Goal: Answer question/provide support

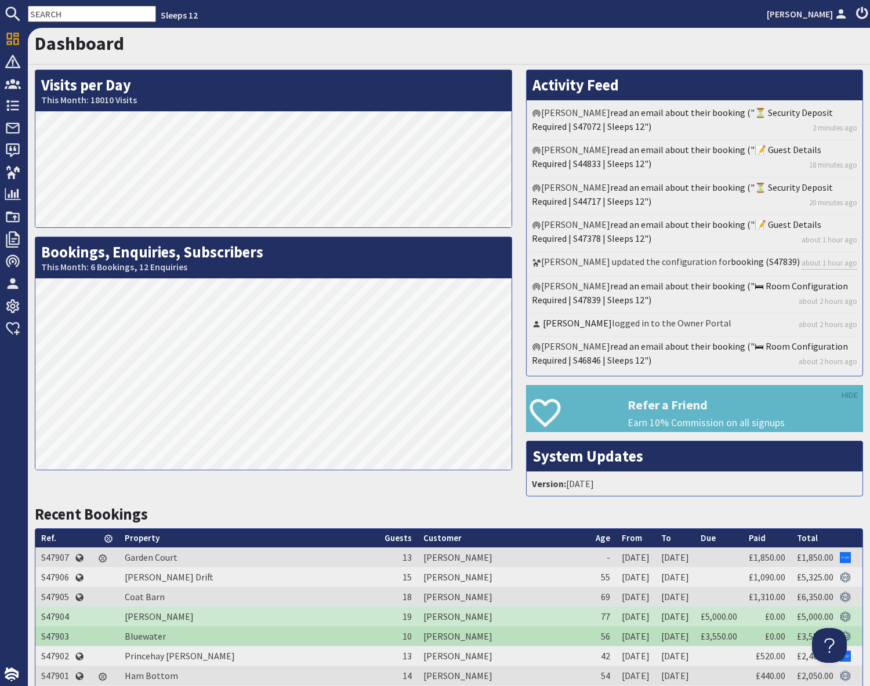
click at [64, 13] on input "text" at bounding box center [92, 14] width 128 height 16
paste input "kara.ennis@hotmail.co.uk"
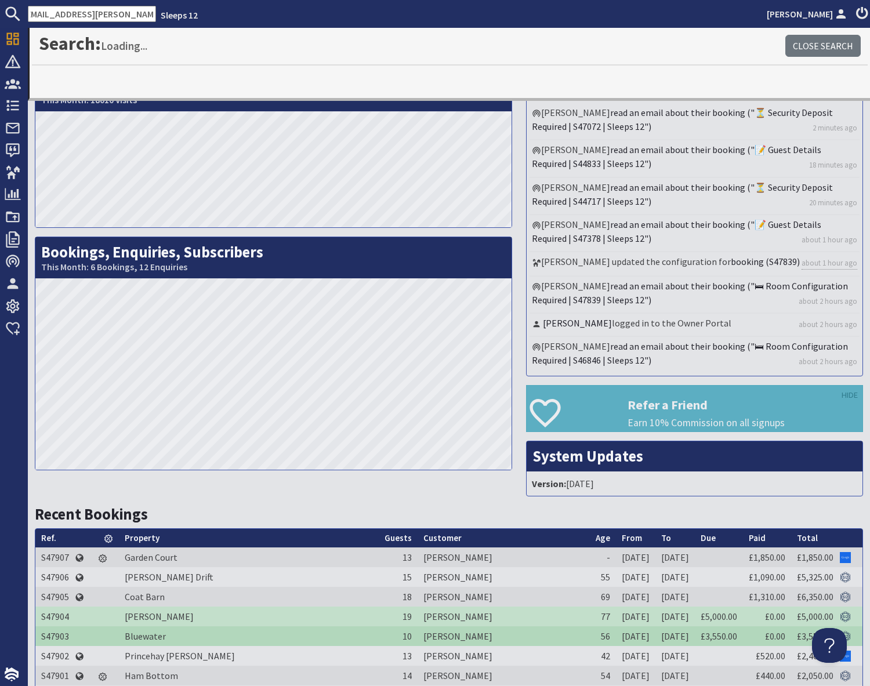
type input "kara.ennis@hotmail.co.uk"
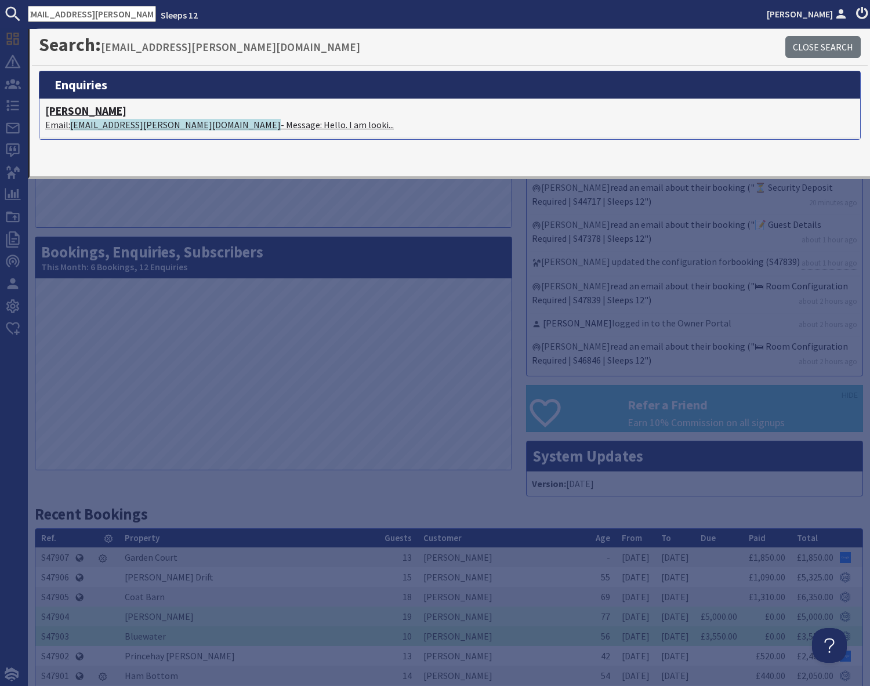
click at [182, 124] on p "Email: kara.ennis@hotmail.co.uk - Message: Hello. I am looki..." at bounding box center [449, 125] width 809 height 14
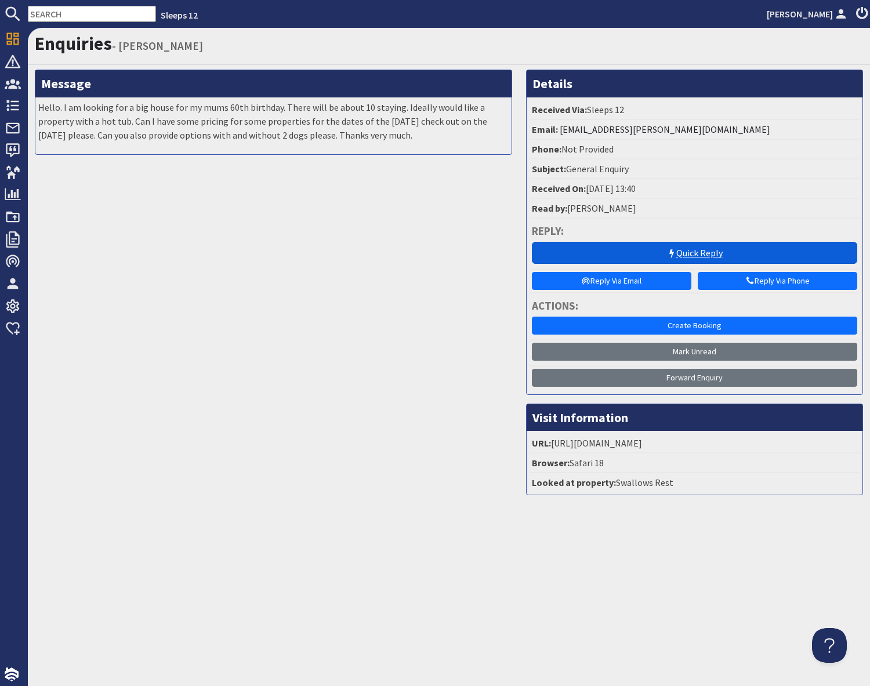
click at [689, 255] on link "Quick Reply" at bounding box center [695, 253] width 326 height 22
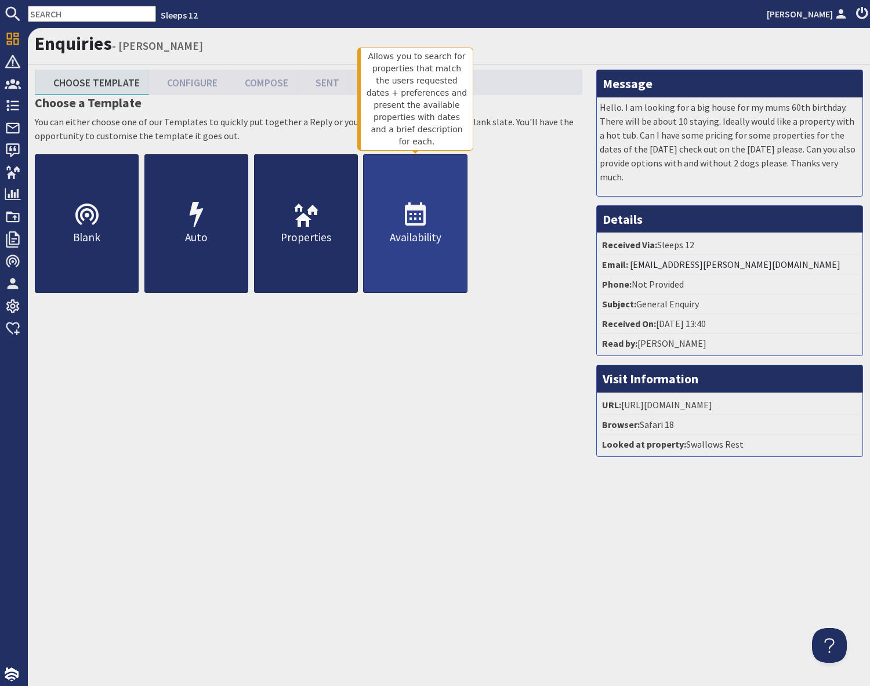
click at [407, 234] on p "Availability" at bounding box center [415, 237] width 103 height 17
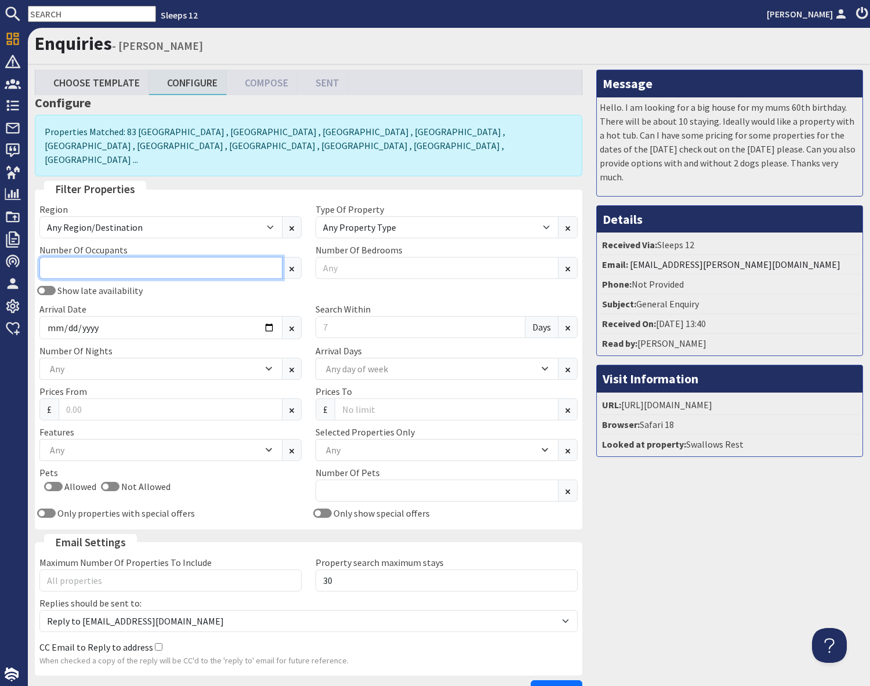
click at [93, 257] on input "Number Of Occupants" at bounding box center [160, 268] width 243 height 22
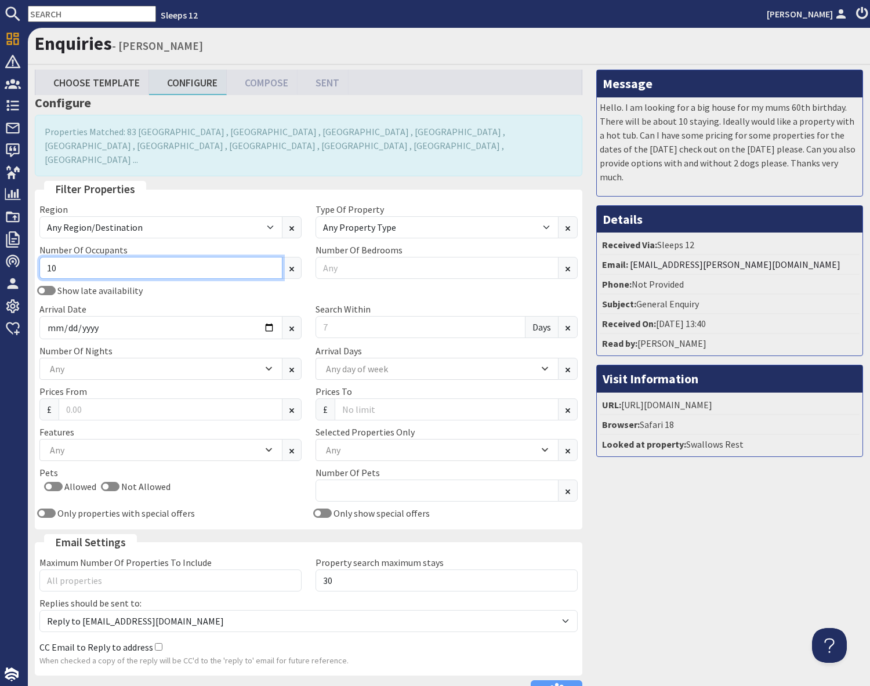
type input "10"
drag, startPoint x: 160, startPoint y: 289, endPoint x: 174, endPoint y: 311, distance: 26.4
click at [159, 302] on div "Arrival Date" at bounding box center [170, 320] width 276 height 37
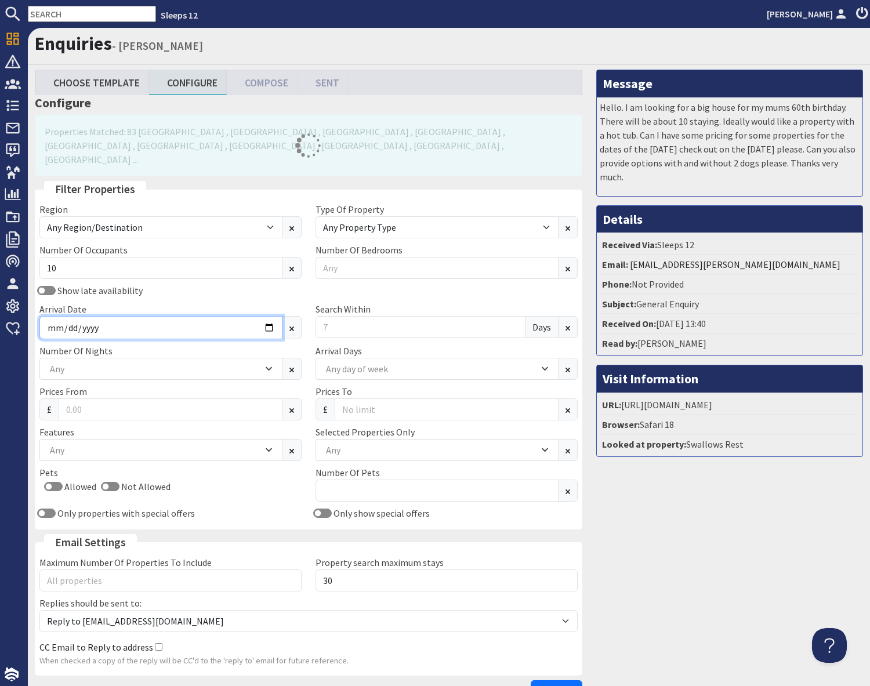
click at [266, 316] on input "Arrival Date" at bounding box center [160, 327] width 243 height 23
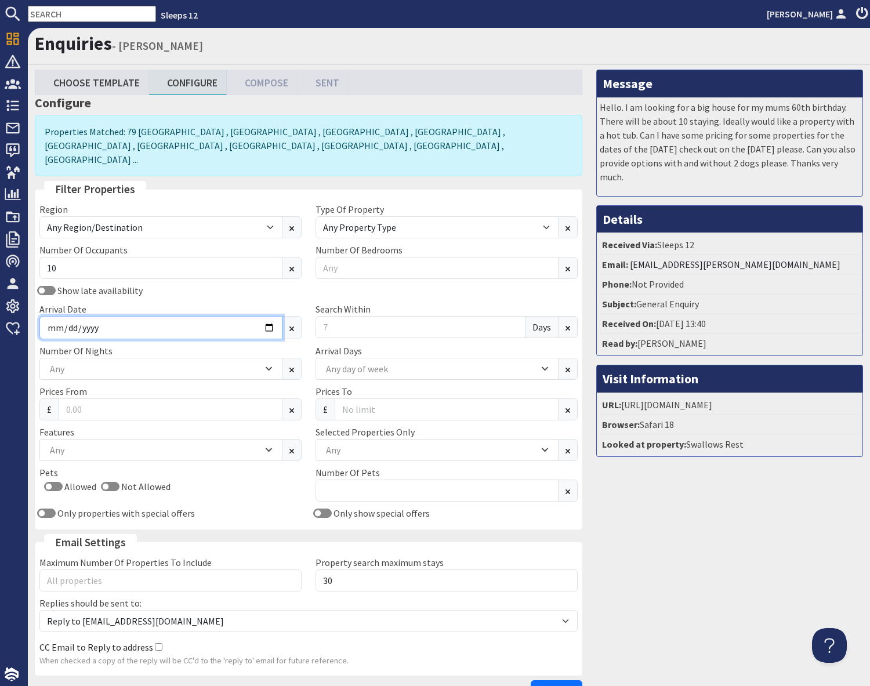
click at [266, 316] on input "Arrival Date" at bounding box center [160, 327] width 243 height 23
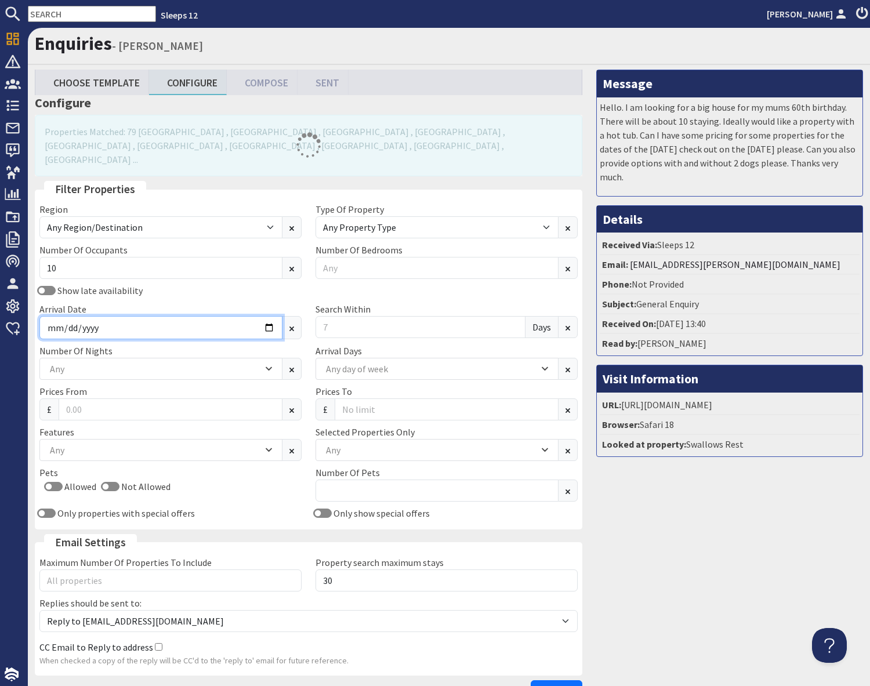
type input "2025-12-01"
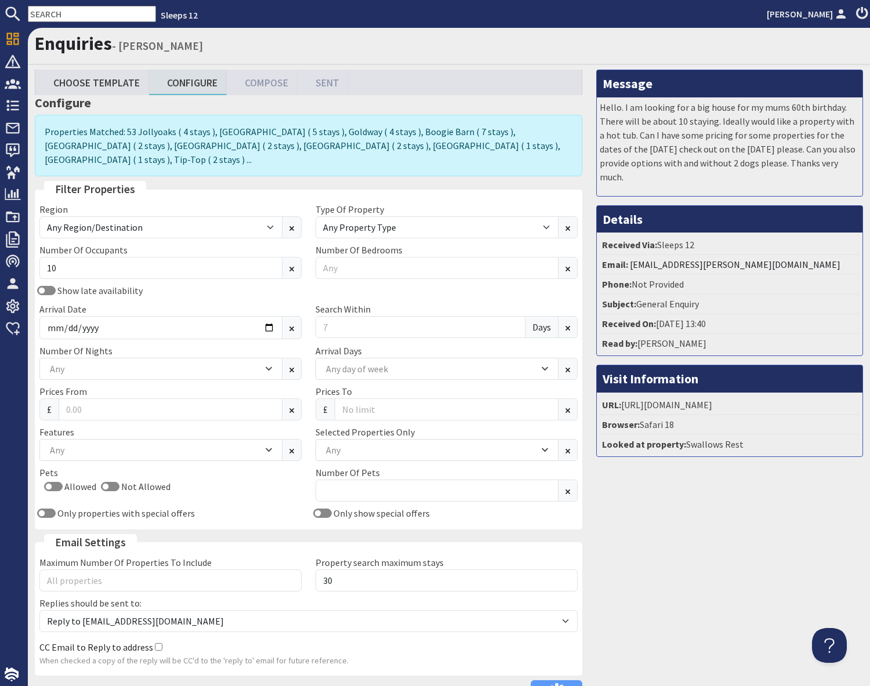
click at [228, 284] on div "Show late availability" at bounding box center [170, 291] width 276 height 14
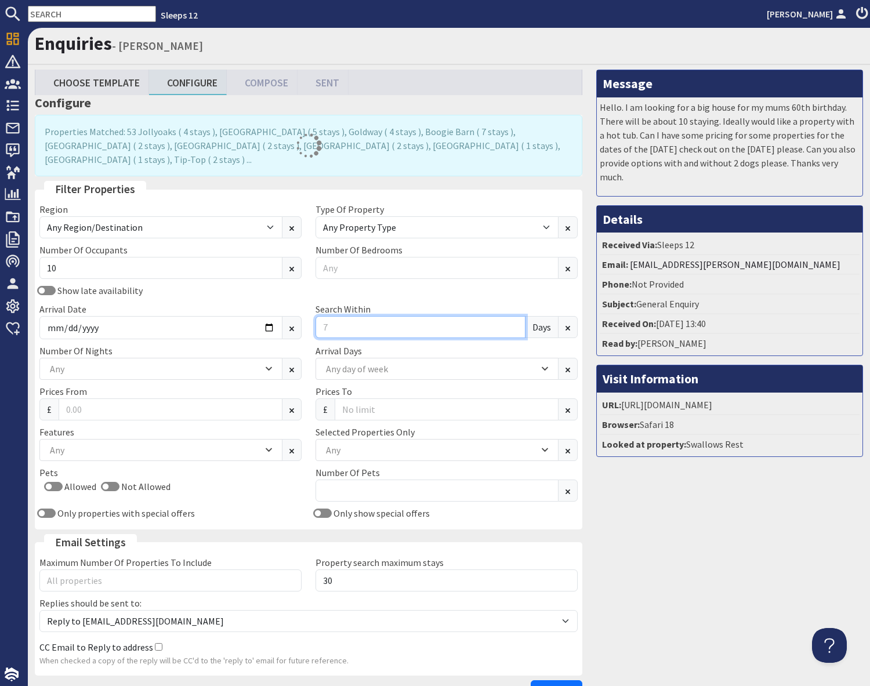
click at [346, 316] on input "Search Within" at bounding box center [421, 327] width 210 height 22
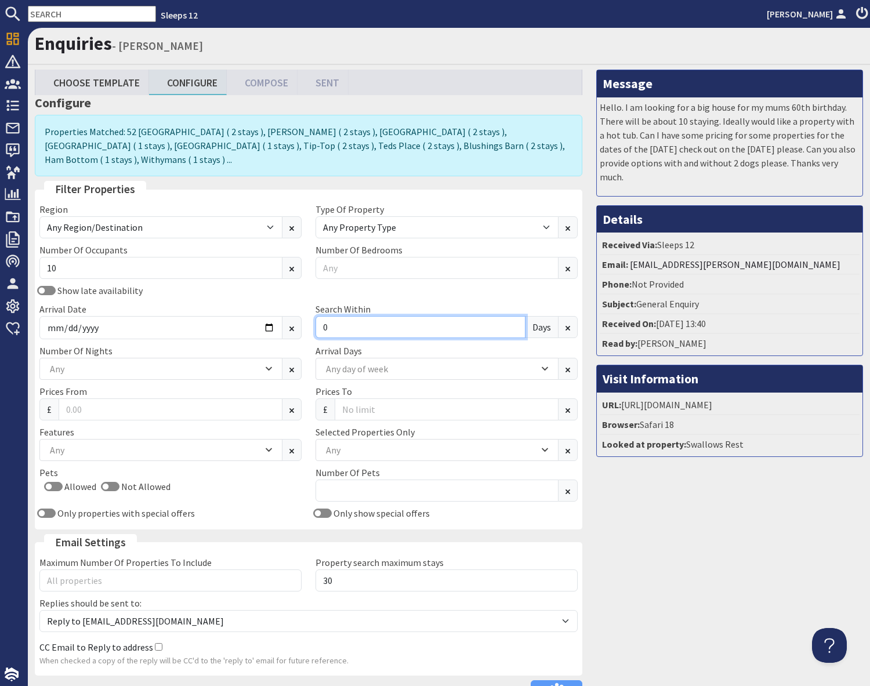
type input "0"
click at [376, 284] on div "Show late availability Arrival Date 2025-12-01 Search Within 0 Days" at bounding box center [308, 314] width 552 height 60
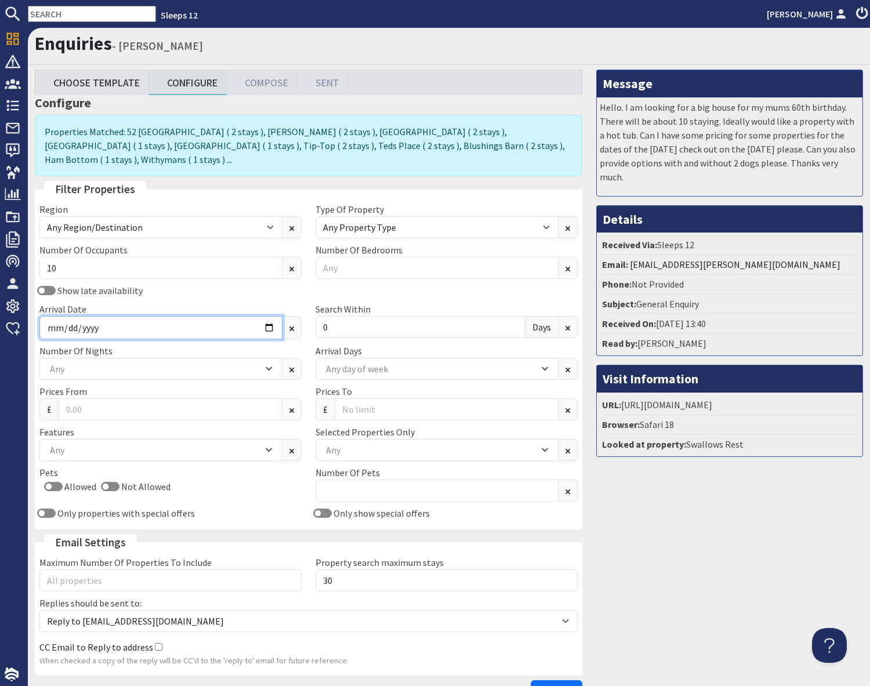
click at [267, 316] on input "2025-12-01" at bounding box center [160, 327] width 243 height 23
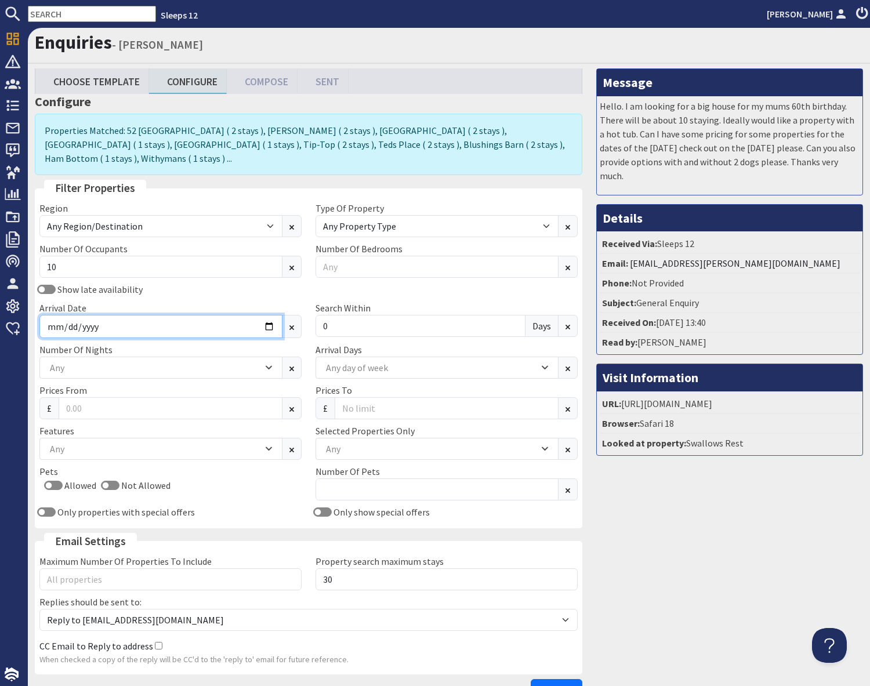
click at [266, 315] on input "2025-12-01" at bounding box center [160, 326] width 243 height 23
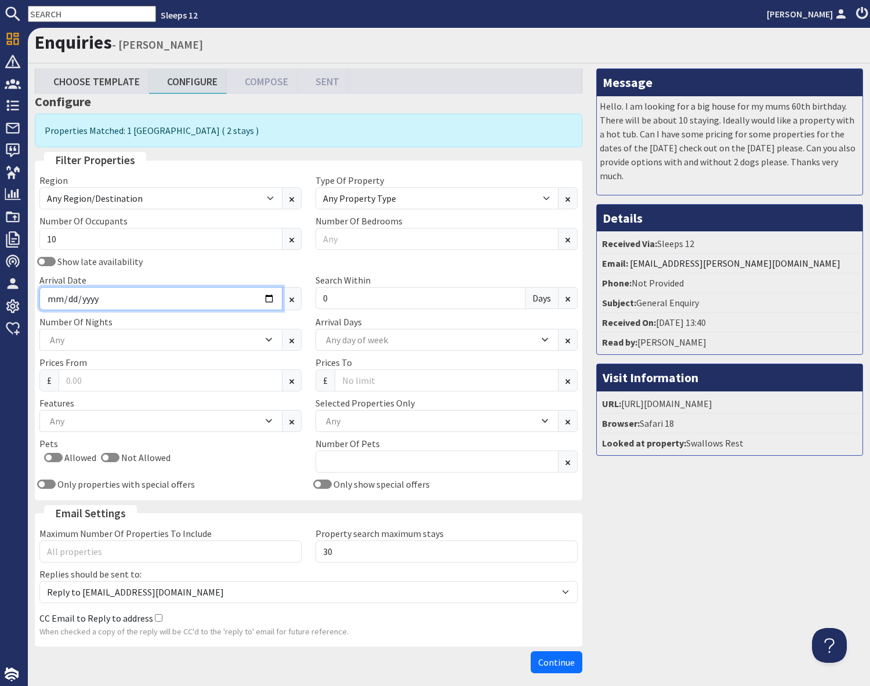
type input "2025-11-28"
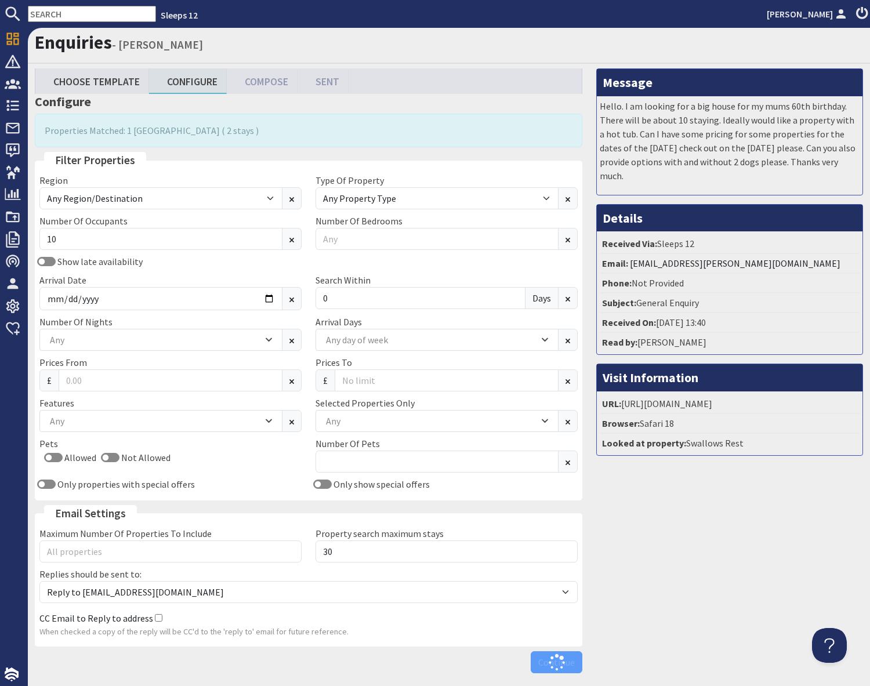
click at [244, 265] on div "Show late availability" at bounding box center [170, 262] width 276 height 14
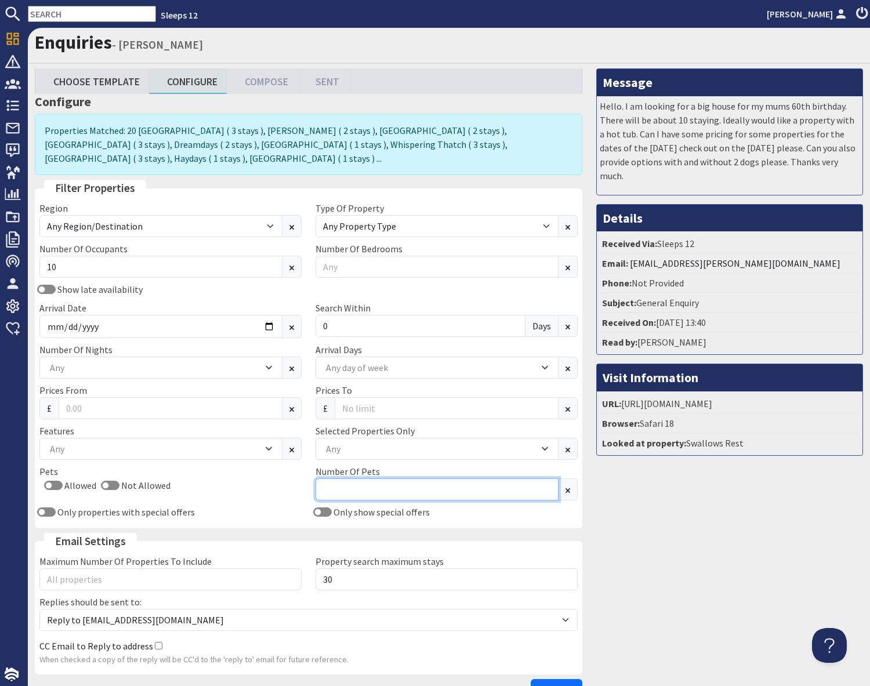
click at [370, 479] on input "Number Of Pets" at bounding box center [437, 490] width 243 height 22
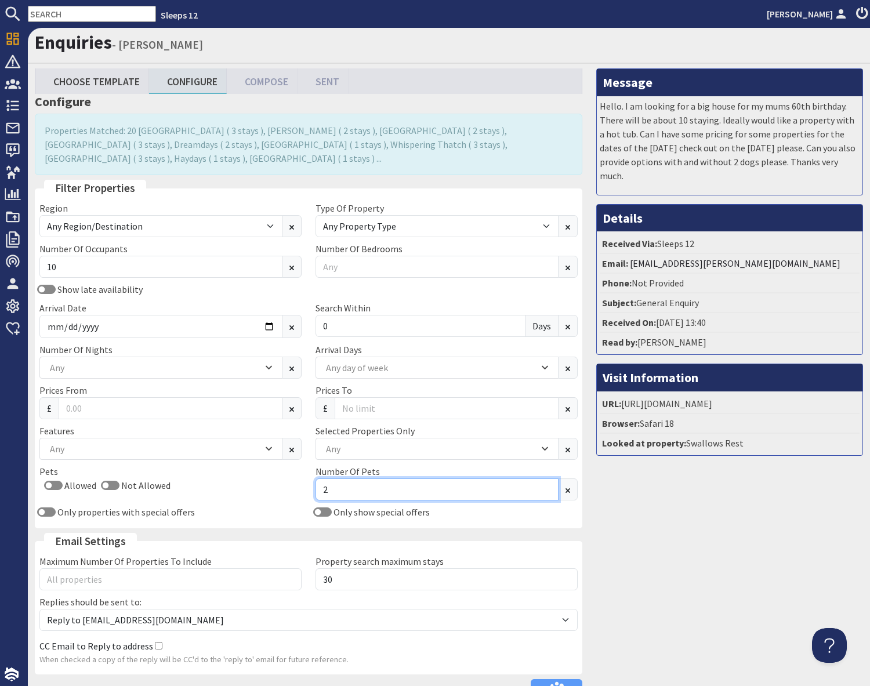
type input "2"
click at [757, 534] on div "Message Hello. I am looking for a big house for my mums 60th birthday. There wi…" at bounding box center [730, 387] width 281 height 638
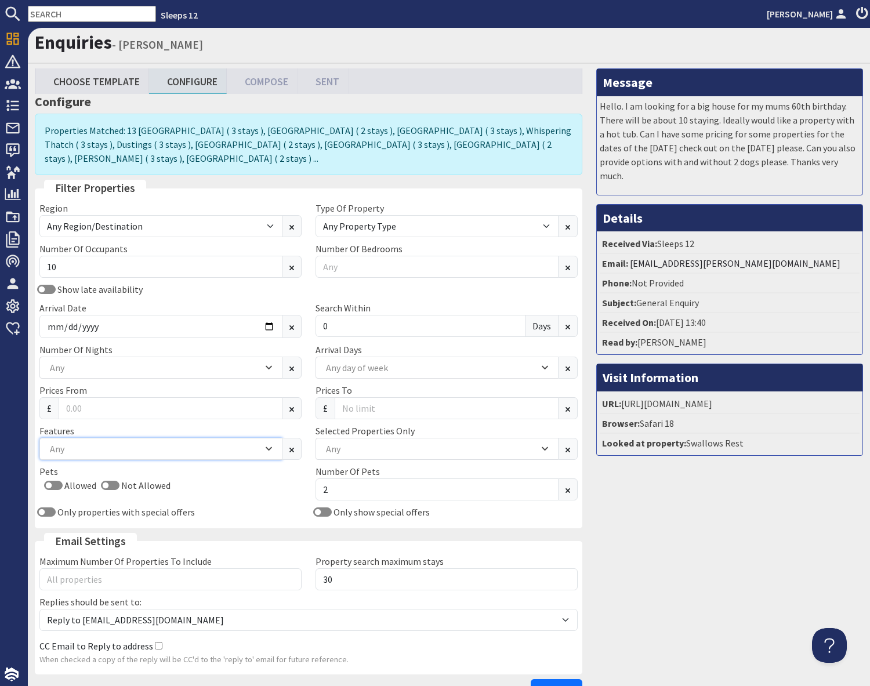
click at [179, 443] on div "Any" at bounding box center [155, 449] width 216 height 13
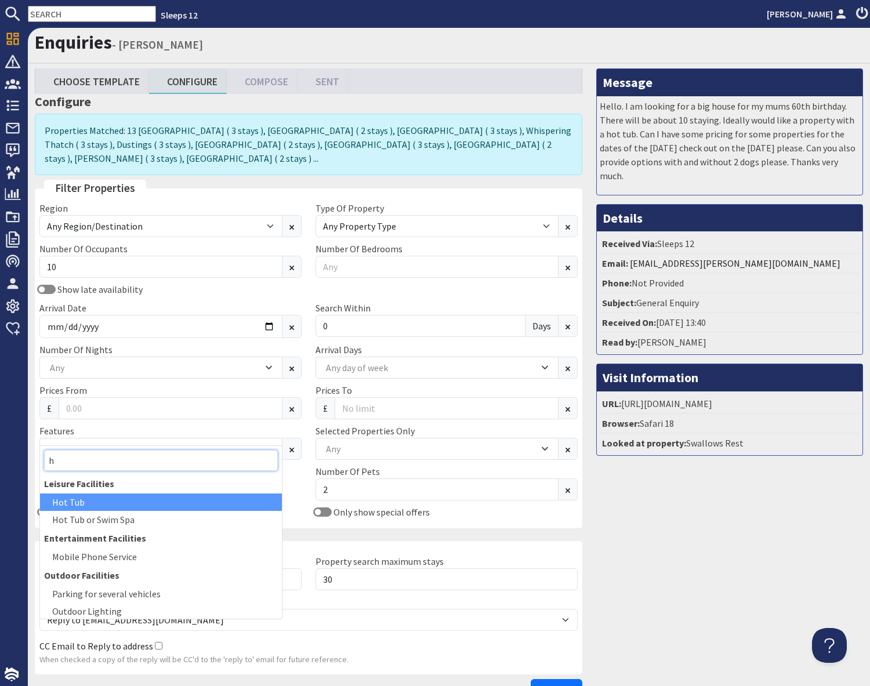
type input "h"
click at [88, 504] on div "Hot Tub" at bounding box center [161, 502] width 242 height 17
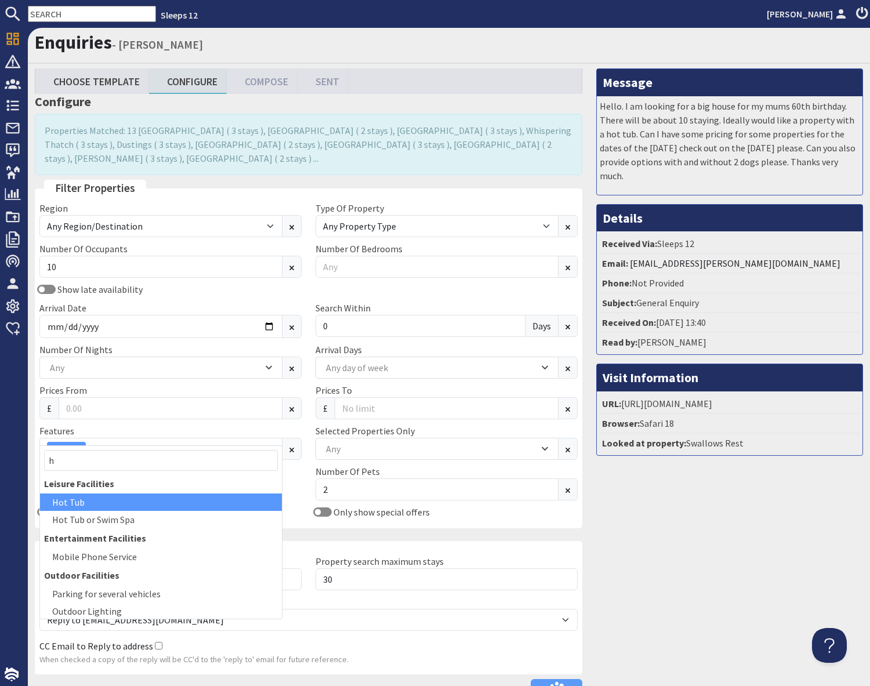
click at [651, 518] on div "Message Hello. I am looking for a big house for my mums 60th birthday. There wi…" at bounding box center [730, 387] width 281 height 638
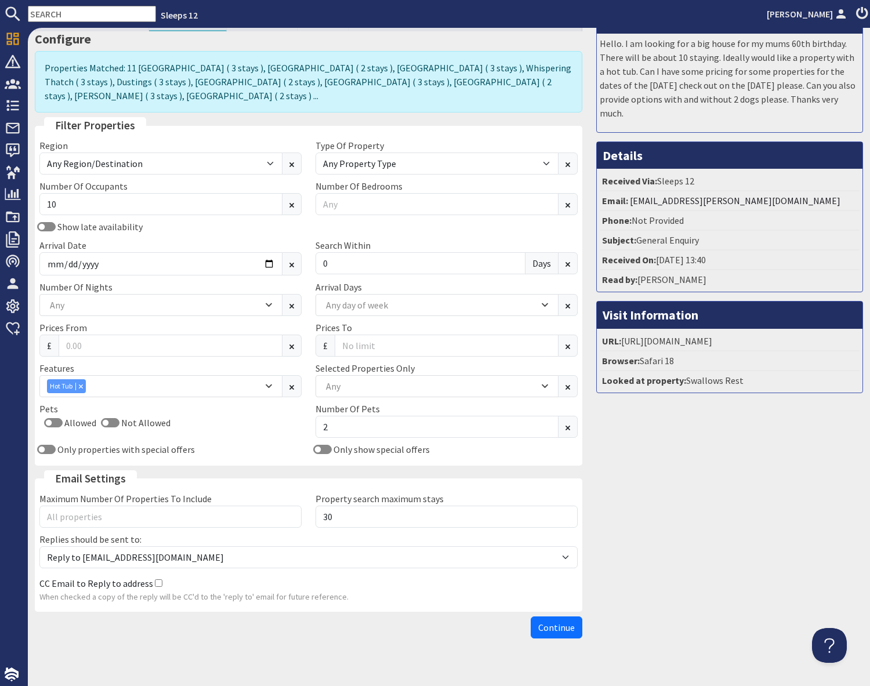
scroll to position [66, 0]
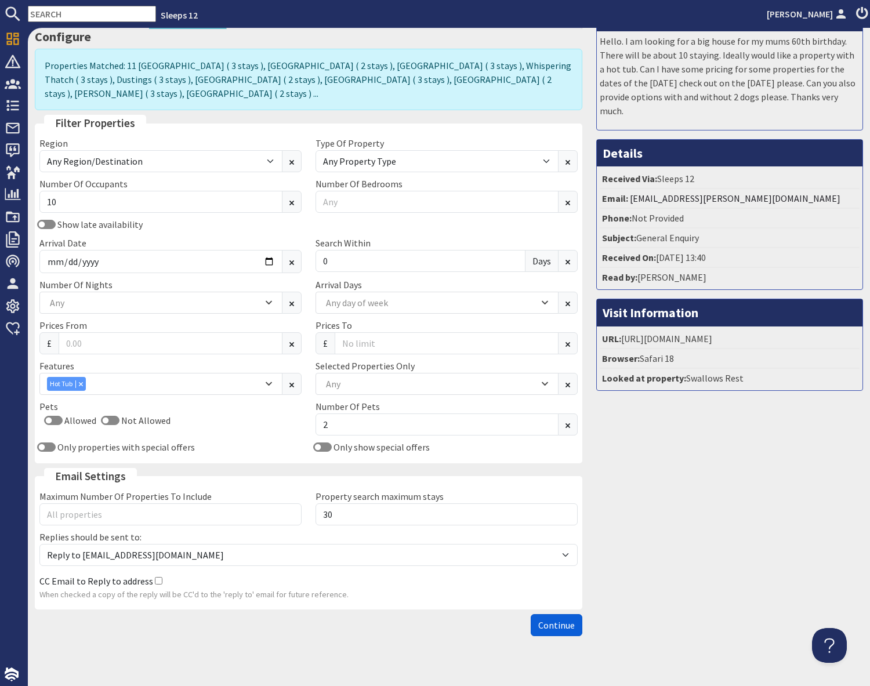
click at [559, 620] on span "Continue" at bounding box center [556, 626] width 37 height 12
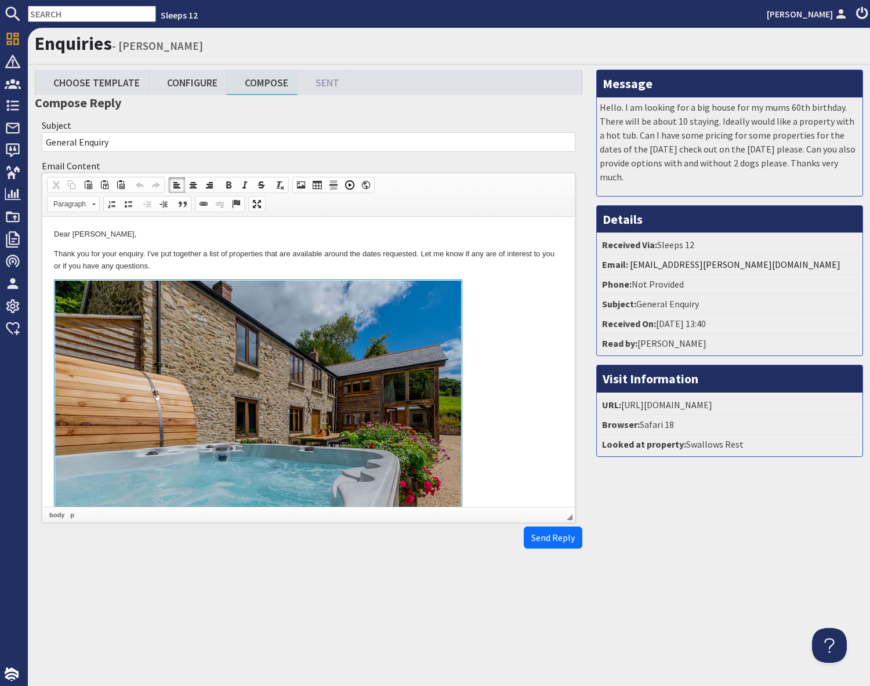
click at [486, 314] on link at bounding box center [308, 413] width 509 height 267
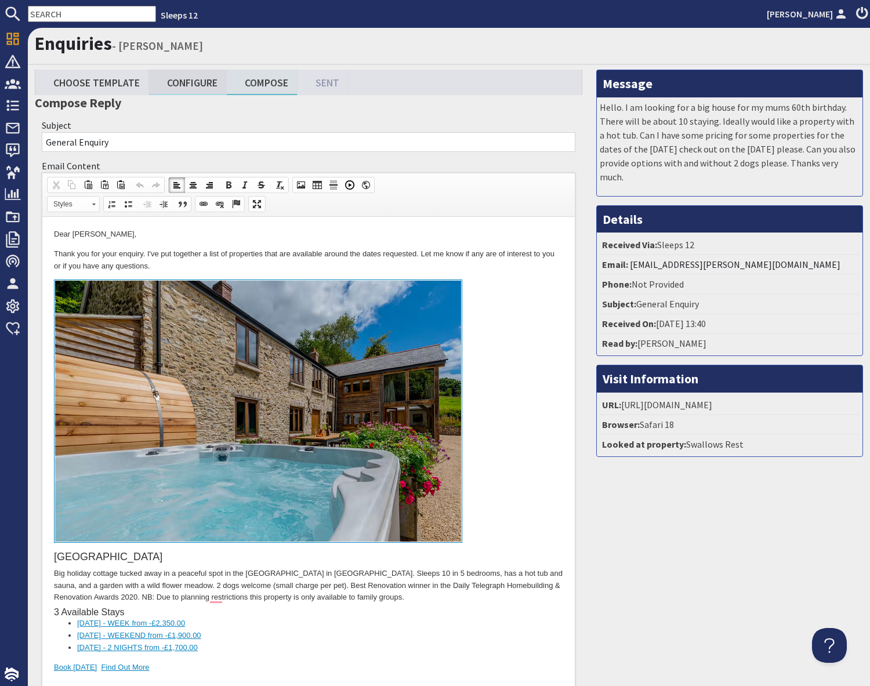
click at [194, 87] on link "Configure" at bounding box center [188, 82] width 78 height 25
type textarea "<p>Dear Kara Rugman,</p> <p>Thank you for your enquiry. I&#39;ve put together a…"
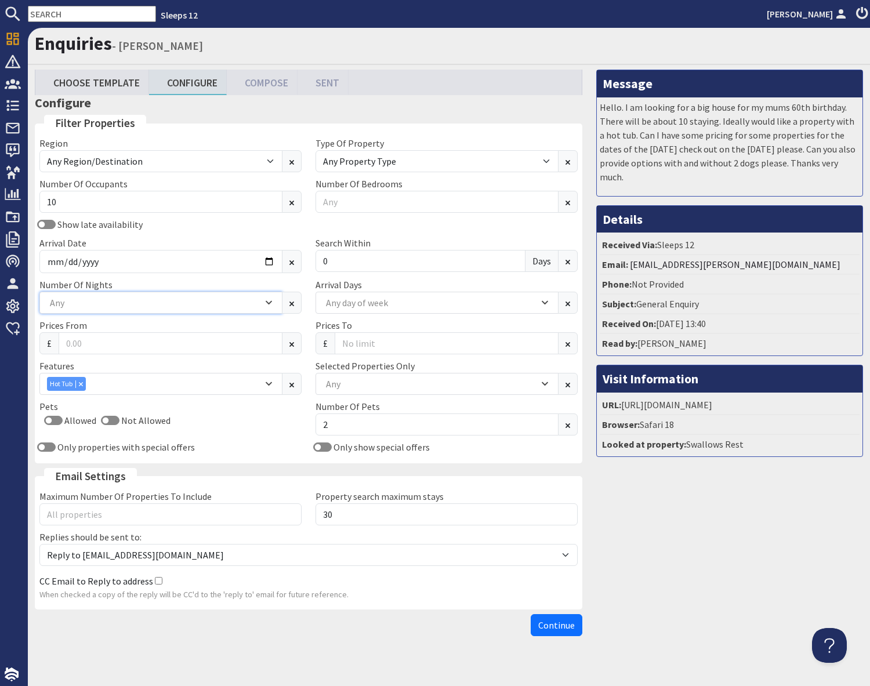
click at [78, 302] on div "Any" at bounding box center [155, 302] width 216 height 13
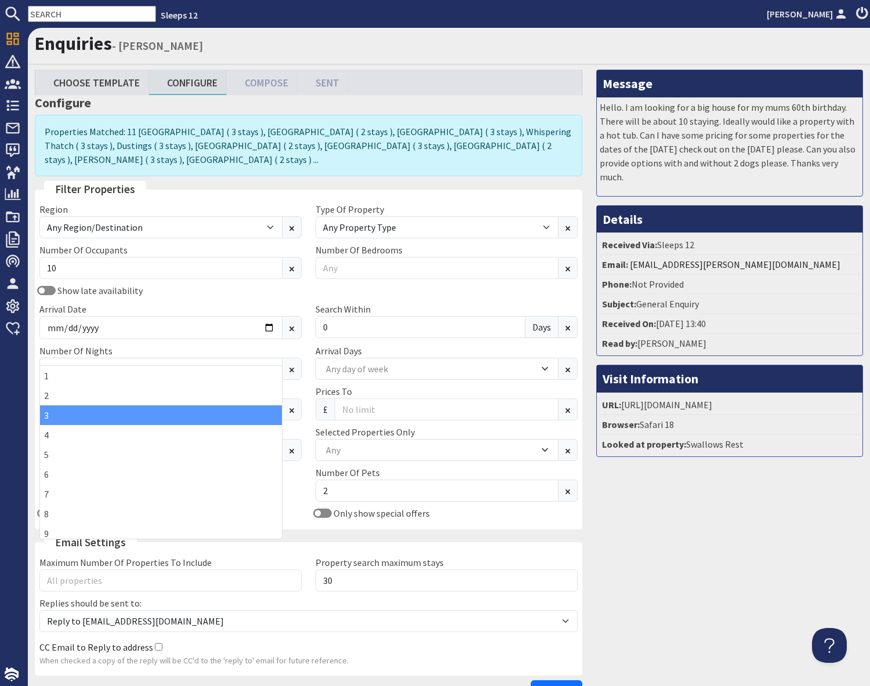
click at [76, 421] on div "3" at bounding box center [161, 416] width 242 height 20
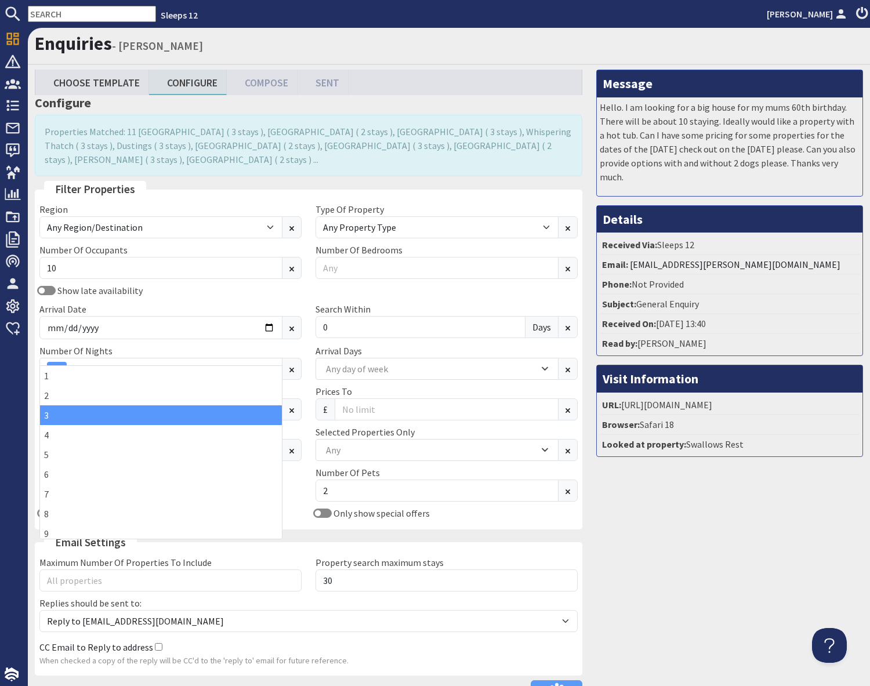
click at [778, 553] on div "Message Hello. I am looking for a big house for my mums 60th birthday. There wi…" at bounding box center [730, 389] width 281 height 638
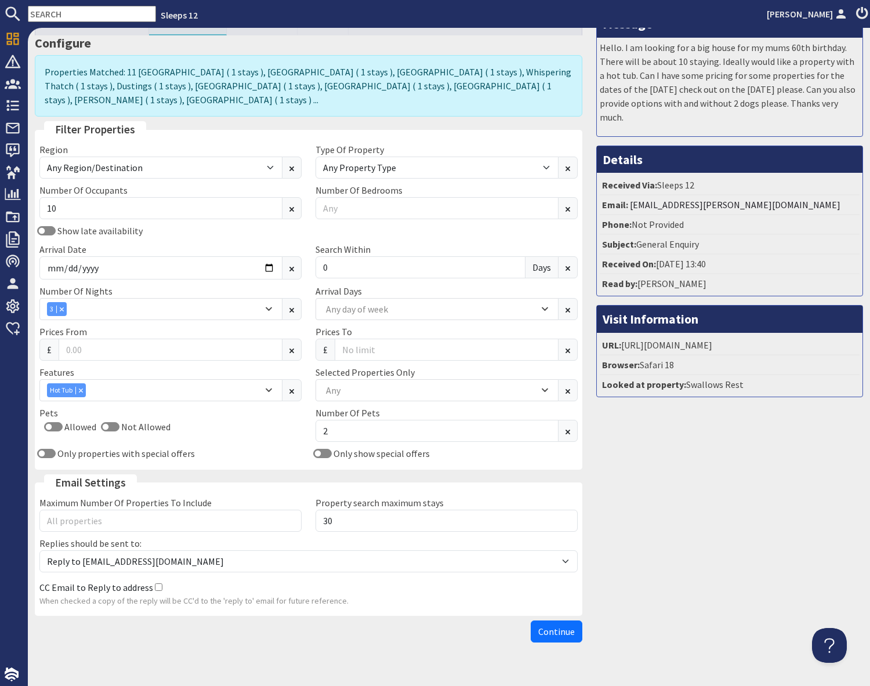
scroll to position [66, 0]
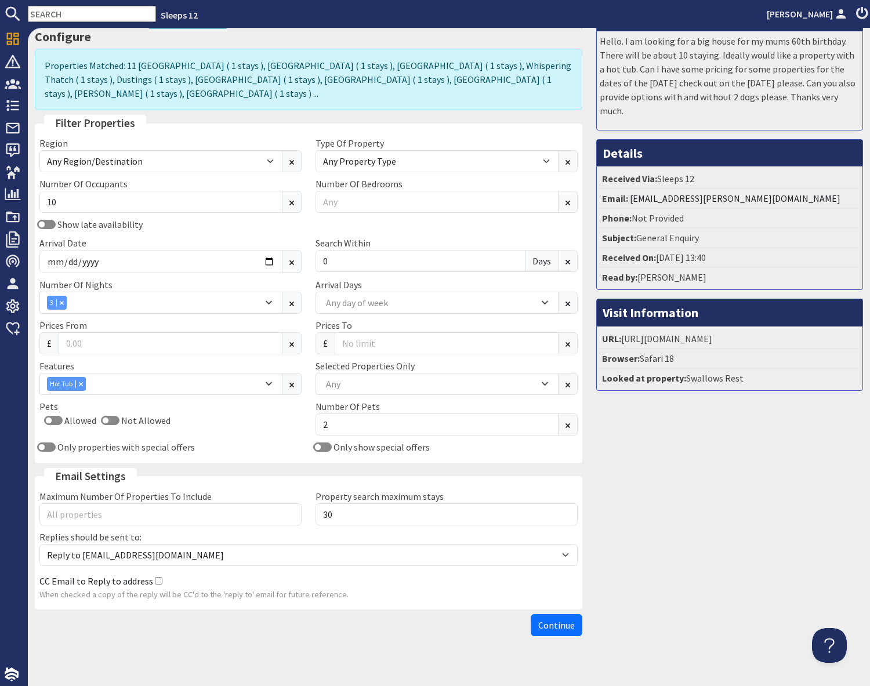
click at [554, 620] on span "Continue" at bounding box center [556, 626] width 37 height 12
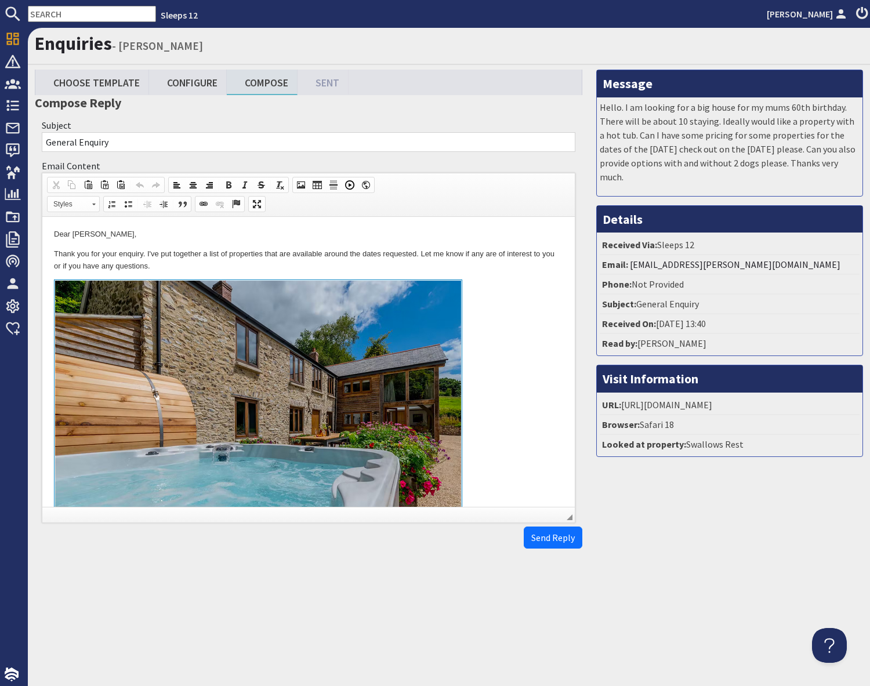
click at [489, 386] on link "To enrich screen reader interactions, please activate Accessibility in Grammarl…" at bounding box center [308, 413] width 509 height 267
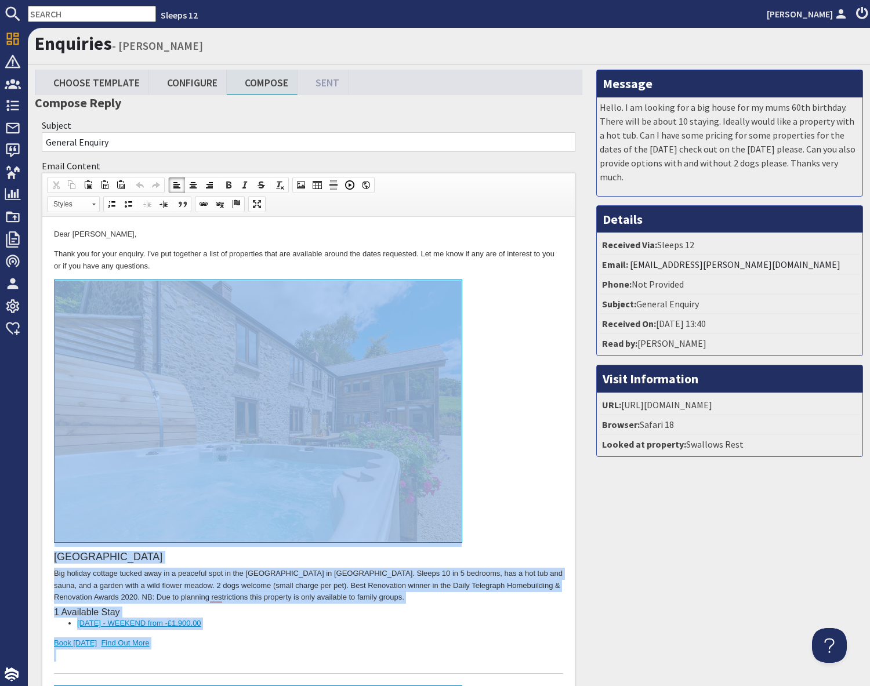
drag, startPoint x: 219, startPoint y: 4701, endPoint x: 216, endPoint y: 468, distance: 4232.8
copy body "Otterhead House Big holiday cottage tucked away in a peaceful spot in the Black…"
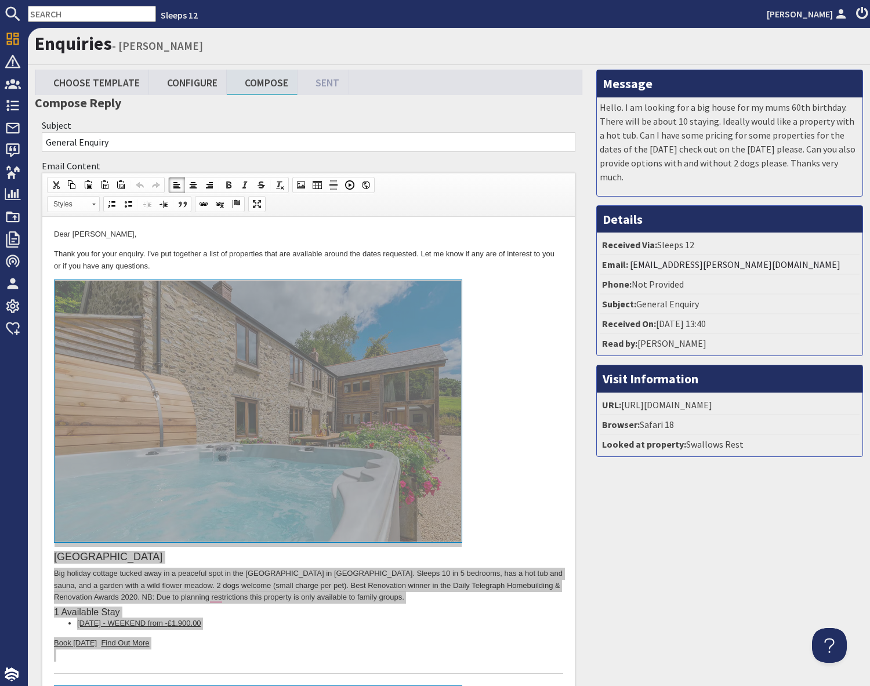
click at [56, 12] on input "text" at bounding box center [92, 14] width 128 height 16
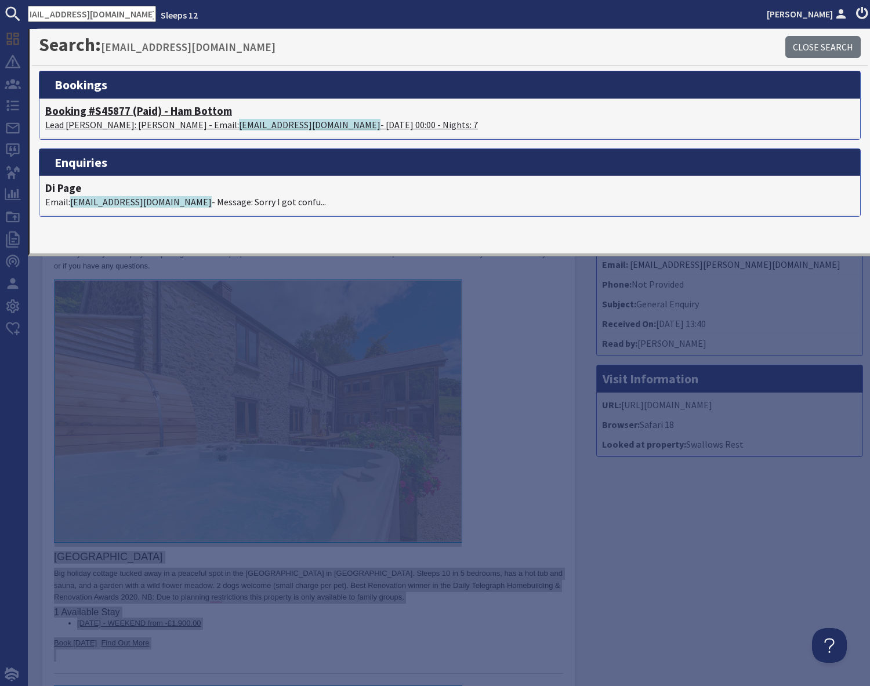
type input "diwilliams2702@gmail.com"
click at [239, 122] on span "diwilliams2702@gmail.com" at bounding box center [310, 125] width 142 height 12
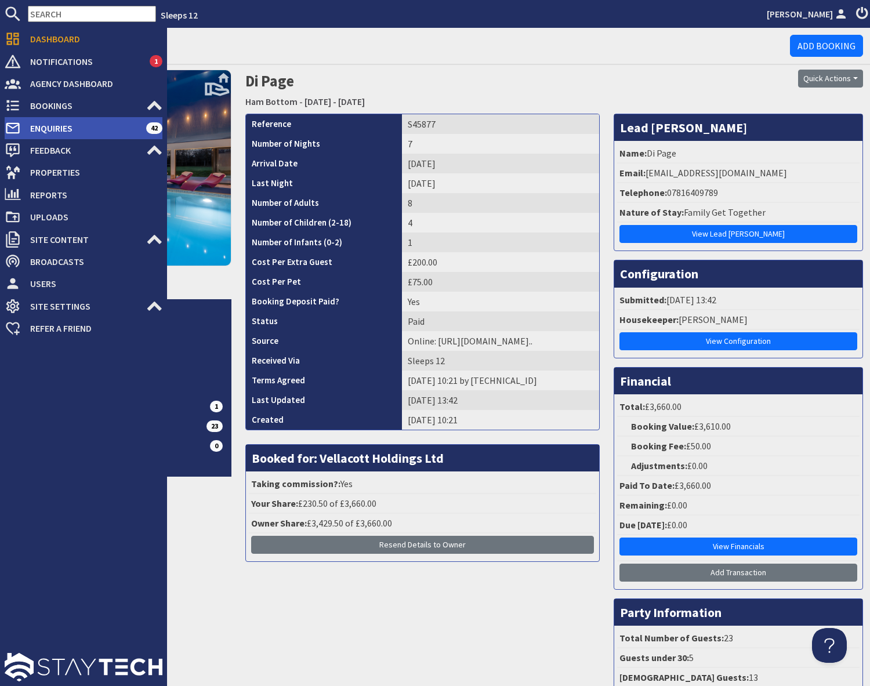
drag, startPoint x: 37, startPoint y: 128, endPoint x: 52, endPoint y: 130, distance: 15.2
click at [37, 128] on span "Enquiries" at bounding box center [83, 128] width 125 height 19
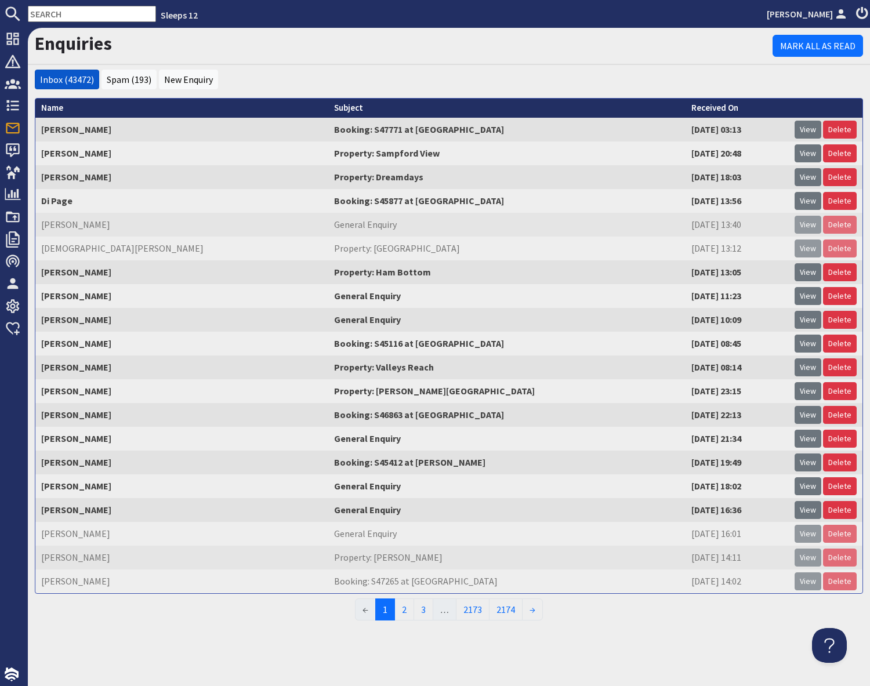
click at [53, 12] on input "text" at bounding box center [92, 14] width 128 height 16
paste input "juliaajb@hotmail.co.uk"
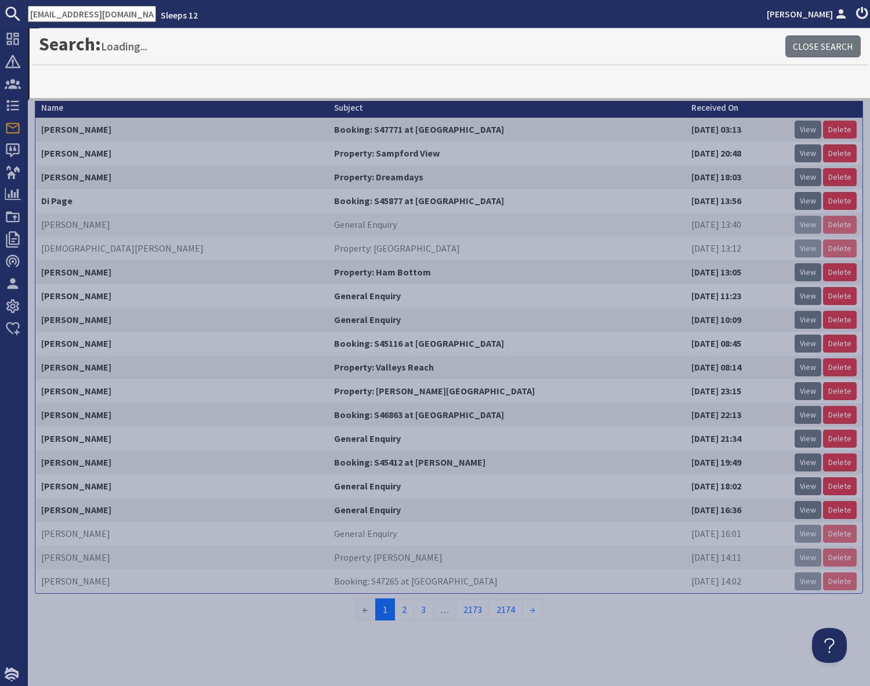
type input "juliaajb@hotmail.co.uk"
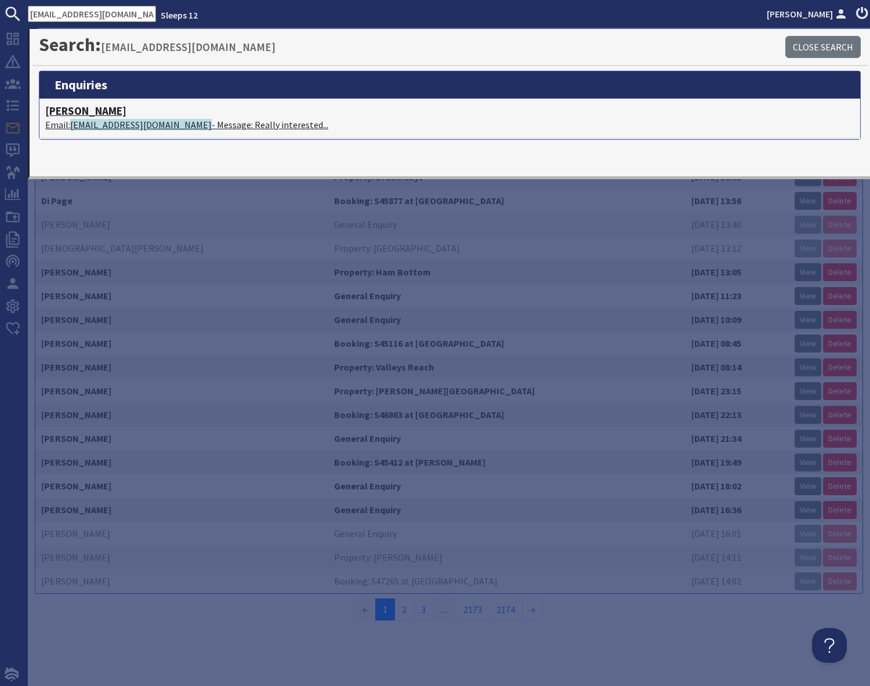
click at [191, 126] on p "Email: juliaajb@hotmail.co.uk - Message: Really interested..." at bounding box center [449, 125] width 809 height 14
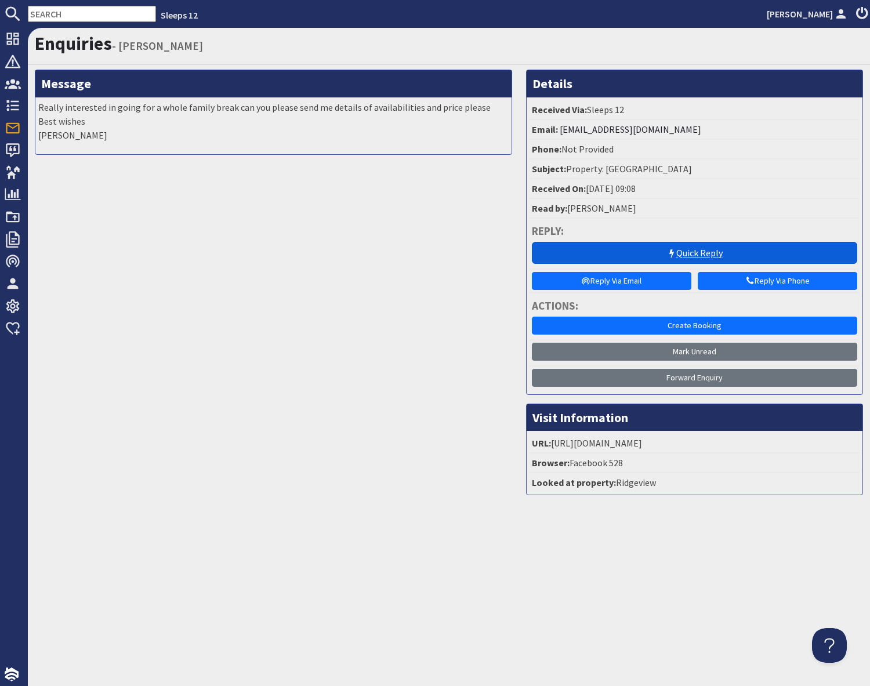
click at [733, 249] on link "Quick Reply" at bounding box center [695, 253] width 326 height 22
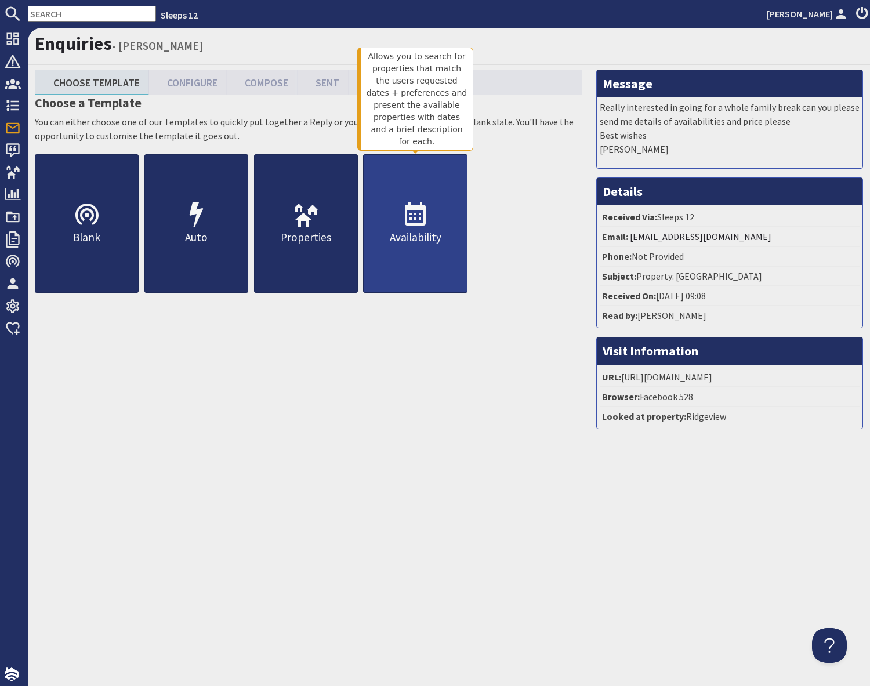
click at [447, 227] on link "Availability" at bounding box center [415, 223] width 104 height 139
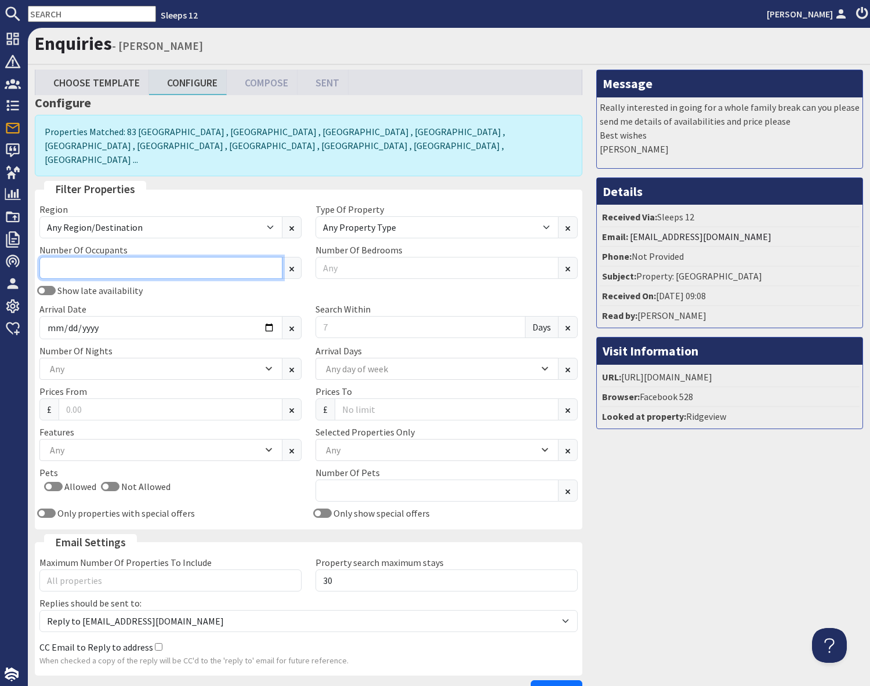
click at [195, 258] on input "Number Of Occupants" at bounding box center [160, 268] width 243 height 22
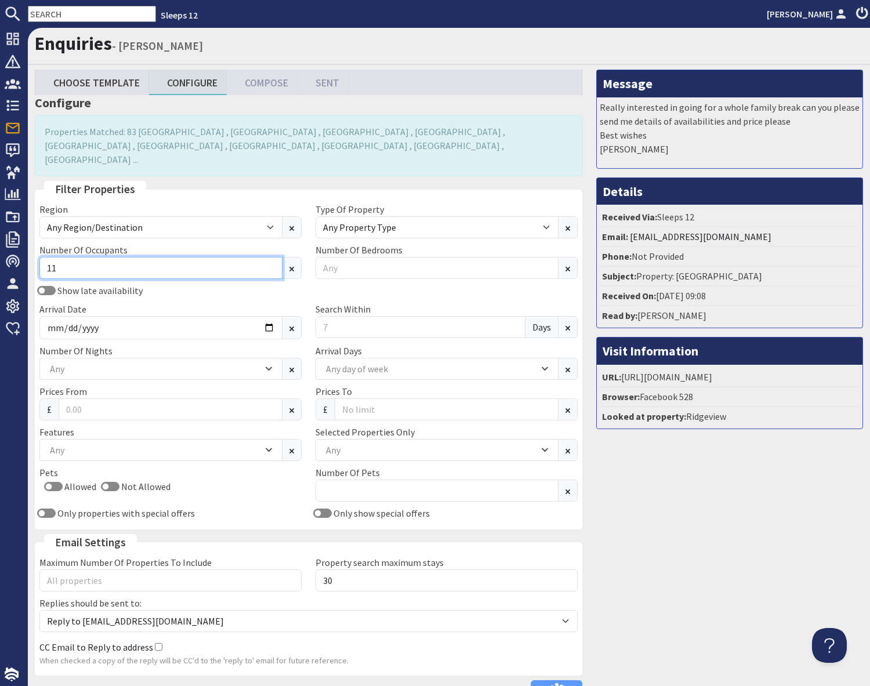
type input "11"
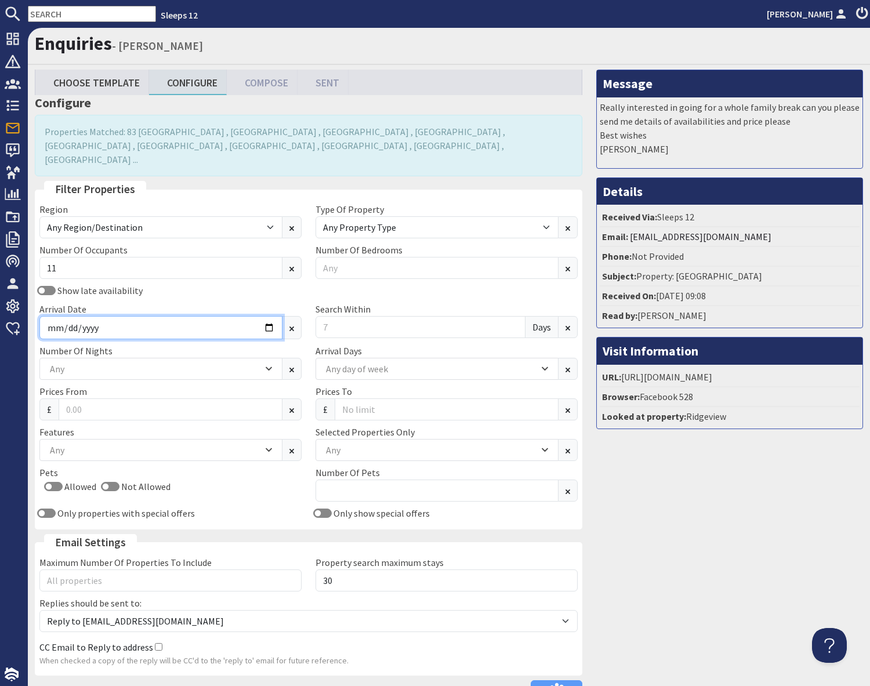
click at [262, 323] on input "Arrival Date" at bounding box center [160, 327] width 243 height 23
click at [267, 316] on input "Arrival Date" at bounding box center [160, 327] width 243 height 23
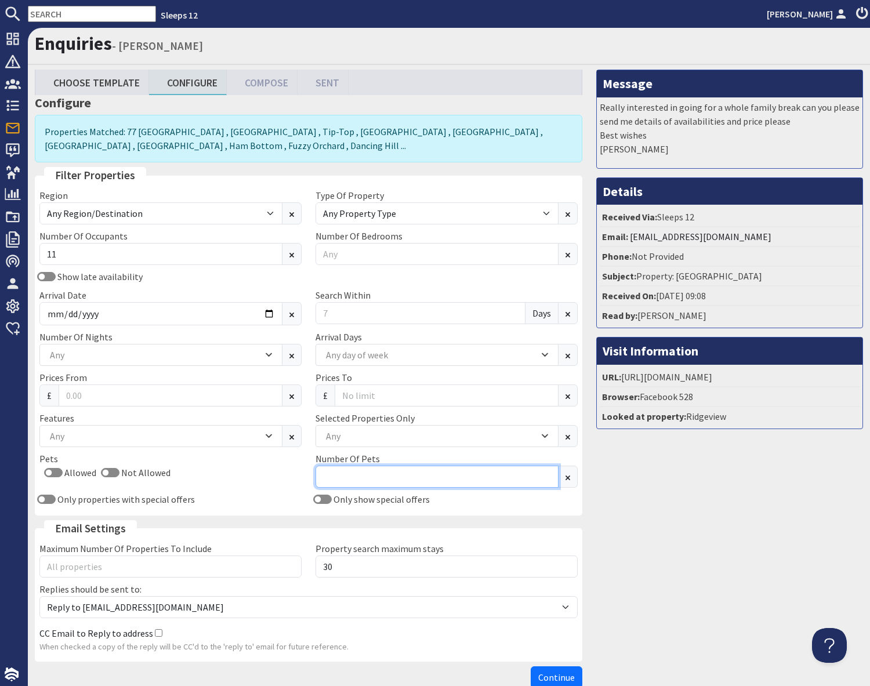
click at [380, 483] on input "Number Of Pets" at bounding box center [437, 477] width 243 height 22
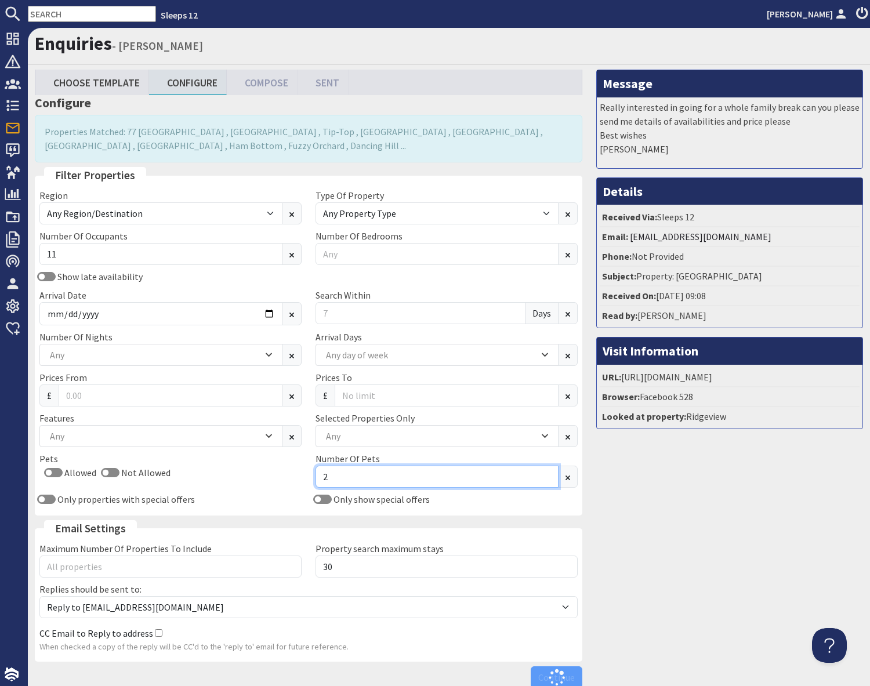
type input "2"
drag, startPoint x: 739, startPoint y: 540, endPoint x: 731, endPoint y: 539, distance: 8.2
click at [739, 540] on div "Message Really interested in going for a whole family break can you please send…" at bounding box center [730, 382] width 281 height 624
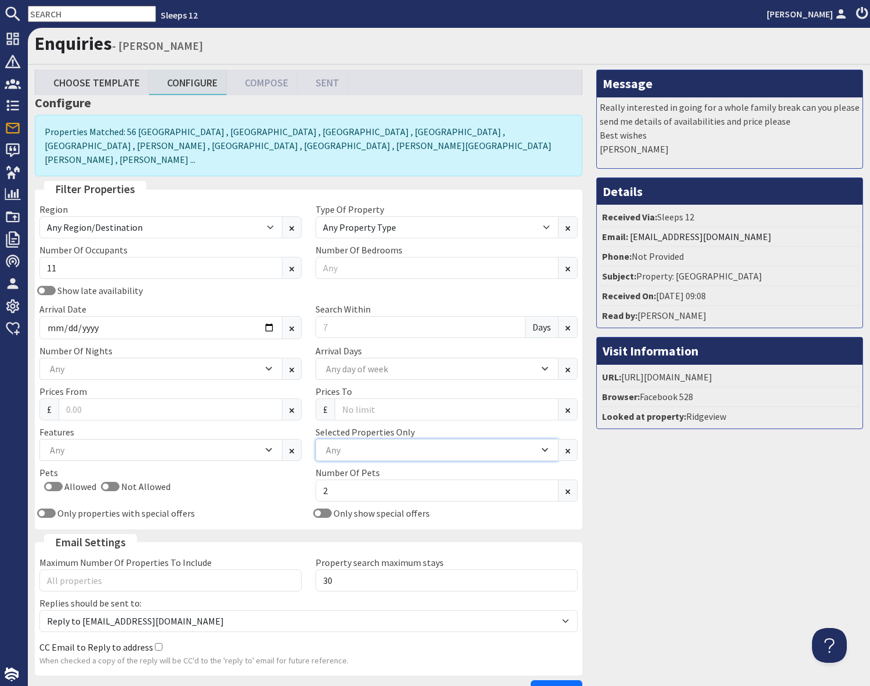
click at [357, 444] on div "Any" at bounding box center [431, 450] width 216 height 13
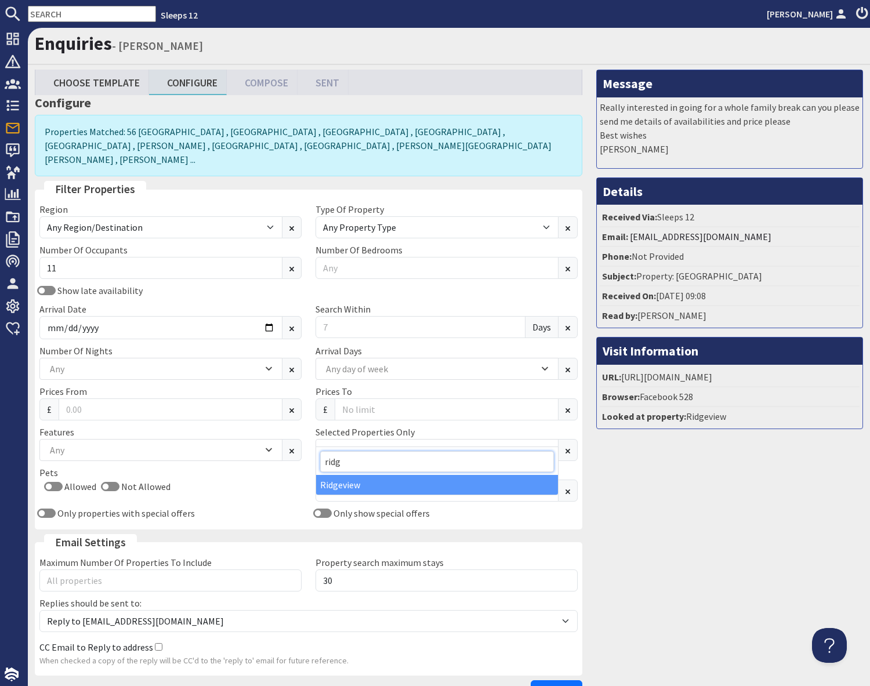
type input "ridg"
click at [344, 488] on div "Ridgeview" at bounding box center [437, 485] width 242 height 20
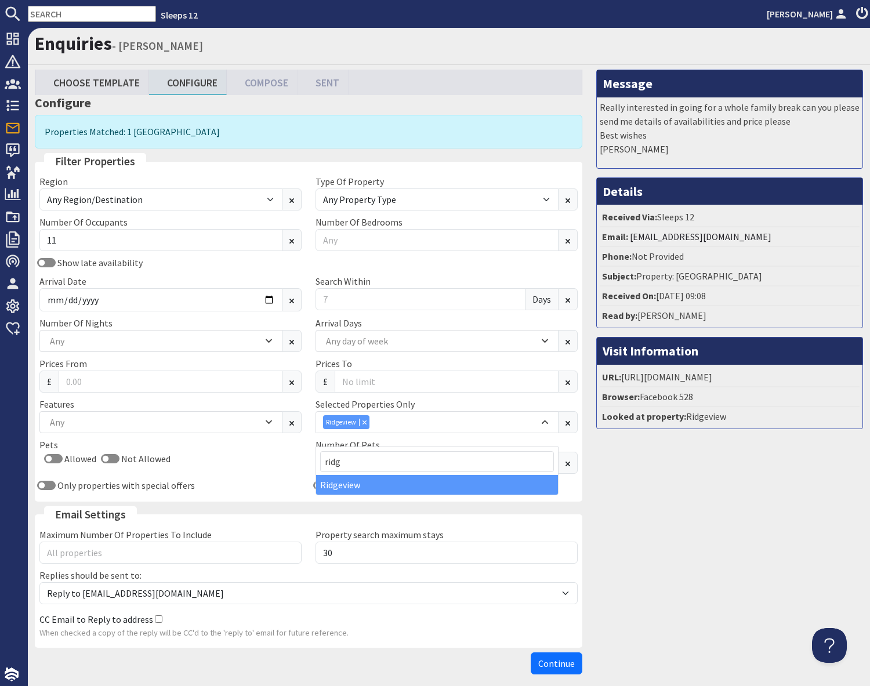
drag, startPoint x: 776, startPoint y: 515, endPoint x: 745, endPoint y: 519, distance: 31.5
click at [771, 515] on div "Message Really interested in going for a whole family break can you please send…" at bounding box center [730, 375] width 281 height 610
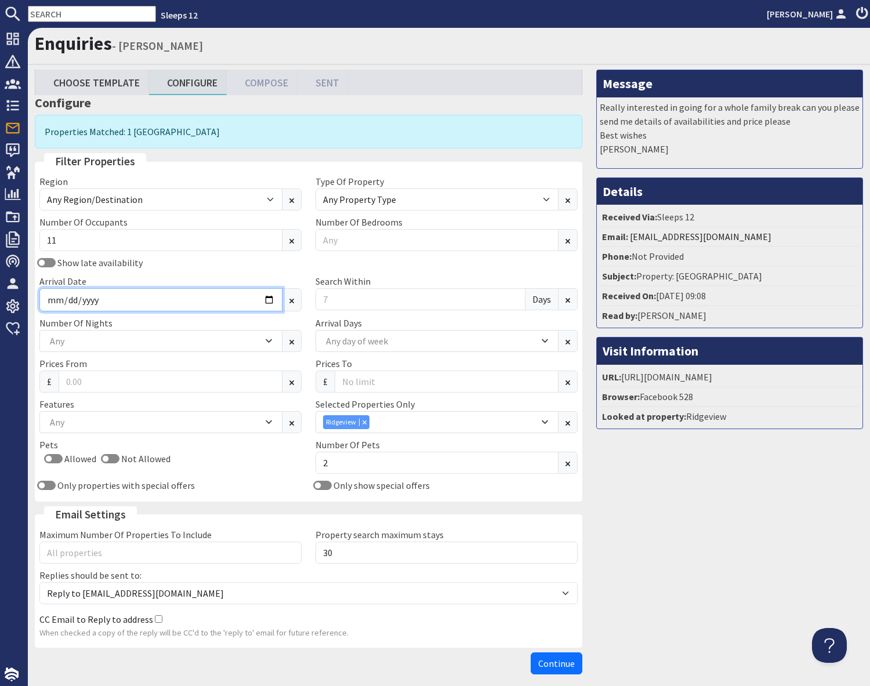
click at [267, 299] on input "Arrival Date" at bounding box center [160, 299] width 243 height 23
type input "2026-09-11"
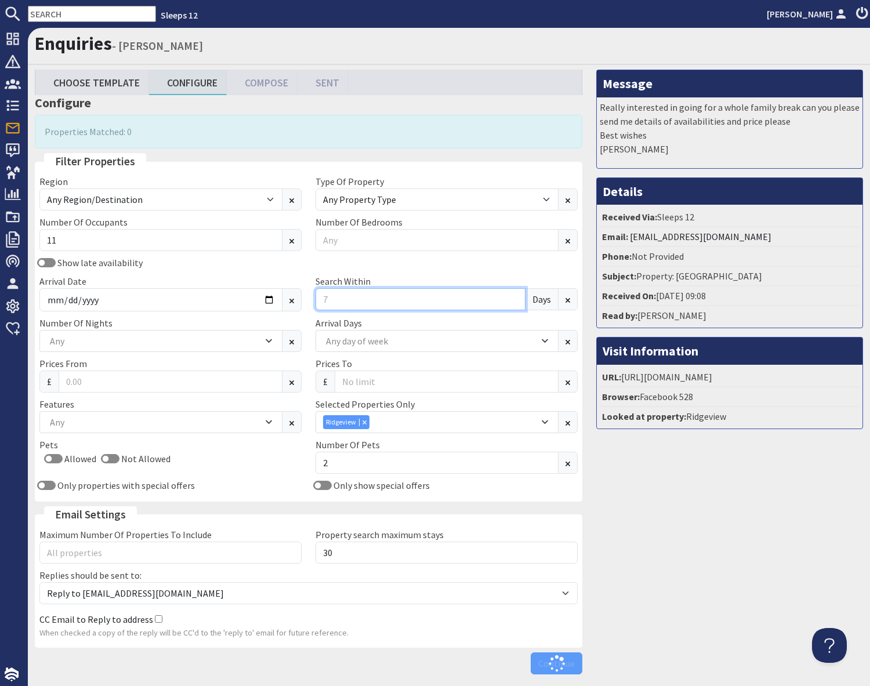
click at [374, 298] on input "Search Within" at bounding box center [421, 299] width 210 height 22
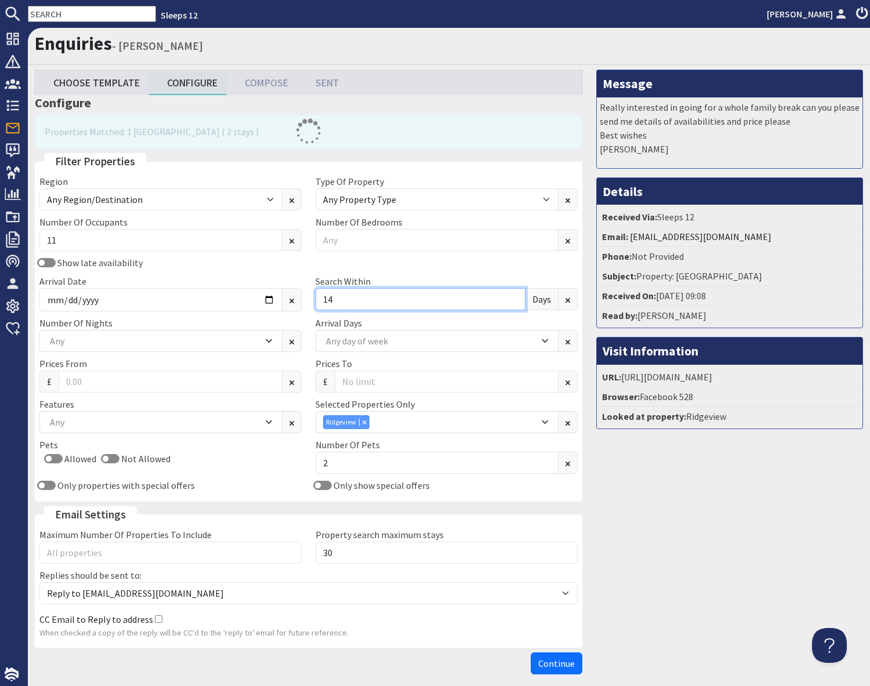
type input "14"
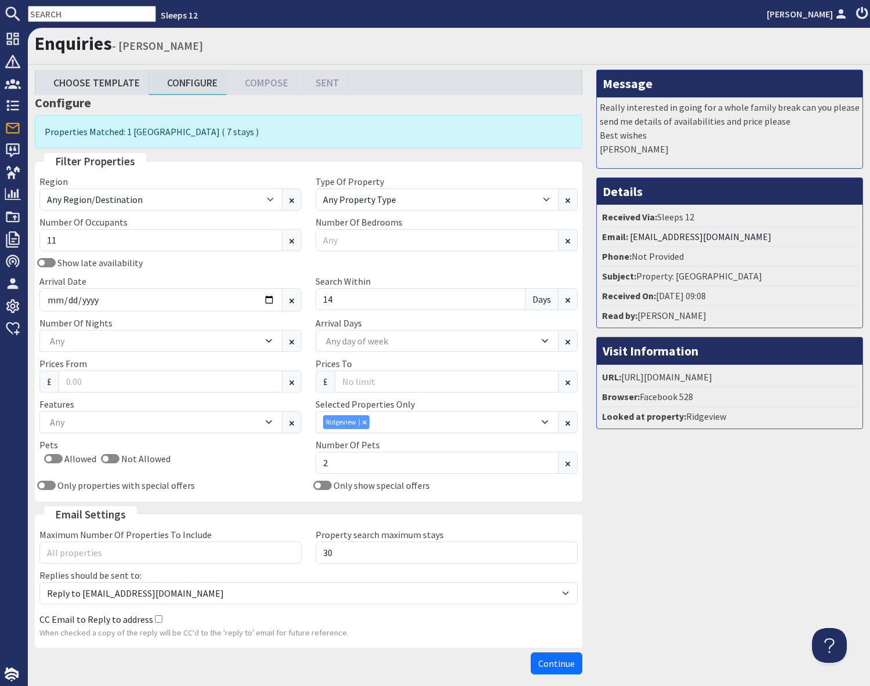
drag, startPoint x: 659, startPoint y: 500, endPoint x: 649, endPoint y: 500, distance: 9.9
click at [657, 500] on div "Message Really interested in going for a whole family break can you please send…" at bounding box center [730, 375] width 281 height 610
drag, startPoint x: 715, startPoint y: 627, endPoint x: 700, endPoint y: 633, distance: 15.6
click at [711, 628] on div "Message Really interested in going for a whole family break can you please send…" at bounding box center [730, 375] width 281 height 610
click at [558, 661] on span "Continue" at bounding box center [556, 664] width 37 height 12
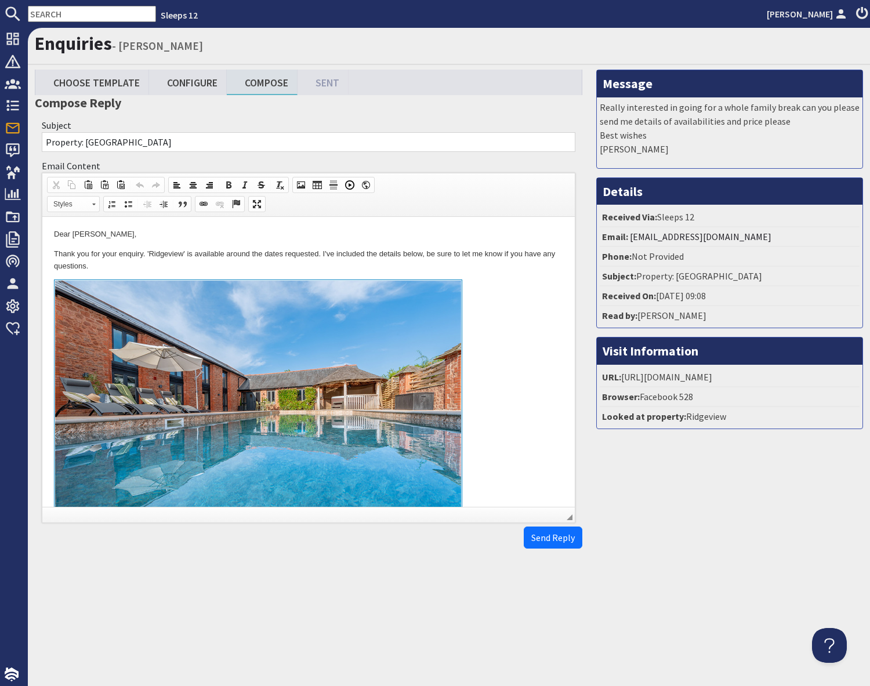
scroll to position [1, 0]
drag, startPoint x: 476, startPoint y: 313, endPoint x: 495, endPoint y: 331, distance: 26.3
click at [478, 313] on link at bounding box center [308, 412] width 509 height 267
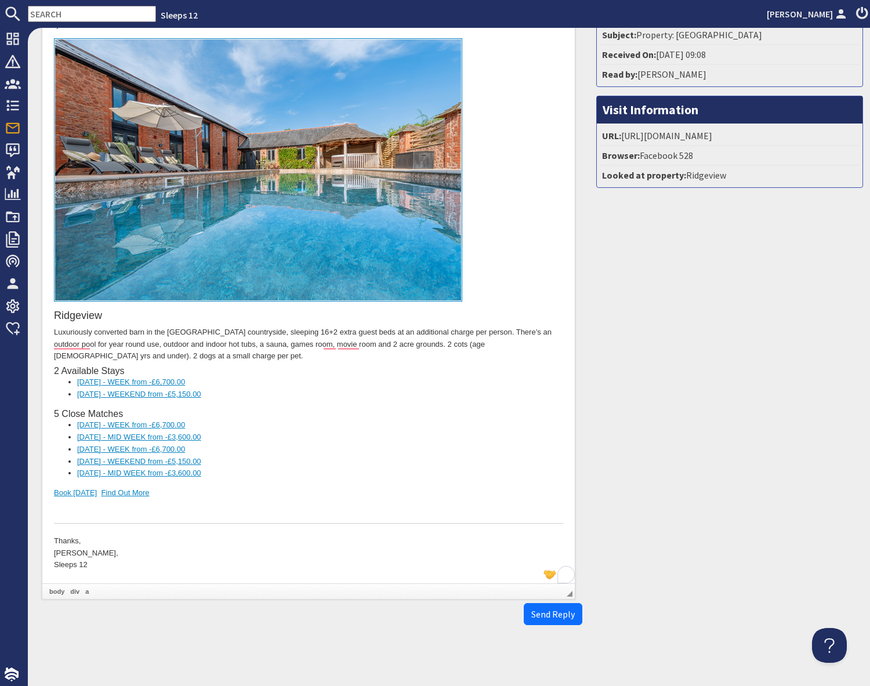
scroll to position [244, 0]
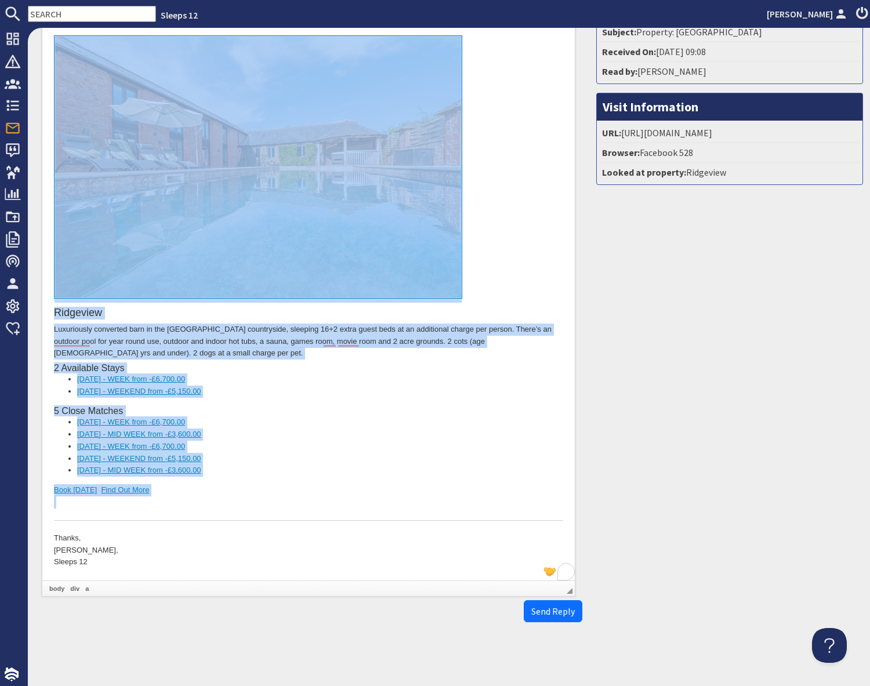
drag, startPoint x: 177, startPoint y: 506, endPoint x: 183, endPoint y: 272, distance: 233.9
click at [183, 272] on div "Ridgeview Luxuriously converted barn in the Somerset countryside, sleeping 16+2…" at bounding box center [308, 278] width 509 height 485
copy div "Ridgeview Luxuriously converted barn in the Somerset countryside, sleeping 16+2…"
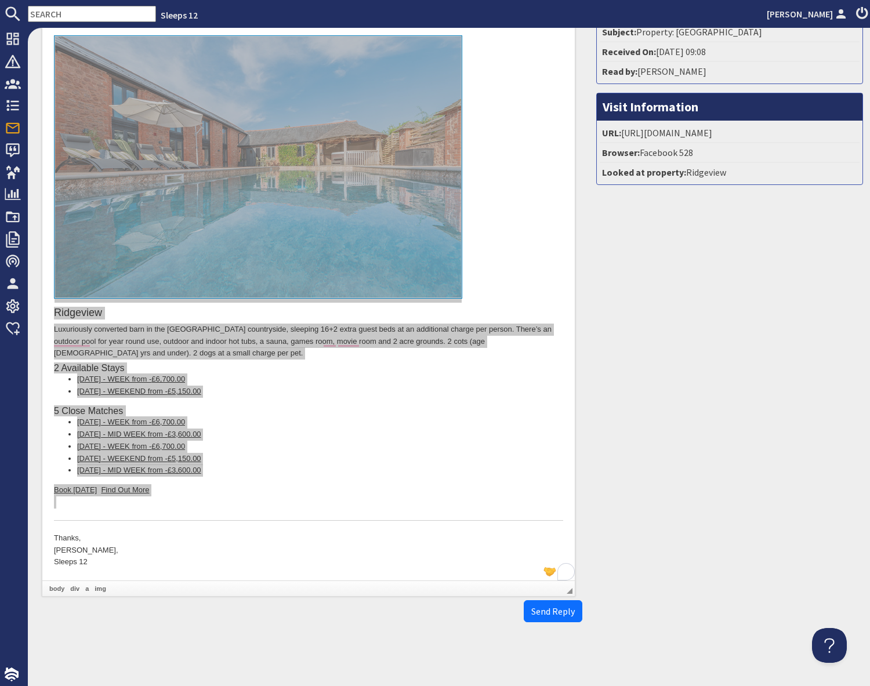
click at [84, 15] on input "text" at bounding box center [92, 14] width 128 height 16
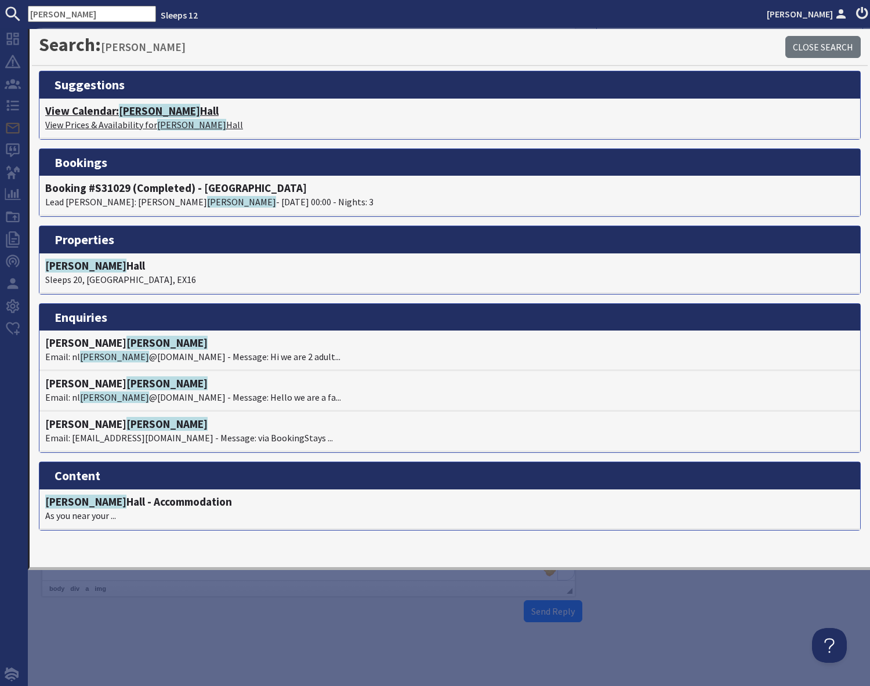
type input "kennard"
click at [132, 115] on span "Kennard" at bounding box center [159, 111] width 81 height 14
type textarea "<p>Dear Julia Downes,</p> <p>Thank you for your enquiry. &#39;Ridgeview&#39; is…"
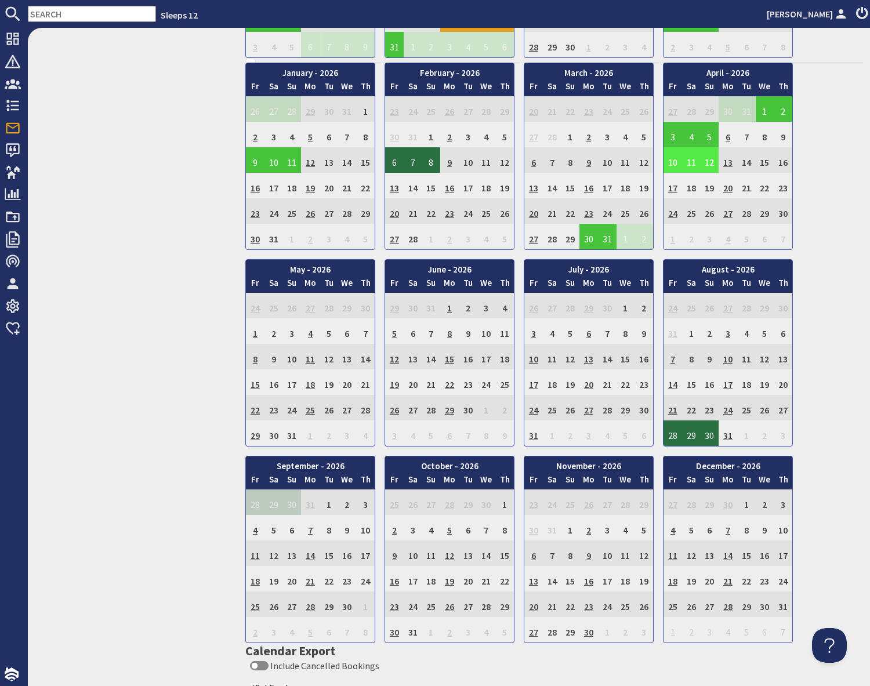
scroll to position [657, 0]
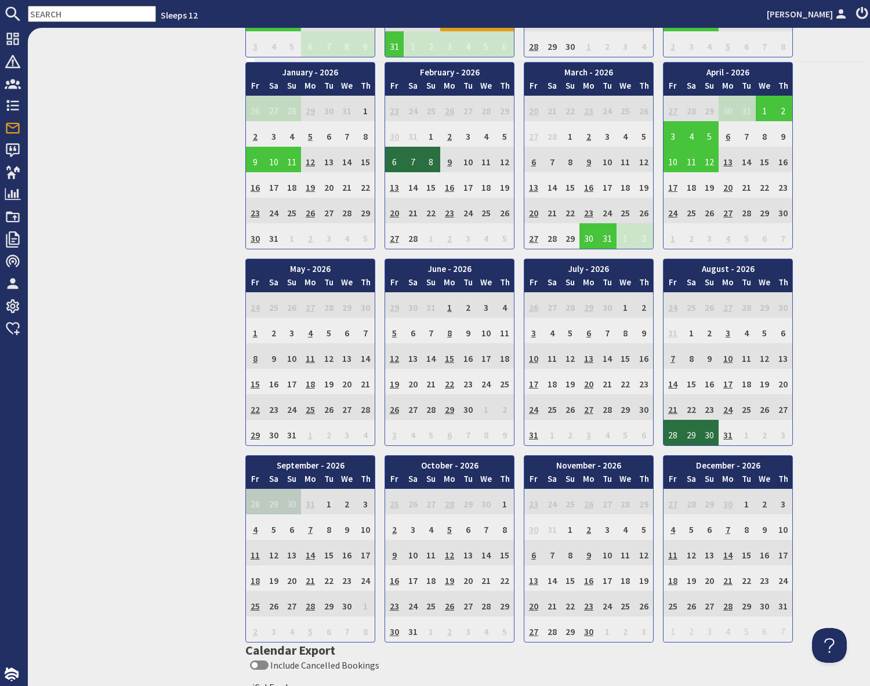
click at [64, 15] on input "text" at bounding box center [92, 14] width 128 height 16
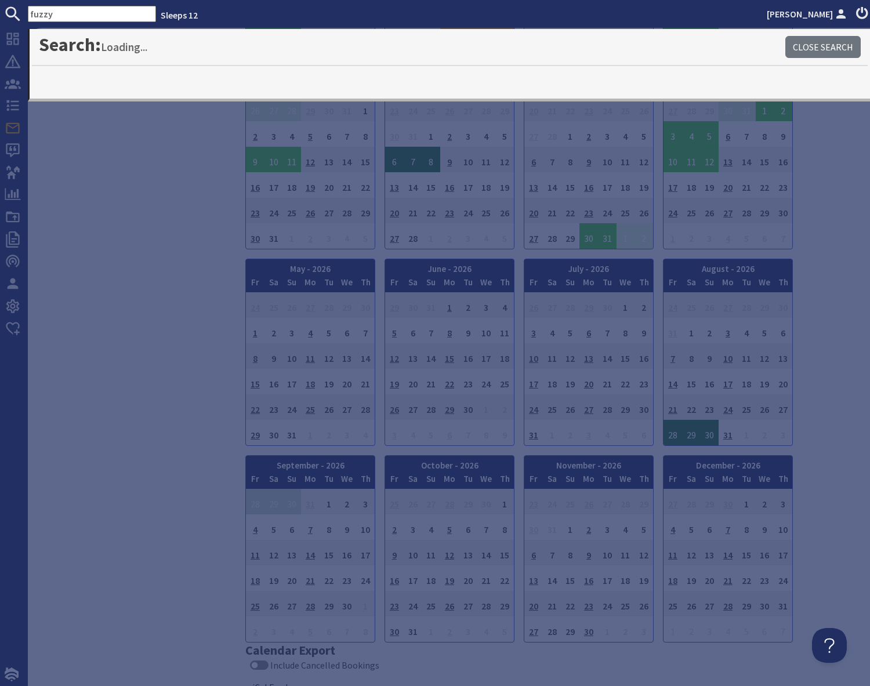
type input "fuzzy"
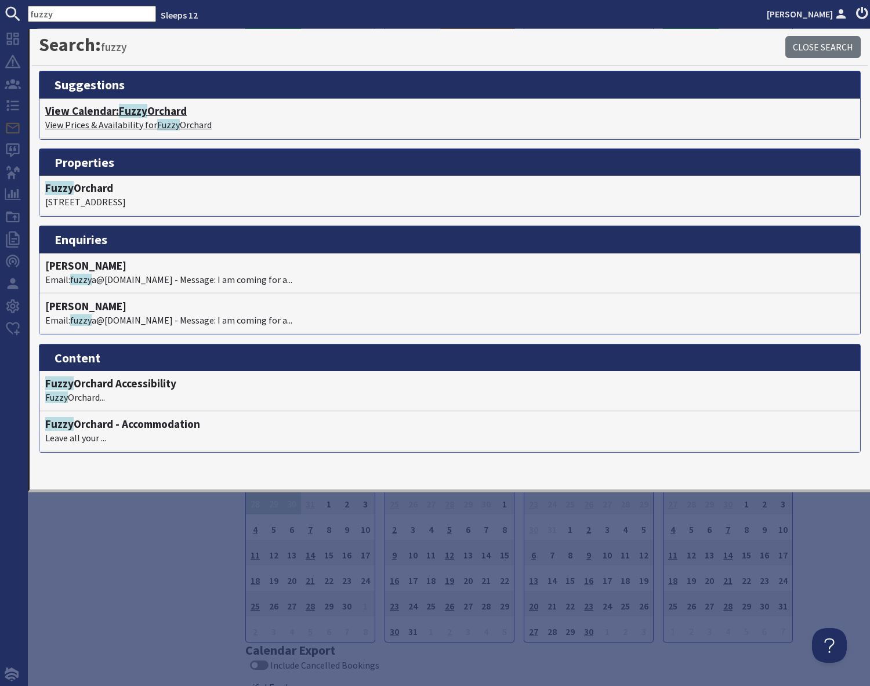
click at [124, 124] on p "View Prices & Availability for Fuzzy Orchard" at bounding box center [449, 125] width 809 height 14
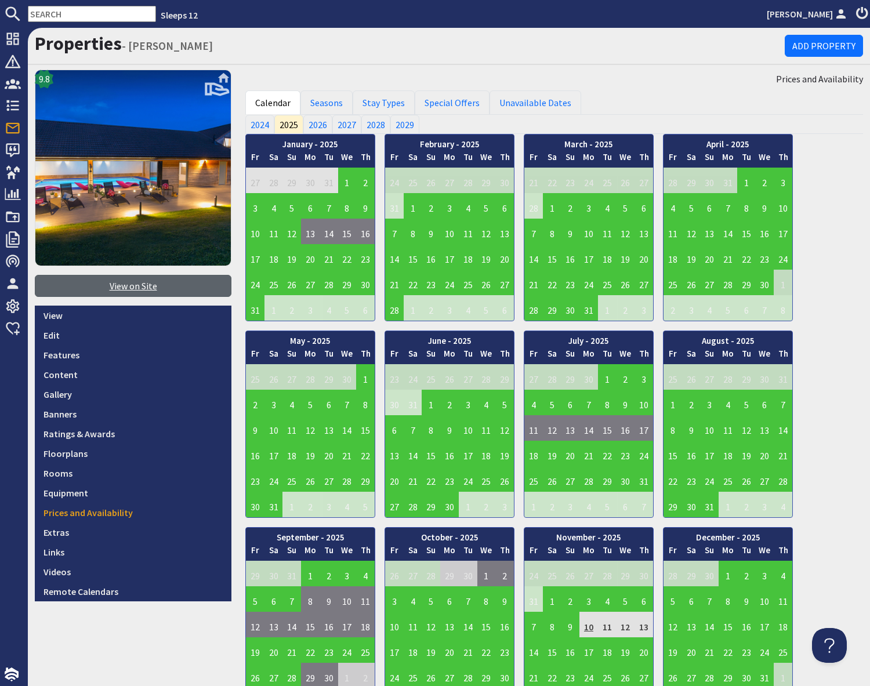
click at [116, 290] on link "View on Site" at bounding box center [133, 286] width 197 height 22
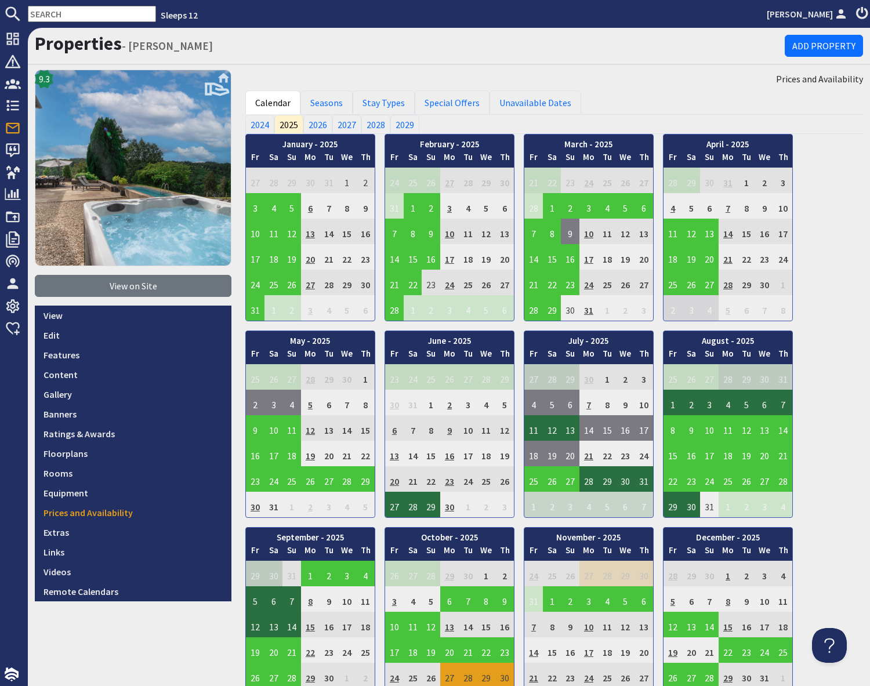
click at [45, 11] on input "text" at bounding box center [92, 14] width 128 height 16
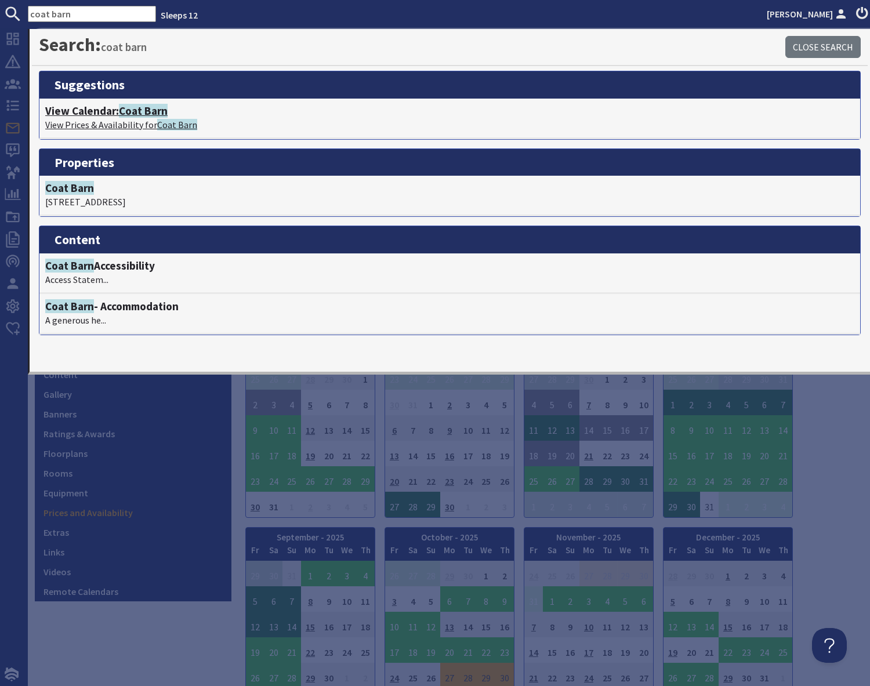
type input "coat barn"
click at [126, 112] on span "Coat Barn" at bounding box center [143, 111] width 49 height 14
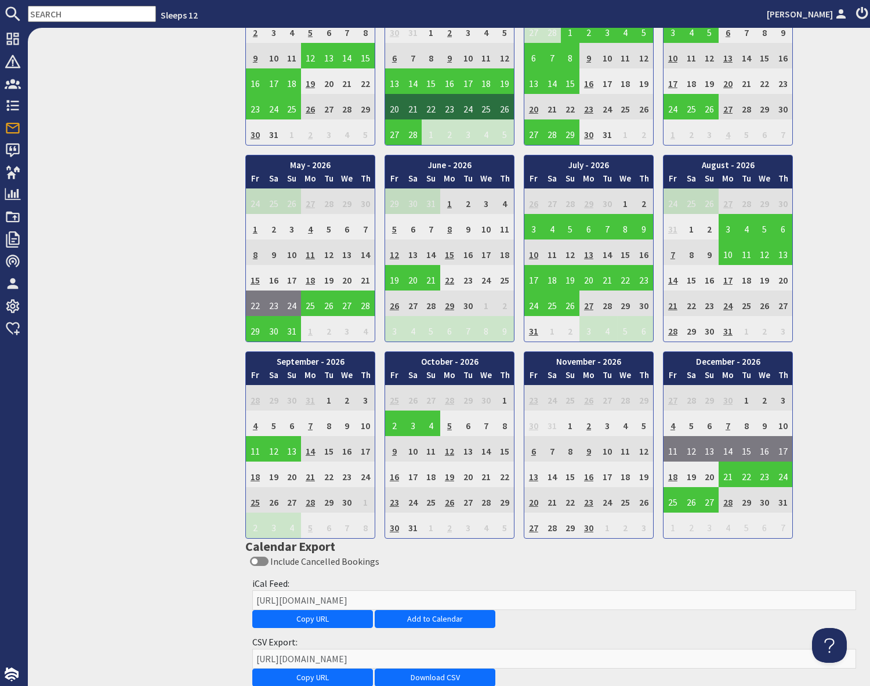
scroll to position [765, 0]
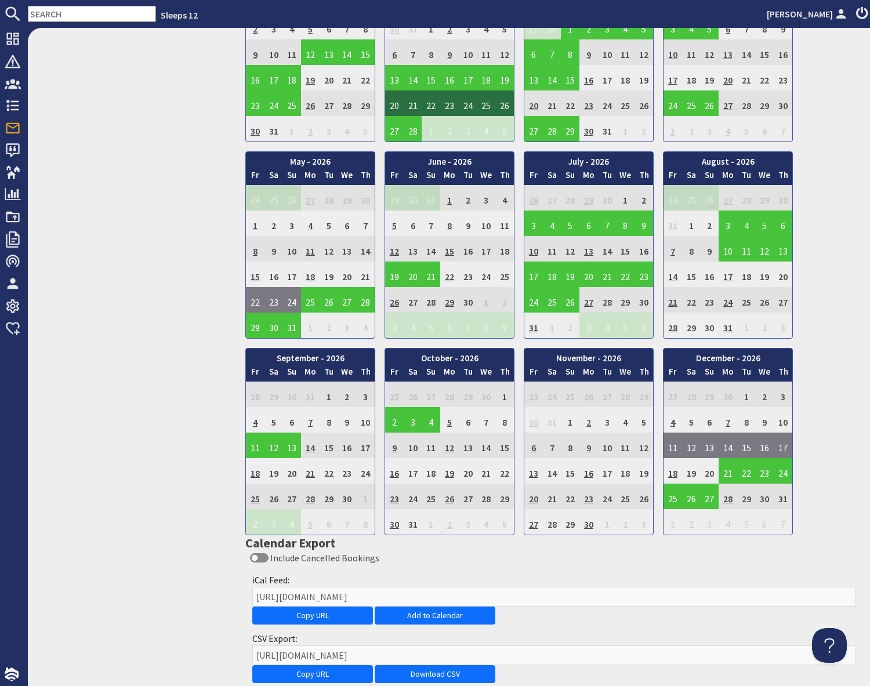
click at [590, 422] on td "2" at bounding box center [589, 420] width 19 height 26
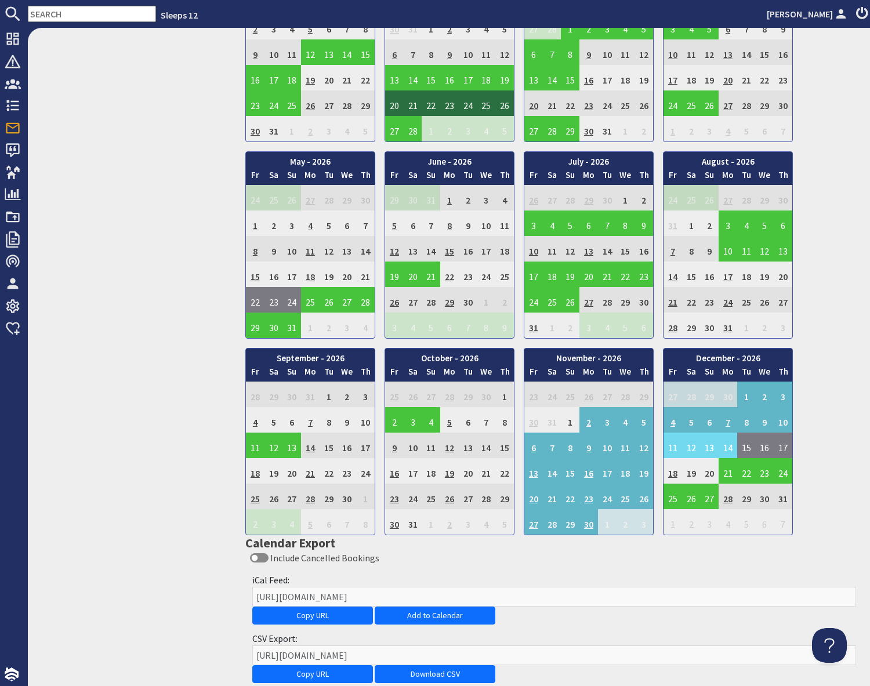
click at [70, 17] on input "text" at bounding box center [92, 14] width 128 height 16
paste input "gagandhaliwal_96@outlook.com"
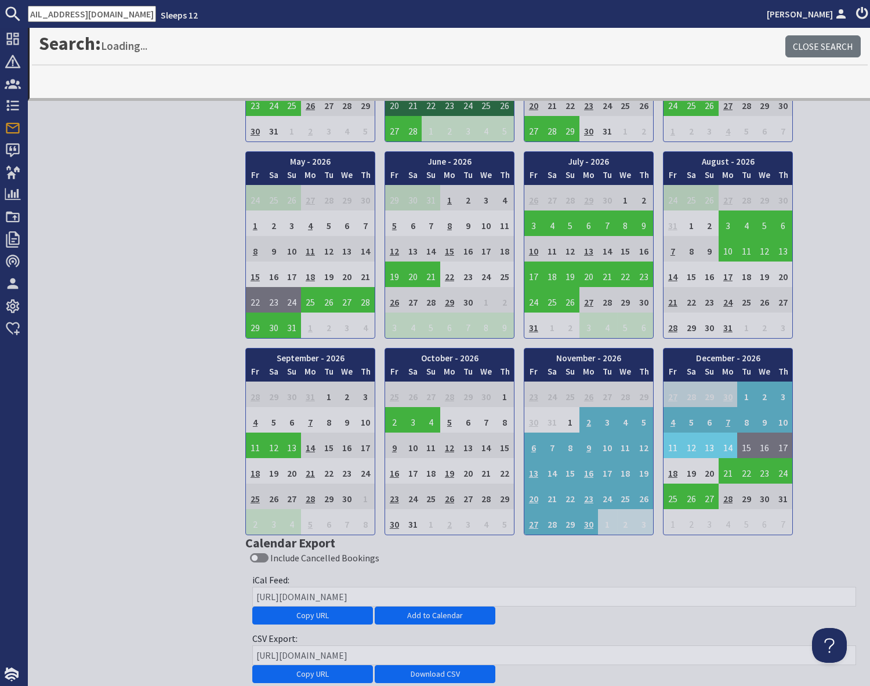
type input "gagandhaliwal_96@outlook.com"
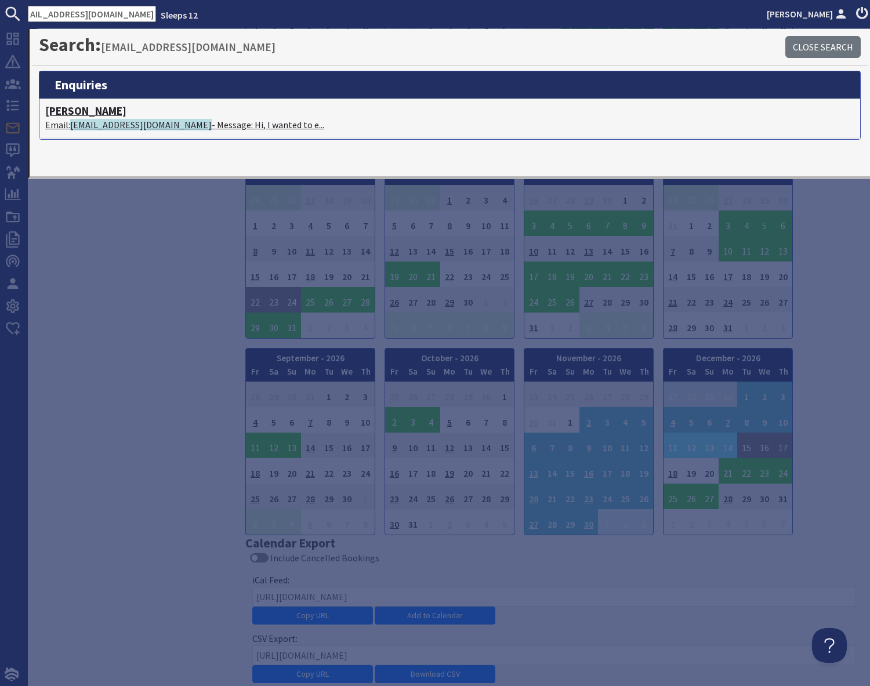
scroll to position [0, 0]
click at [108, 125] on span "gagandhaliwal_96@outlook.com" at bounding box center [141, 125] width 142 height 12
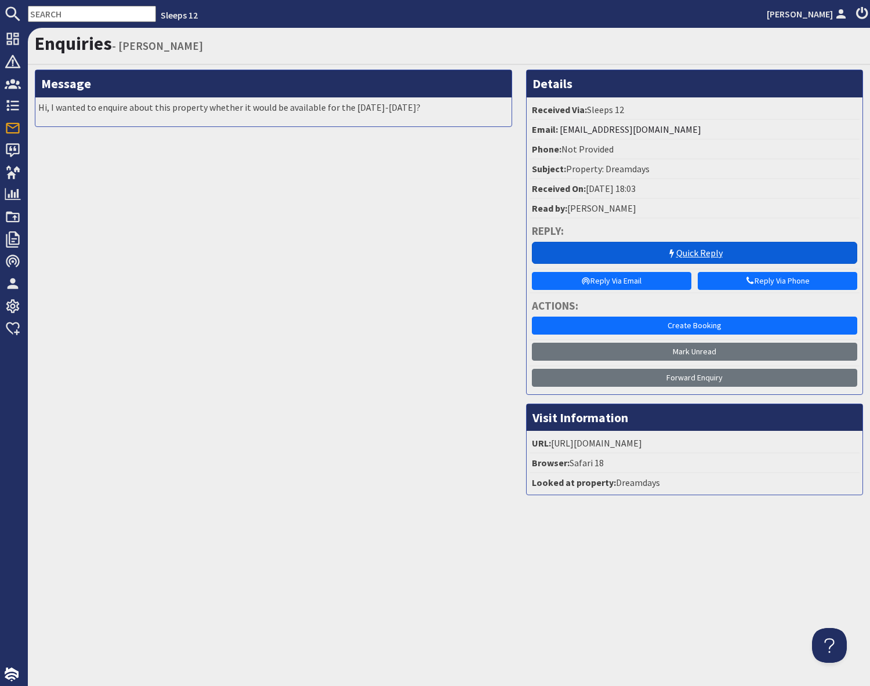
click at [701, 260] on link "Quick Reply" at bounding box center [695, 253] width 326 height 22
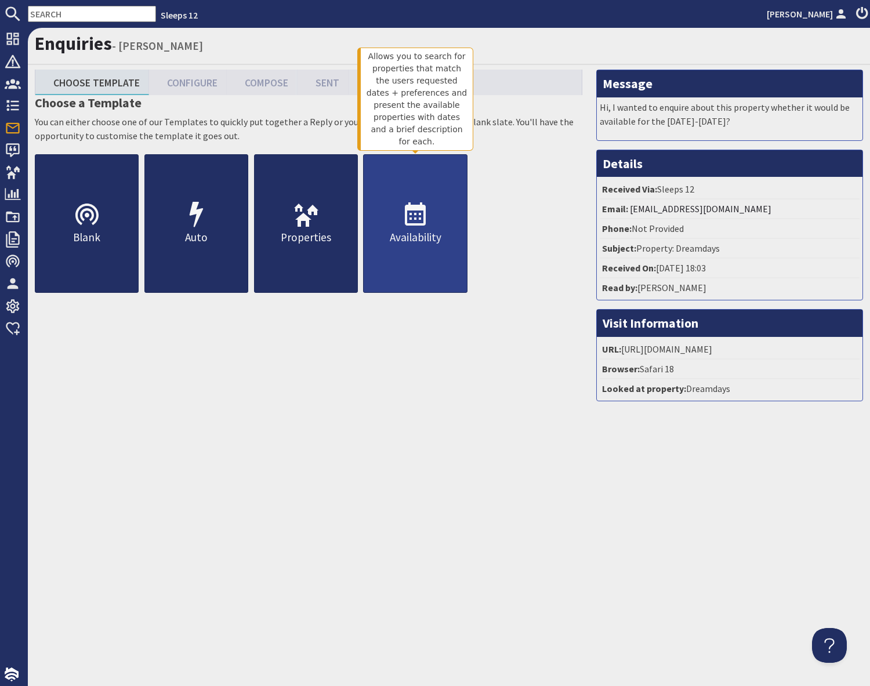
click at [426, 248] on link "Availability" at bounding box center [415, 223] width 104 height 139
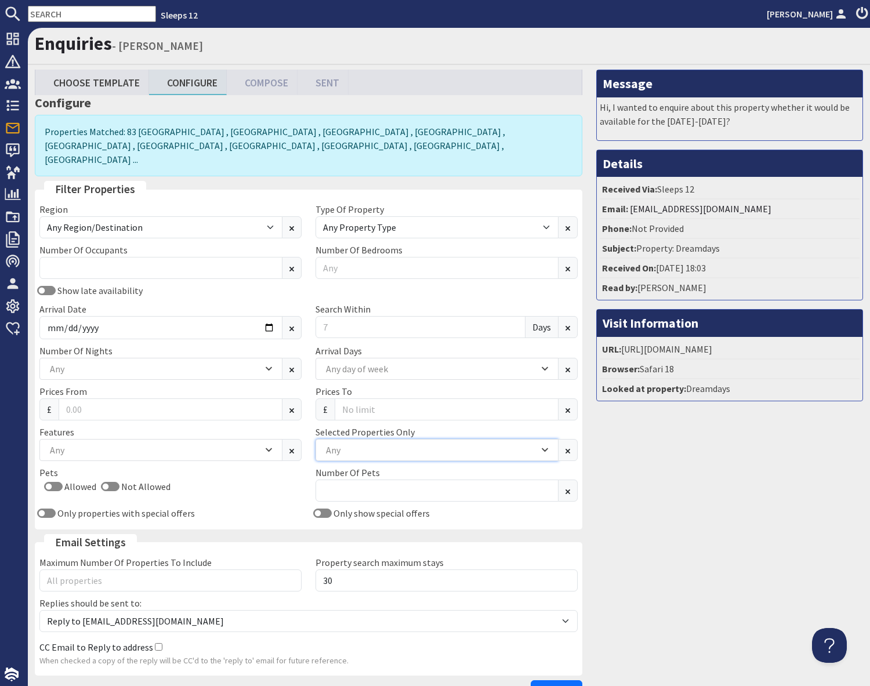
click at [393, 444] on div "Any" at bounding box center [431, 450] width 216 height 13
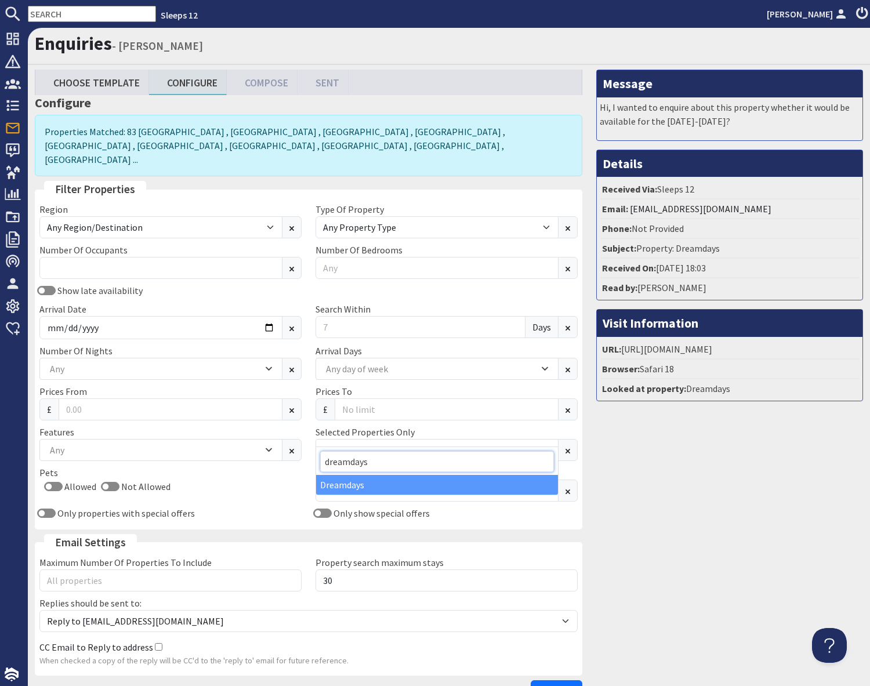
type input "dreamdays"
click at [343, 487] on div "Dreamdays" at bounding box center [437, 485] width 242 height 20
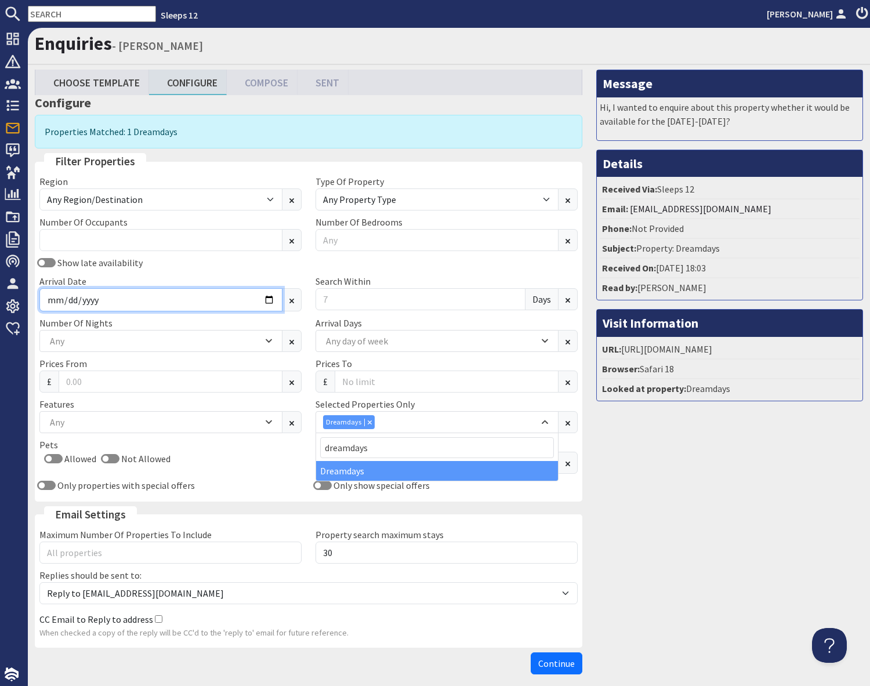
click at [142, 307] on input "Arrival Date" at bounding box center [160, 299] width 243 height 23
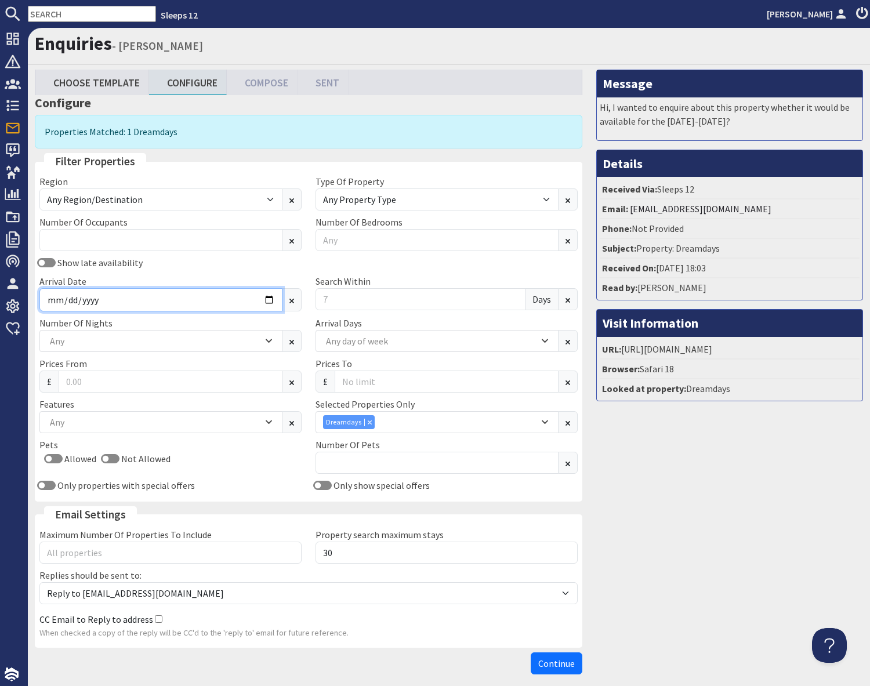
click at [269, 300] on input "Arrival Date" at bounding box center [160, 299] width 243 height 23
type input "2025-12-05"
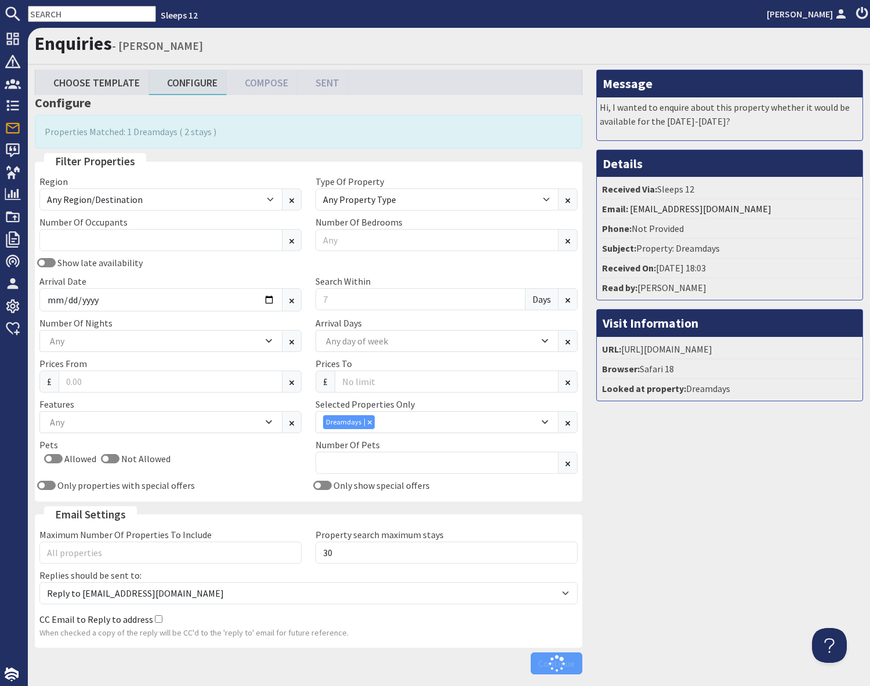
drag, startPoint x: 825, startPoint y: 552, endPoint x: 779, endPoint y: 543, distance: 47.3
click at [811, 548] on div "Message Hi, I wanted to enquire about this property whether it would be availab…" at bounding box center [730, 375] width 281 height 610
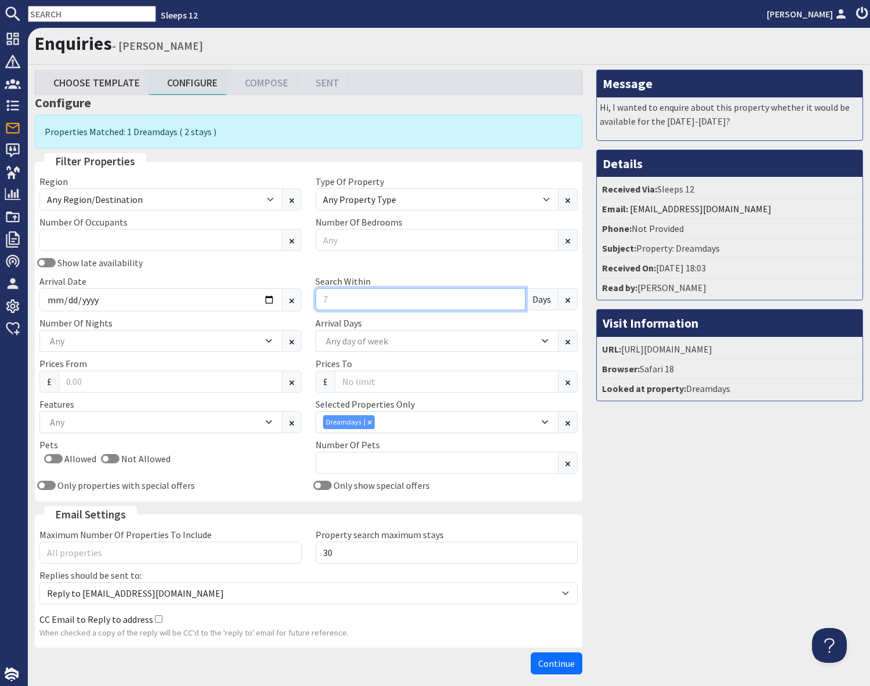
click at [342, 302] on input "Search Within" at bounding box center [421, 299] width 210 height 22
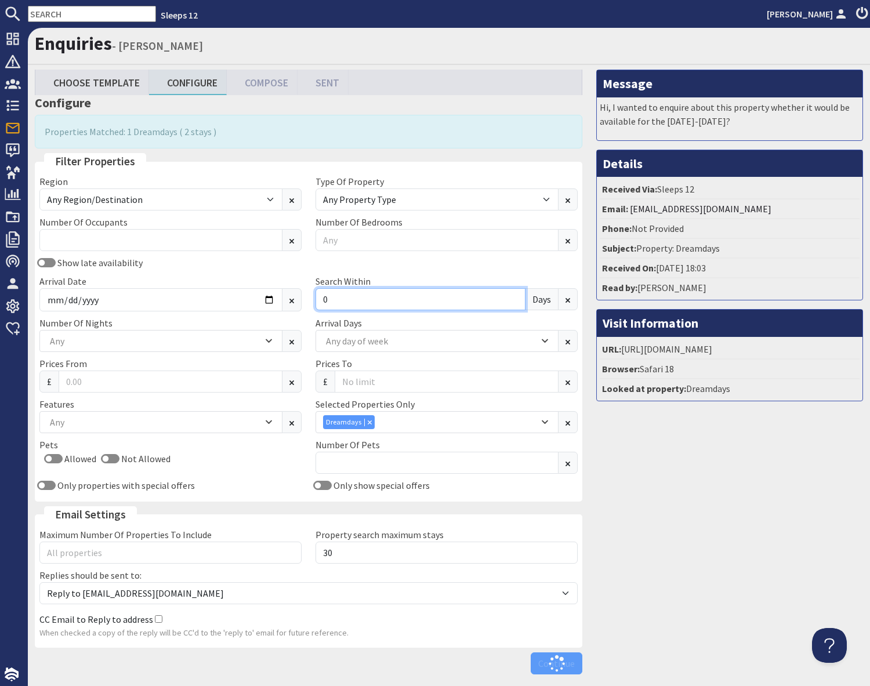
type input "0"
drag, startPoint x: 649, startPoint y: 483, endPoint x: 642, endPoint y: 484, distance: 7.0
click at [649, 483] on div "Message Hi, I wanted to enquire about this property whether it would be availab…" at bounding box center [730, 375] width 281 height 610
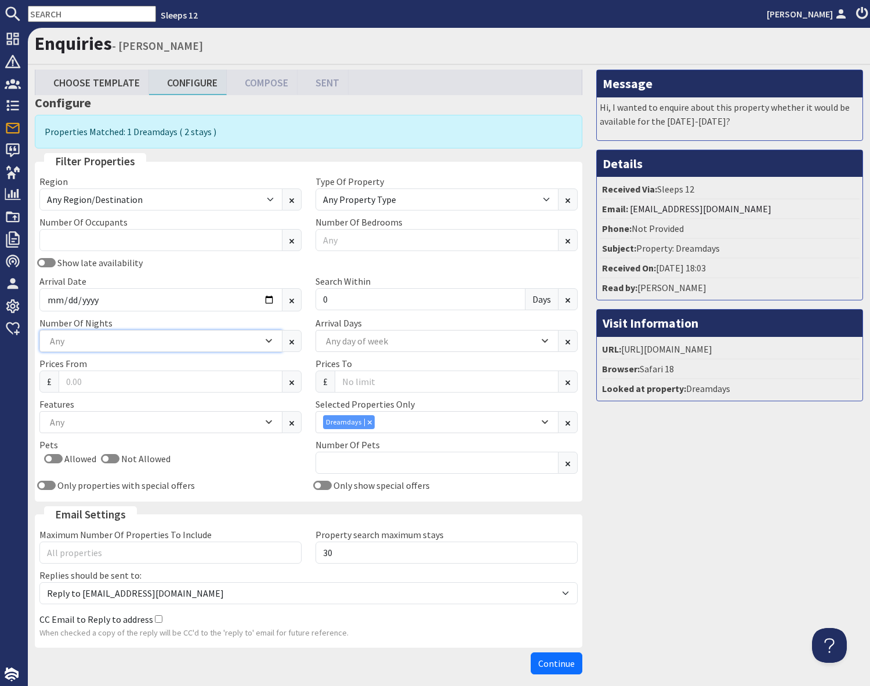
click at [151, 343] on div "Any" at bounding box center [155, 341] width 216 height 13
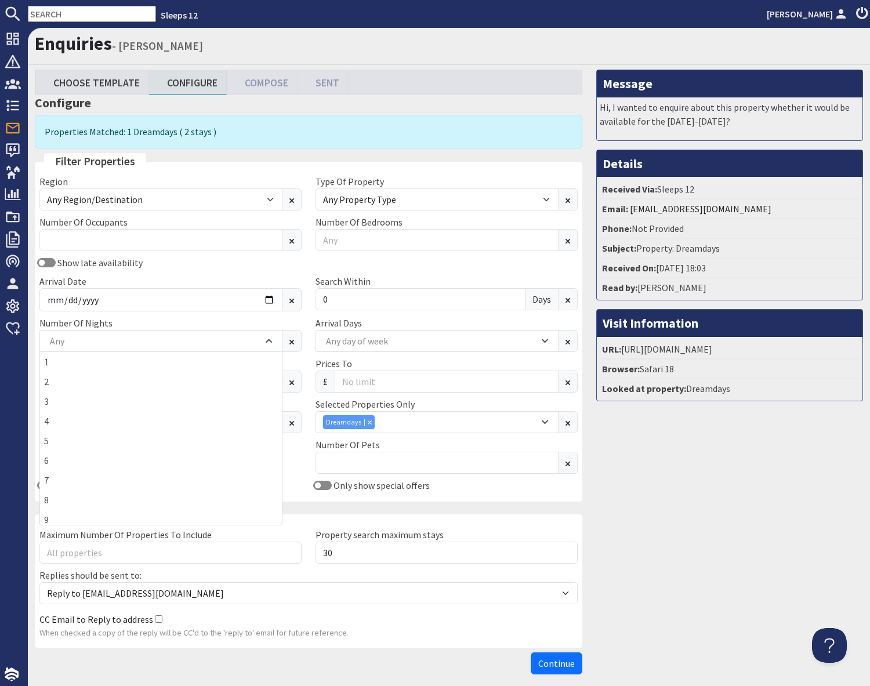
drag, startPoint x: 62, startPoint y: 396, endPoint x: 320, endPoint y: 461, distance: 266.3
click at [70, 397] on div "3" at bounding box center [161, 402] width 242 height 20
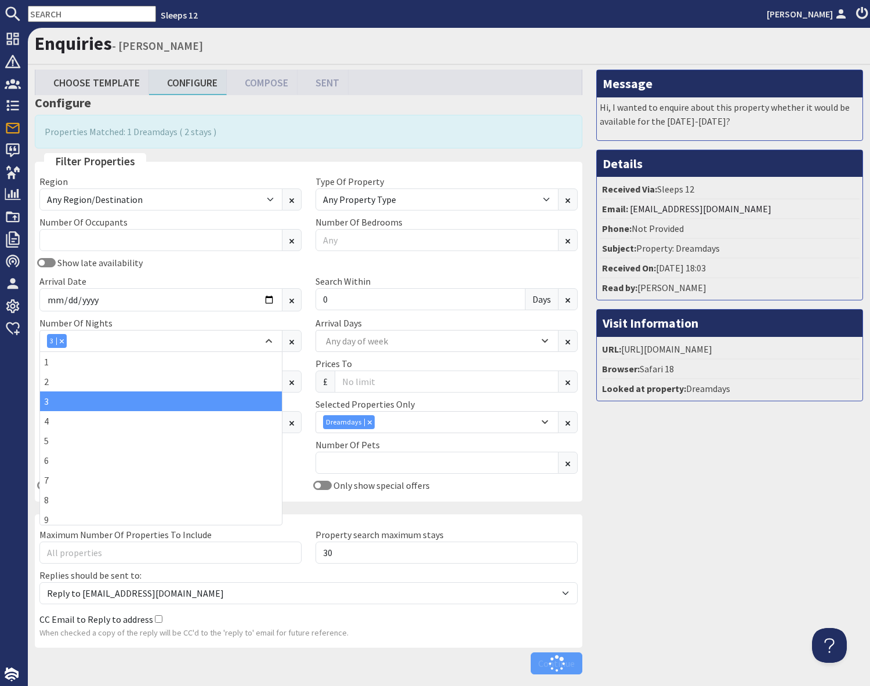
click at [697, 523] on div "Message Hi, I wanted to enquire about this property whether it would be availab…" at bounding box center [730, 375] width 281 height 610
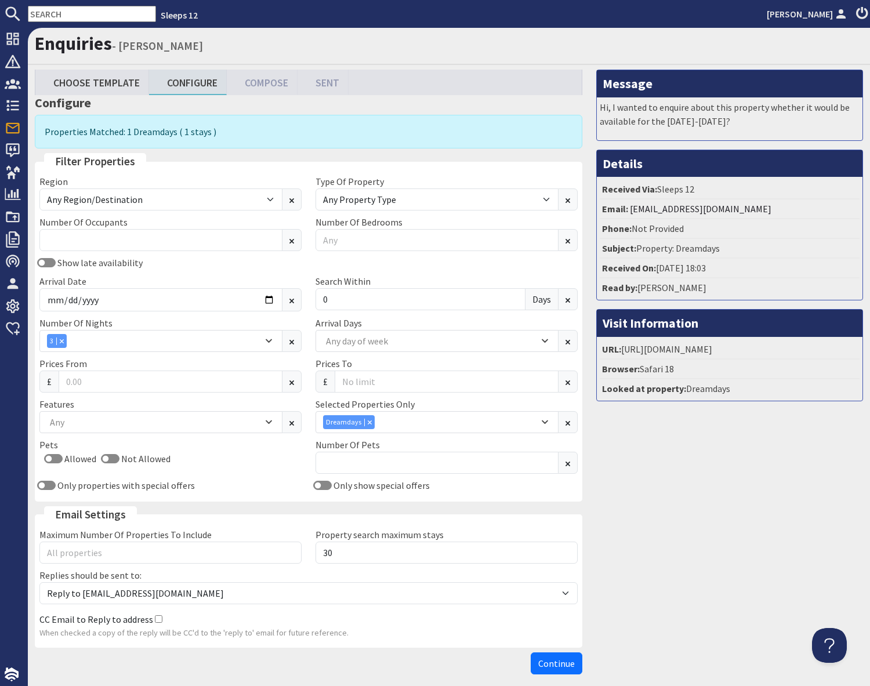
scroll to position [52, 0]
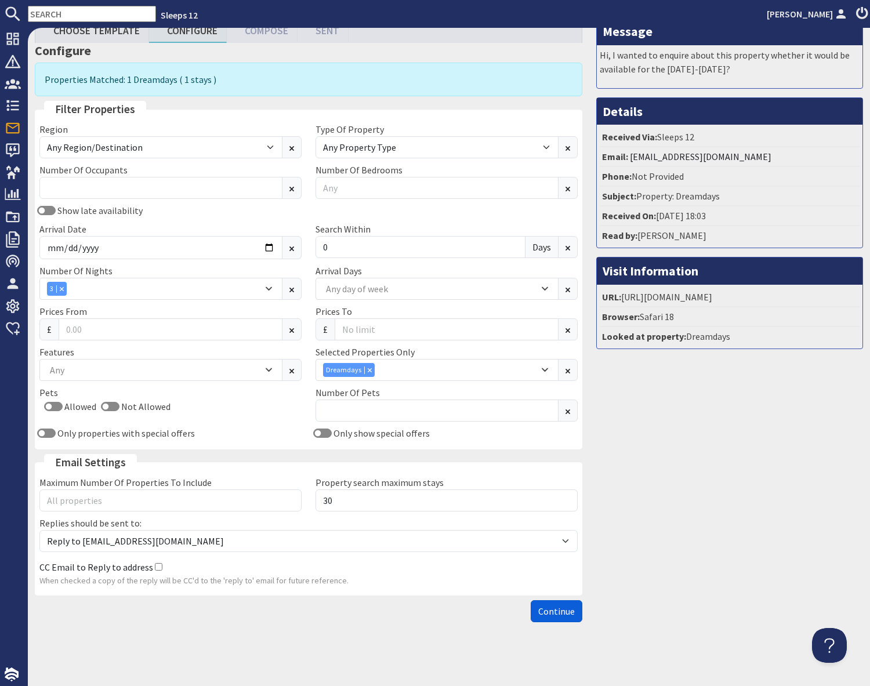
click at [553, 613] on span "Continue" at bounding box center [556, 612] width 37 height 12
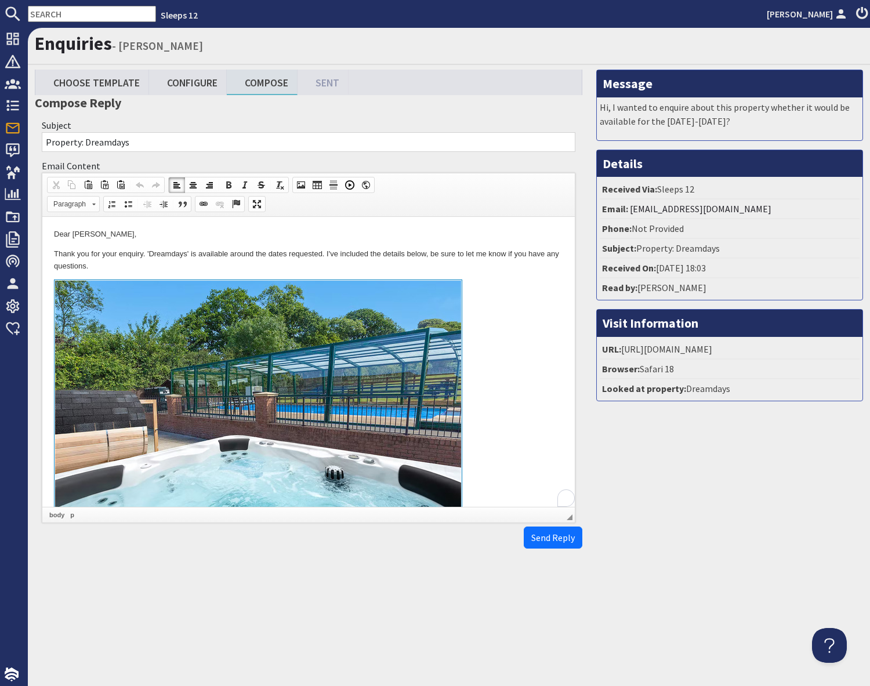
click at [495, 463] on link "To enrich screen reader interactions, please activate Accessibility in Grammarl…" at bounding box center [308, 413] width 509 height 267
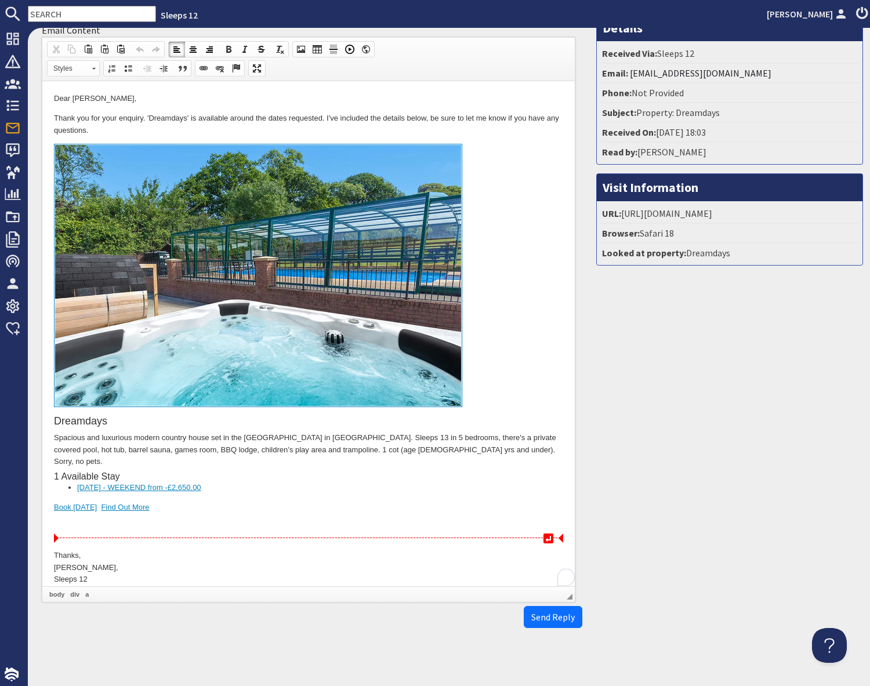
scroll to position [142, 0]
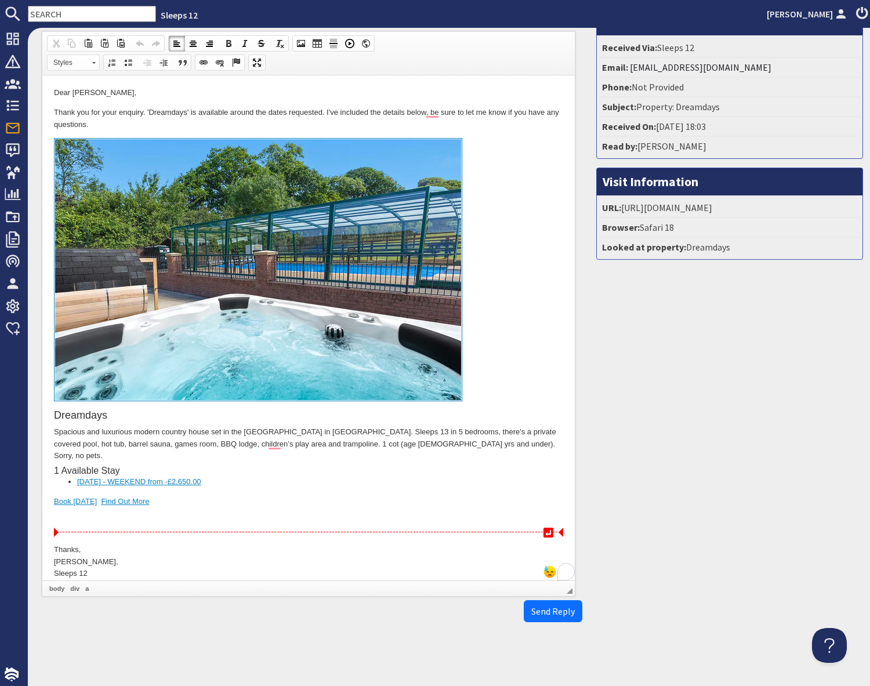
click at [146, 508] on div "To enrich screen reader interactions, please activate Accessibility in Grammarl…" at bounding box center [308, 520] width 509 height 24
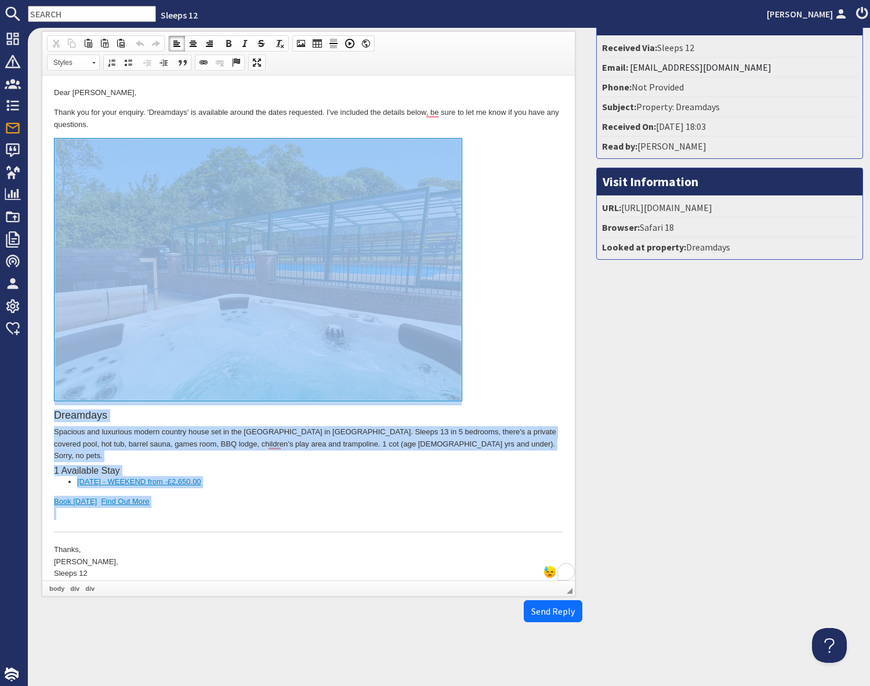
drag, startPoint x: 144, startPoint y: 494, endPoint x: 154, endPoint y: 331, distance: 163.3
click at [154, 331] on div "Dreamdays Spacious and luxurious modern country house set in the Blackdown Hill…" at bounding box center [308, 335] width 509 height 394
copy div "Dreamdays Spacious and luxurious modern country house set in the Blackdown Hill…"
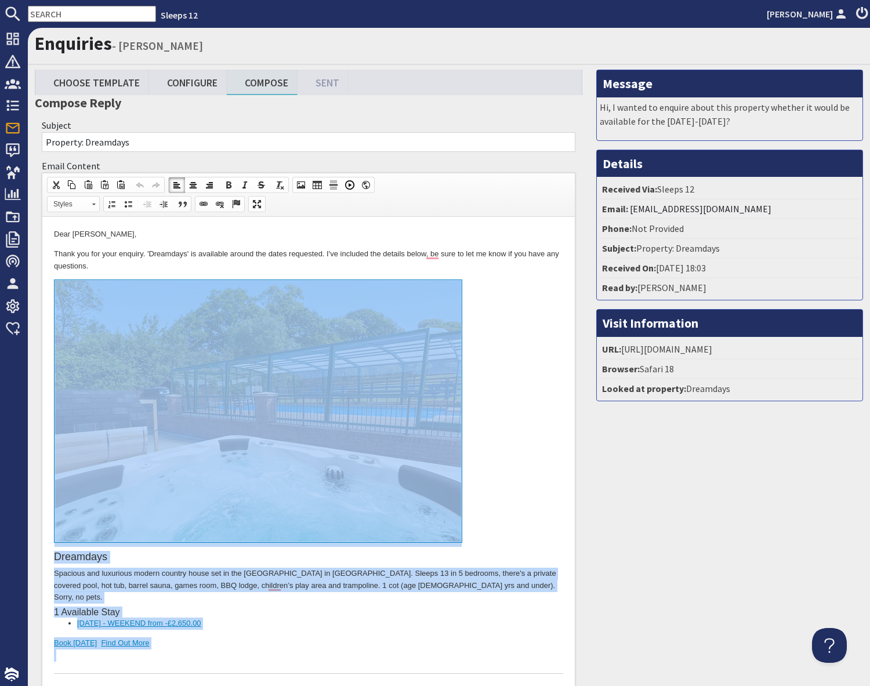
scroll to position [0, 0]
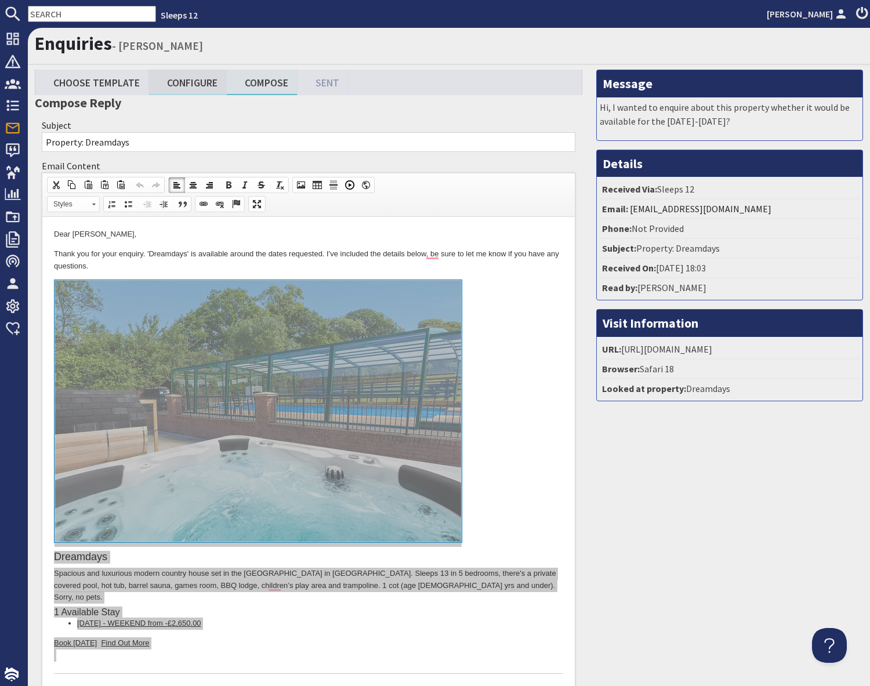
click at [194, 87] on link "Configure" at bounding box center [188, 82] width 78 height 25
type textarea "<p>Dear Gagan Sandhu,</p> <p>Thank you for your enquiry. &#39;Dreamdays&#39; is…"
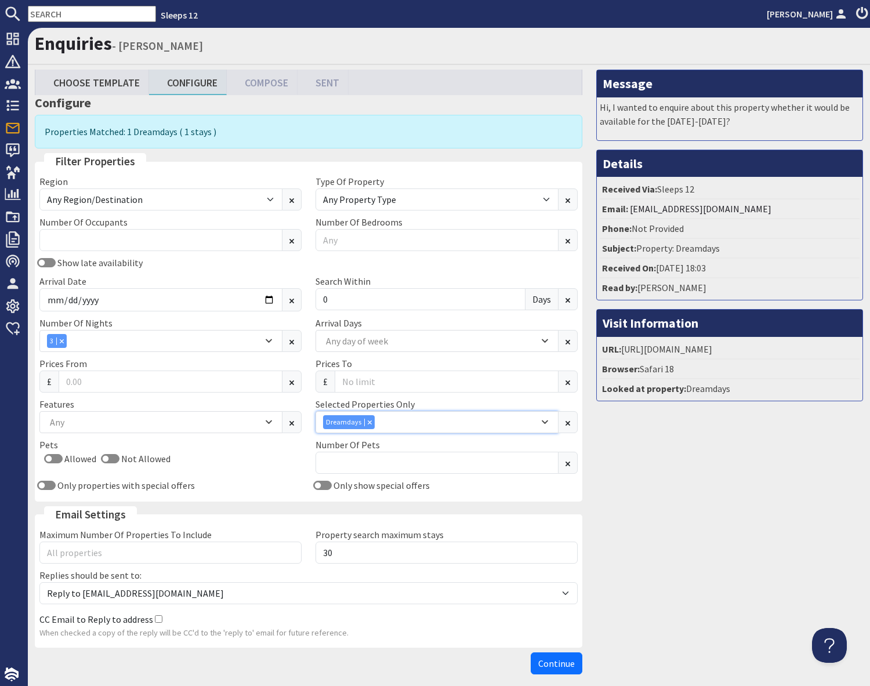
click at [368, 424] on icon "Combobox" at bounding box center [369, 422] width 3 height 3
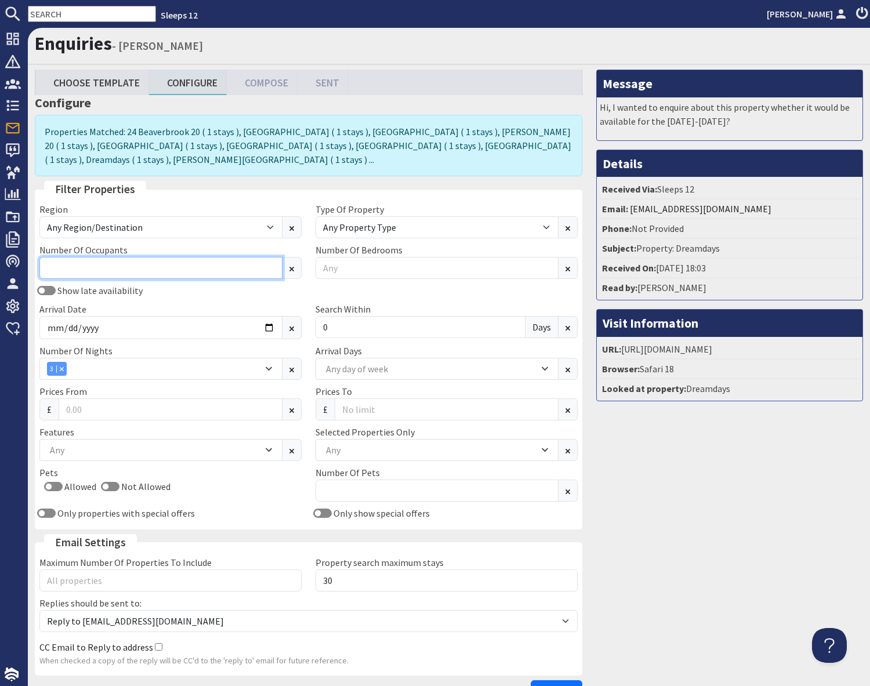
click at [118, 257] on input "Number Of Occupants" at bounding box center [160, 268] width 243 height 22
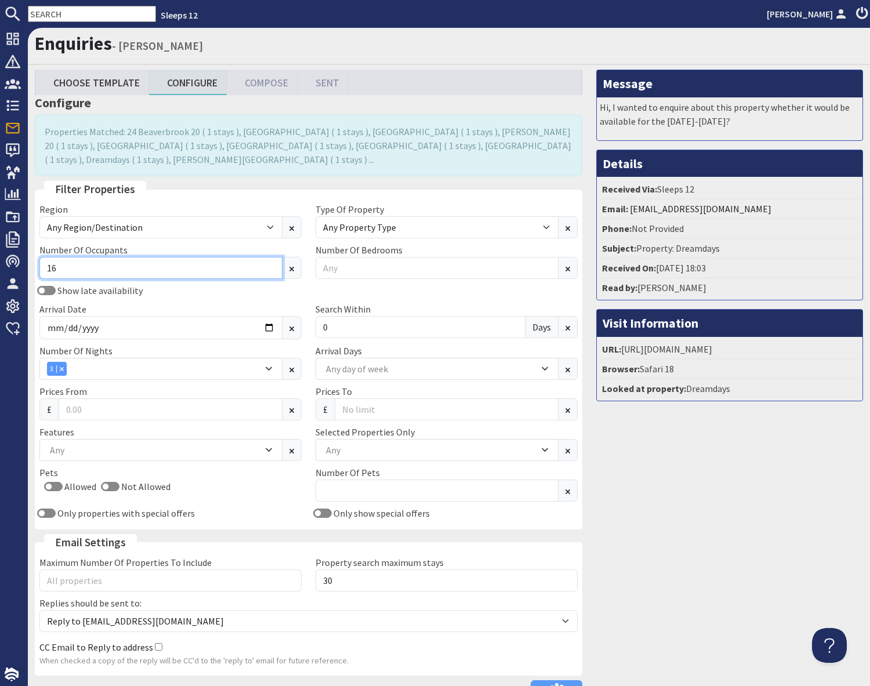
type input "16"
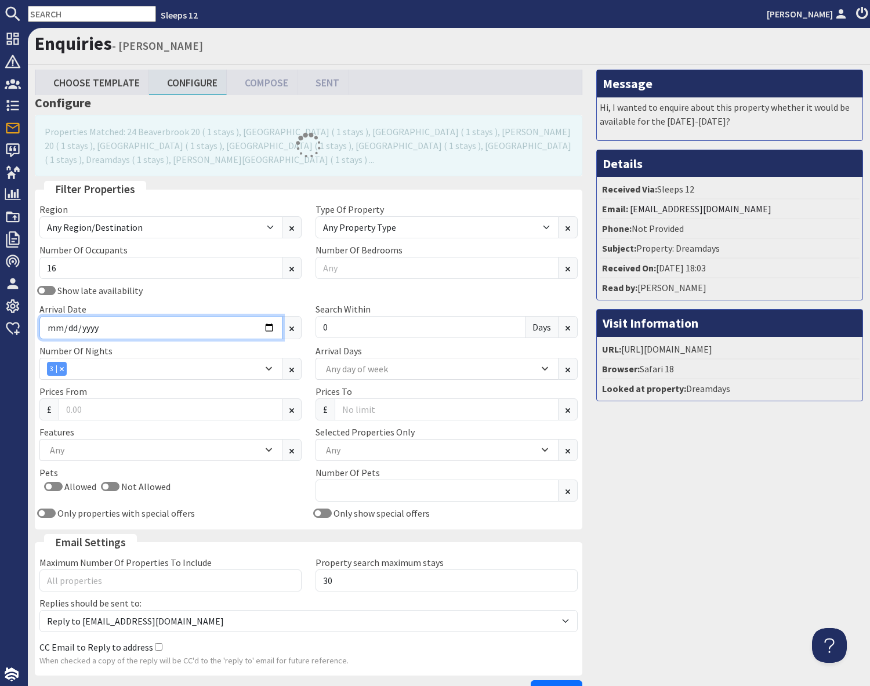
drag, startPoint x: 236, startPoint y: 318, endPoint x: 243, endPoint y: 317, distance: 7.6
click at [236, 318] on input "2025-12-05" at bounding box center [160, 327] width 243 height 23
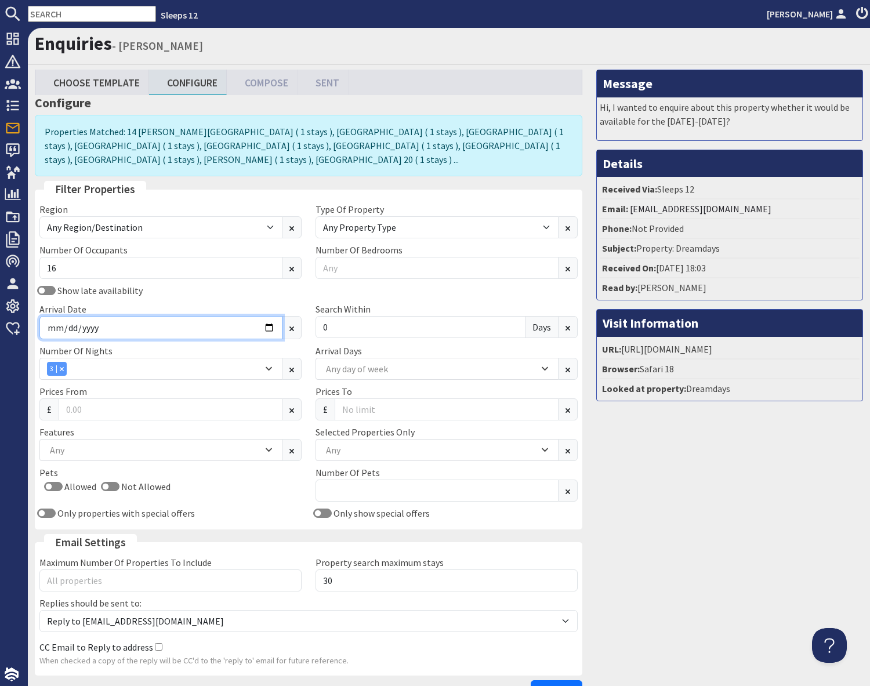
click at [268, 316] on input "2025-12-05" at bounding box center [160, 327] width 243 height 23
type input "2025-12-29"
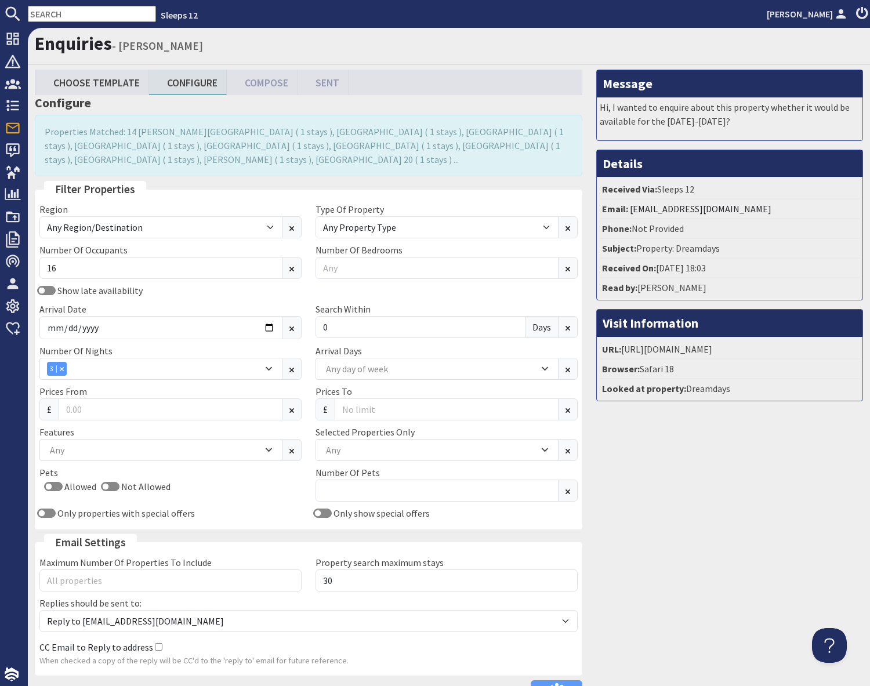
click at [670, 515] on div "Message Hi, I wanted to enquire about this property whether it would be availab…" at bounding box center [730, 389] width 281 height 638
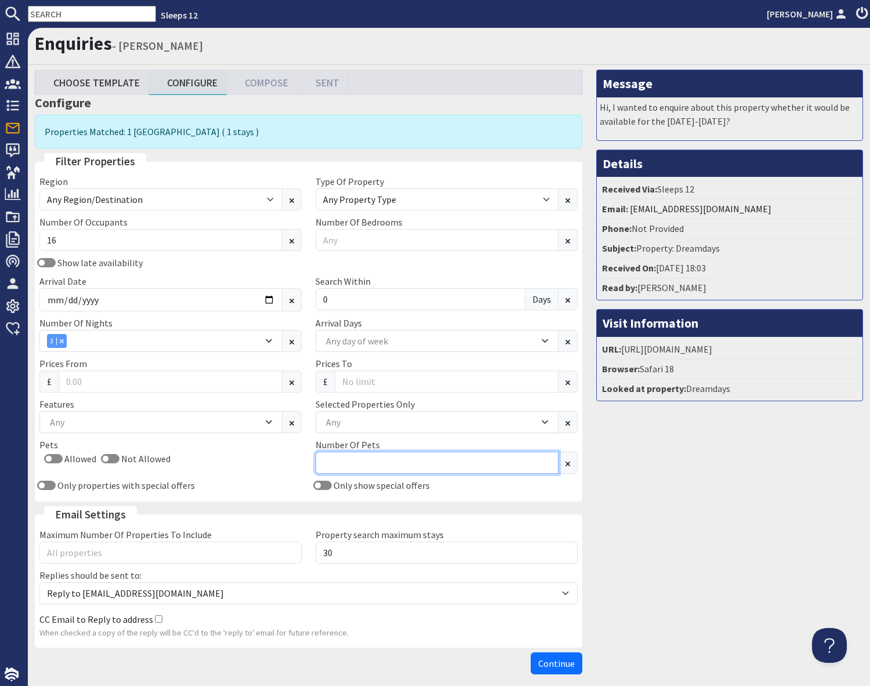
click at [352, 456] on input "Number Of Pets" at bounding box center [437, 463] width 243 height 22
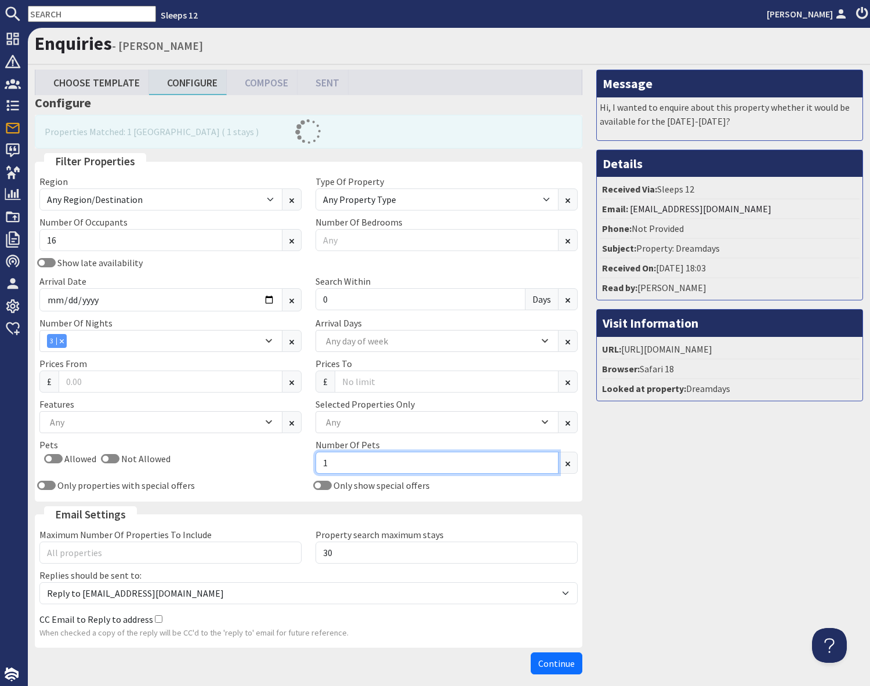
type input "1"
click at [694, 522] on div "Message Hi, I wanted to enquire about this property whether it would be availab…" at bounding box center [730, 375] width 281 height 610
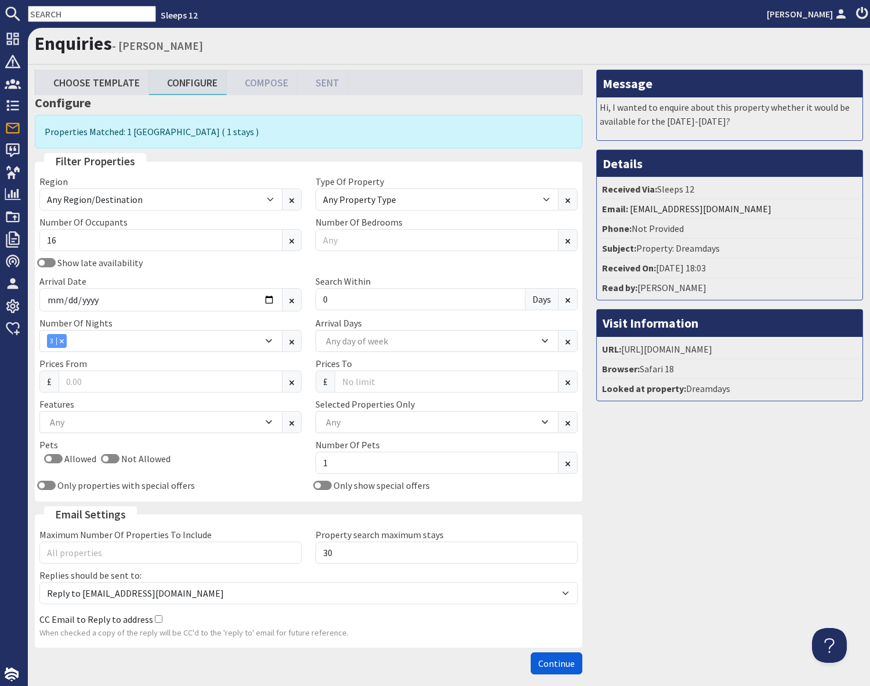
click at [565, 660] on span "Continue" at bounding box center [556, 664] width 37 height 12
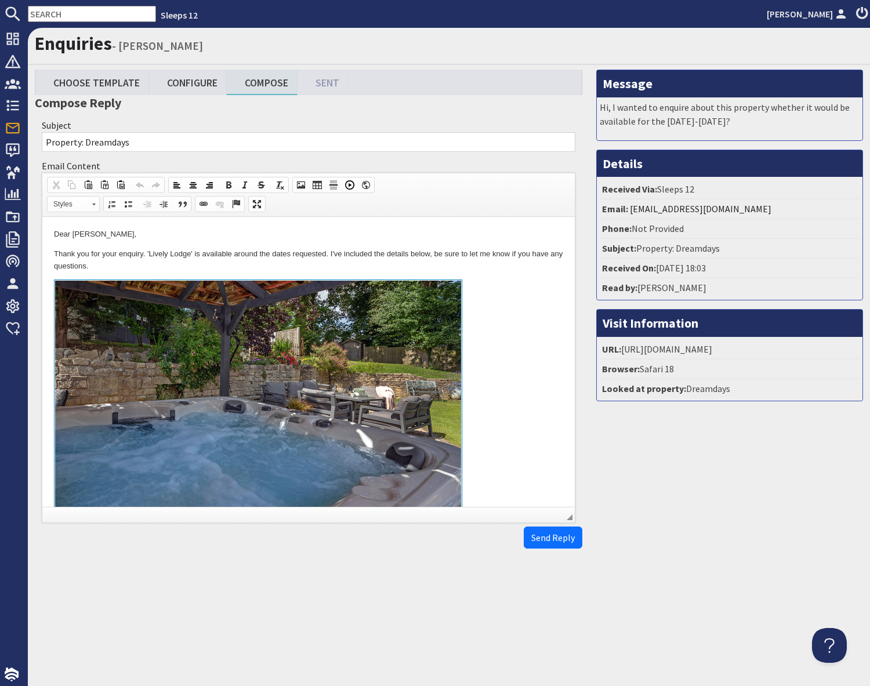
drag, startPoint x: 494, startPoint y: 301, endPoint x: 527, endPoint y: 341, distance: 52.7
click at [494, 301] on link "To enrich screen reader interactions, please activate Accessibility in Grammarl…" at bounding box center [308, 413] width 509 height 267
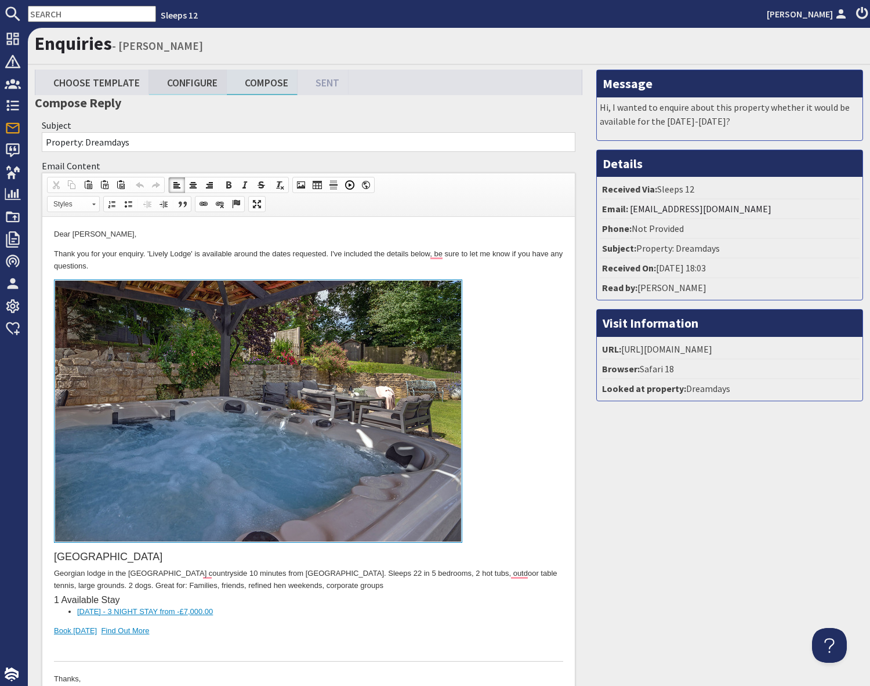
drag, startPoint x: 196, startPoint y: 85, endPoint x: 212, endPoint y: 88, distance: 16.6
click at [196, 84] on link "Configure" at bounding box center [188, 82] width 78 height 25
type textarea "<p>Dear Gagan Sandhu,</p> <p>Thank you for your enquiry. &#39;Lively Lodge&#39;…"
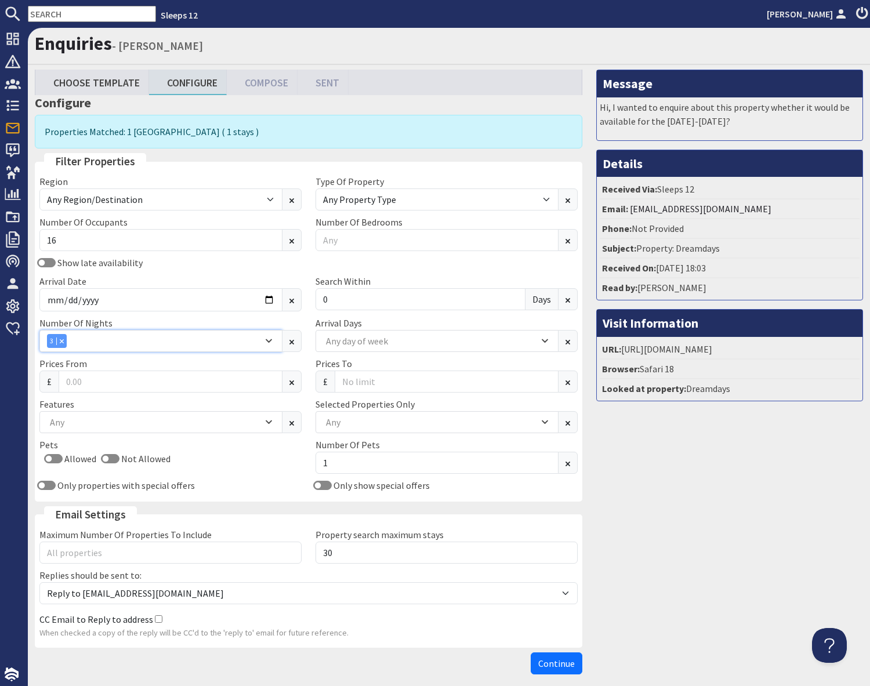
click at [80, 341] on div "3" at bounding box center [155, 341] width 216 height 14
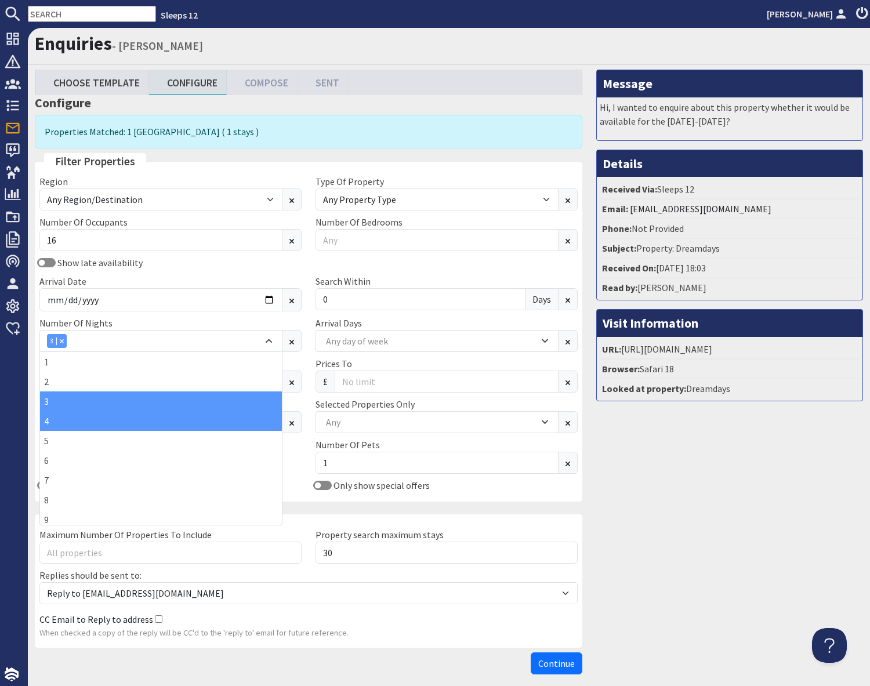
click at [55, 424] on div "4" at bounding box center [161, 421] width 242 height 20
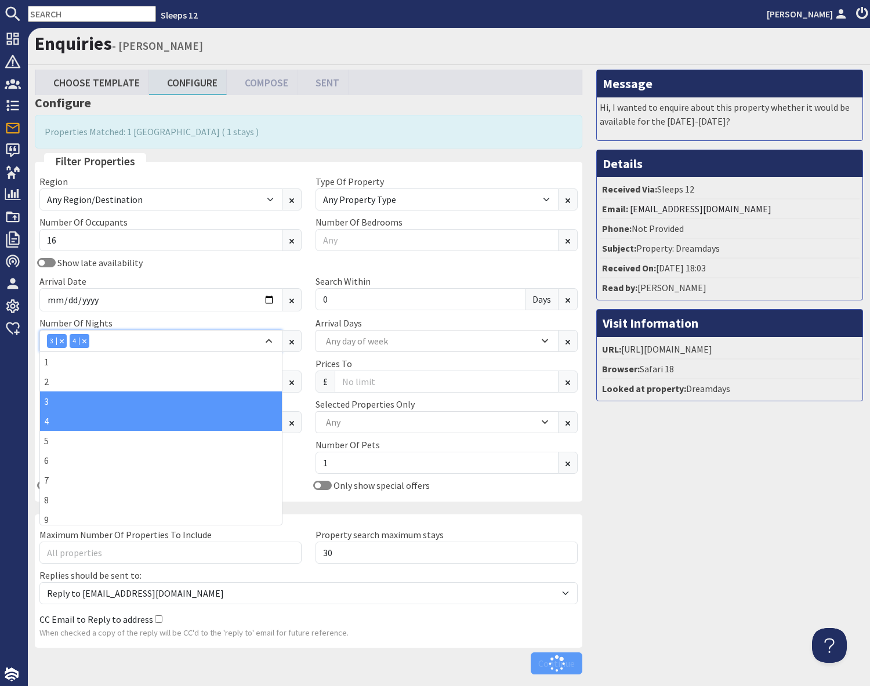
click at [62, 340] on icon "Combobox" at bounding box center [62, 341] width 4 height 4
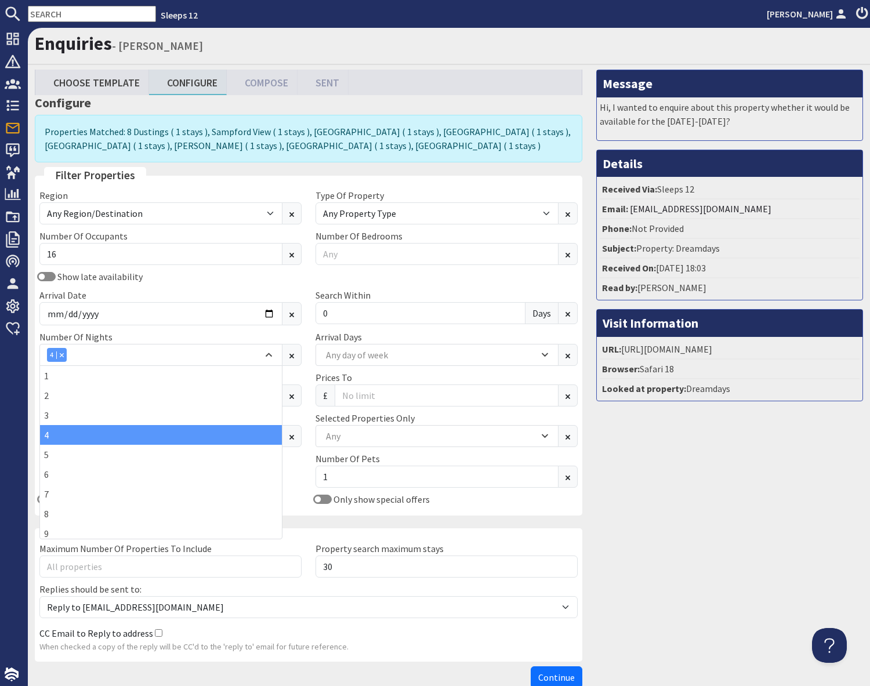
drag, startPoint x: 765, startPoint y: 541, endPoint x: 756, endPoint y: 544, distance: 9.7
click at [765, 541] on div "Message Hi, I wanted to enquire about this property whether it would be availab…" at bounding box center [730, 382] width 281 height 624
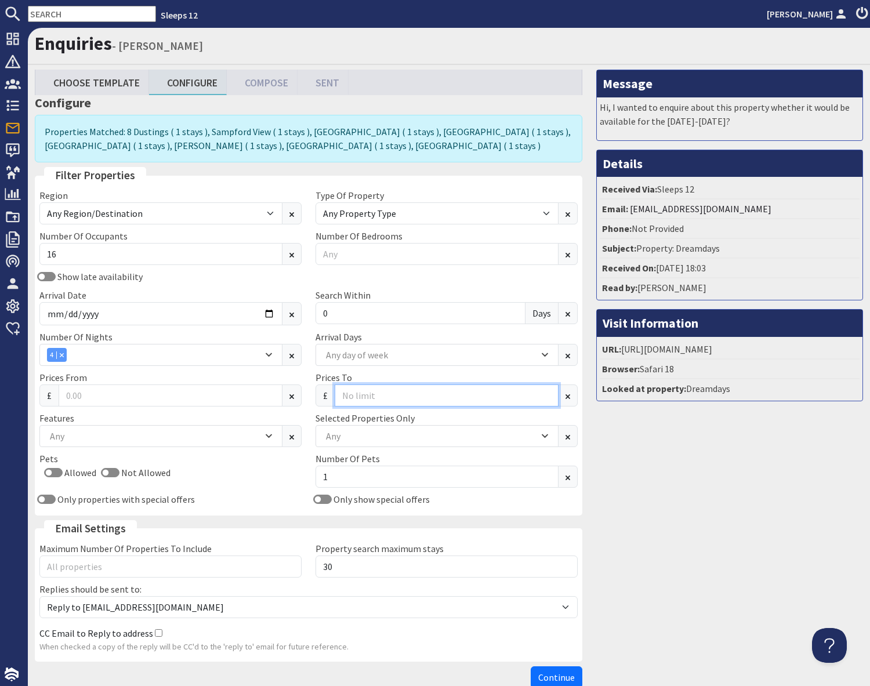
click at [363, 396] on input "Prices To" at bounding box center [447, 396] width 224 height 22
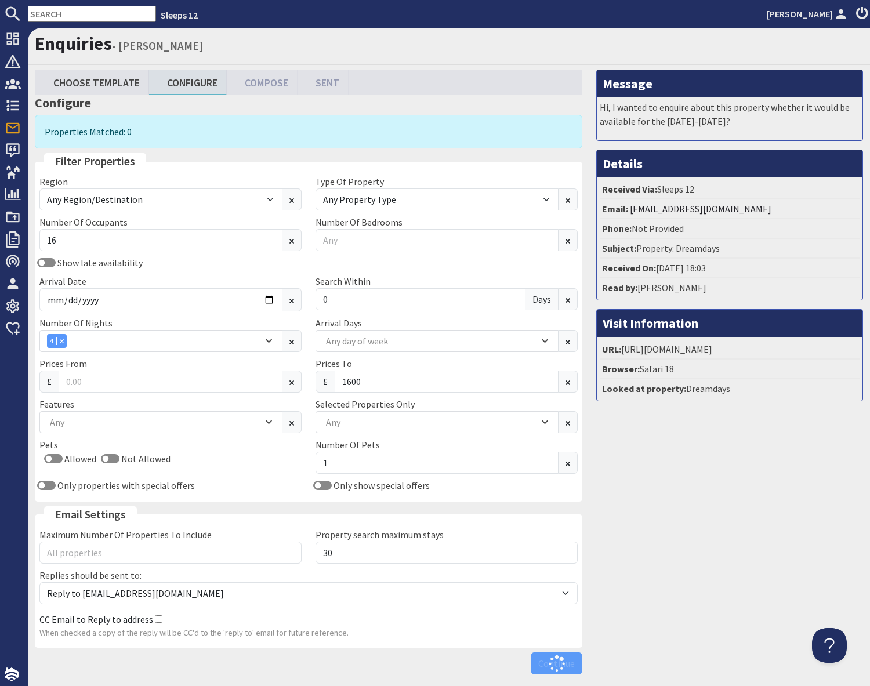
drag, startPoint x: 739, startPoint y: 489, endPoint x: 733, endPoint y: 489, distance: 6.4
click at [739, 489] on div "Message Hi, I wanted to enquire about this property whether it would be availab…" at bounding box center [730, 375] width 281 height 610
click at [467, 384] on input "1600" at bounding box center [447, 382] width 224 height 22
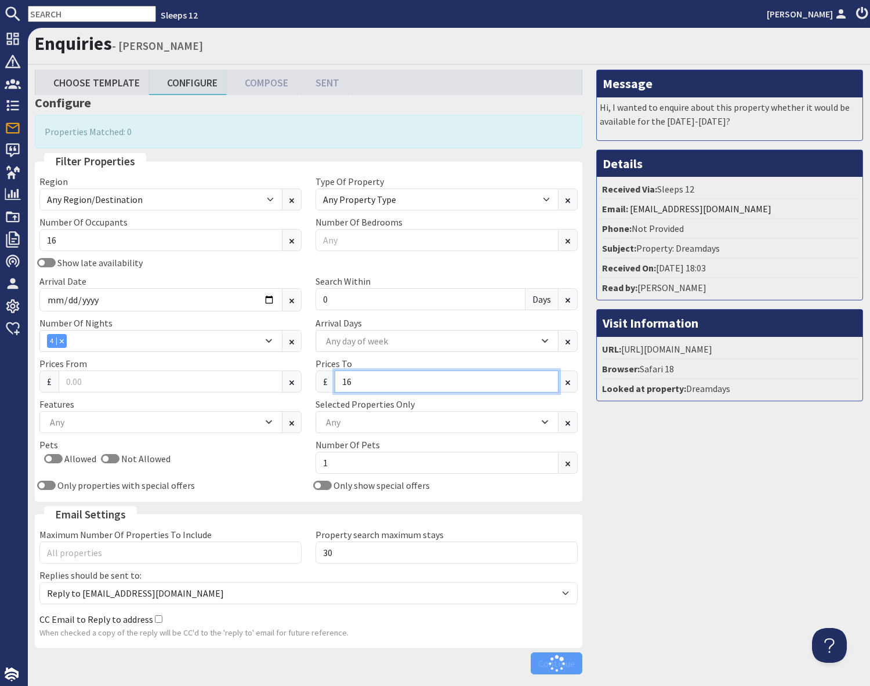
type input "1"
type input "2"
type input "3"
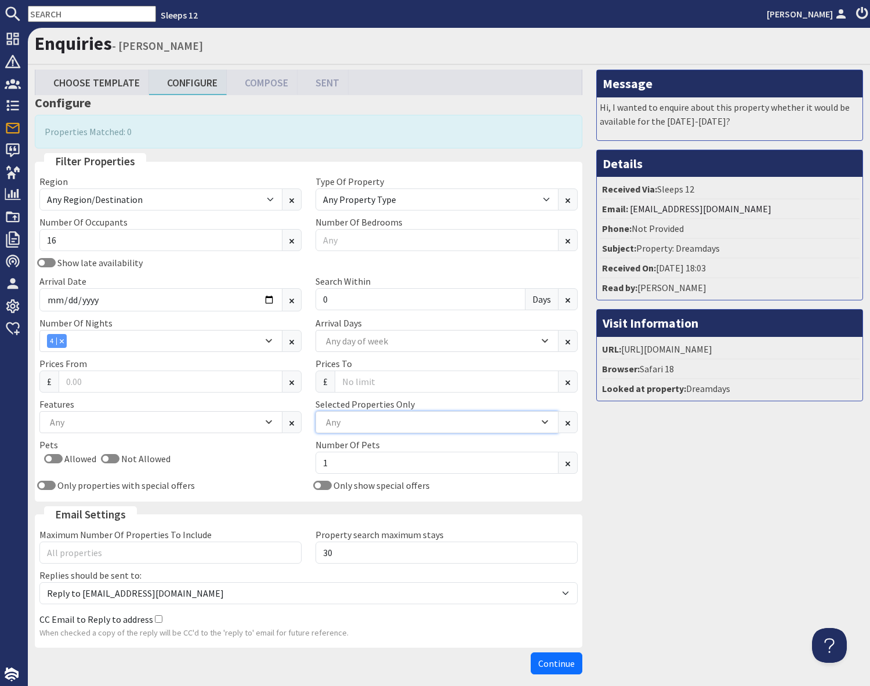
click at [345, 421] on div "Selected Properties Only Ade Shindy Asham House Babblebrook Babbling By Bean Go…" at bounding box center [447, 415] width 276 height 36
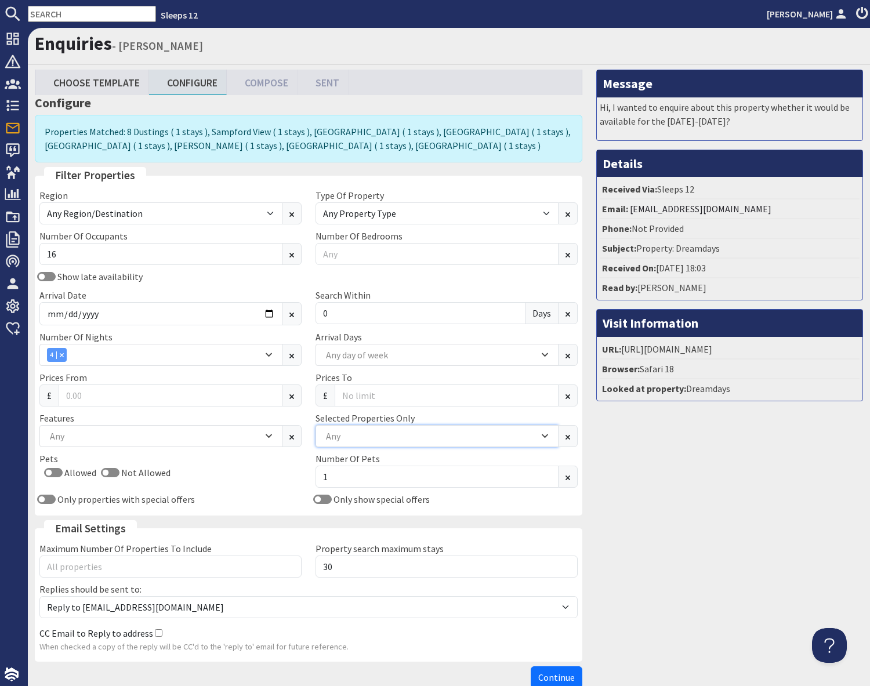
click at [349, 439] on div "Any" at bounding box center [431, 436] width 216 height 13
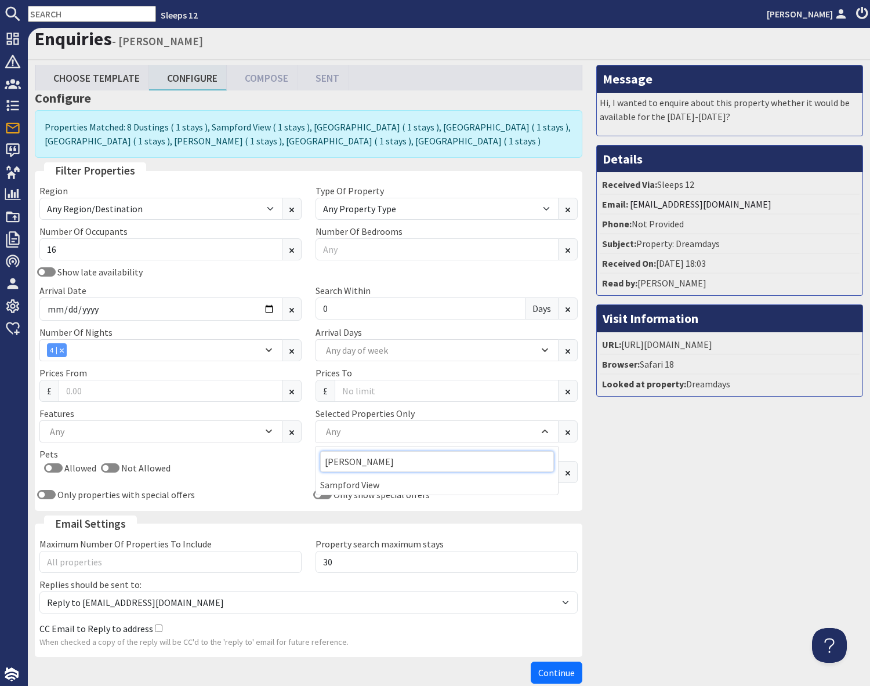
scroll to position [3, 0]
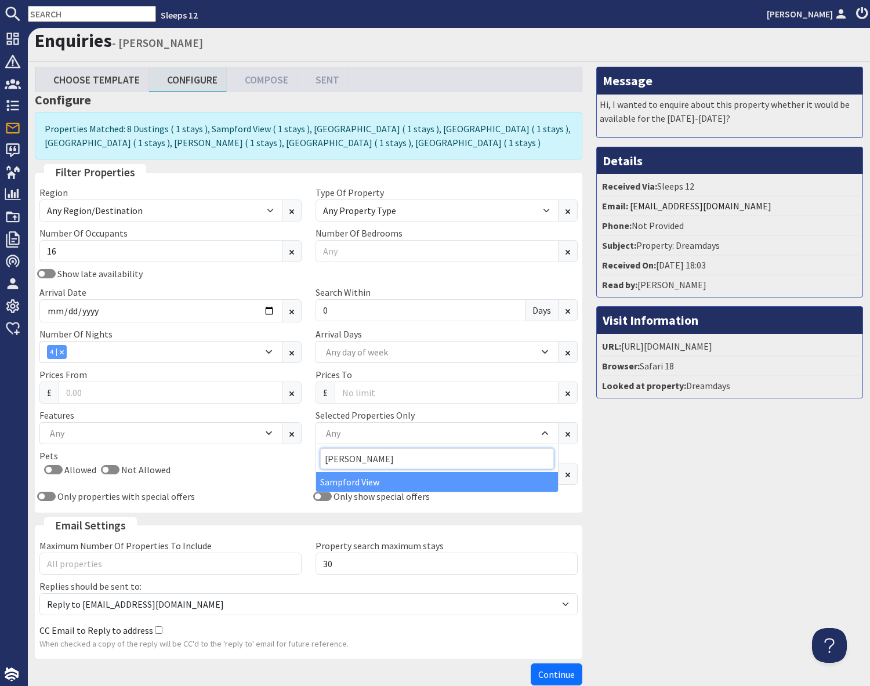
type input "sam"
click at [387, 480] on div "Sampford View" at bounding box center [437, 482] width 242 height 20
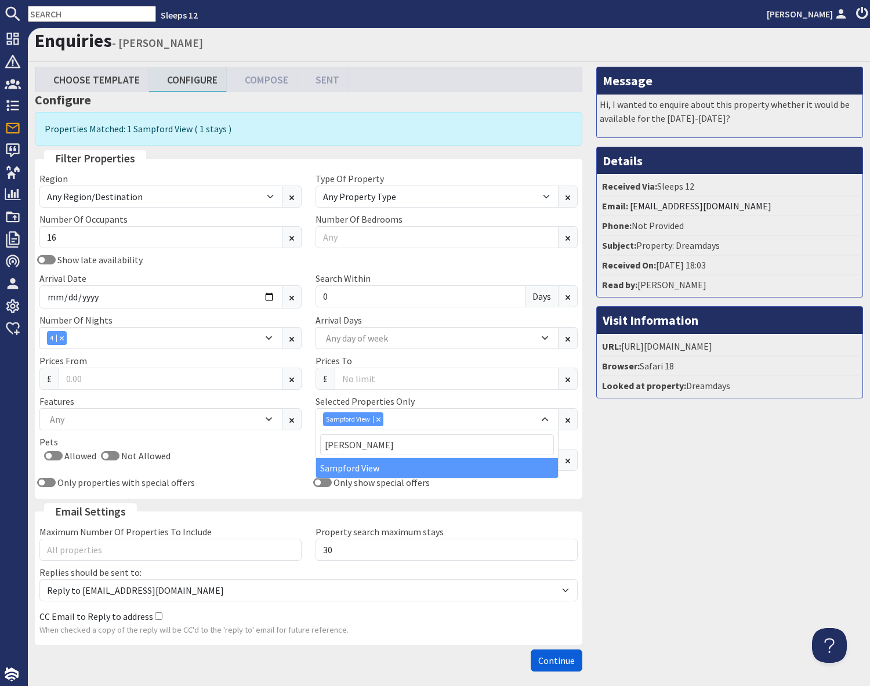
click at [572, 657] on span "Continue" at bounding box center [556, 661] width 37 height 12
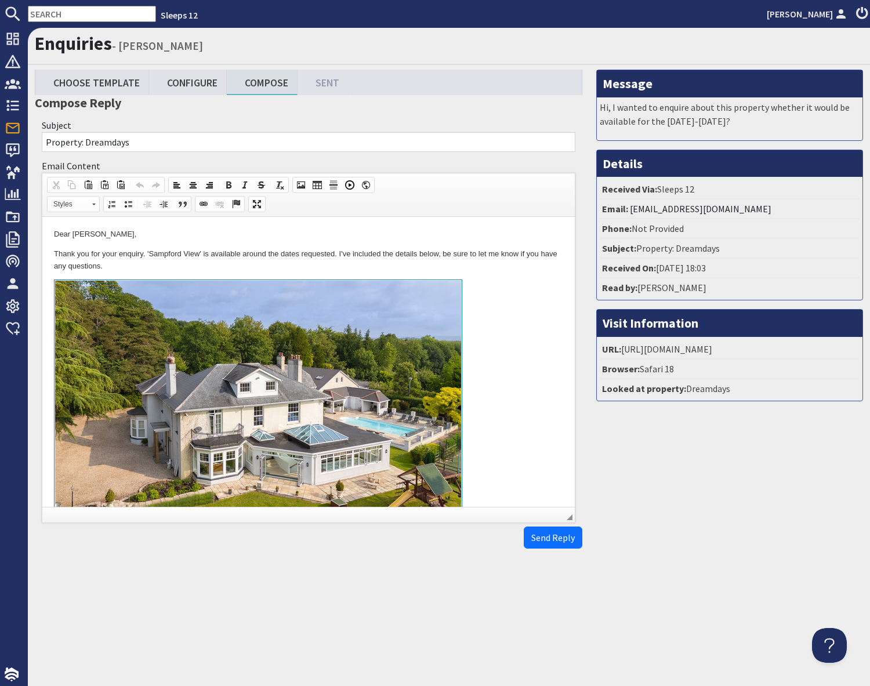
click at [501, 386] on link "To enrich screen reader interactions, please activate Accessibility in Grammarl…" at bounding box center [308, 413] width 509 height 267
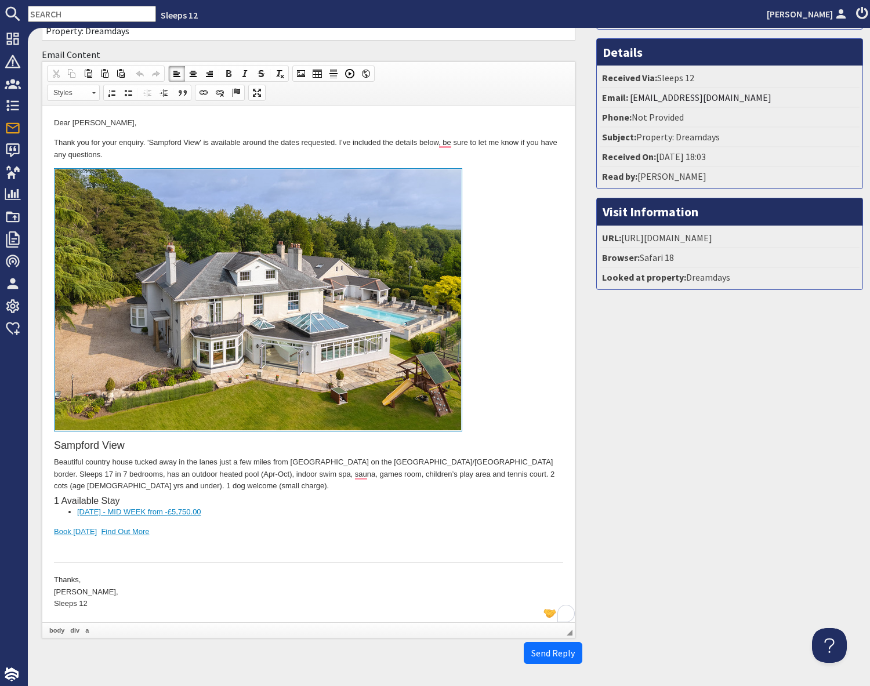
scroll to position [153, 0]
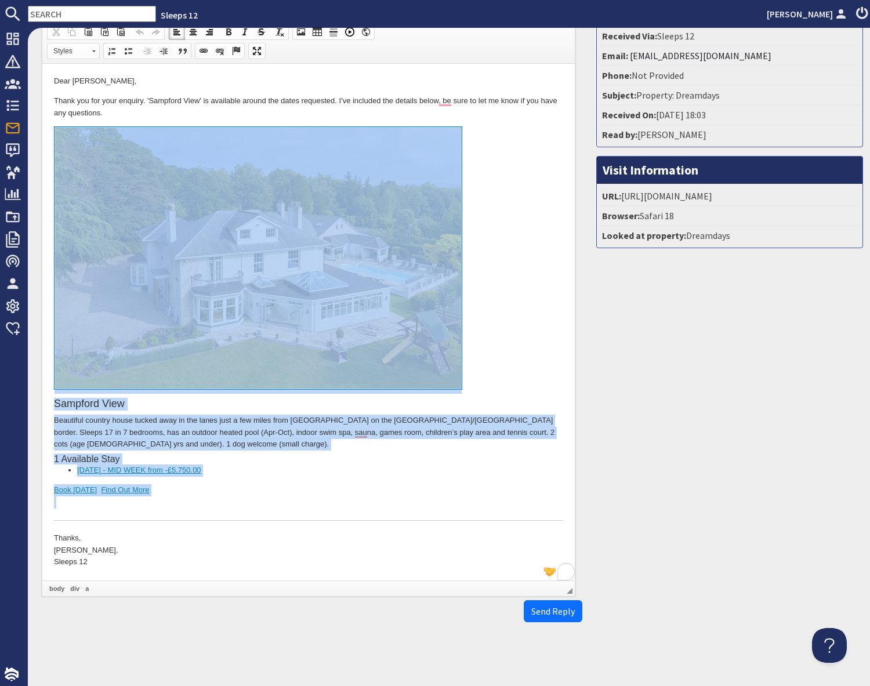
drag, startPoint x: 163, startPoint y: 491, endPoint x: 176, endPoint y: 337, distance: 155.4
click at [176, 337] on div "Sampford View Beautiful country house tucked away in the lanes just a few miles…" at bounding box center [308, 323] width 509 height 394
copy div "Sampford View Beautiful country house tucked away in the lanes just a few miles…"
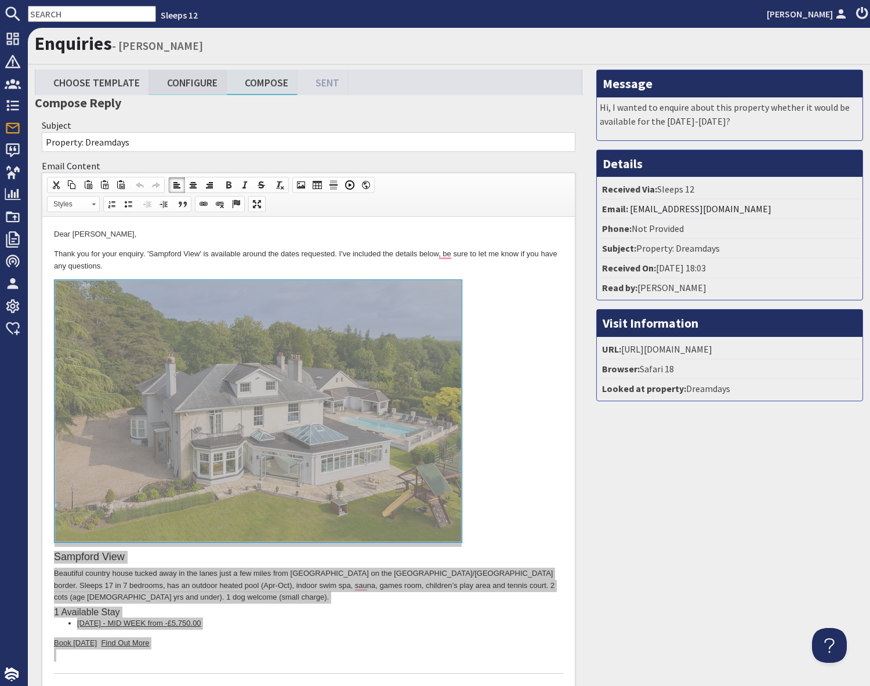
click at [185, 79] on link "Configure" at bounding box center [188, 82] width 78 height 25
type textarea "<p>Dear Gagan Sandhu,</p> <p>Thank you for your enquiry. &#39;Sampford View&#39…"
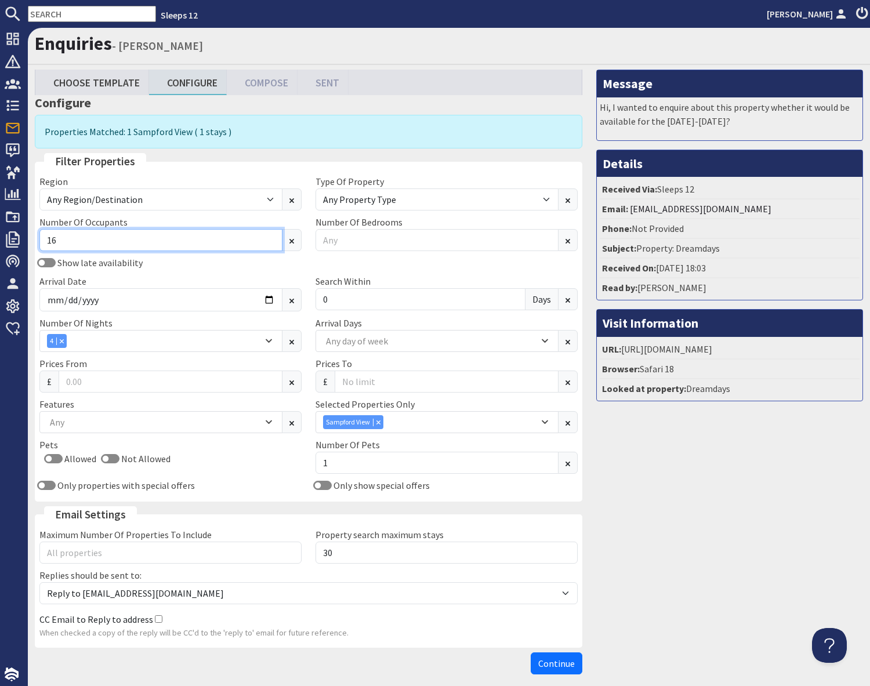
click at [77, 238] on input "16" at bounding box center [160, 240] width 243 height 22
type input "1"
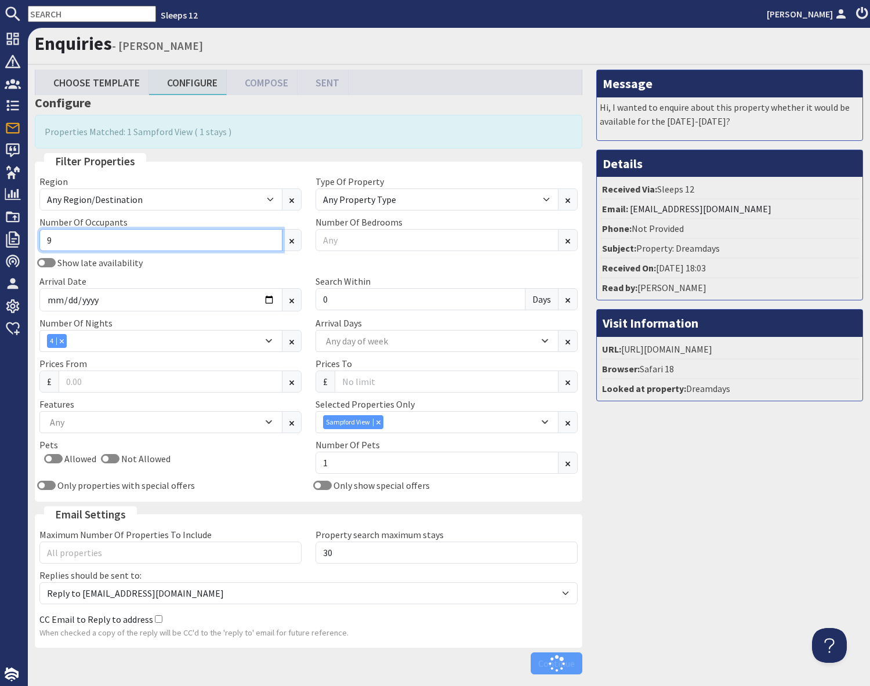
type input "9"
drag, startPoint x: 157, startPoint y: 270, endPoint x: 176, endPoint y: 279, distance: 21.0
click at [157, 270] on div "Show late availability Arrival Date 2025-12-29 Search Within 0 Days" at bounding box center [308, 286] width 552 height 60
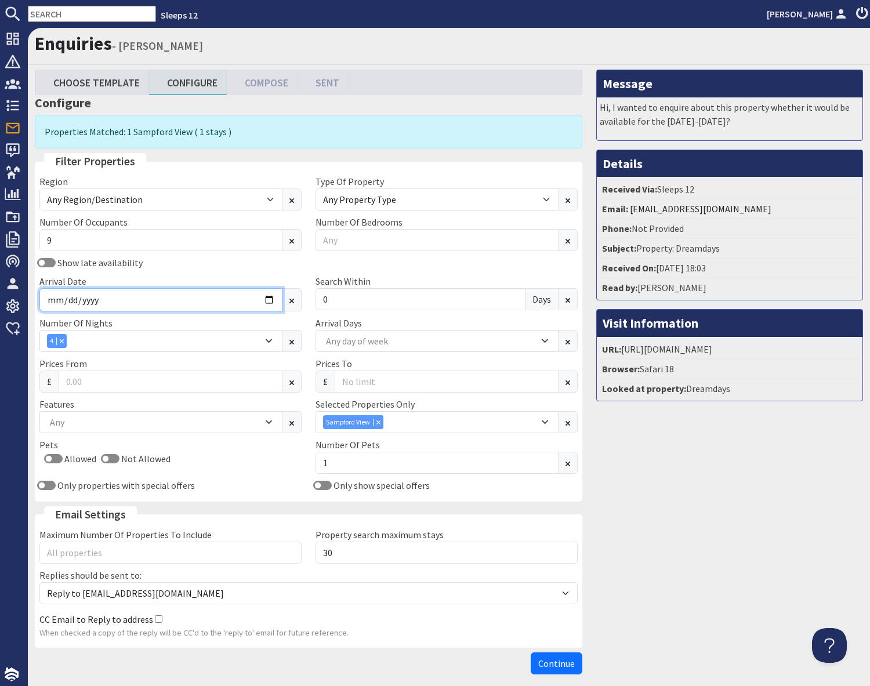
click at [269, 299] on input "2025-12-29" at bounding box center [160, 299] width 243 height 23
type input "2026-01-23"
click at [64, 342] on div "Combobox" at bounding box center [61, 341] width 10 height 8
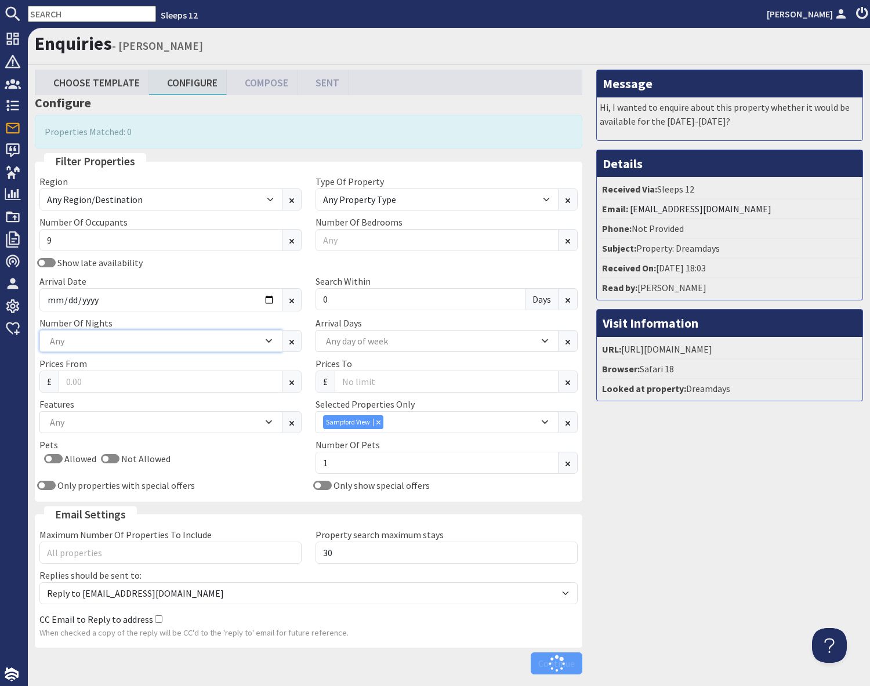
click at [72, 346] on div "Any" at bounding box center [155, 341] width 216 height 13
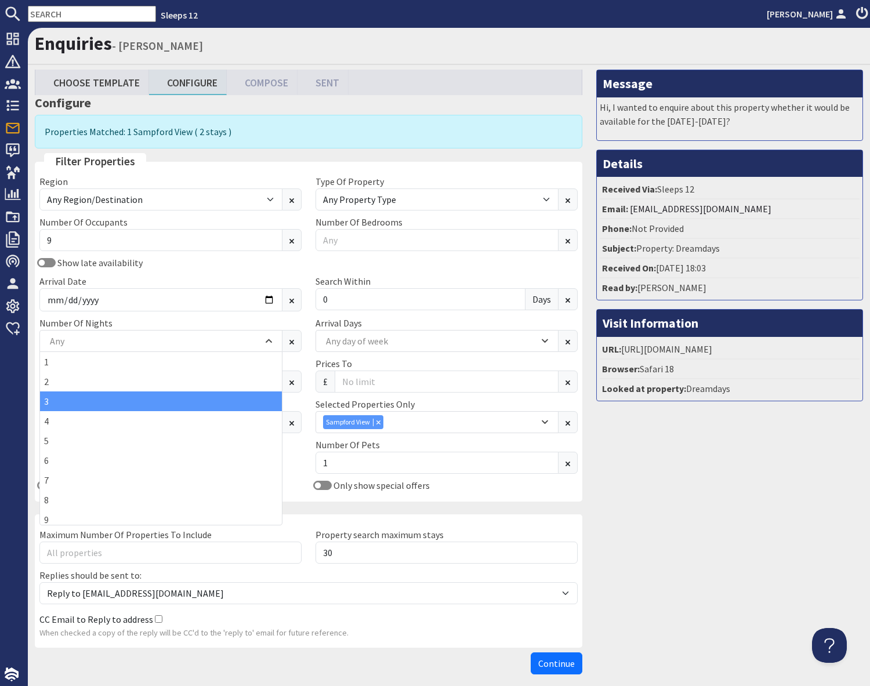
click at [56, 403] on div "3" at bounding box center [161, 402] width 242 height 20
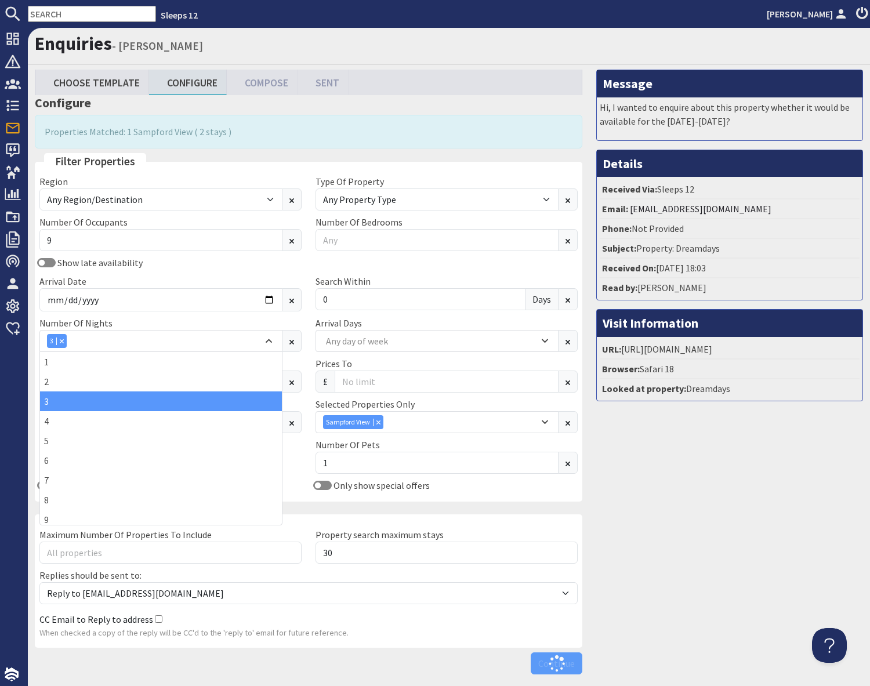
drag, startPoint x: 727, startPoint y: 492, endPoint x: 700, endPoint y: 497, distance: 27.7
click at [726, 492] on div "Message Hi, I wanted to enquire about this property whether it would be availab…" at bounding box center [730, 375] width 281 height 610
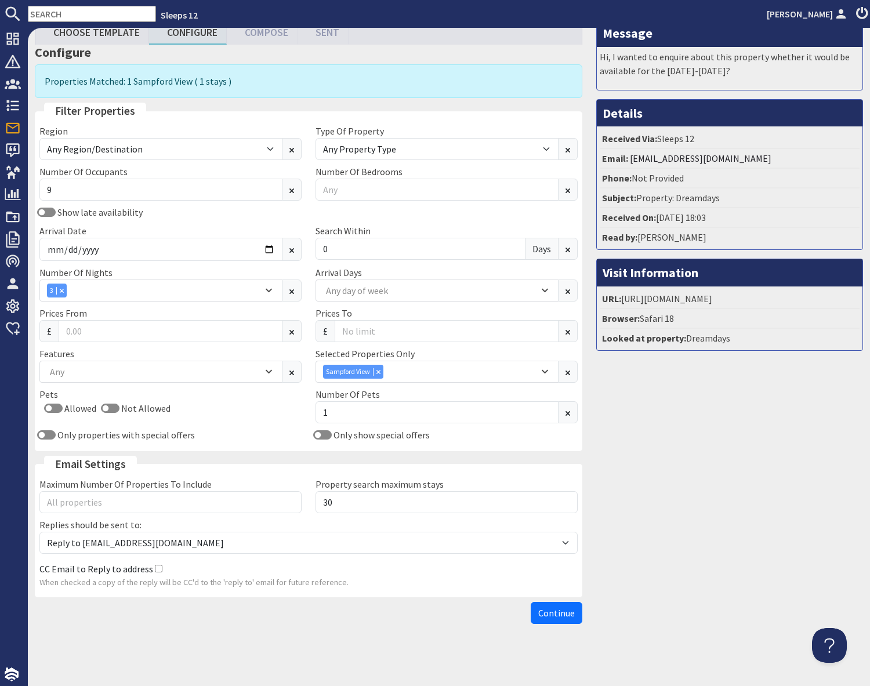
scroll to position [52, 0]
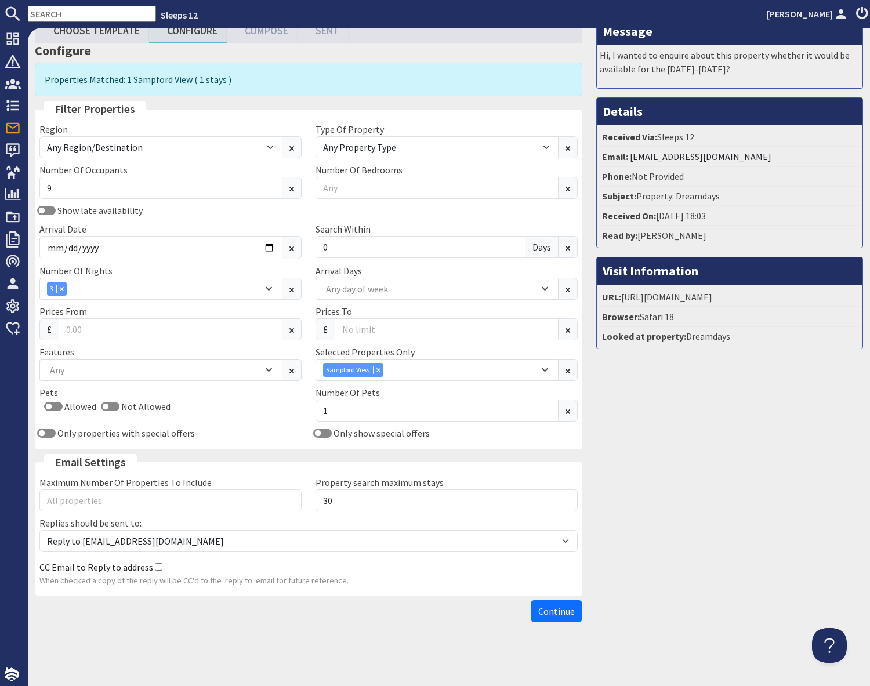
click at [701, 588] on div "Message Hi, I wanted to enquire about this property whether it would be availab…" at bounding box center [730, 322] width 281 height 610
click at [394, 415] on input "1" at bounding box center [437, 411] width 243 height 22
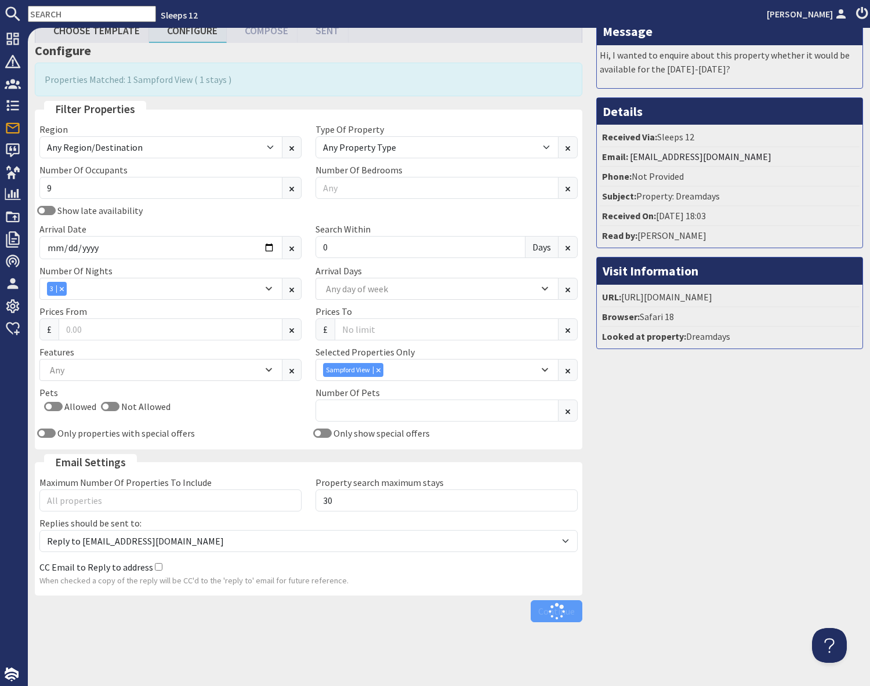
drag, startPoint x: 724, startPoint y: 554, endPoint x: 661, endPoint y: 600, distance: 77.6
click at [719, 556] on div "Message Hi, I wanted to enquire about this property whether it would be availab…" at bounding box center [730, 322] width 281 height 610
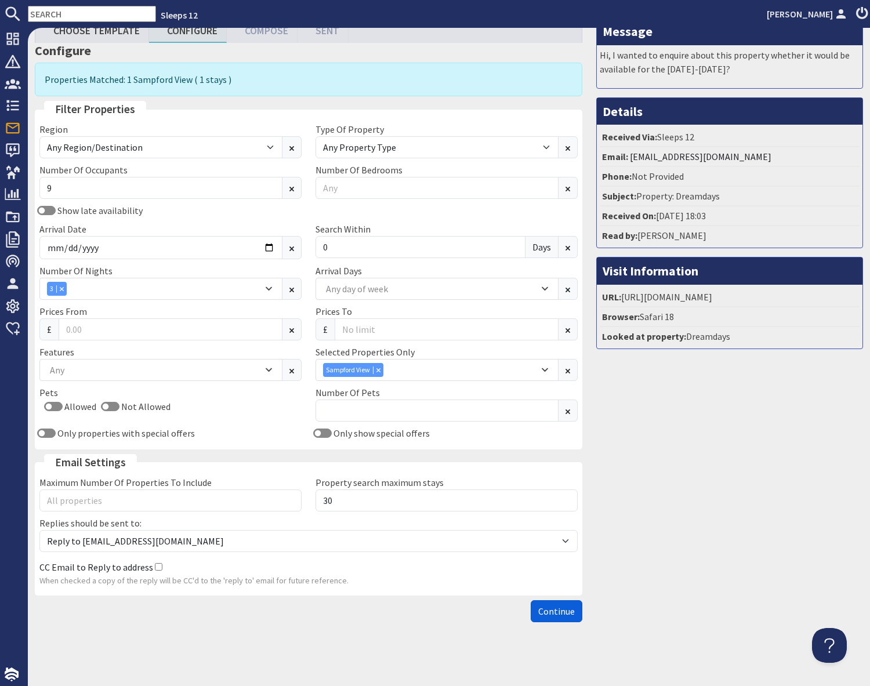
click at [555, 613] on span "Continue" at bounding box center [556, 612] width 37 height 12
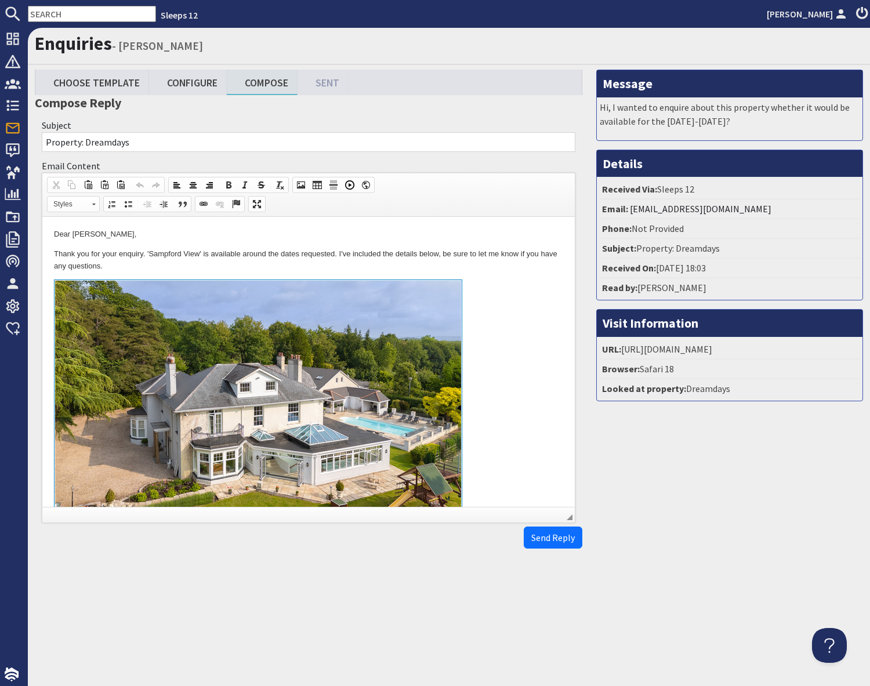
drag, startPoint x: 493, startPoint y: 339, endPoint x: 534, endPoint y: 439, distance: 108.3
click at [494, 340] on link "To enrich screen reader interactions, please activate Accessibility in Grammarl…" at bounding box center [308, 413] width 509 height 267
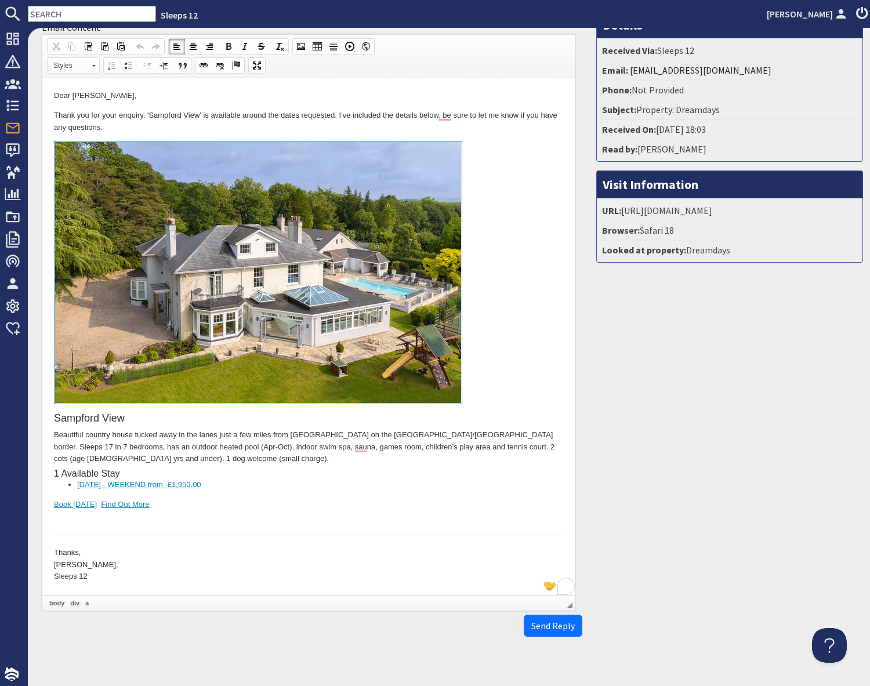
scroll to position [153, 0]
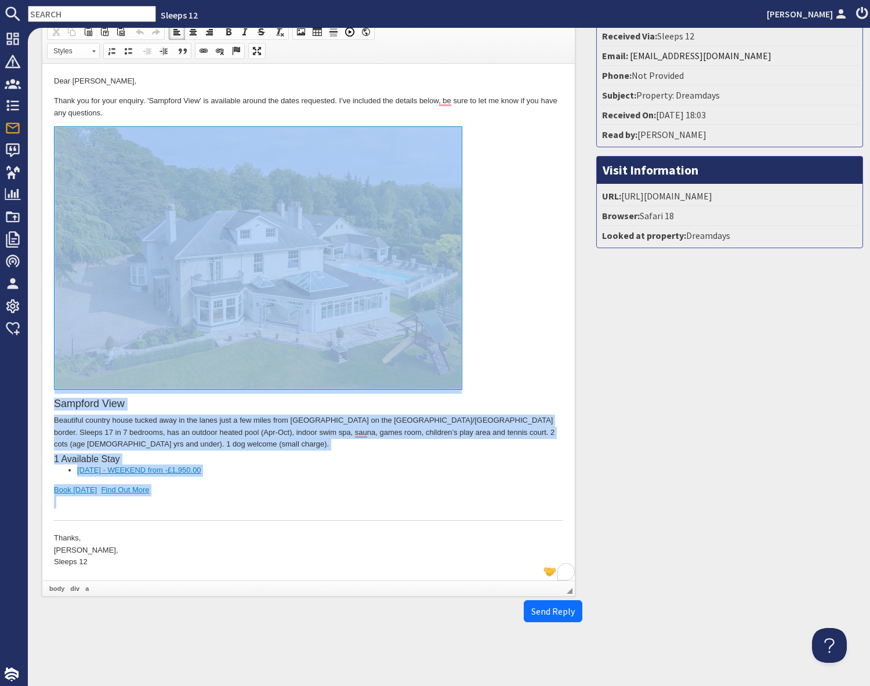
drag, startPoint x: 220, startPoint y: 498, endPoint x: 219, endPoint y: 313, distance: 185.1
click at [219, 313] on div "Sampford View Beautiful country house tucked away in the lanes just a few miles…" at bounding box center [308, 323] width 509 height 394
copy div "Sampford View Beautiful country house tucked away in the lanes just a few miles…"
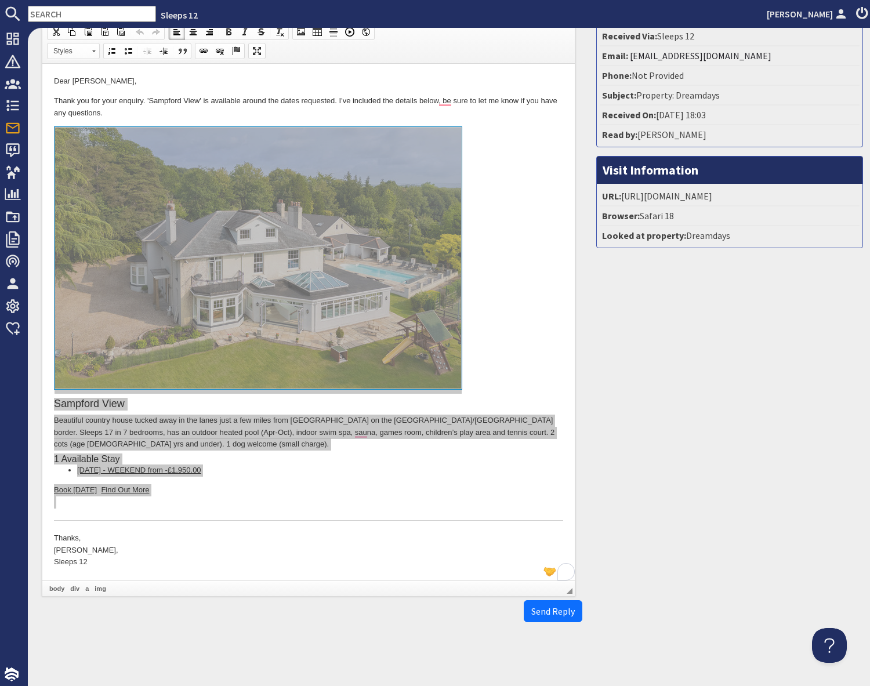
click at [636, 309] on div "Message Hi, I wanted to enquire about this property whether it would be availab…" at bounding box center [730, 272] width 281 height 712
click at [53, 15] on input "text" at bounding box center [92, 14] width 128 height 16
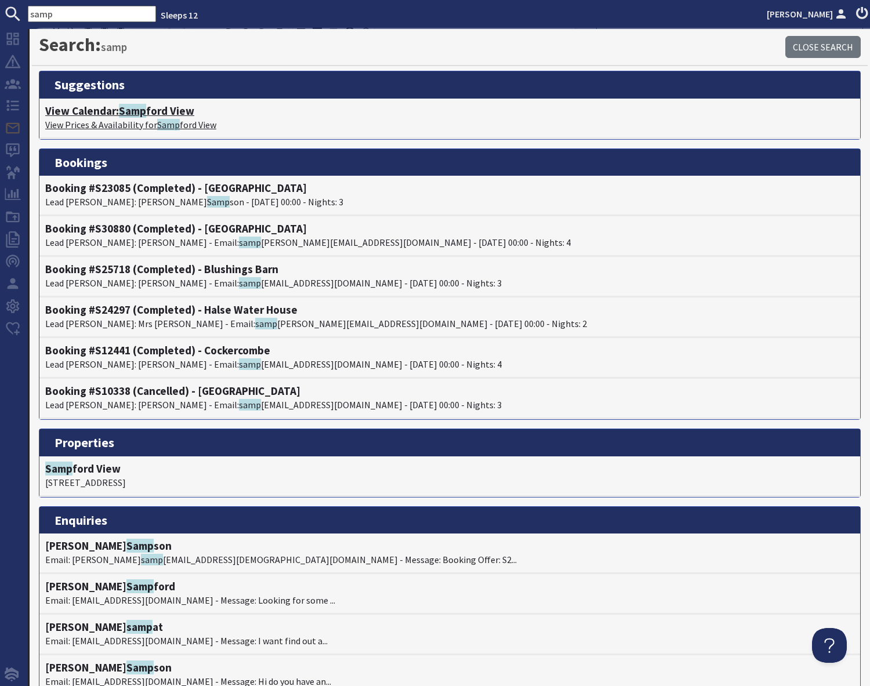
type input "samp"
click at [143, 117] on span "Samp" at bounding box center [132, 111] width 27 height 14
type textarea "<p>Dear Gagan Sandhu,</p> <p>Thank you for your enquiry. &#39;Sampford View&#39…"
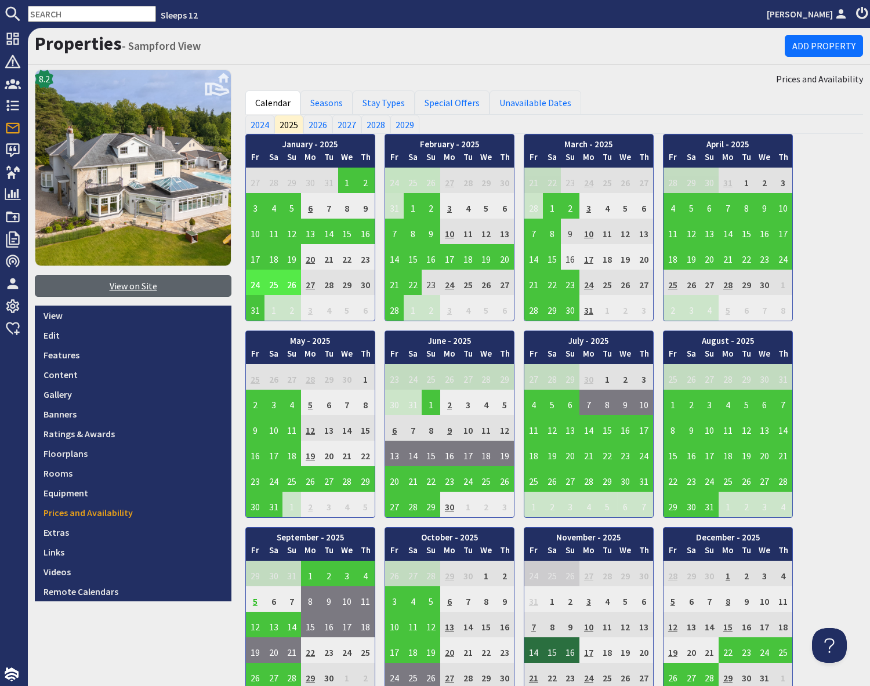
click at [133, 279] on link "View on Site" at bounding box center [133, 286] width 197 height 22
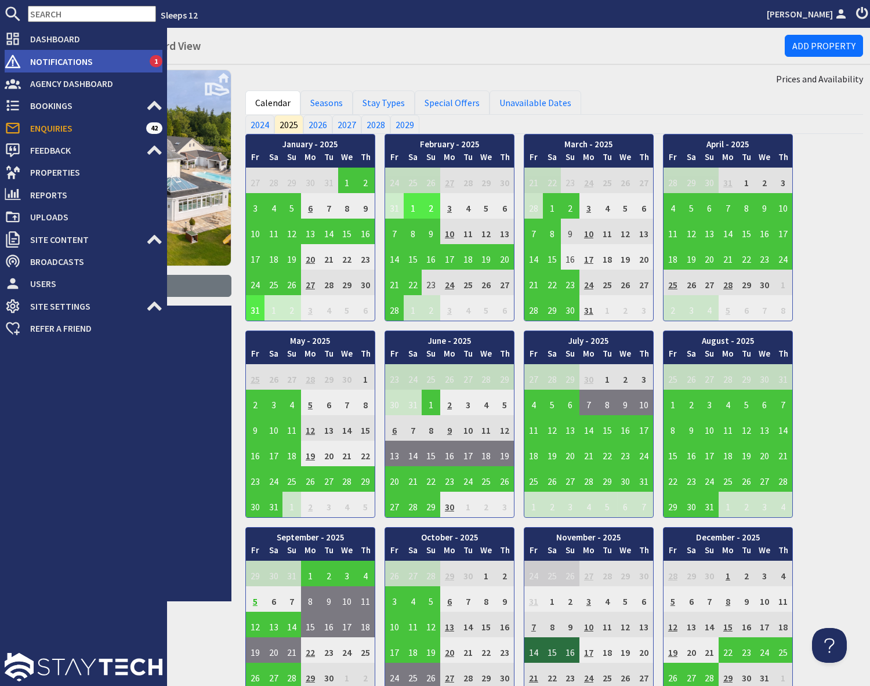
click at [83, 66] on span "Notifications" at bounding box center [85, 61] width 129 height 19
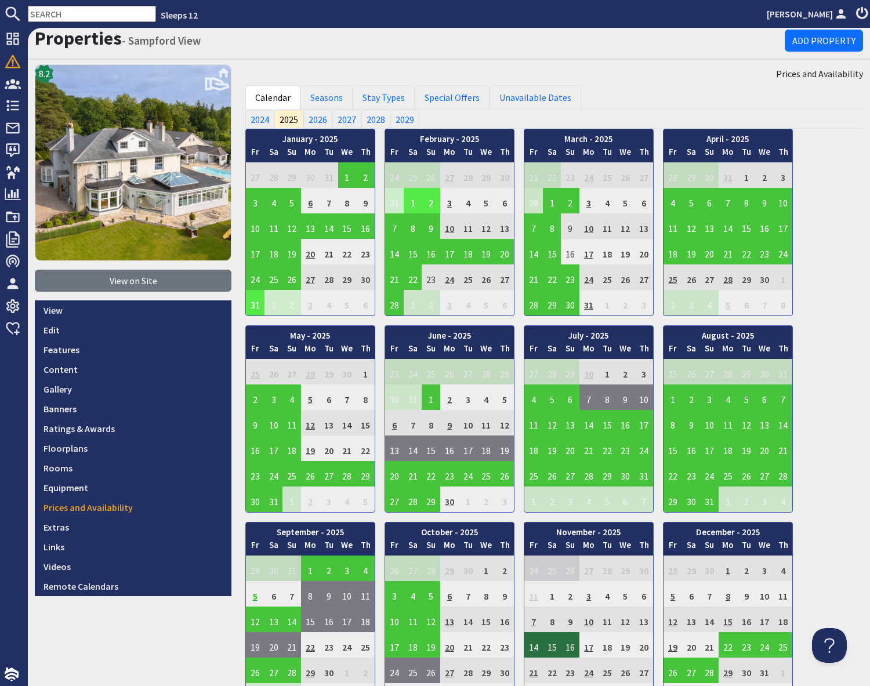
scroll to position [6, 0]
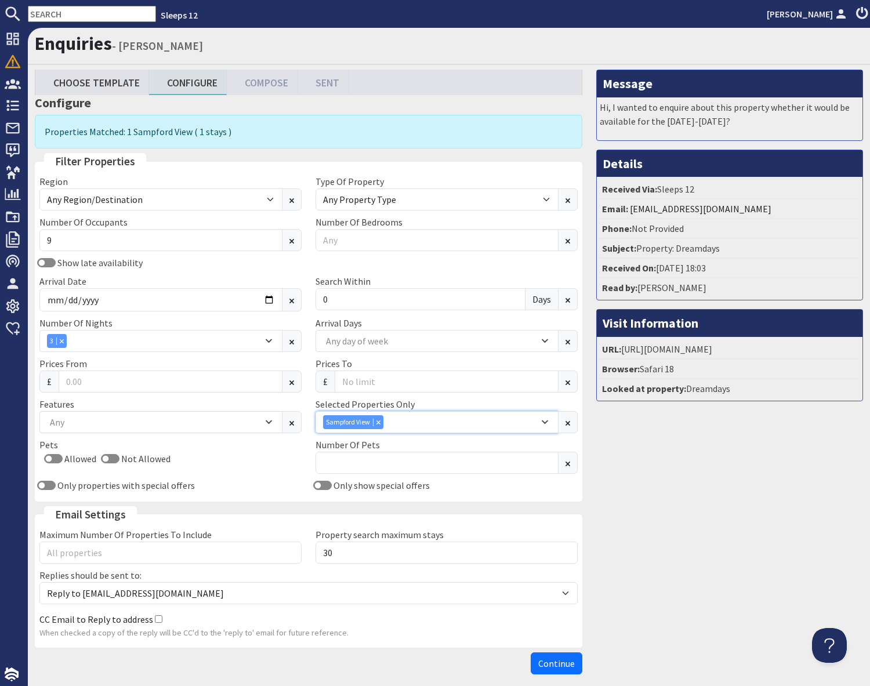
click at [382, 422] on div "Combobox" at bounding box center [378, 422] width 10 height 8
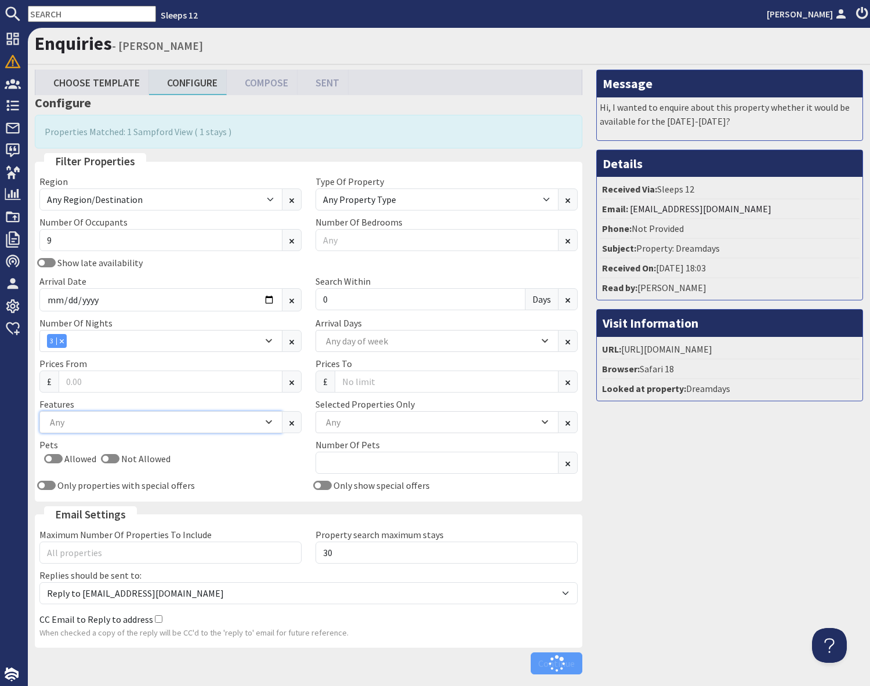
click at [136, 425] on div "Any" at bounding box center [155, 422] width 216 height 13
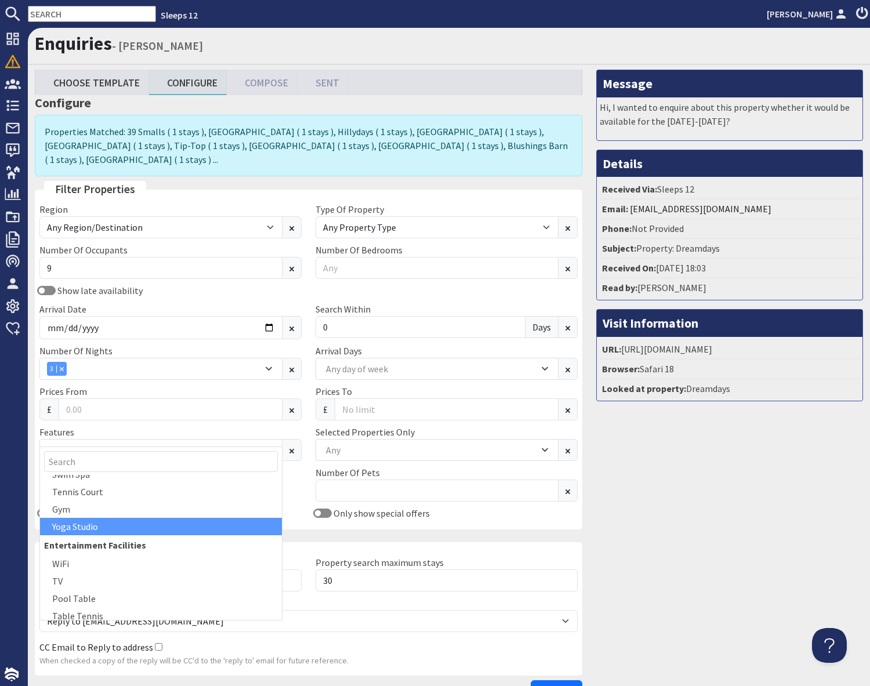
click at [103, 525] on div "Yoga Studio" at bounding box center [161, 526] width 242 height 17
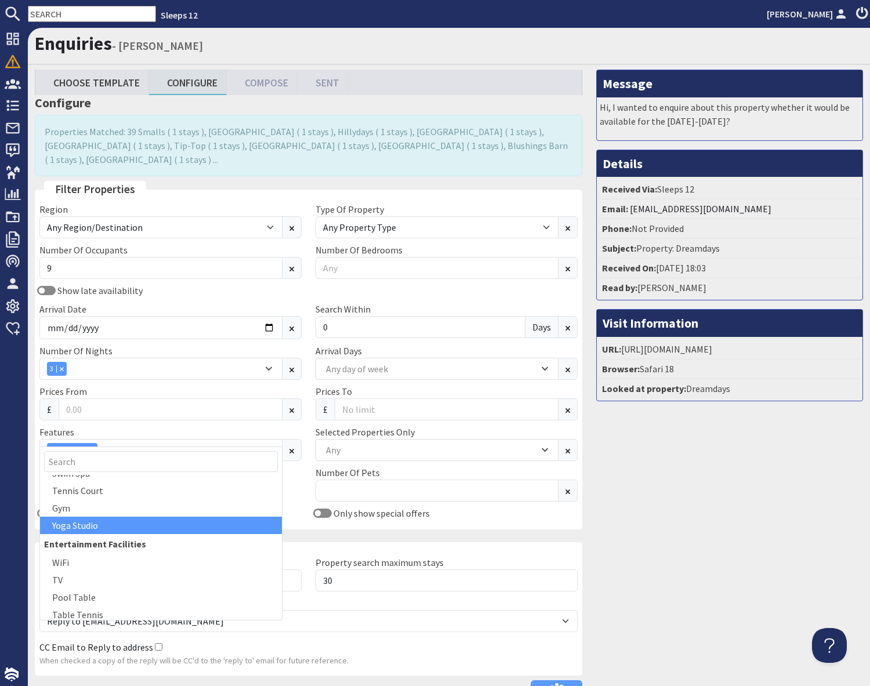
click at [660, 548] on div "Message Hi, I wanted to enquire about this property whether it would be availab…" at bounding box center [730, 389] width 281 height 638
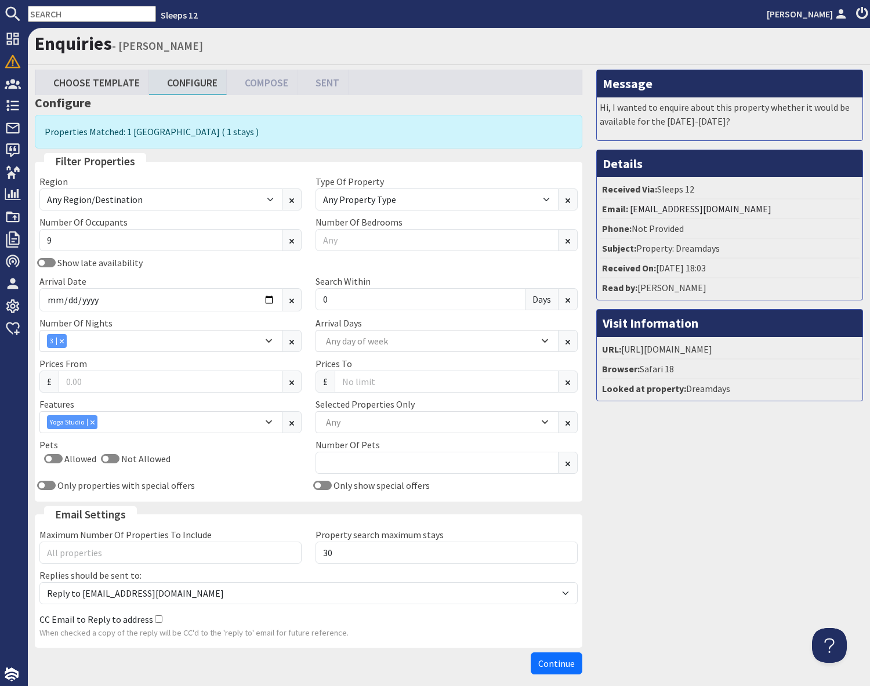
drag, startPoint x: 565, startPoint y: 664, endPoint x: 581, endPoint y: 656, distance: 17.4
click at [565, 664] on span "Continue" at bounding box center [556, 664] width 37 height 12
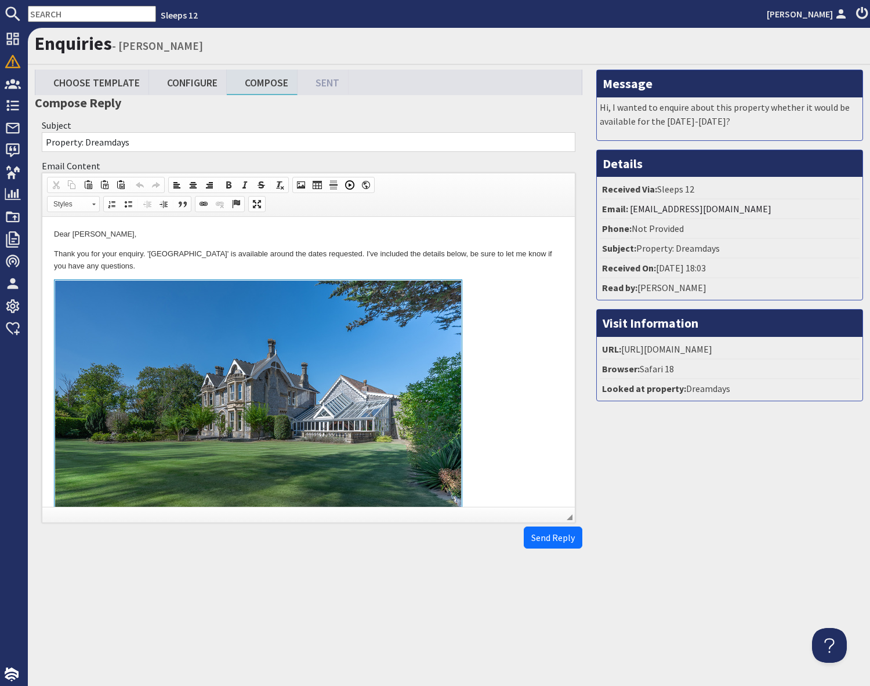
click at [479, 334] on link "To enrich screen reader interactions, please activate Accessibility in Grammarl…" at bounding box center [308, 413] width 509 height 267
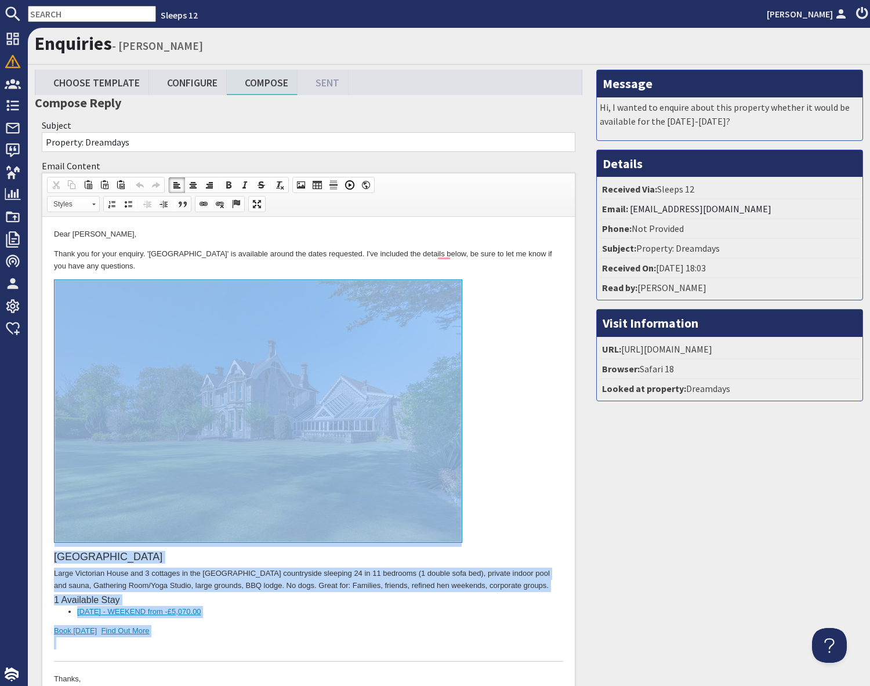
drag, startPoint x: 152, startPoint y: 619, endPoint x: 171, endPoint y: 497, distance: 122.7
click at [171, 498] on div "Cowslip Manor Large Victorian House and 3 cottages in the Somerset countryside …" at bounding box center [308, 471] width 509 height 382
copy div "Cowslip Manor Large Victorian House and 3 cottages in the Somerset countryside …"
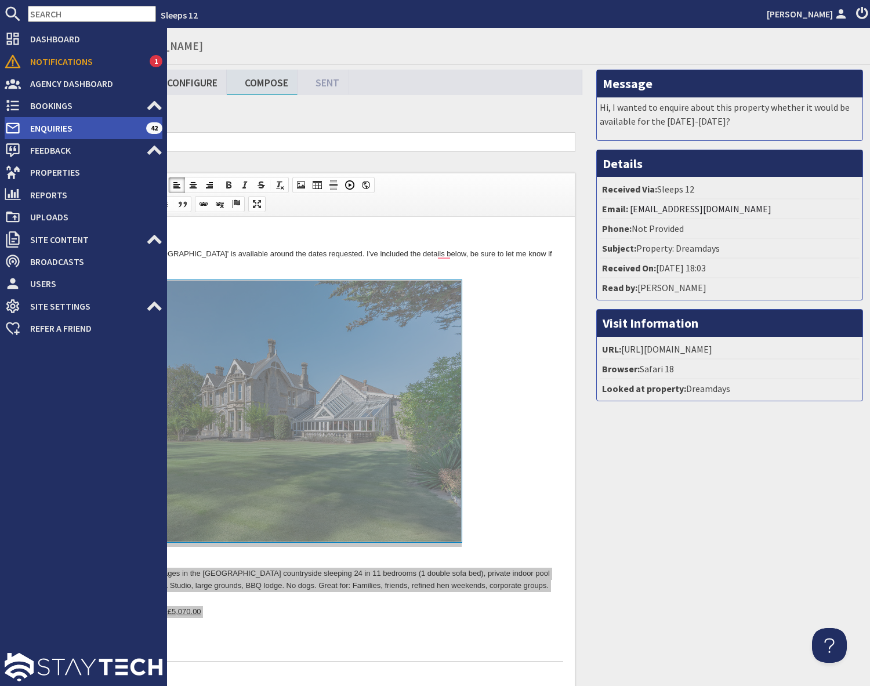
click at [33, 130] on span "Enquiries" at bounding box center [83, 128] width 125 height 19
type textarea "<p>Dear Gagan Sandhu,</p> <p>Thank you for your enquiry. &#39;Cowslip Manor&#39…"
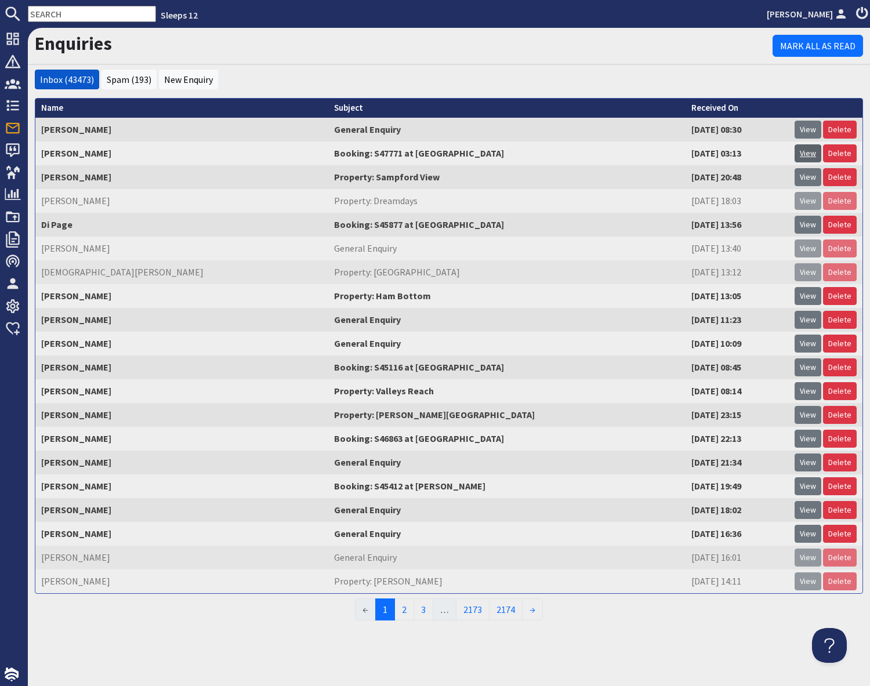
click at [812, 155] on link "View" at bounding box center [808, 153] width 27 height 18
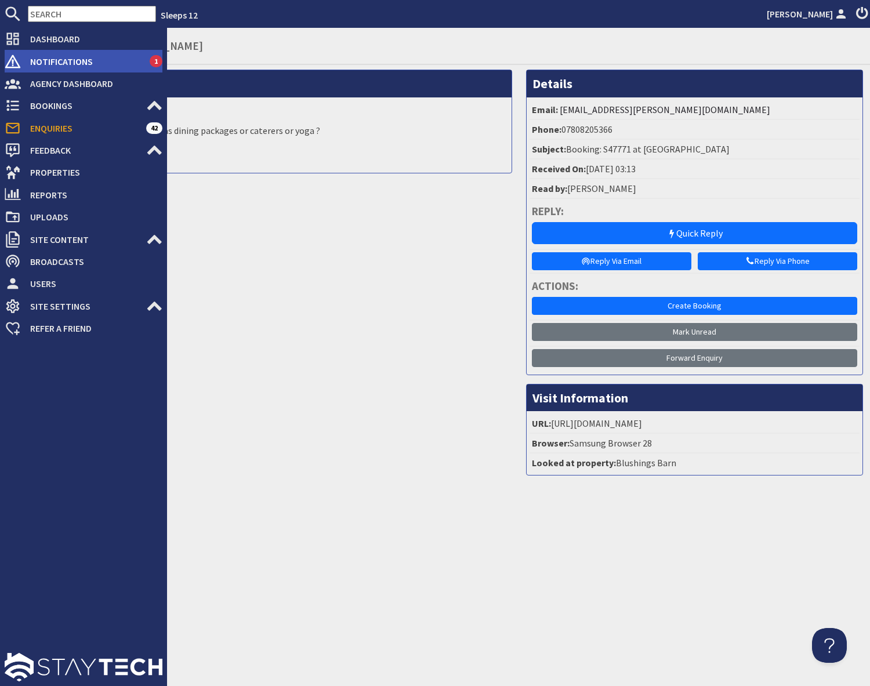
click at [58, 60] on span "Notifications" at bounding box center [85, 61] width 129 height 19
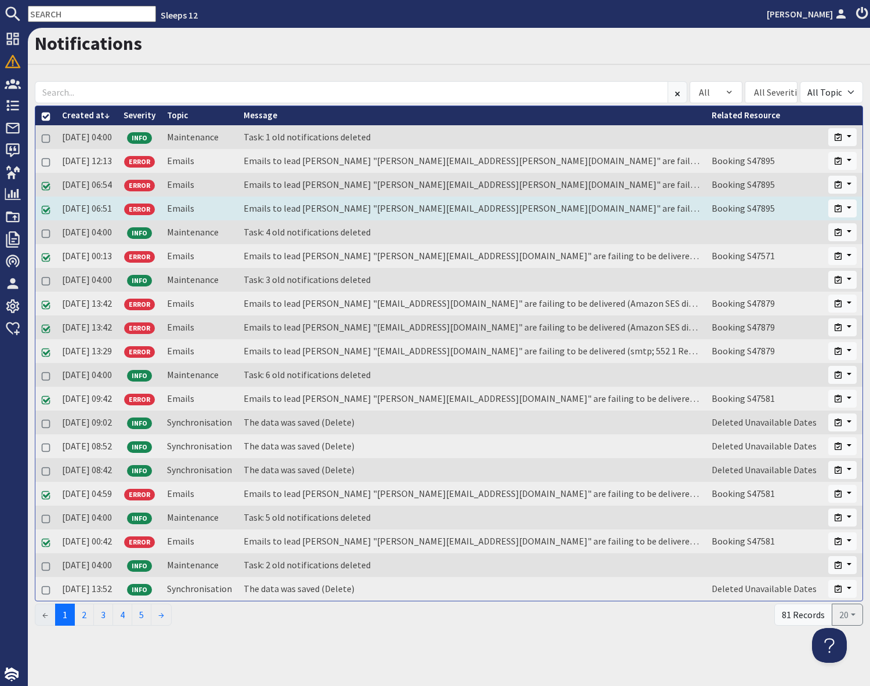
scroll to position [2, 0]
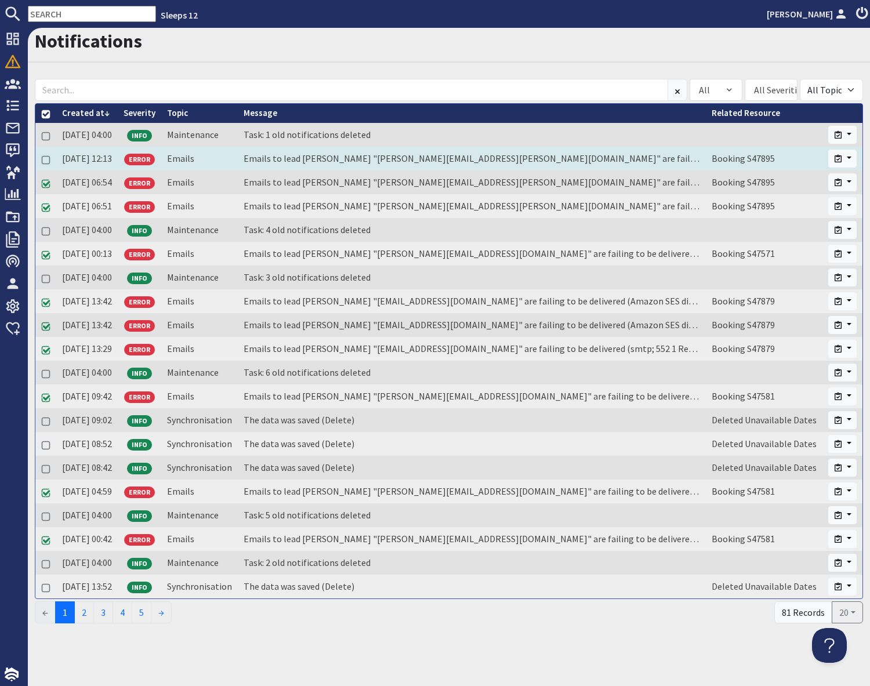
click at [301, 159] on td "Emails to lead booker "allen.parrott@btinternet.net" are failing to be delivere…" at bounding box center [472, 159] width 468 height 24
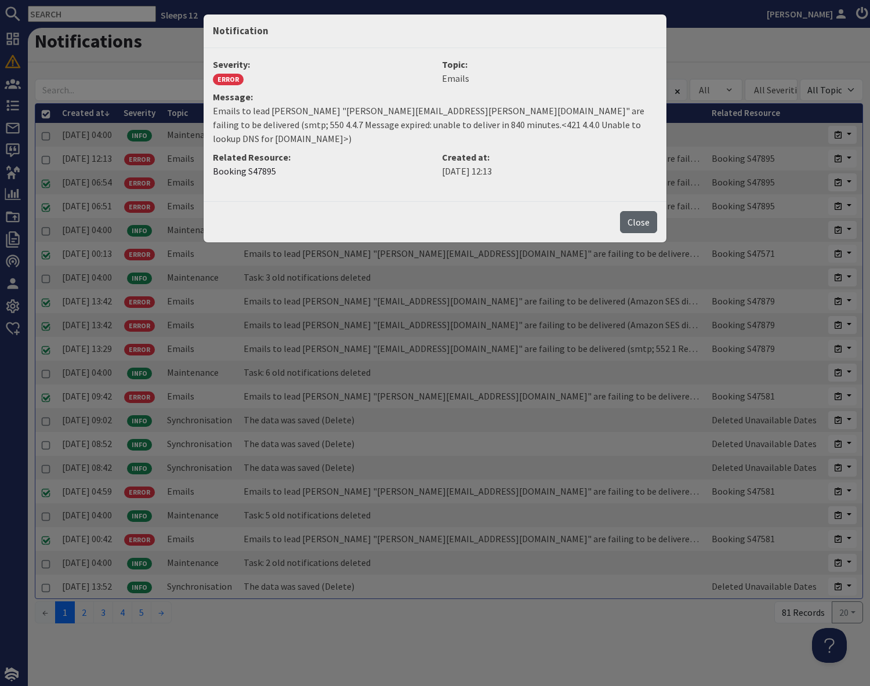
click at [641, 211] on button "Close" at bounding box center [638, 222] width 37 height 22
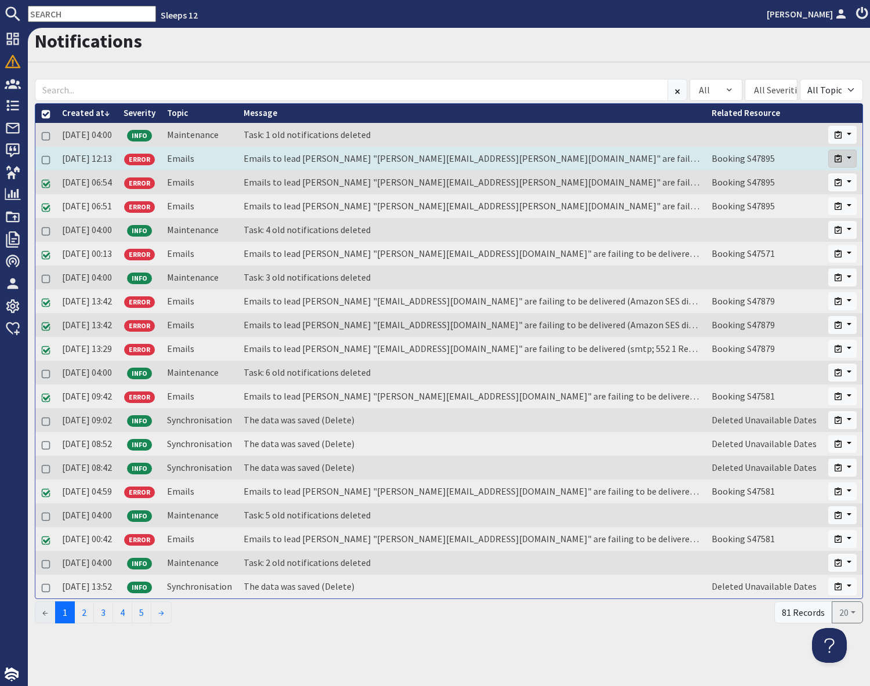
click at [847, 157] on button "button" at bounding box center [843, 159] width 28 height 18
click at [790, 183] on link "Close" at bounding box center [811, 183] width 92 height 19
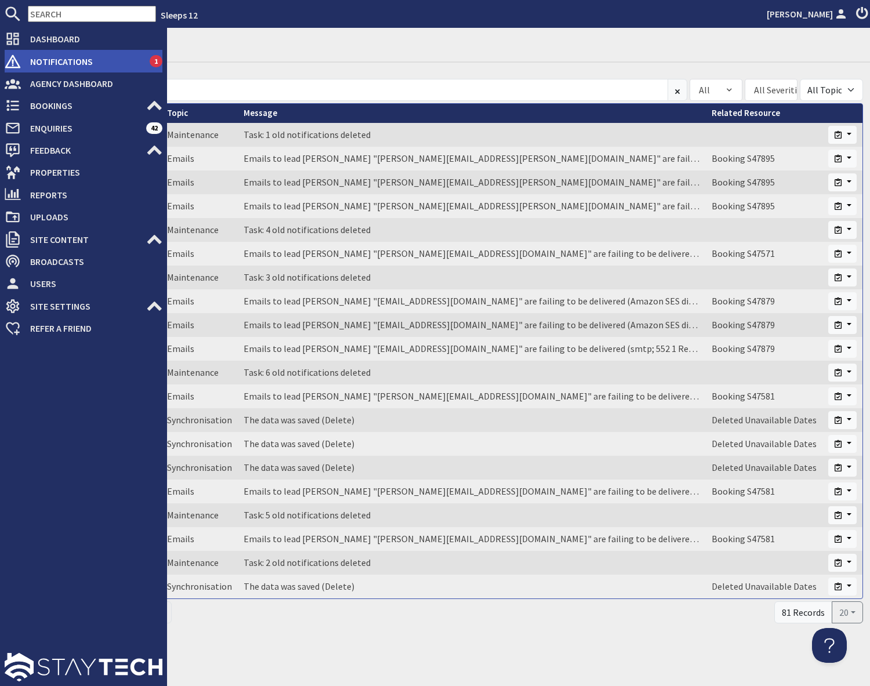
click at [39, 65] on span "Notifications" at bounding box center [85, 61] width 129 height 19
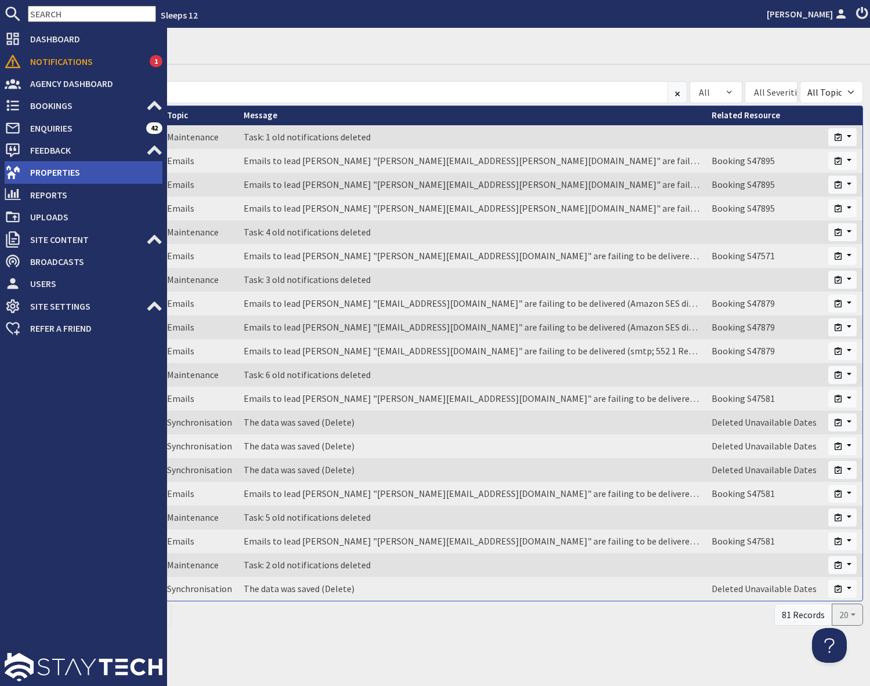
scroll to position [0, 0]
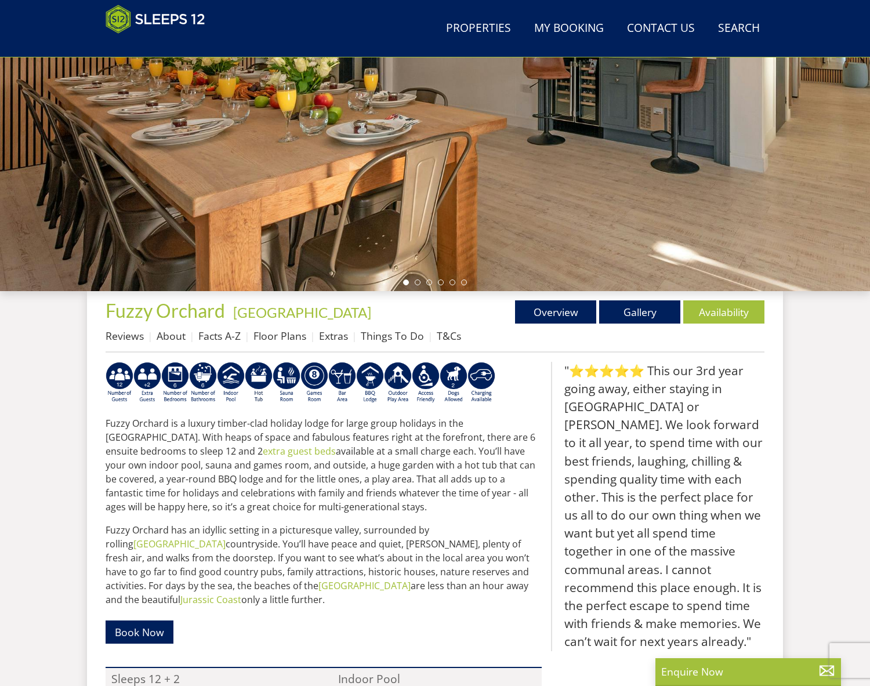
scroll to position [198, 0]
click at [217, 336] on link "Facts A-Z" at bounding box center [219, 335] width 42 height 14
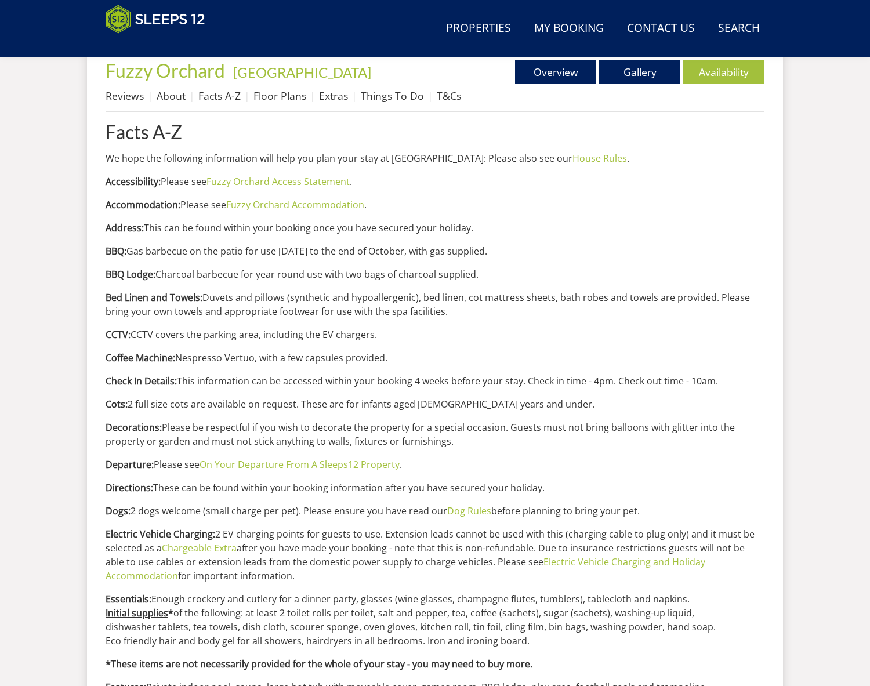
scroll to position [399, 0]
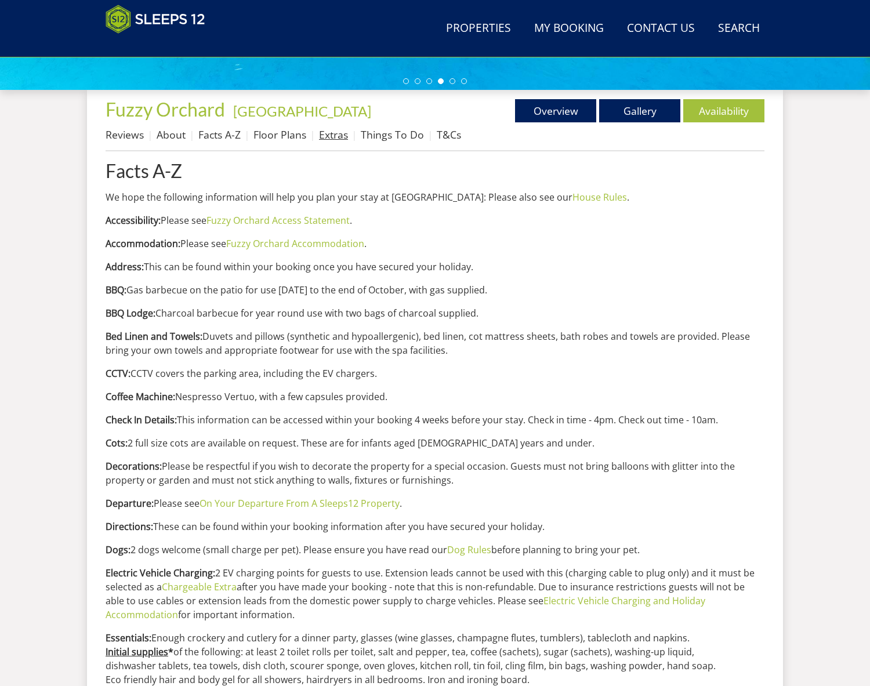
click at [338, 135] on link "Extras" at bounding box center [333, 135] width 29 height 14
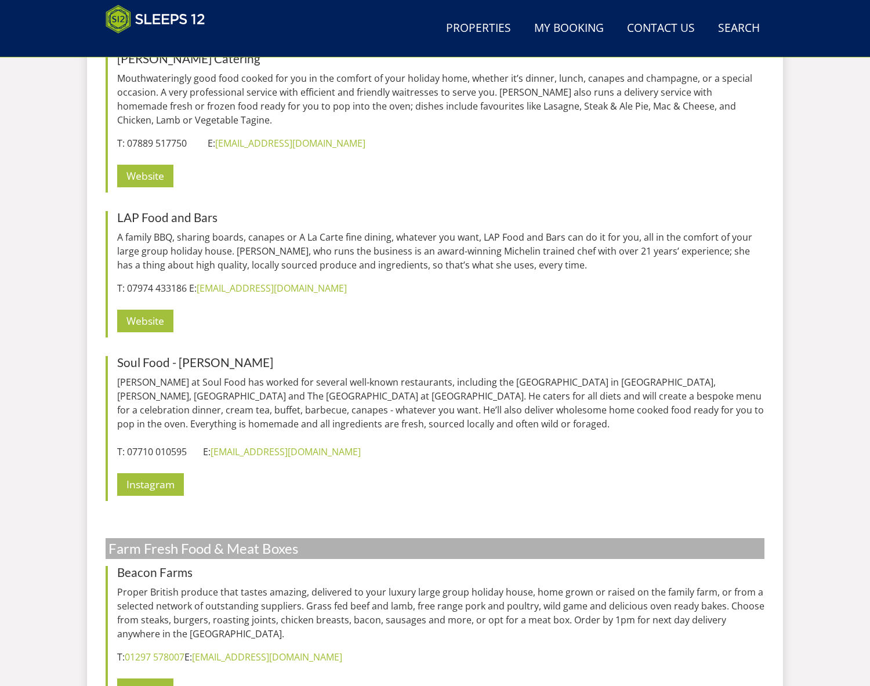
scroll to position [2493, 0]
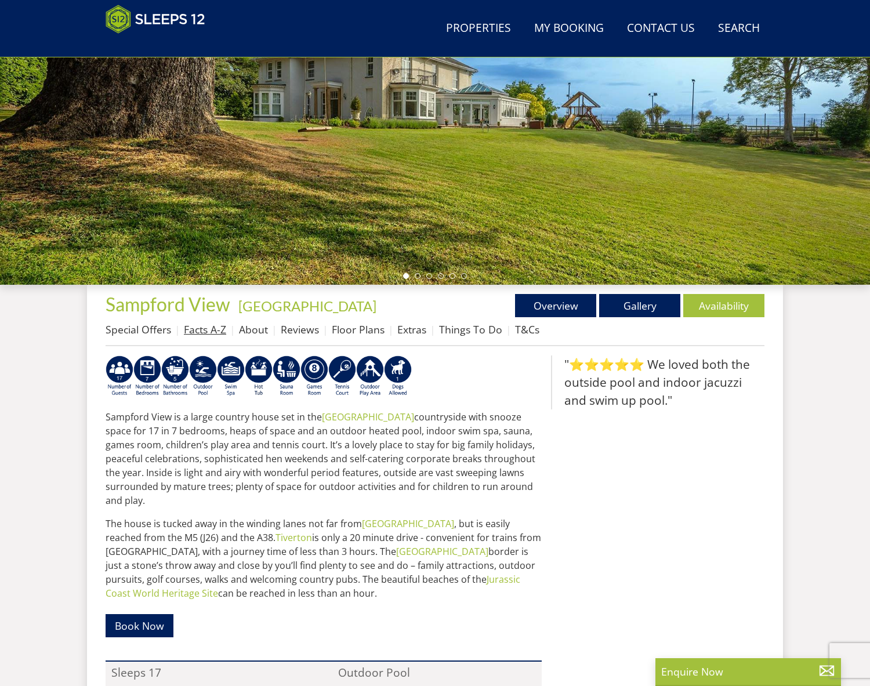
scroll to position [208, 0]
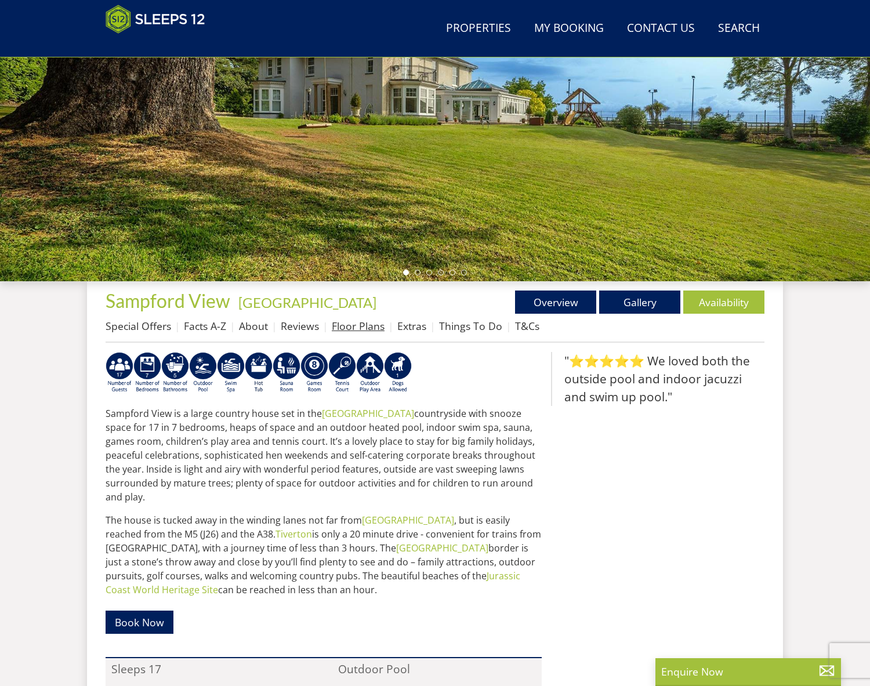
click at [371, 326] on link "Floor Plans" at bounding box center [358, 326] width 53 height 14
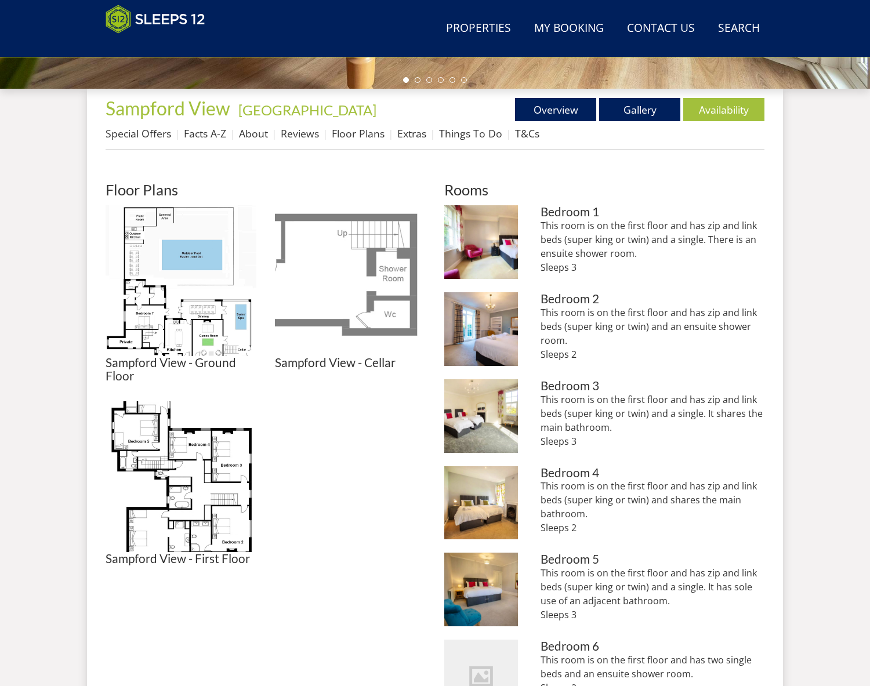
scroll to position [403, 0]
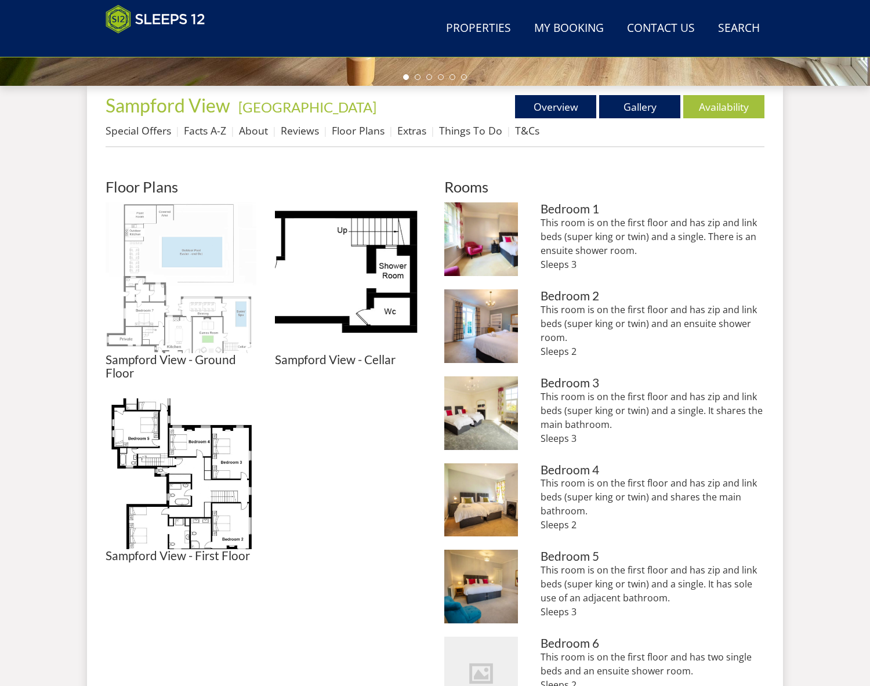
click at [188, 297] on img at bounding box center [181, 277] width 151 height 151
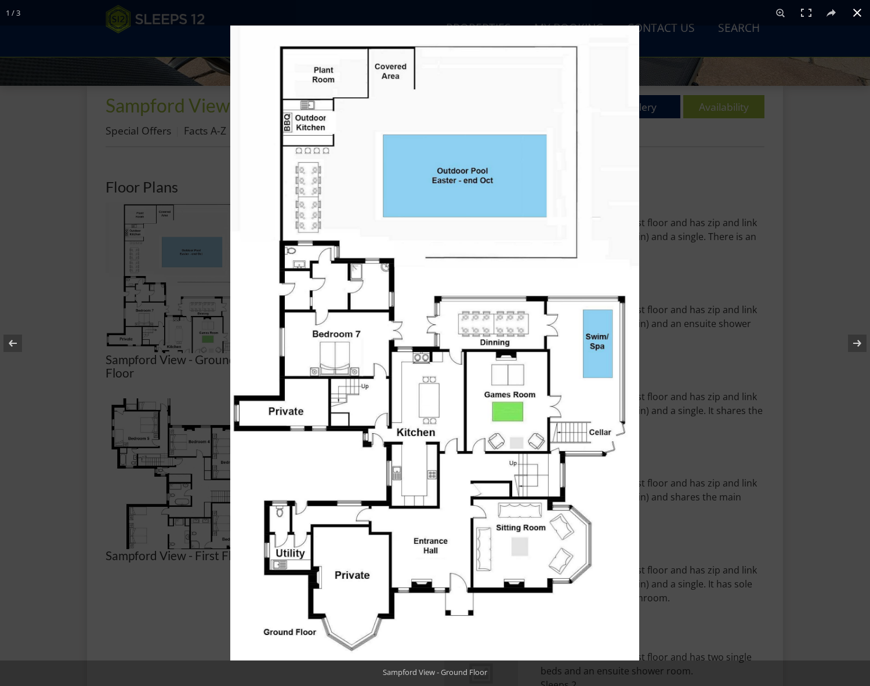
click at [801, 360] on div at bounding box center [665, 369] width 870 height 686
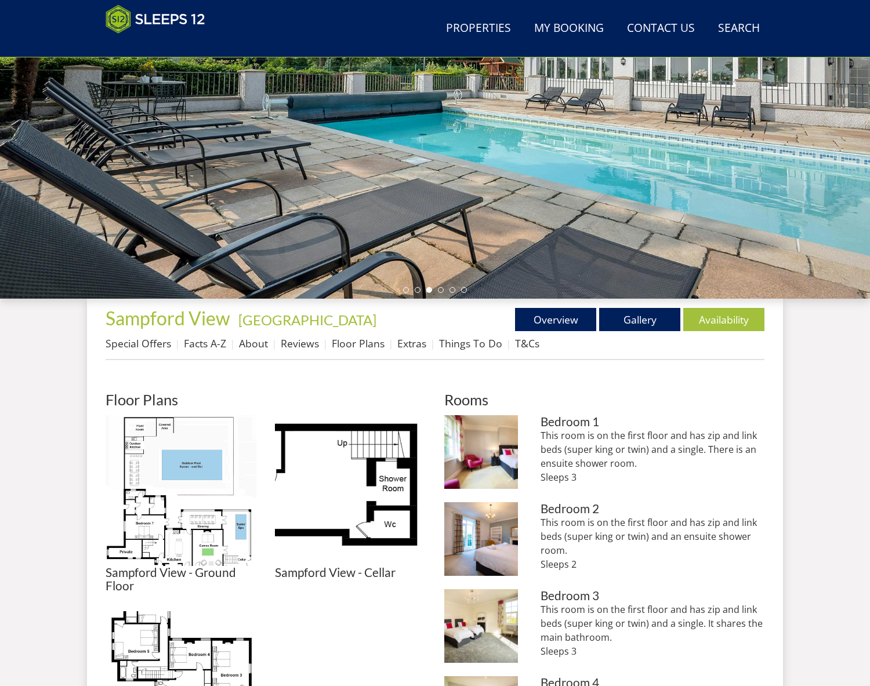
scroll to position [187, 0]
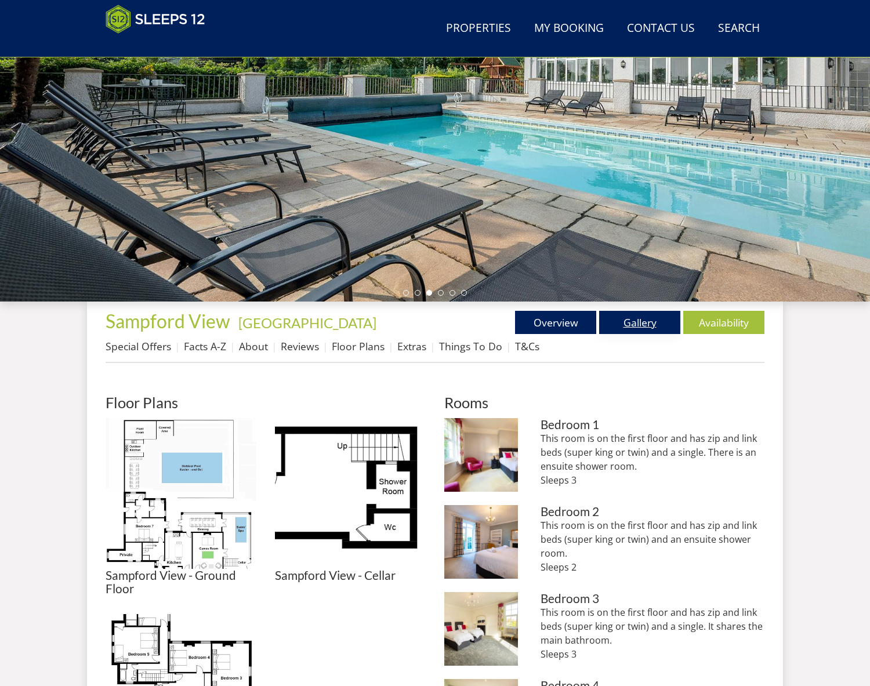
click at [648, 321] on link "Gallery" at bounding box center [639, 322] width 81 height 23
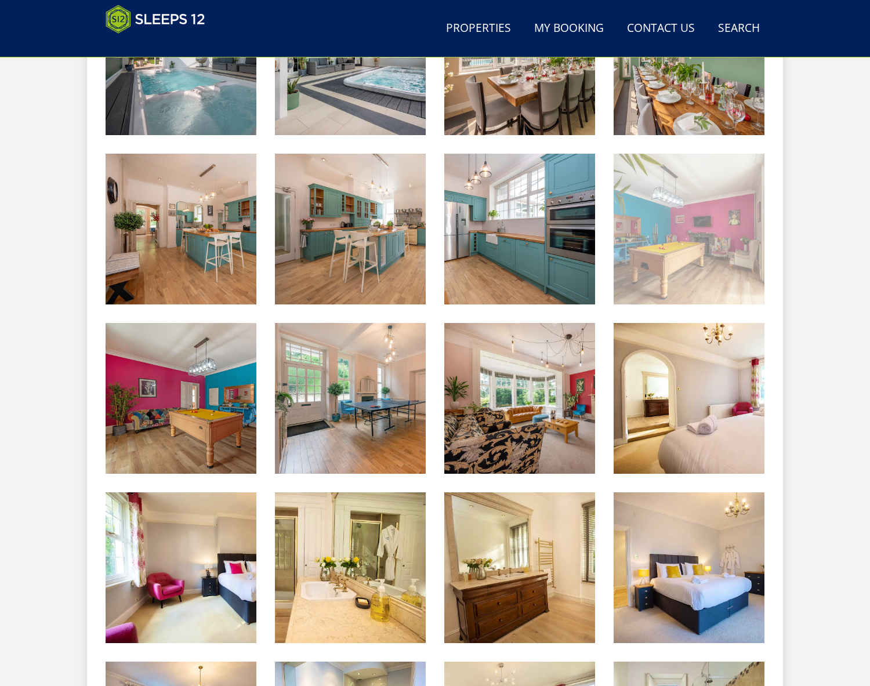
scroll to position [747, 0]
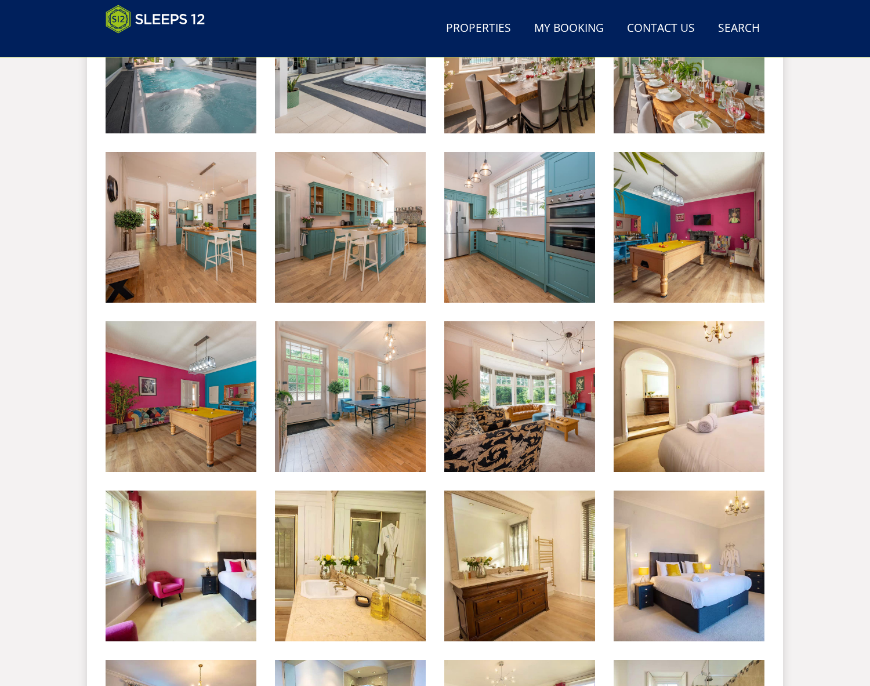
click at [692, 276] on img at bounding box center [689, 227] width 151 height 151
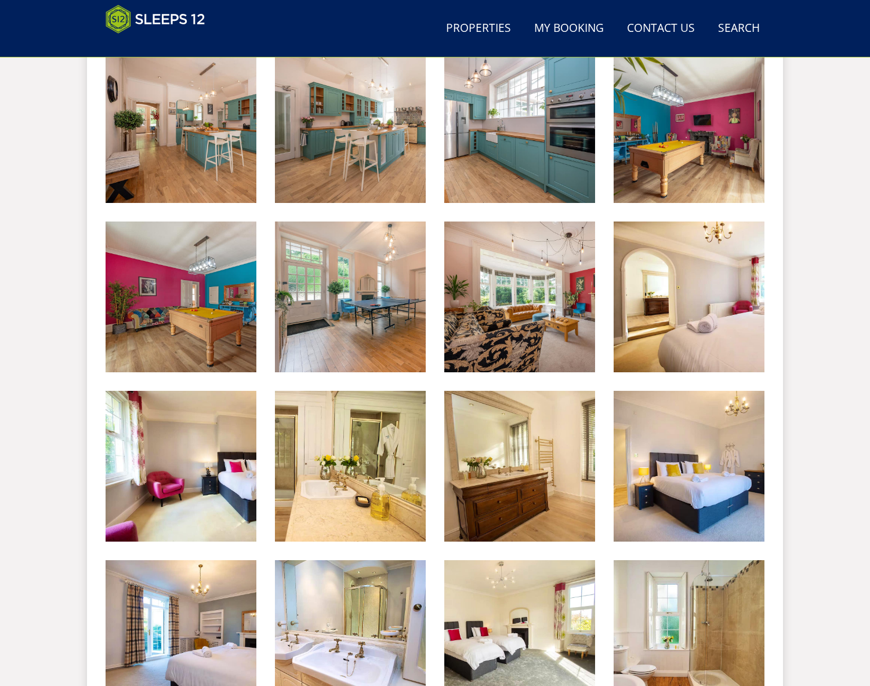
scroll to position [845, 0]
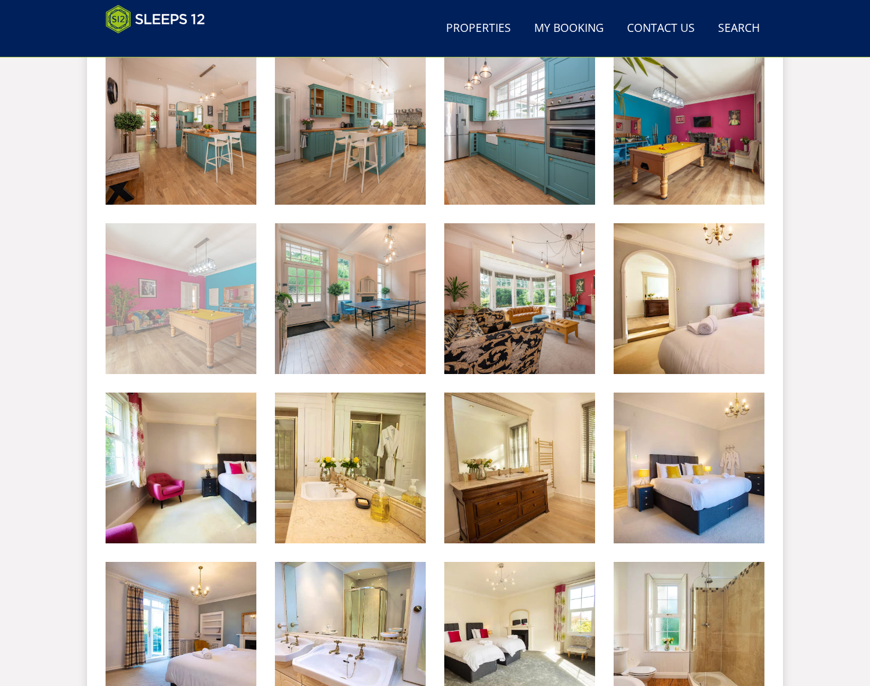
click at [154, 330] on img at bounding box center [181, 298] width 151 height 151
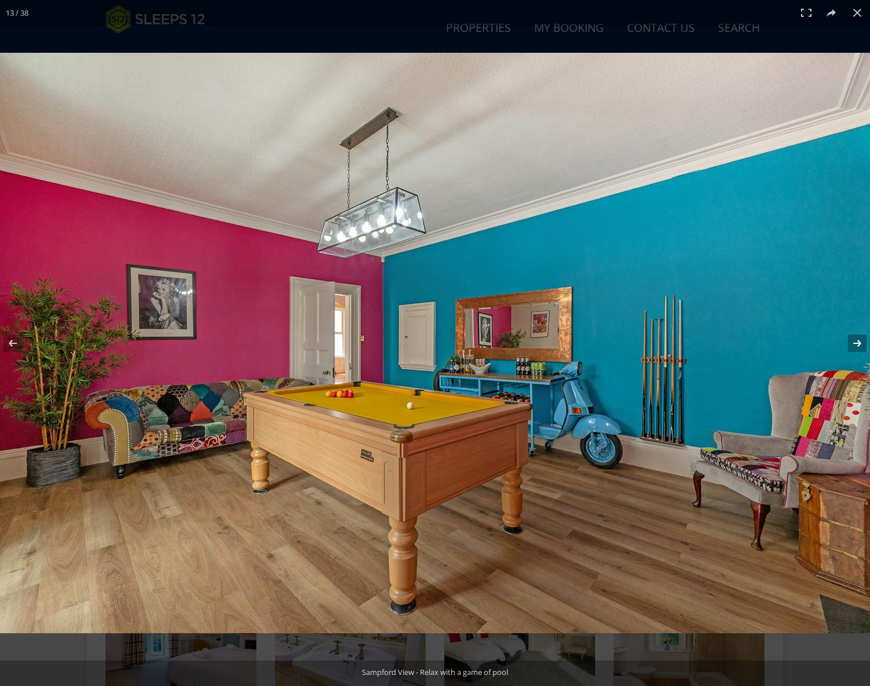
click at [858, 344] on button at bounding box center [850, 343] width 41 height 58
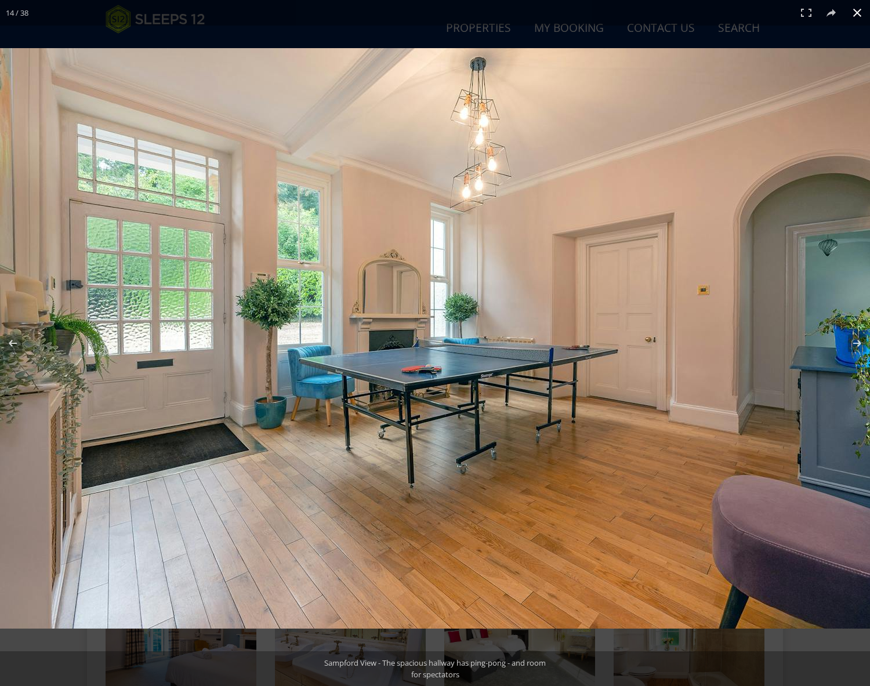
click at [859, 15] on button at bounding box center [858, 13] width 26 height 26
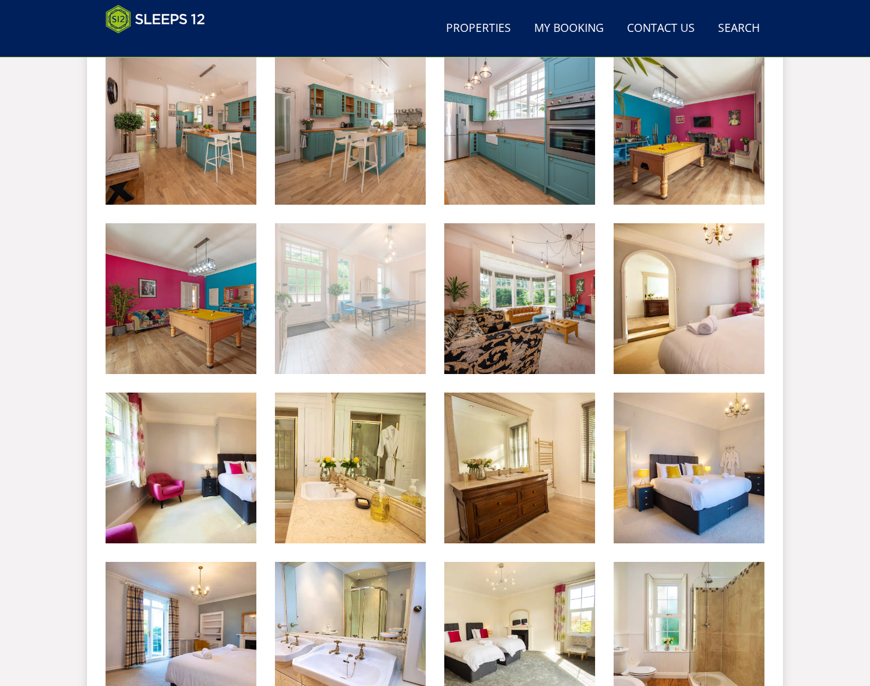
click at [367, 328] on img at bounding box center [350, 298] width 151 height 151
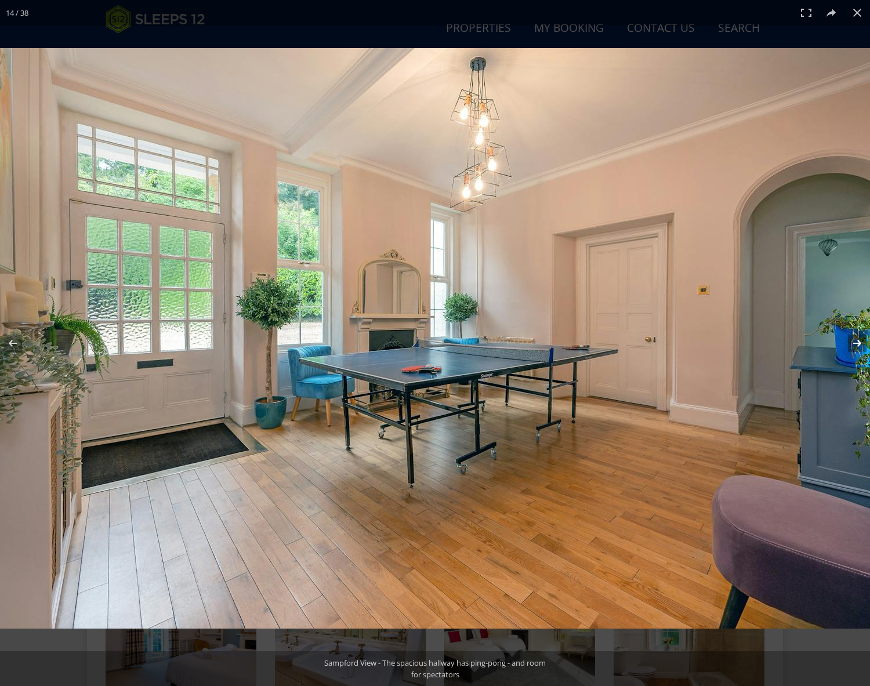
click at [857, 339] on button at bounding box center [850, 343] width 41 height 58
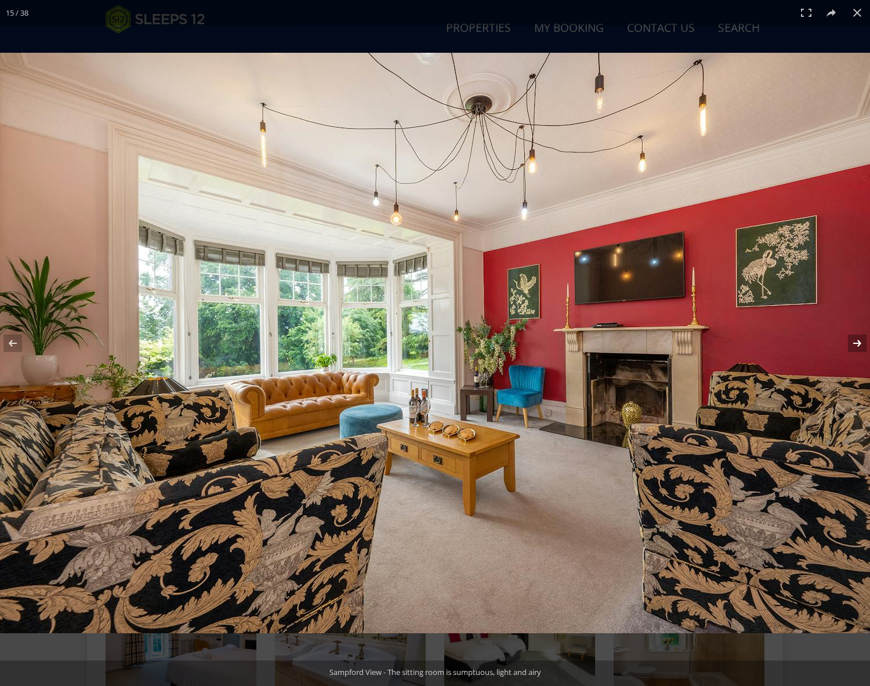
click at [856, 339] on button at bounding box center [850, 343] width 41 height 58
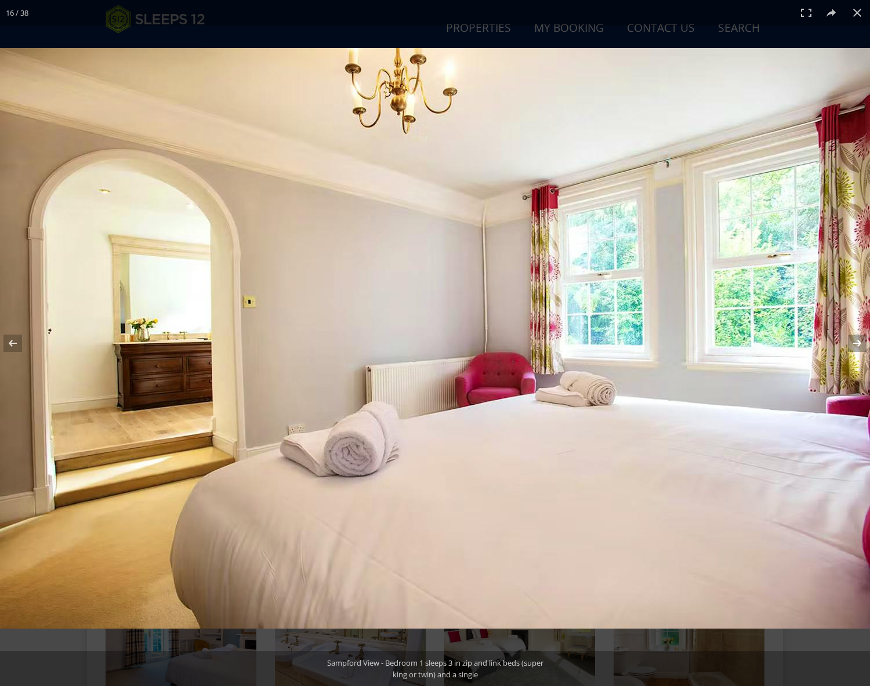
click at [856, 339] on button at bounding box center [850, 343] width 41 height 58
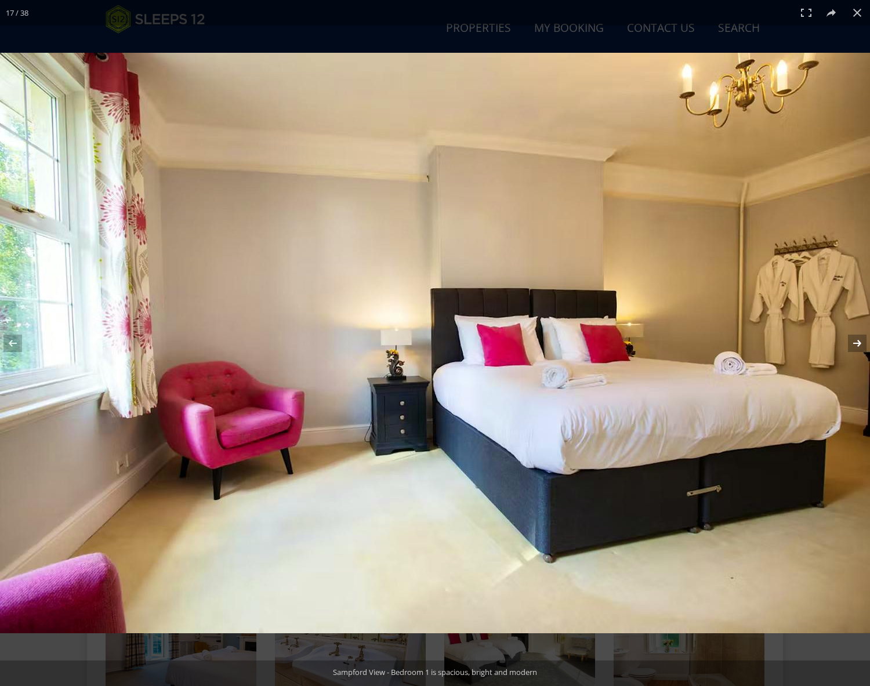
click at [856, 339] on button at bounding box center [850, 343] width 41 height 58
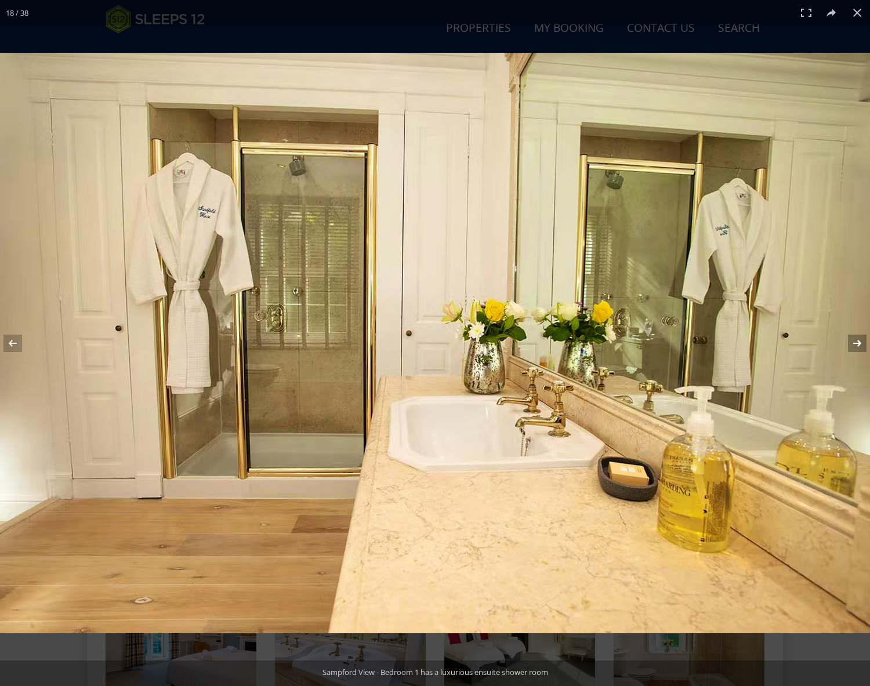
scroll to position [844, 0]
click at [856, 339] on button at bounding box center [850, 343] width 41 height 58
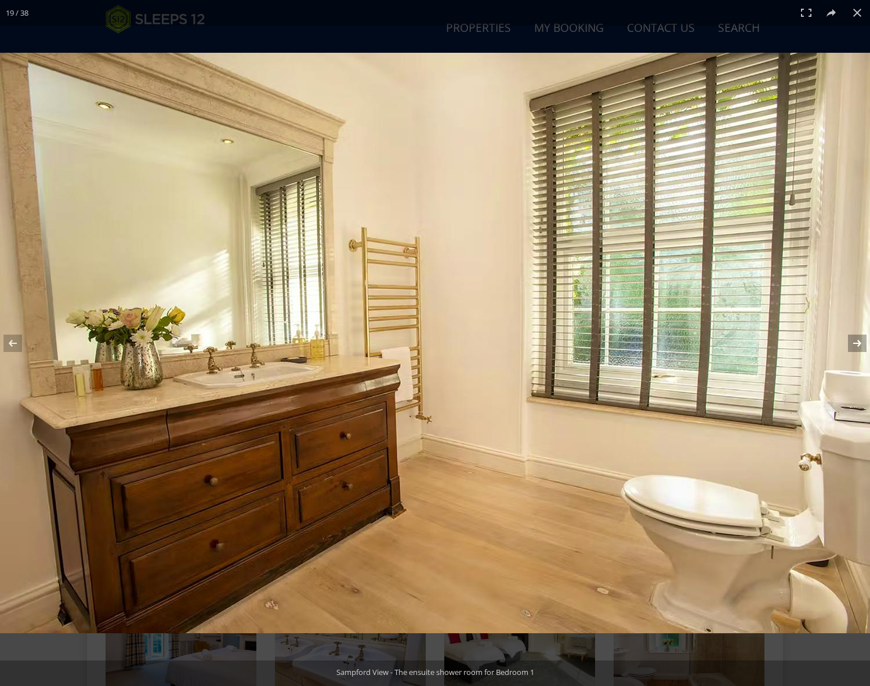
click at [856, 339] on button at bounding box center [850, 343] width 41 height 58
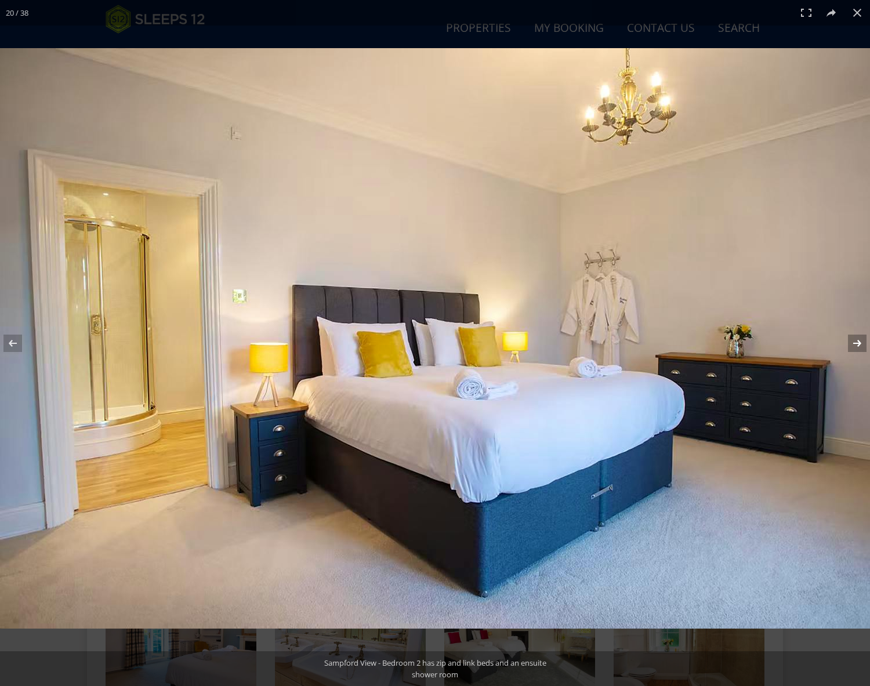
click at [856, 339] on button at bounding box center [850, 343] width 41 height 58
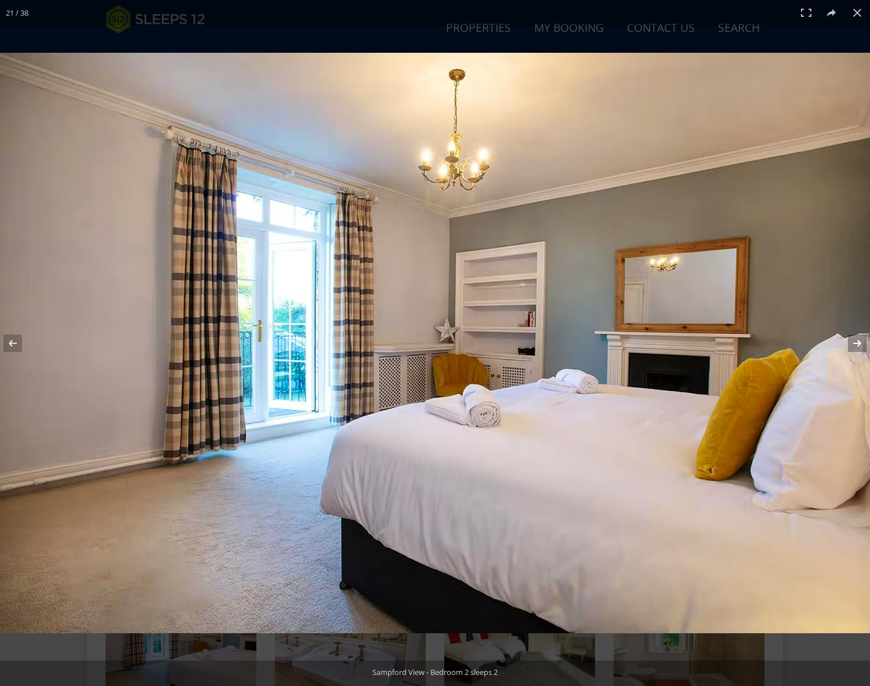
click at [856, 339] on button at bounding box center [850, 343] width 41 height 58
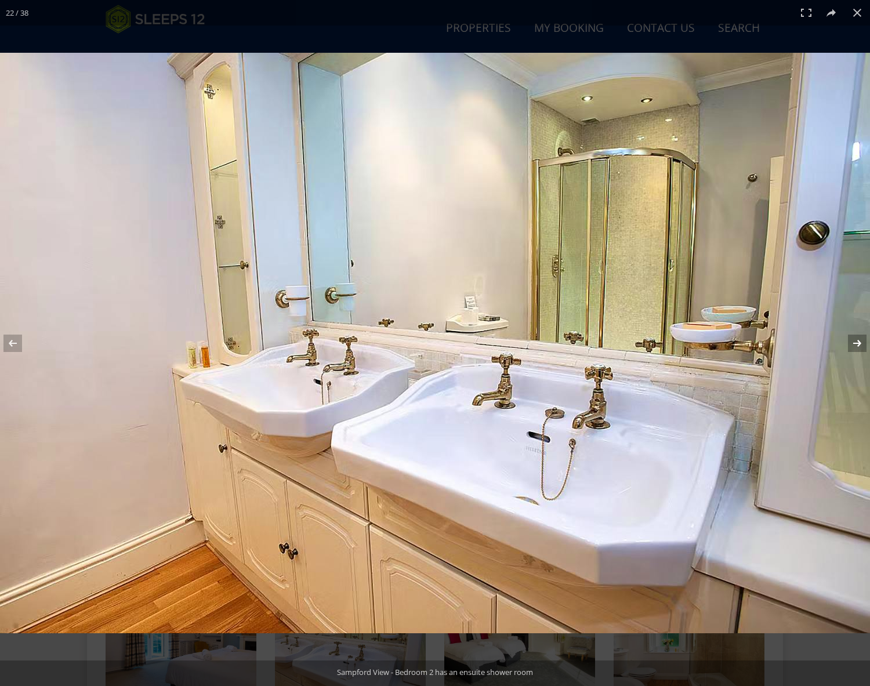
click at [856, 339] on button at bounding box center [850, 343] width 41 height 58
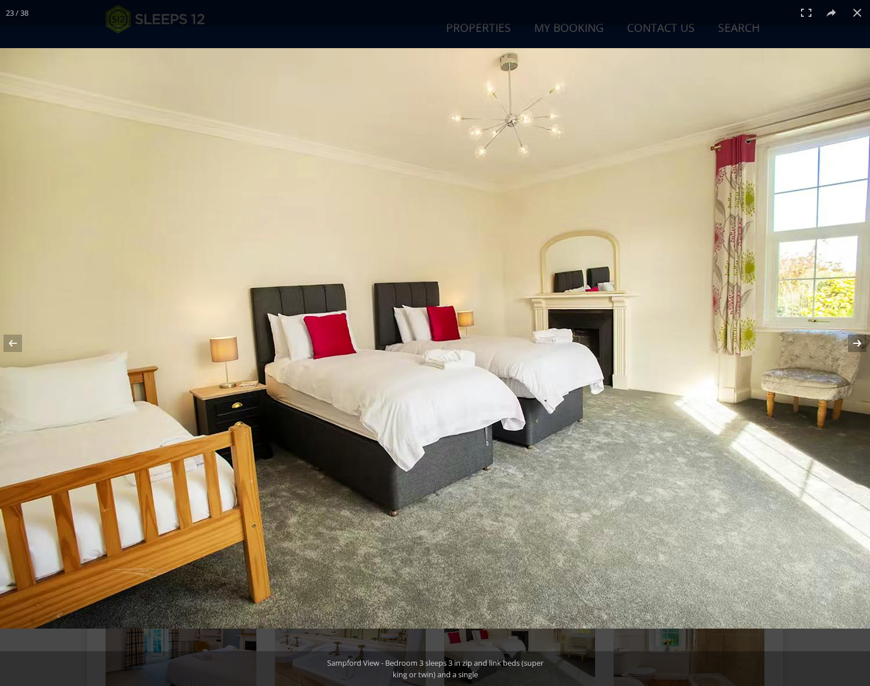
click at [856, 339] on button at bounding box center [850, 343] width 41 height 58
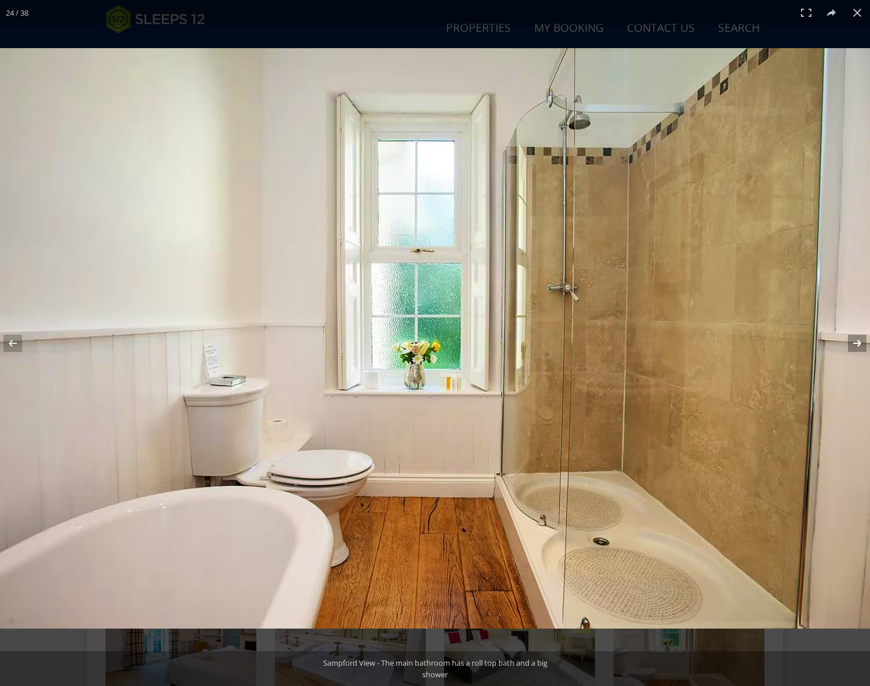
click at [856, 339] on button at bounding box center [850, 343] width 41 height 58
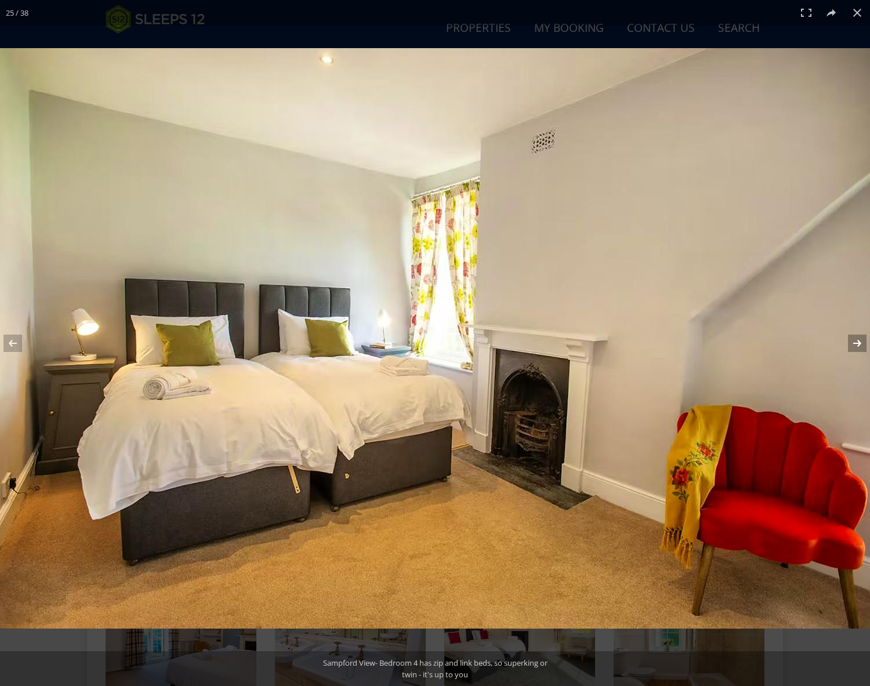
click at [856, 339] on button at bounding box center [850, 343] width 41 height 58
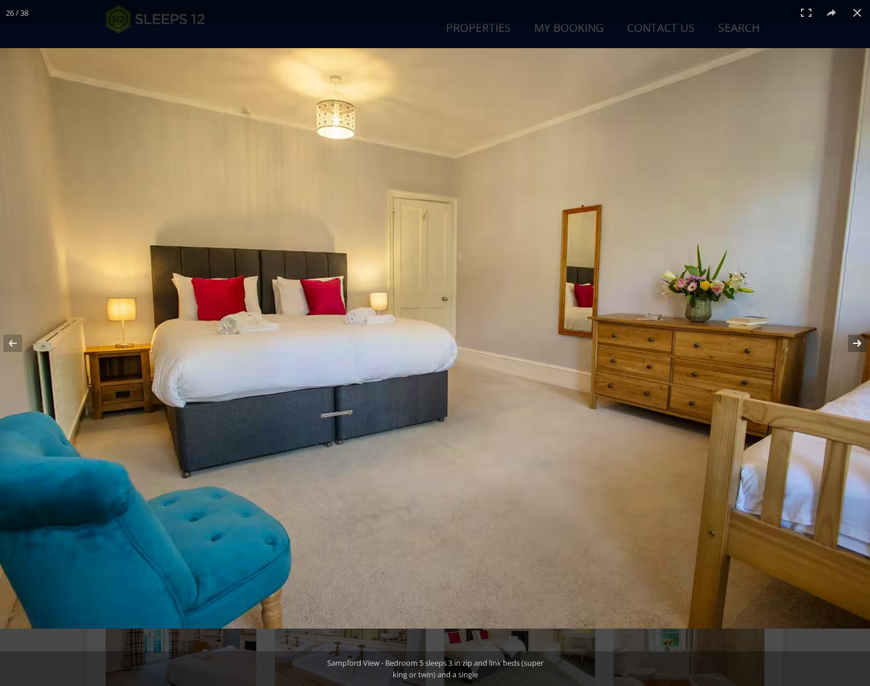
click at [856, 339] on button at bounding box center [850, 343] width 41 height 58
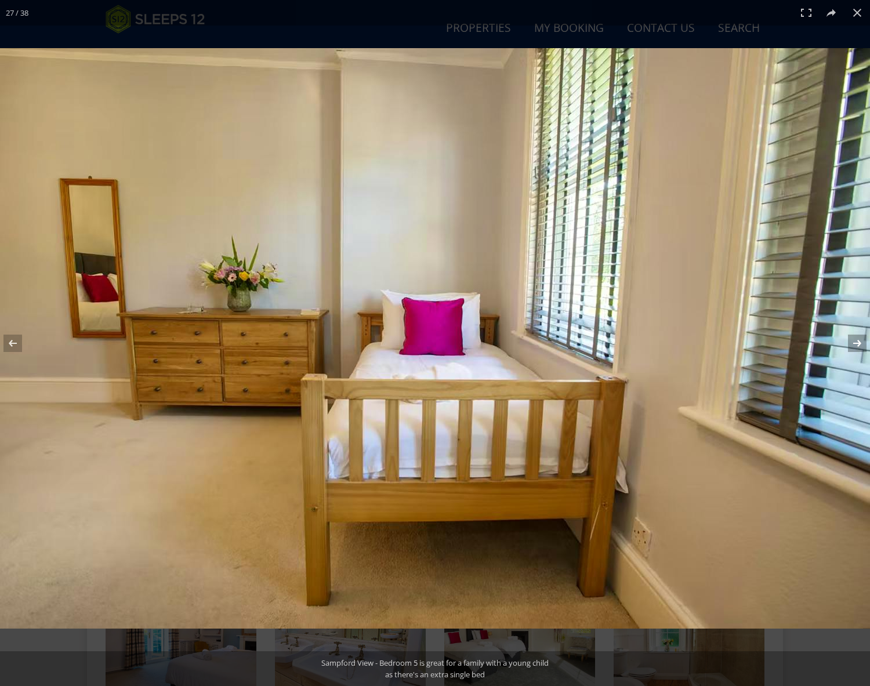
click at [856, 339] on button at bounding box center [850, 343] width 41 height 58
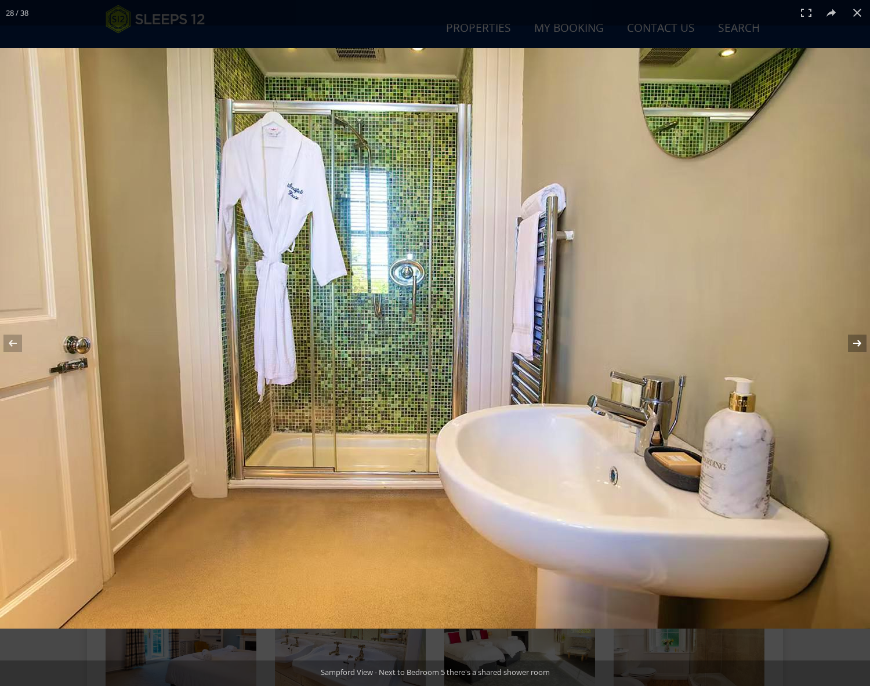
click at [856, 339] on button at bounding box center [850, 343] width 41 height 58
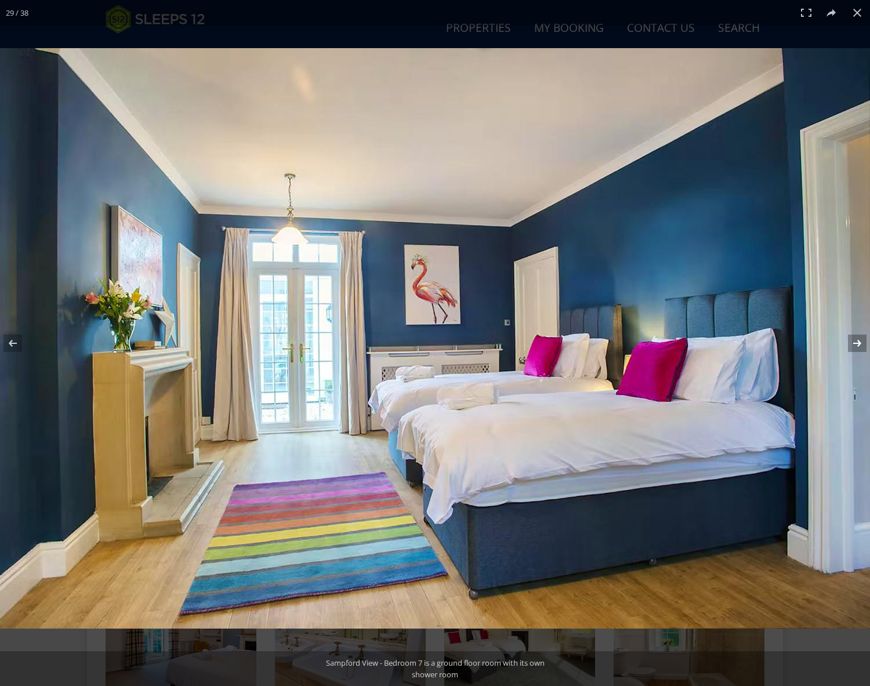
click at [856, 339] on button at bounding box center [850, 343] width 41 height 58
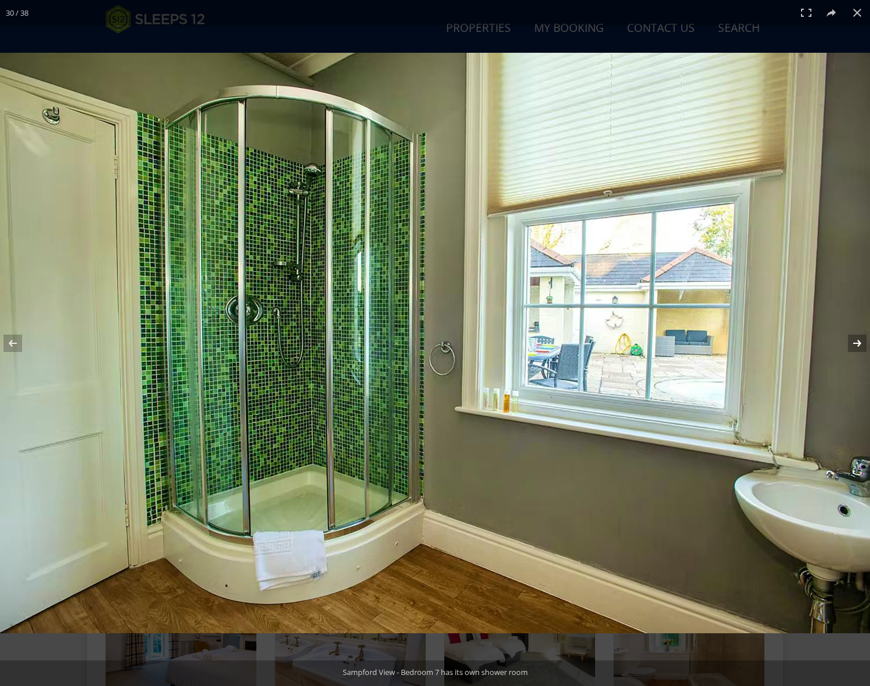
click at [856, 339] on button at bounding box center [850, 343] width 41 height 58
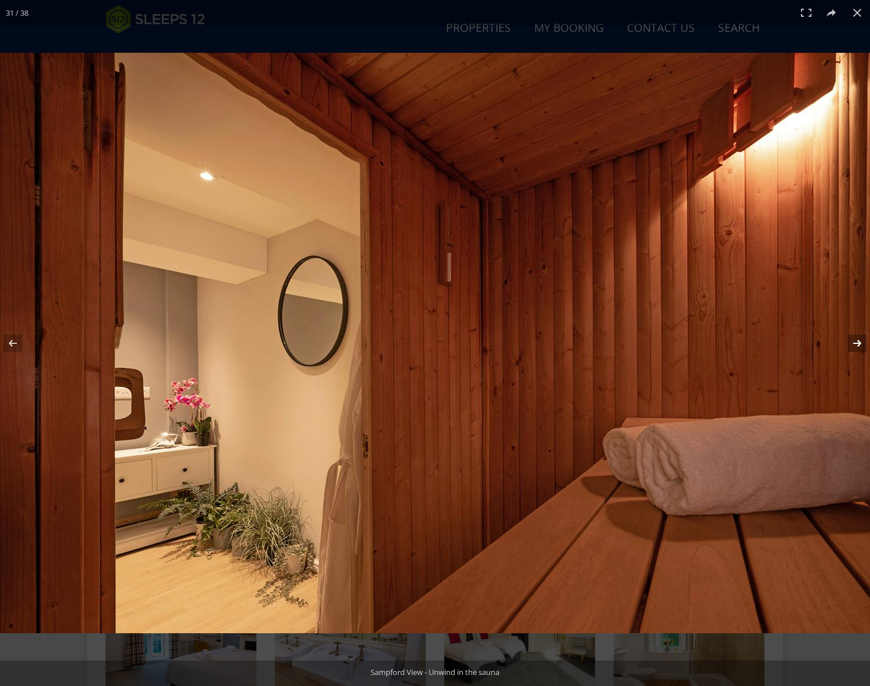
click at [856, 339] on button at bounding box center [850, 343] width 41 height 58
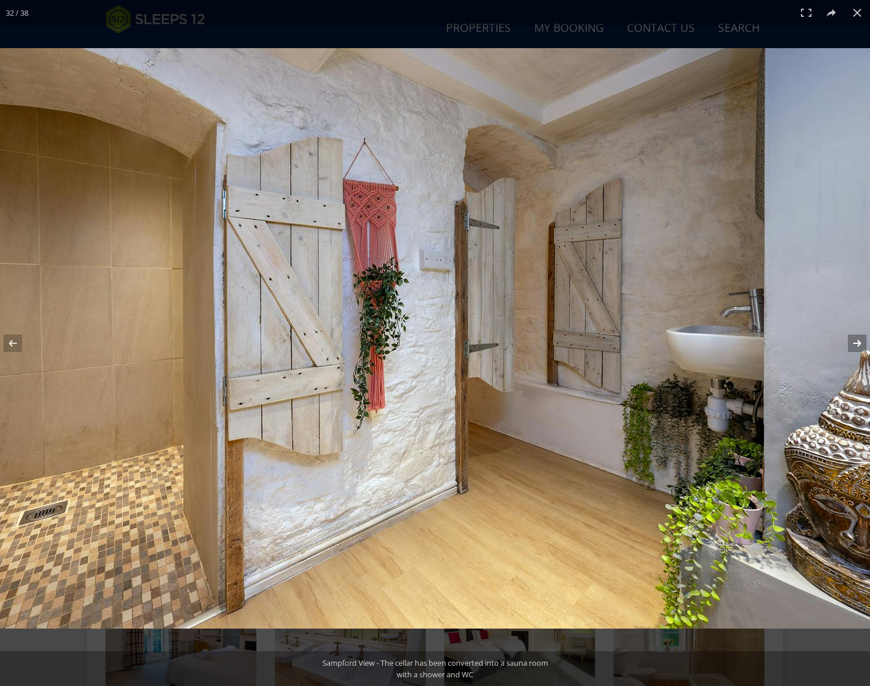
click at [856, 339] on button at bounding box center [850, 343] width 41 height 58
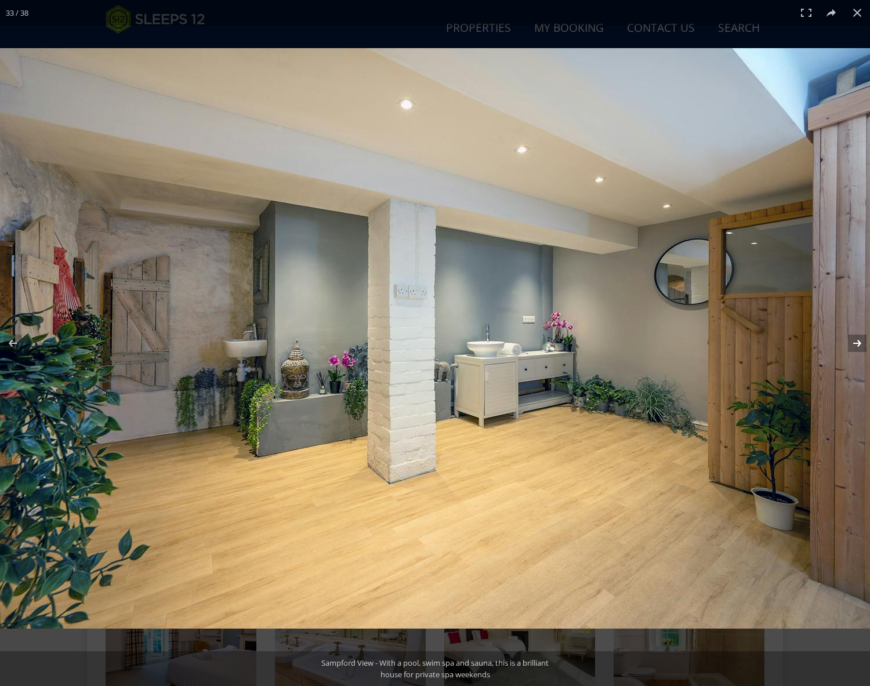
click at [856, 339] on button at bounding box center [850, 343] width 41 height 58
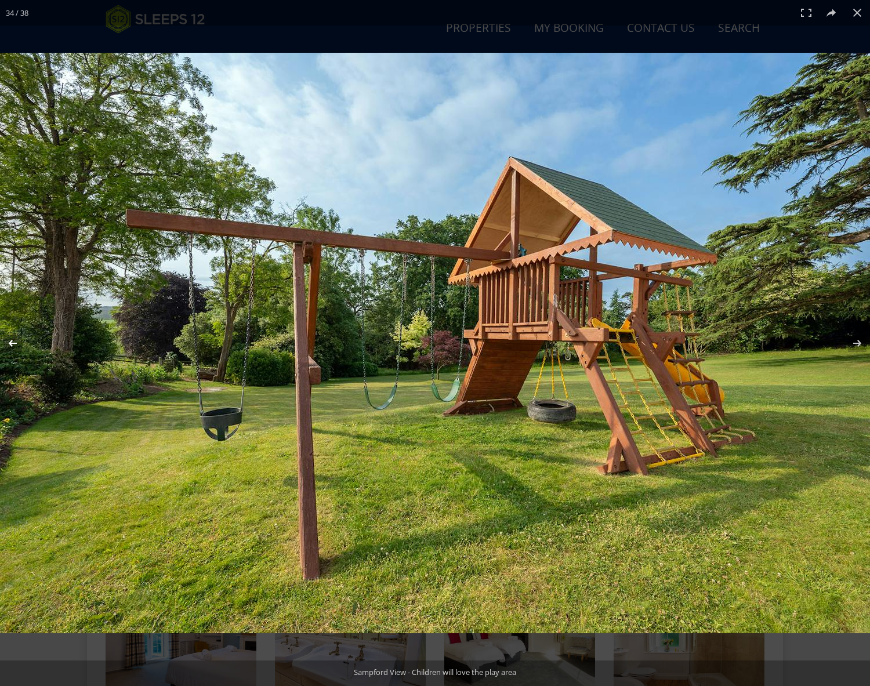
click at [12, 339] on button at bounding box center [20, 343] width 41 height 58
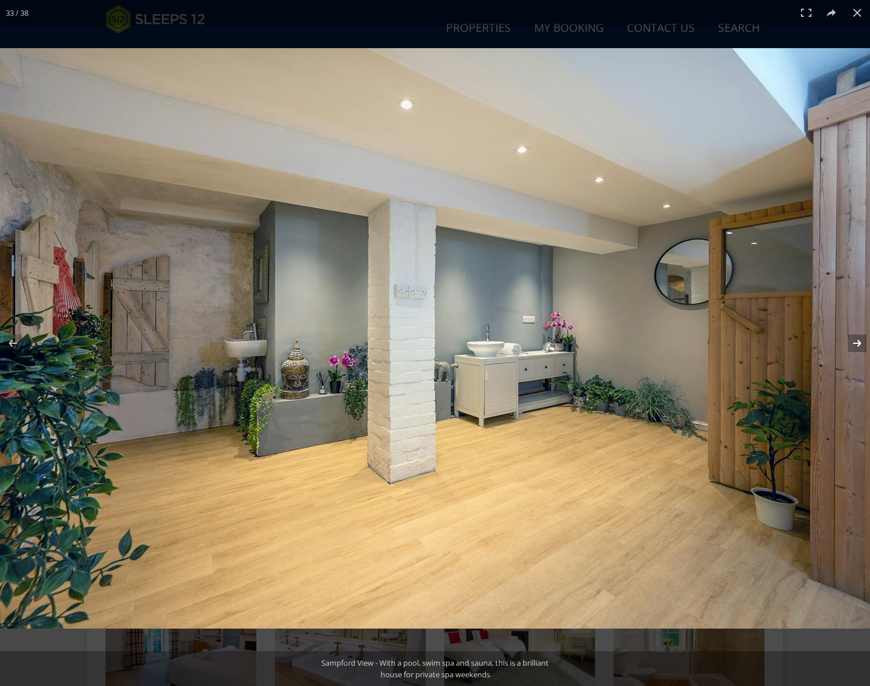
click at [868, 342] on button at bounding box center [850, 343] width 41 height 58
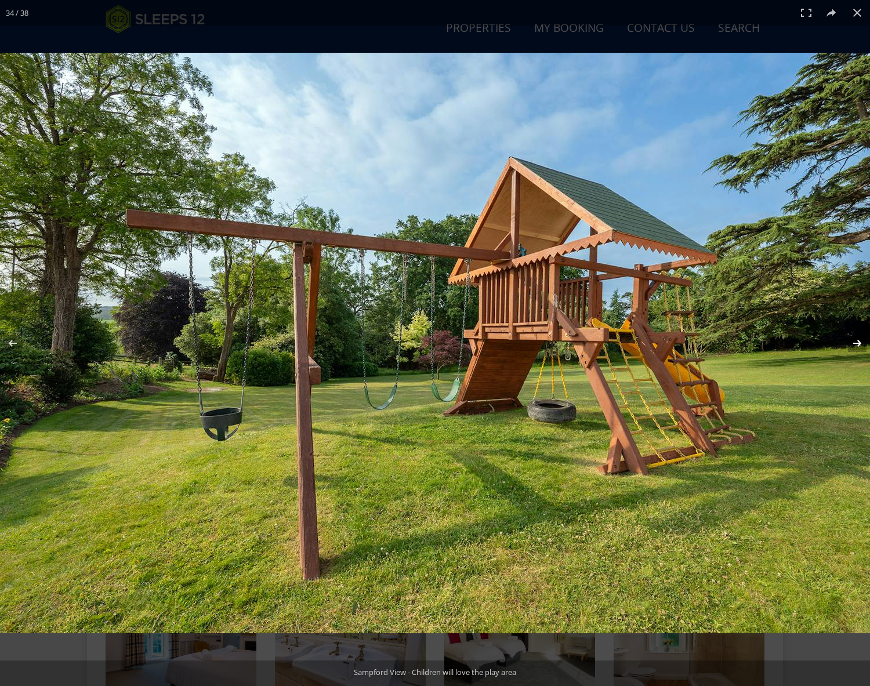
click at [863, 343] on button at bounding box center [850, 343] width 41 height 58
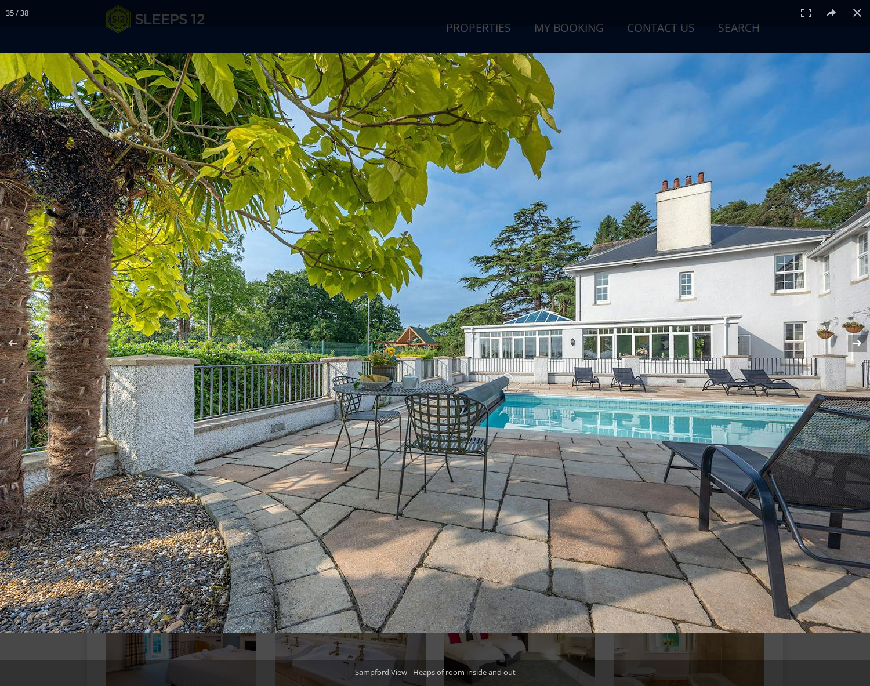
click at [863, 343] on button at bounding box center [850, 343] width 41 height 58
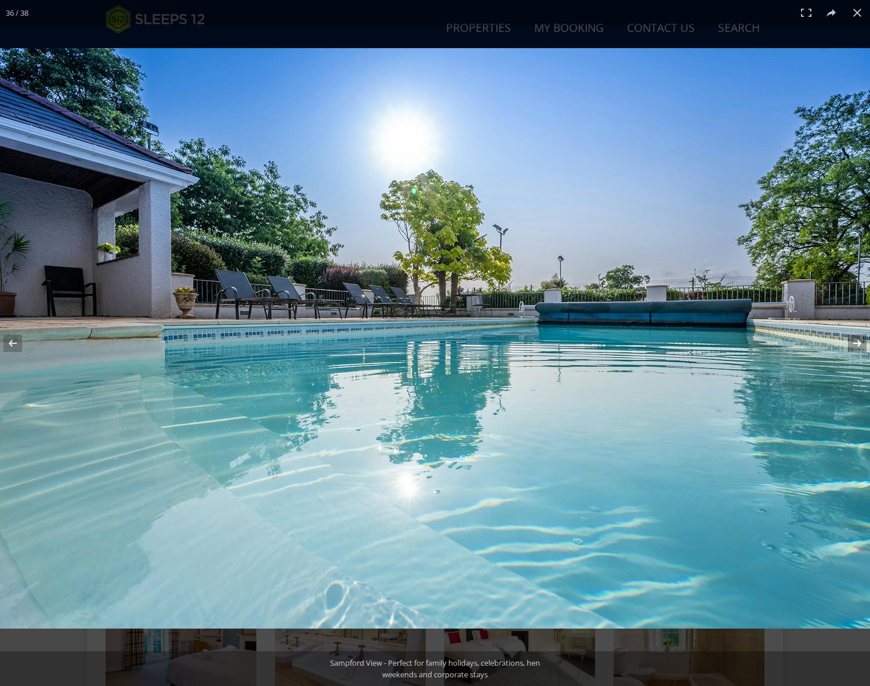
click at [863, 343] on button at bounding box center [850, 343] width 41 height 58
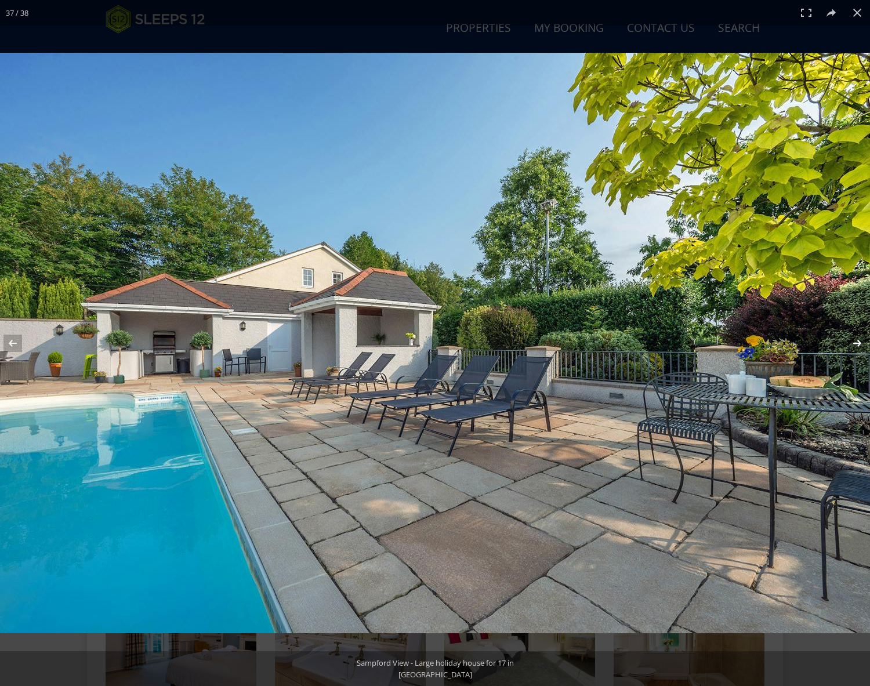
click at [863, 343] on button at bounding box center [850, 343] width 41 height 58
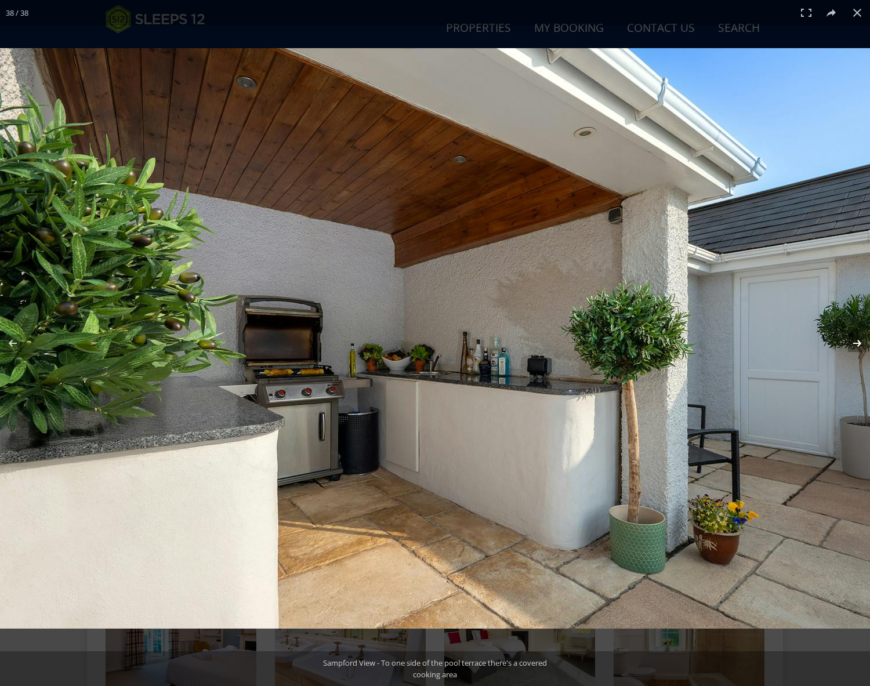
click at [863, 343] on button at bounding box center [850, 343] width 41 height 58
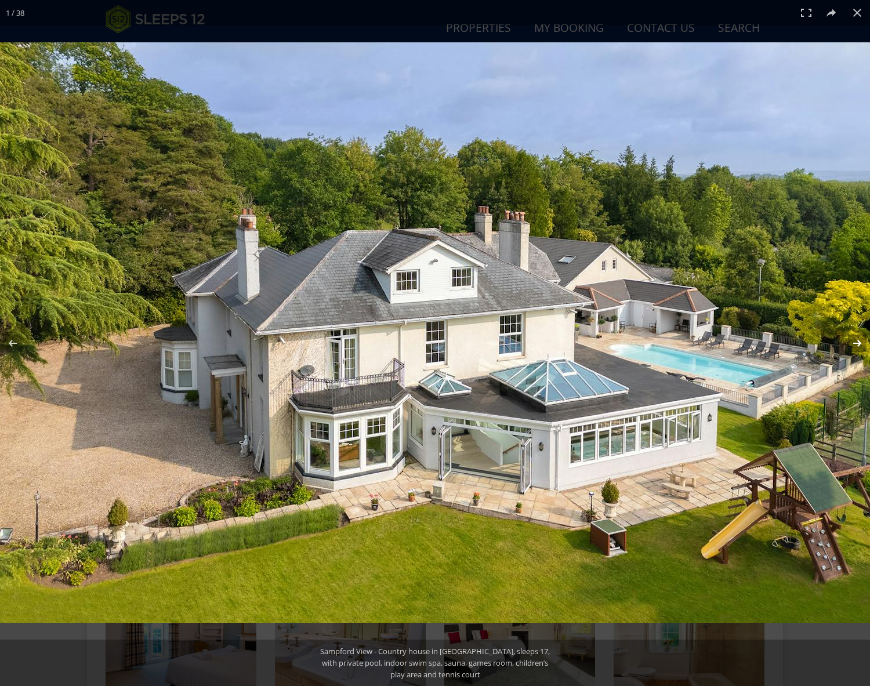
click at [863, 343] on button at bounding box center [850, 343] width 41 height 58
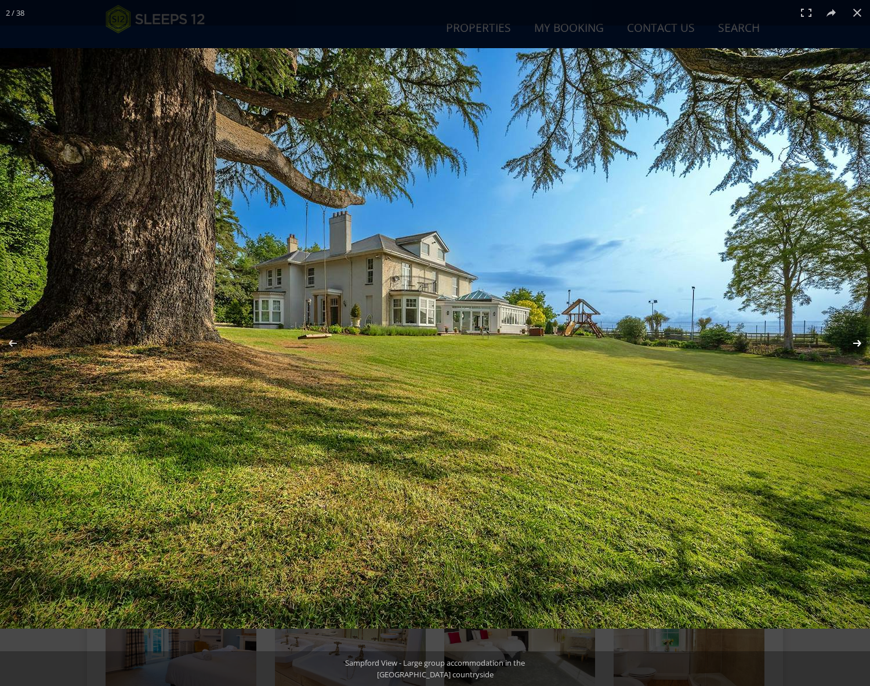
click at [863, 343] on button at bounding box center [850, 343] width 41 height 58
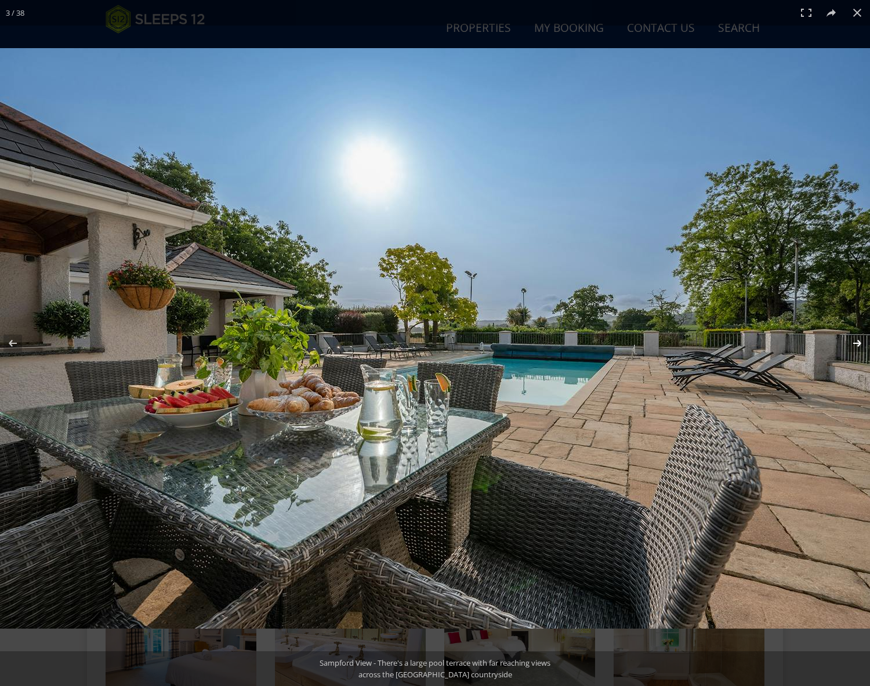
click at [863, 343] on button at bounding box center [850, 343] width 41 height 58
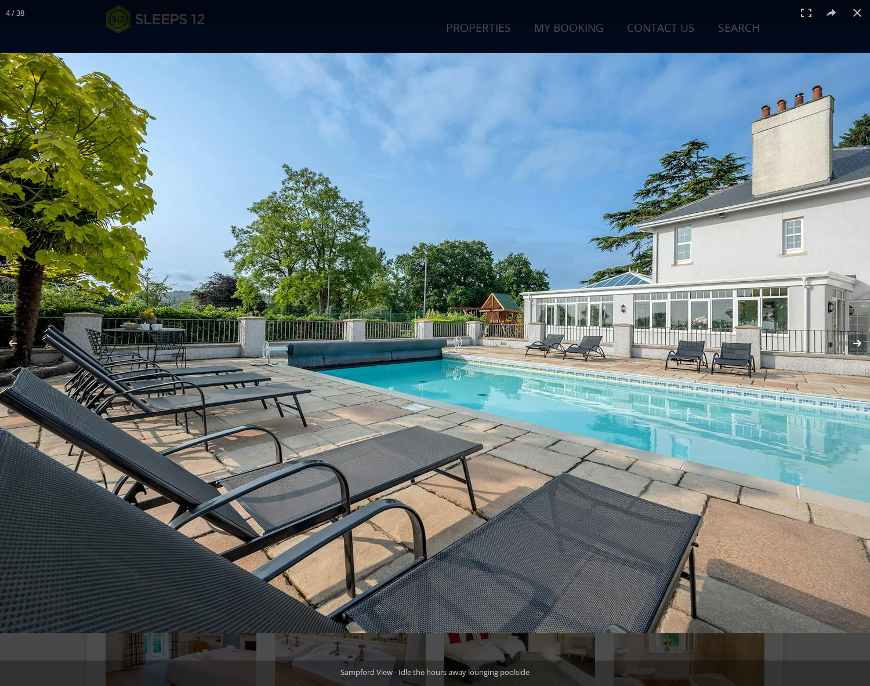
click at [863, 343] on button at bounding box center [850, 343] width 41 height 58
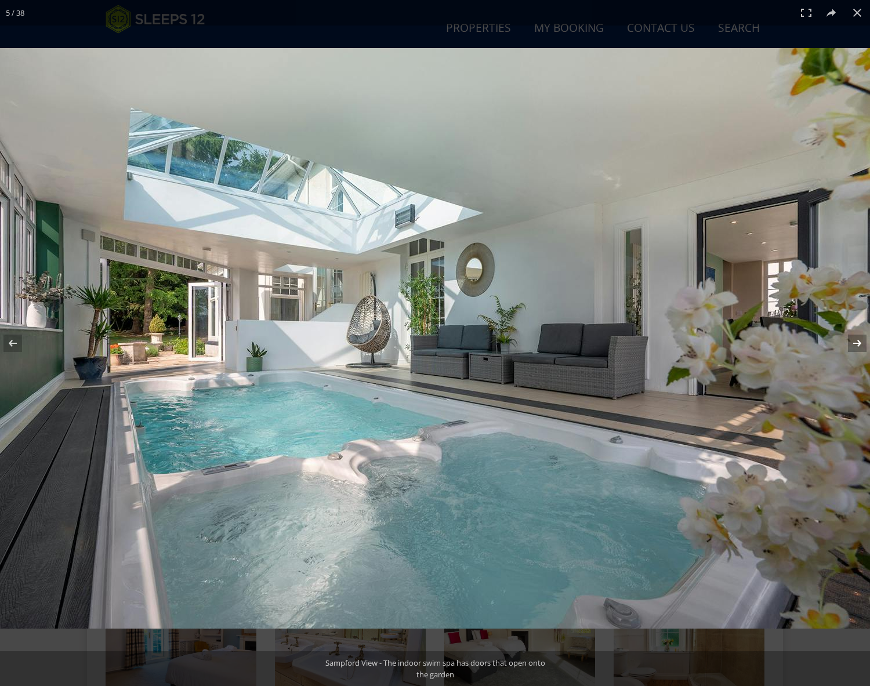
click at [863, 343] on button at bounding box center [850, 343] width 41 height 58
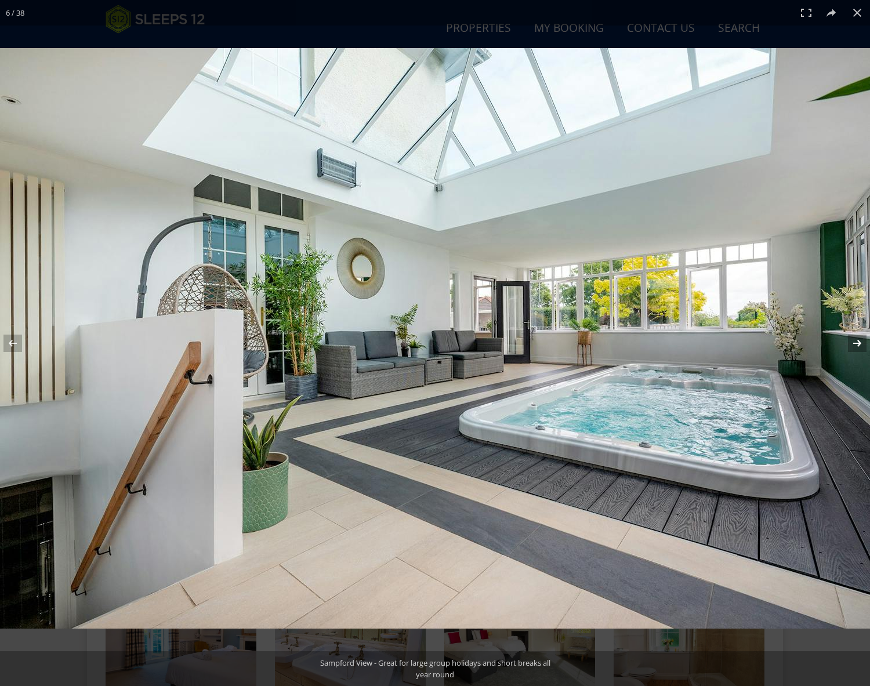
click at [863, 343] on button at bounding box center [850, 343] width 41 height 58
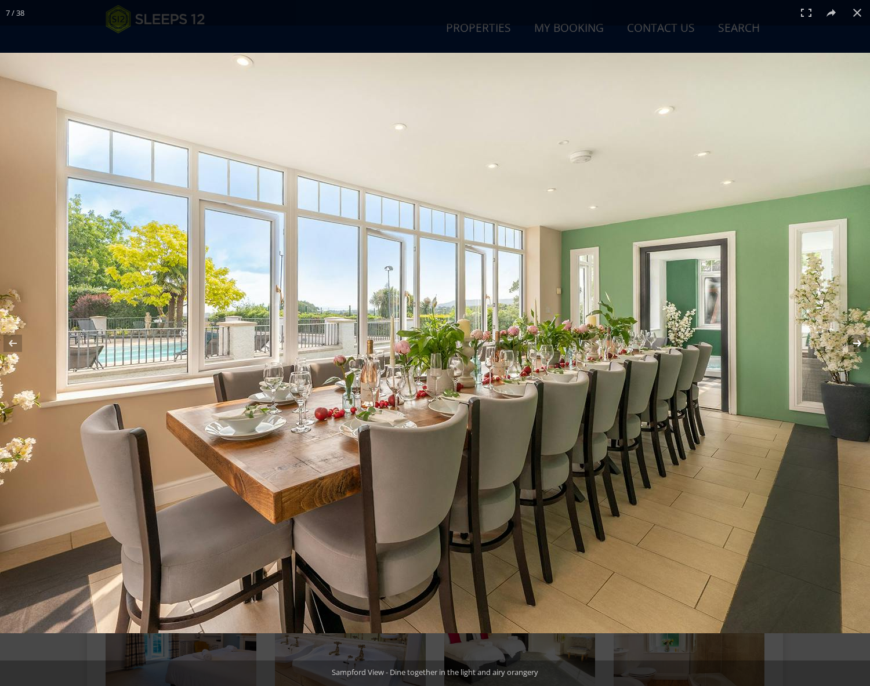
click at [863, 343] on button at bounding box center [850, 343] width 41 height 58
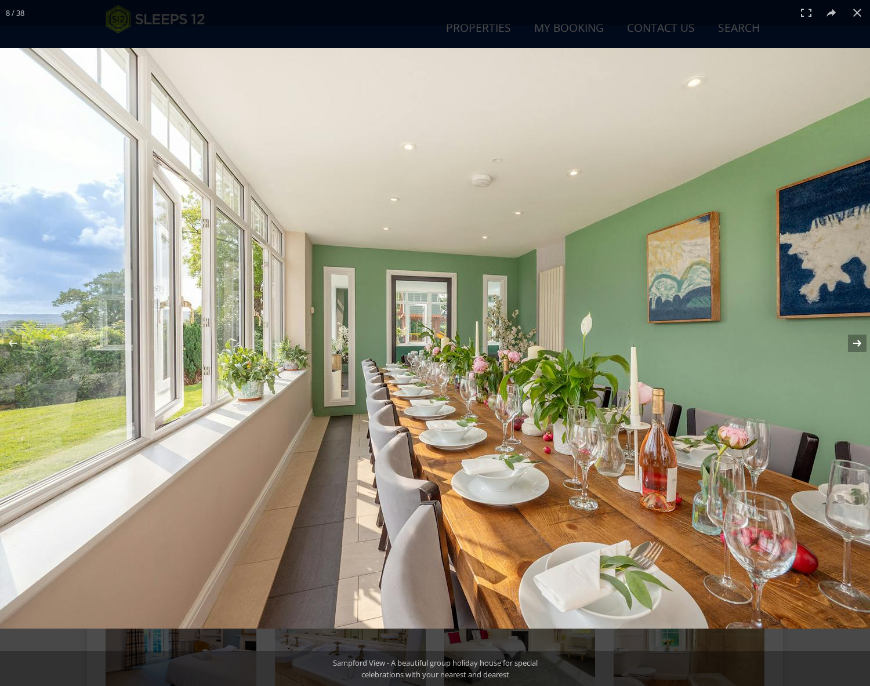
click at [863, 343] on button at bounding box center [850, 343] width 41 height 58
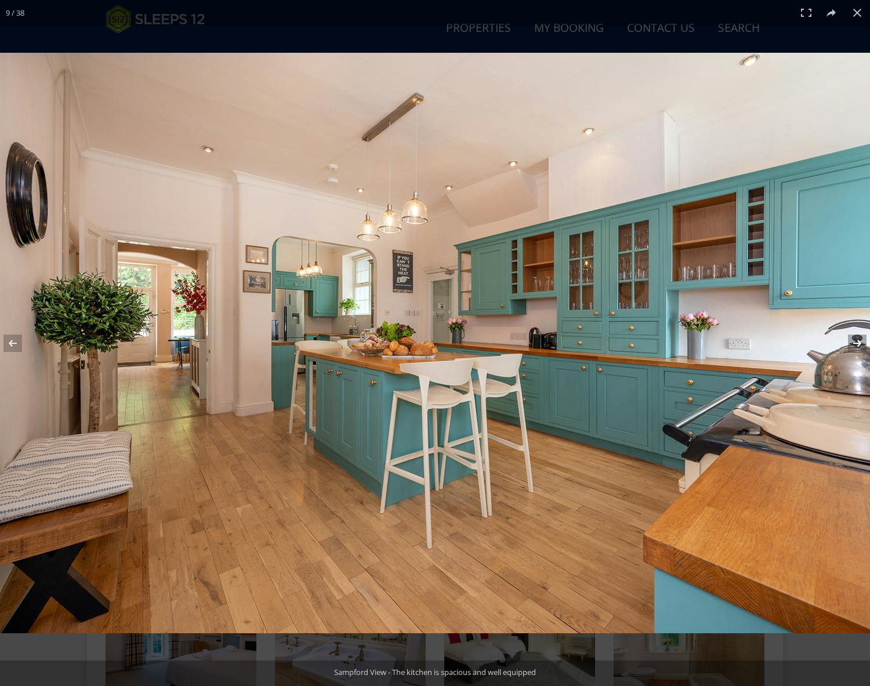
click at [863, 343] on button at bounding box center [850, 343] width 41 height 58
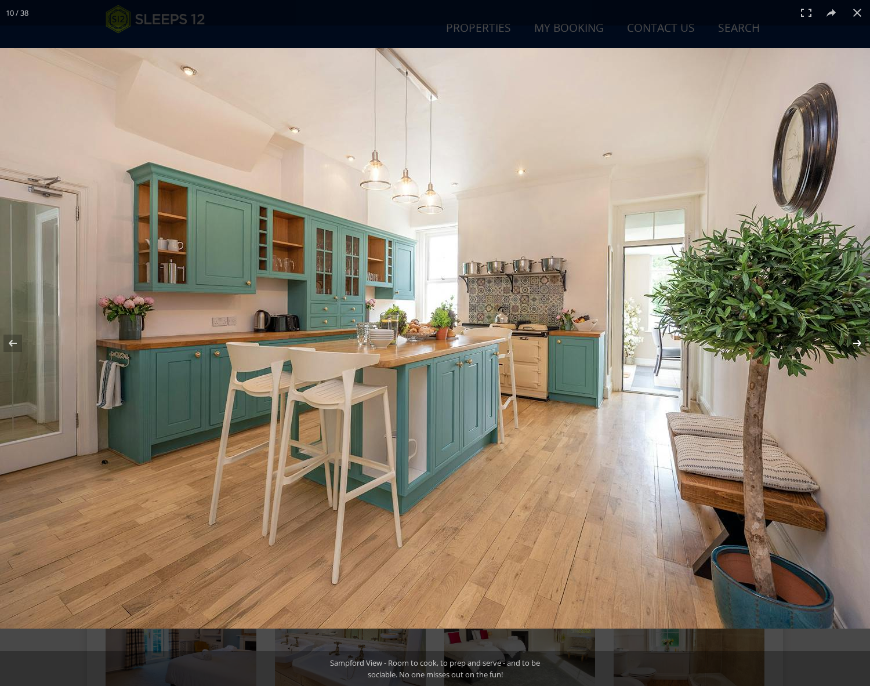
click at [863, 343] on button at bounding box center [850, 343] width 41 height 58
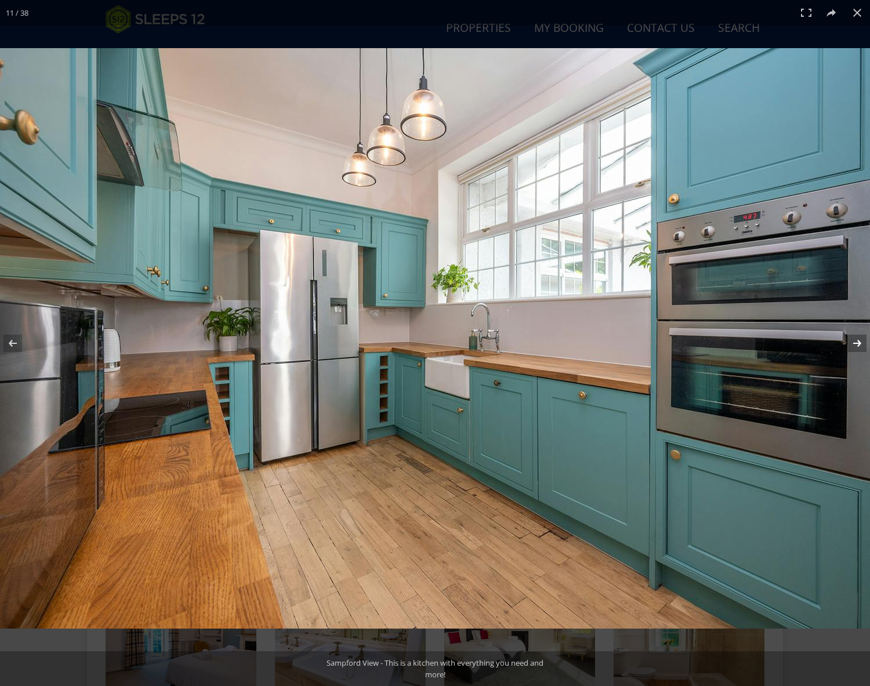
click at [863, 343] on button at bounding box center [850, 343] width 41 height 58
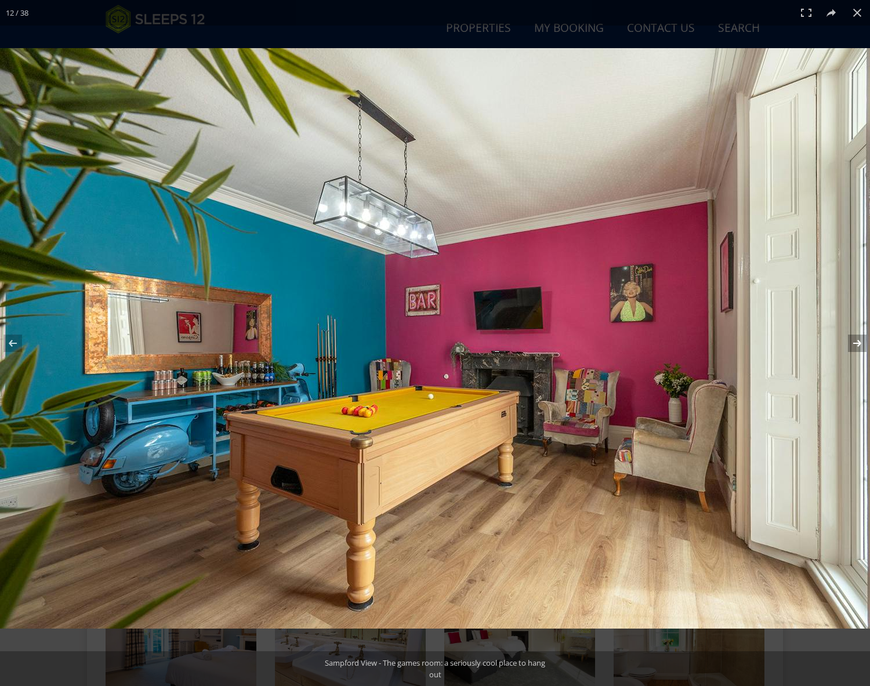
click at [863, 343] on button at bounding box center [850, 343] width 41 height 58
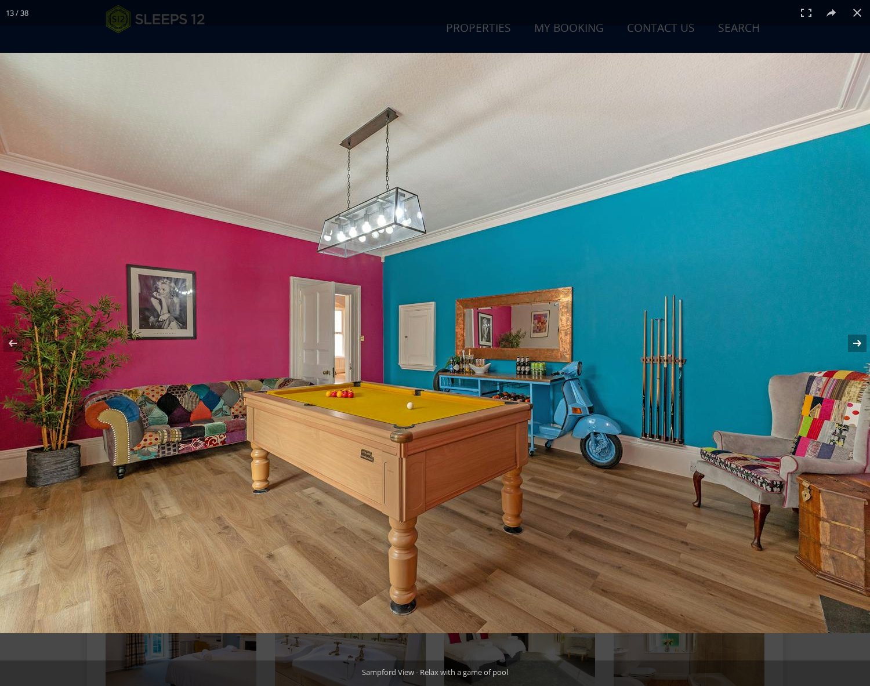
click at [863, 343] on button at bounding box center [850, 343] width 41 height 58
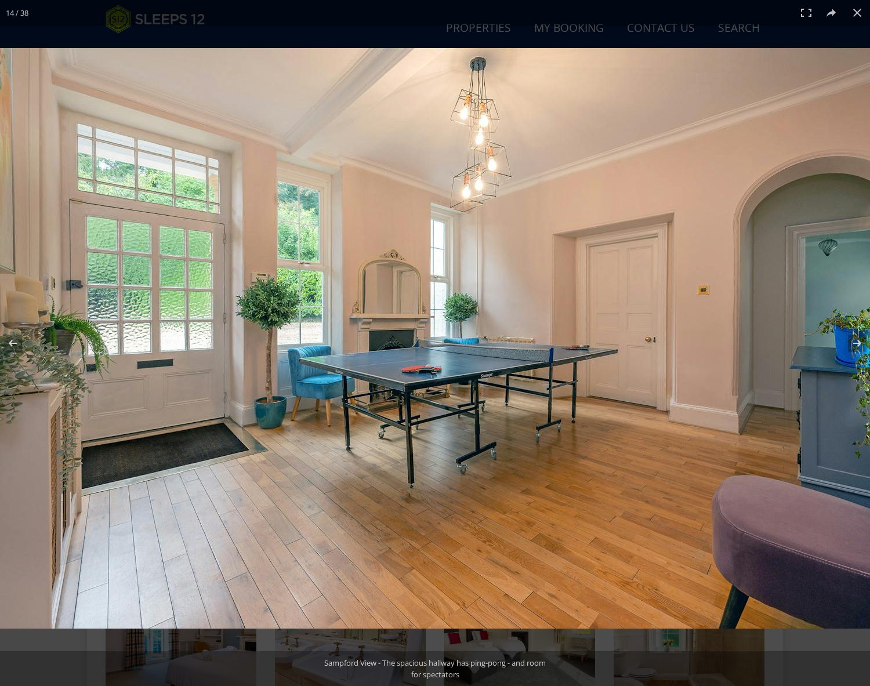
scroll to position [841, 0]
click at [858, 12] on button at bounding box center [858, 13] width 26 height 26
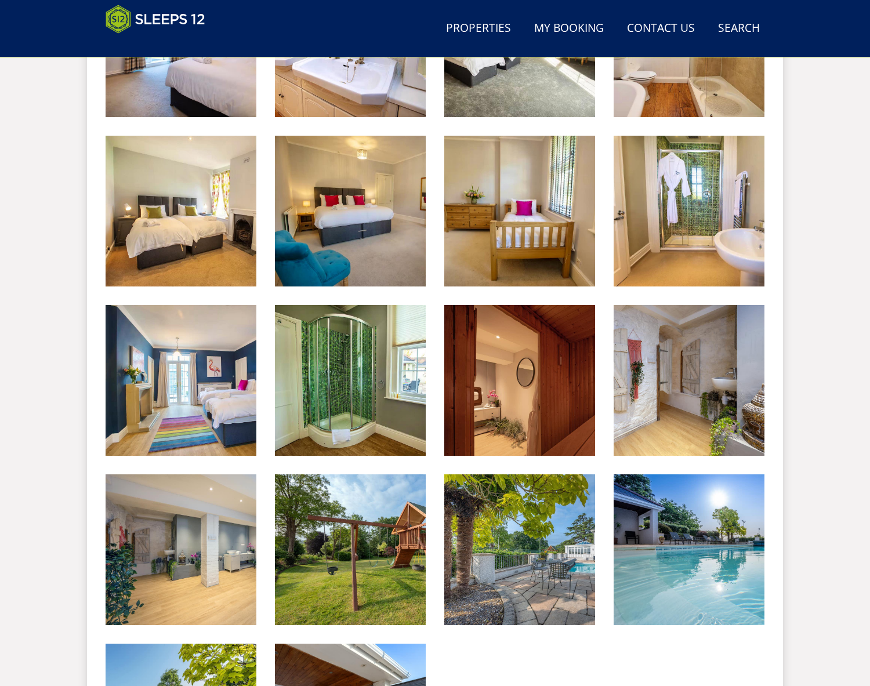
scroll to position [1959, 0]
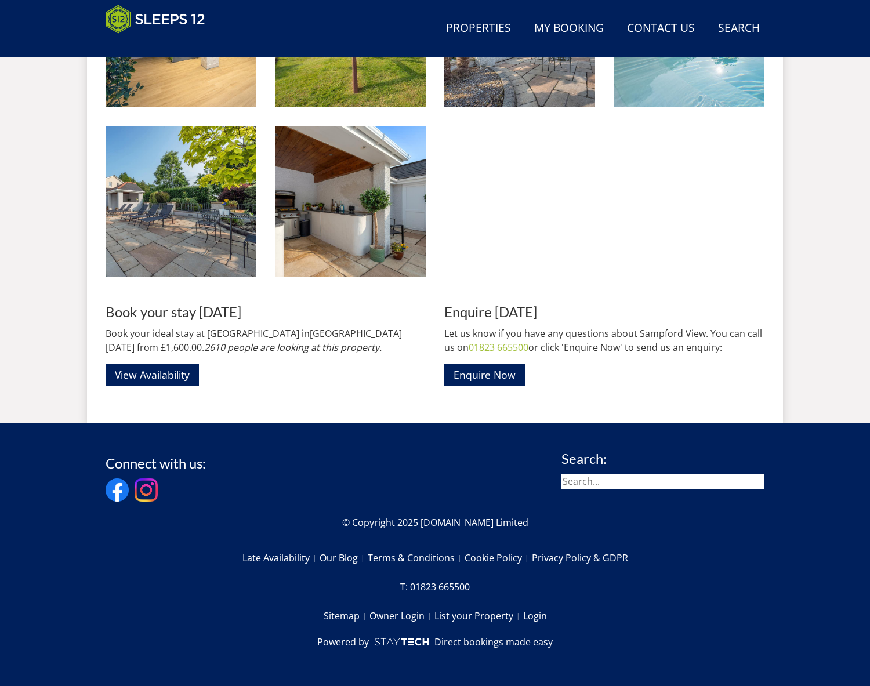
click at [642, 484] on input "search" at bounding box center [663, 481] width 203 height 15
type input "cowslip"
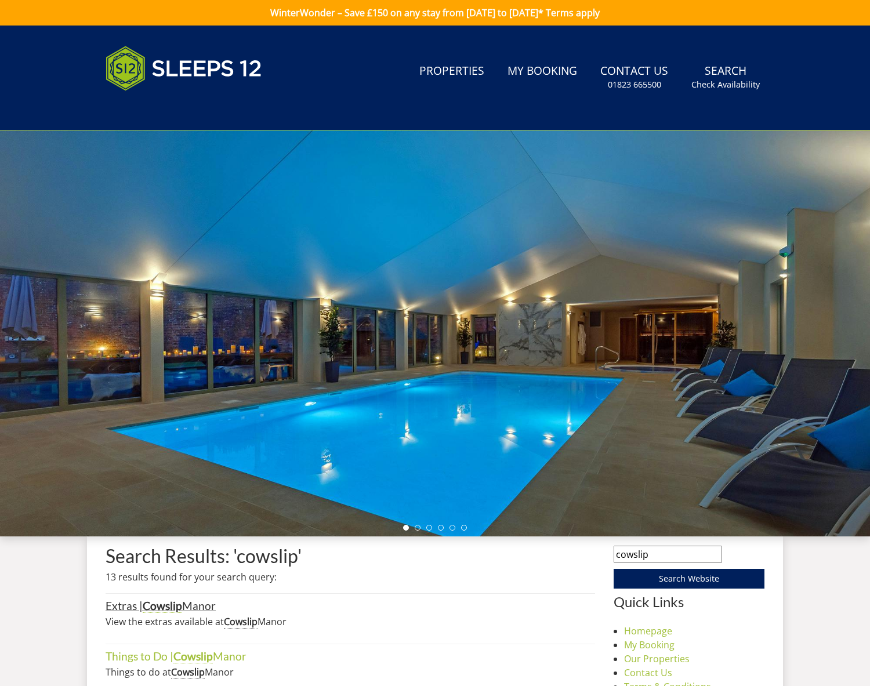
click at [169, 609] on strong "Cowslip" at bounding box center [162, 606] width 39 height 14
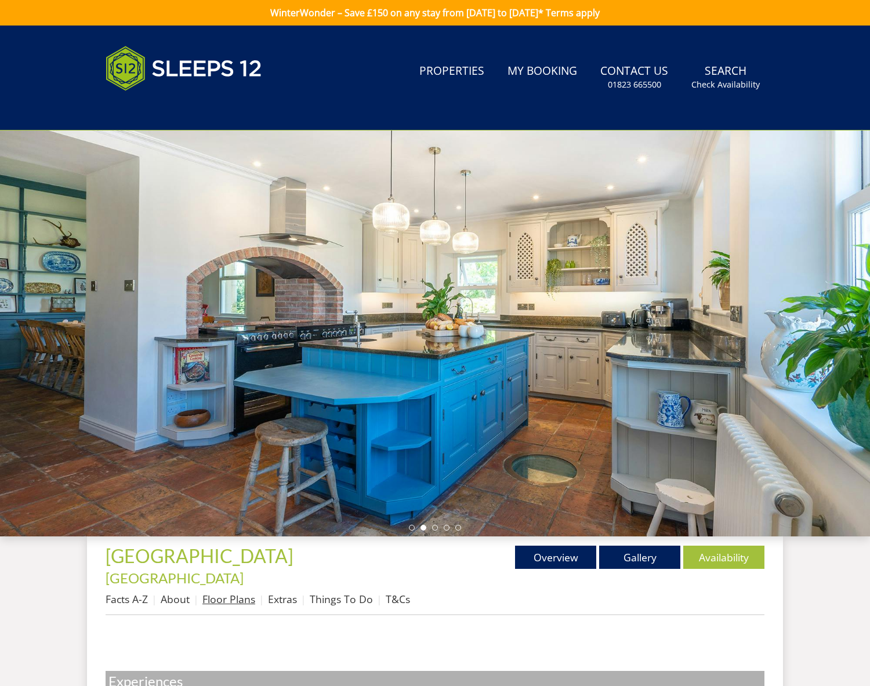
click at [231, 592] on link "Floor Plans" at bounding box center [228, 599] width 53 height 14
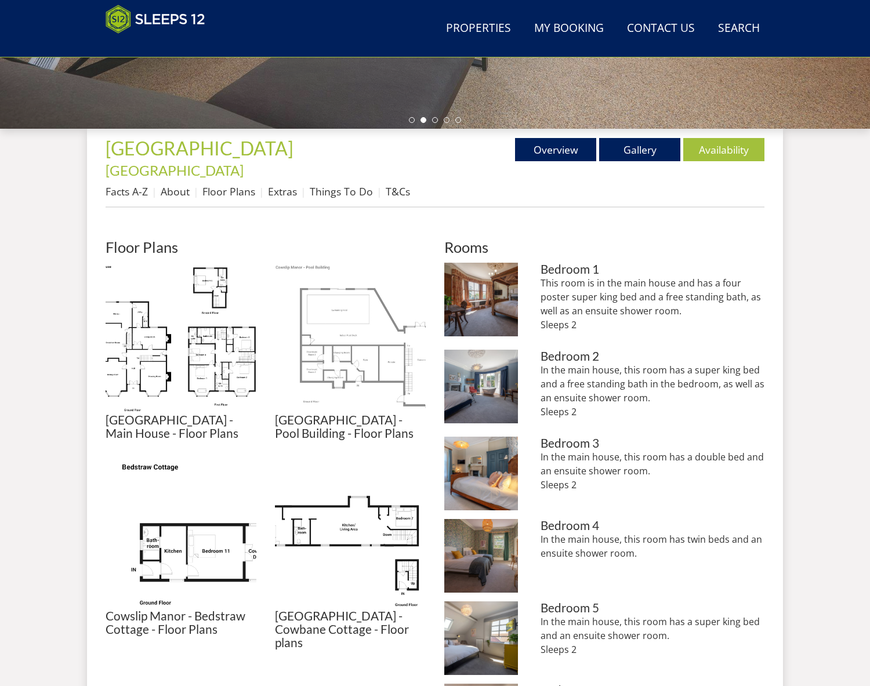
scroll to position [357, 0]
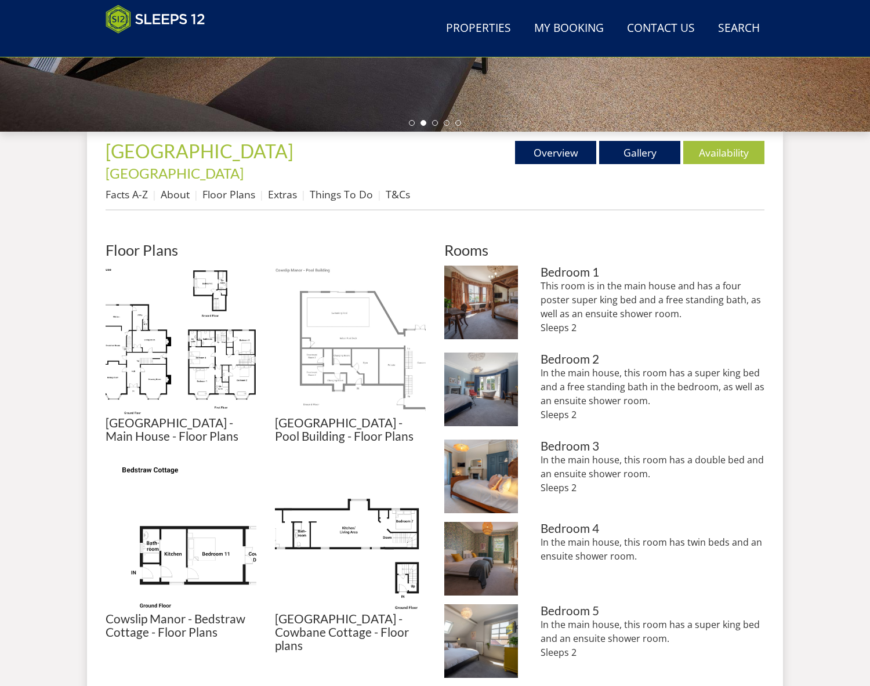
click at [347, 311] on img at bounding box center [350, 341] width 151 height 151
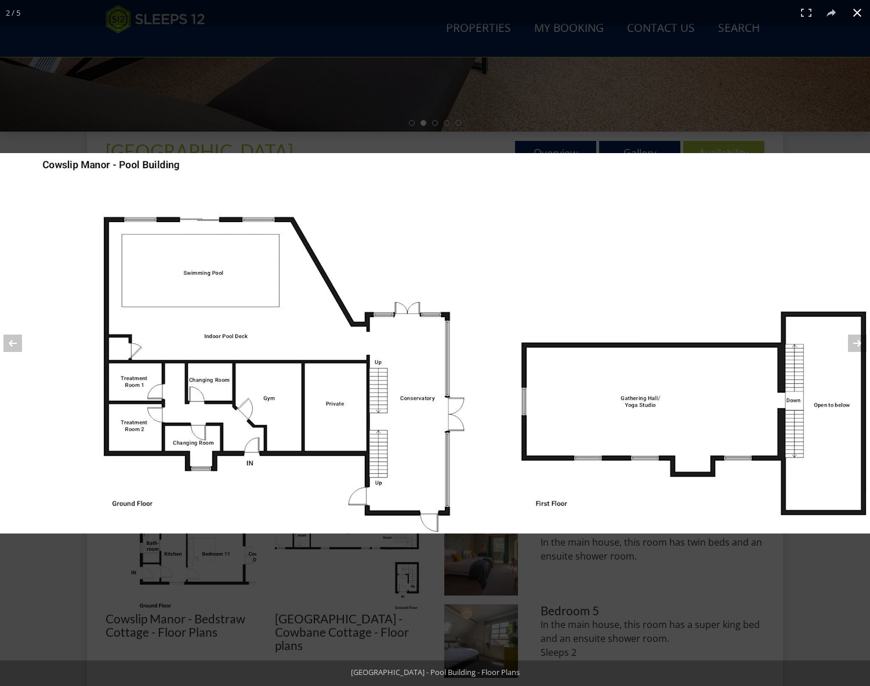
drag, startPoint x: 686, startPoint y: 88, endPoint x: 693, endPoint y: 94, distance: 9.4
click at [686, 88] on div at bounding box center [435, 343] width 870 height 686
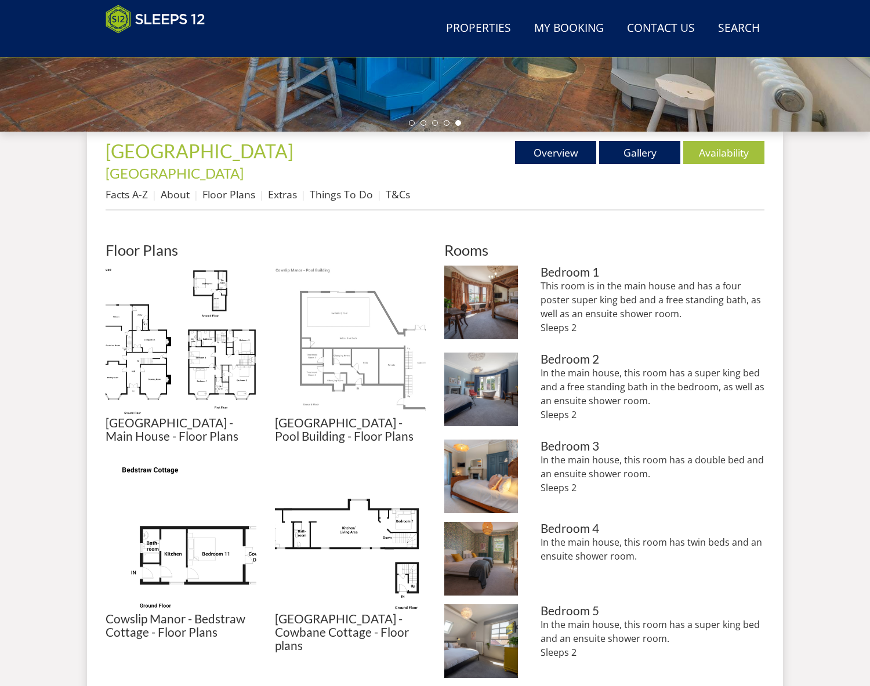
click at [335, 316] on img at bounding box center [350, 341] width 151 height 151
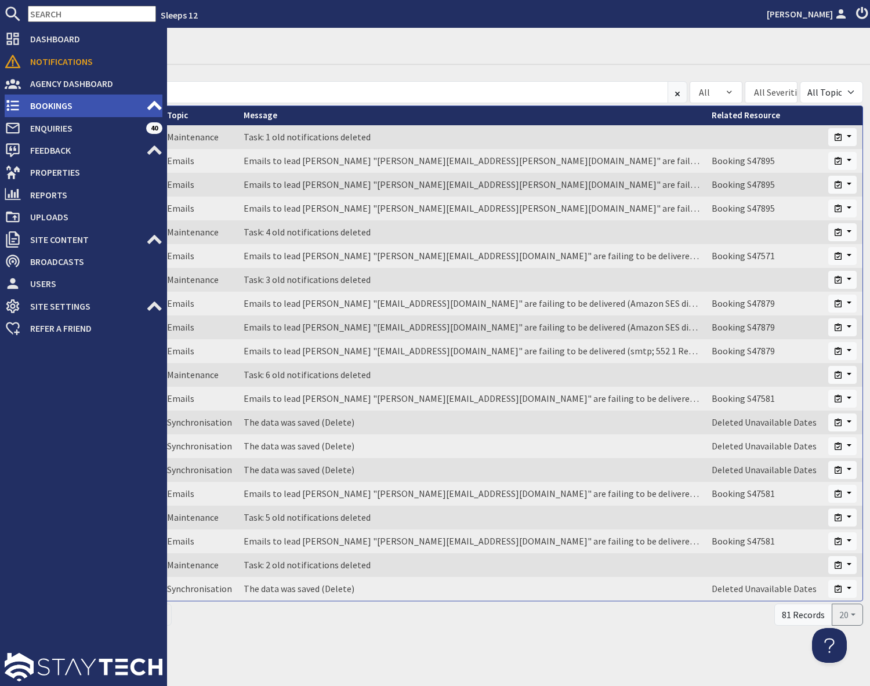
click at [57, 107] on span "Bookings" at bounding box center [83, 105] width 125 height 19
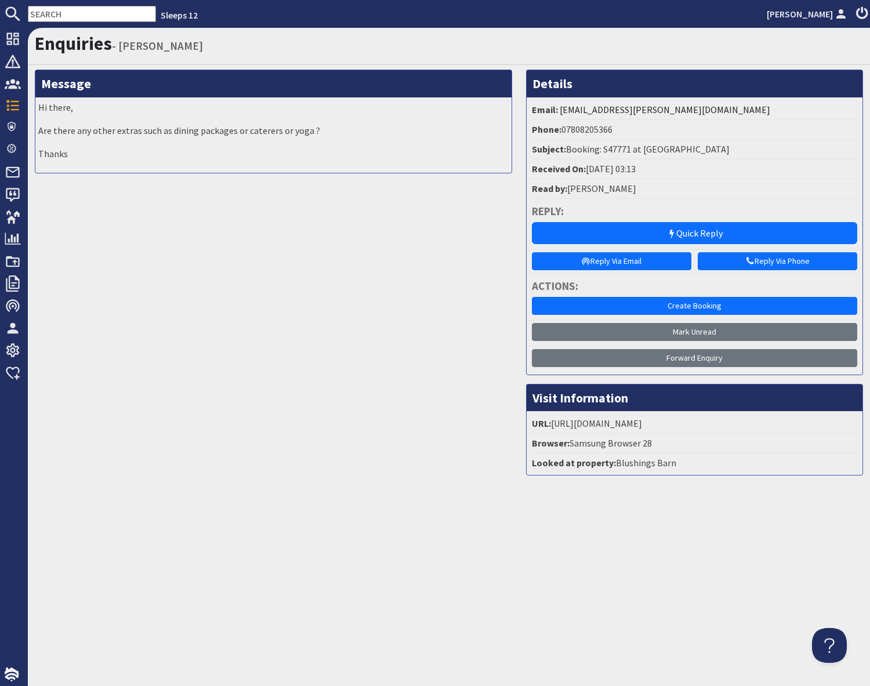
click at [69, 17] on input "text" at bounding box center [92, 14] width 128 height 16
click at [68, 16] on input "text" at bounding box center [92, 14] width 128 height 16
paste input "ceri.connolly@yahoo.co.uk"
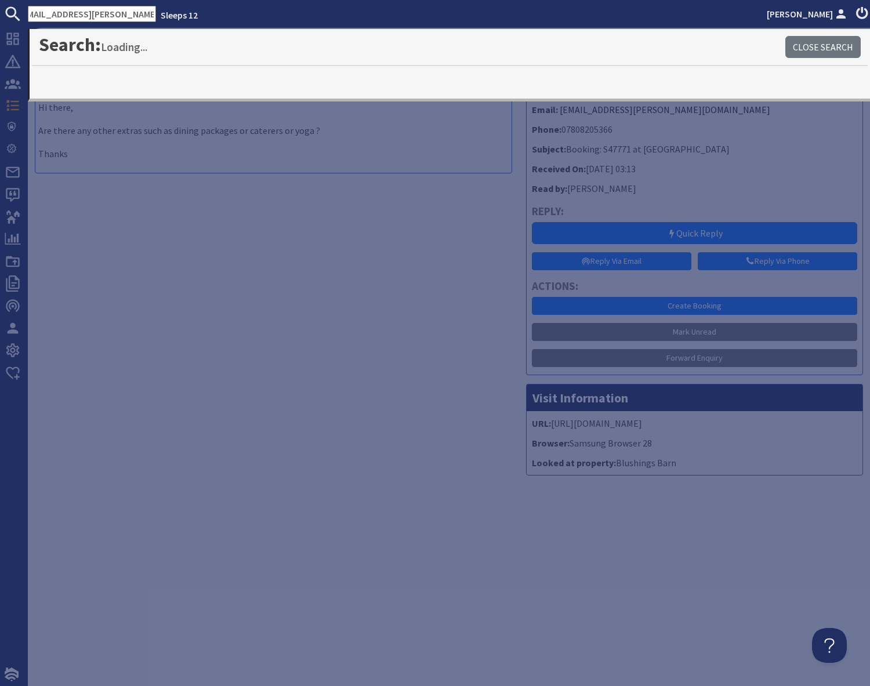
type input "ceri.connolly@yahoo.co.uk"
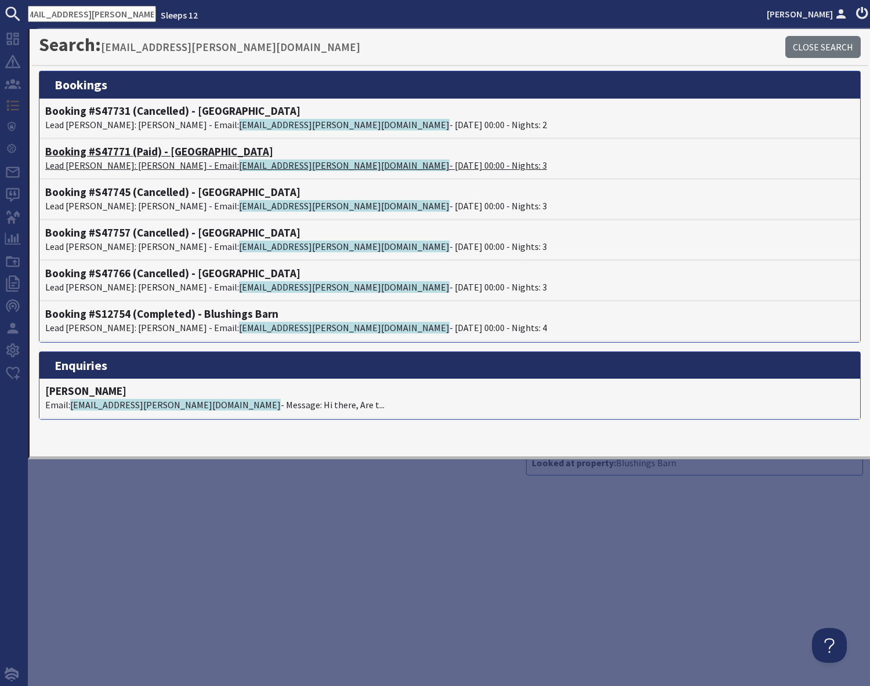
scroll to position [0, 0]
click at [169, 151] on h4 "Booking #S47771 (Paid) - Foxcombe" at bounding box center [449, 151] width 809 height 13
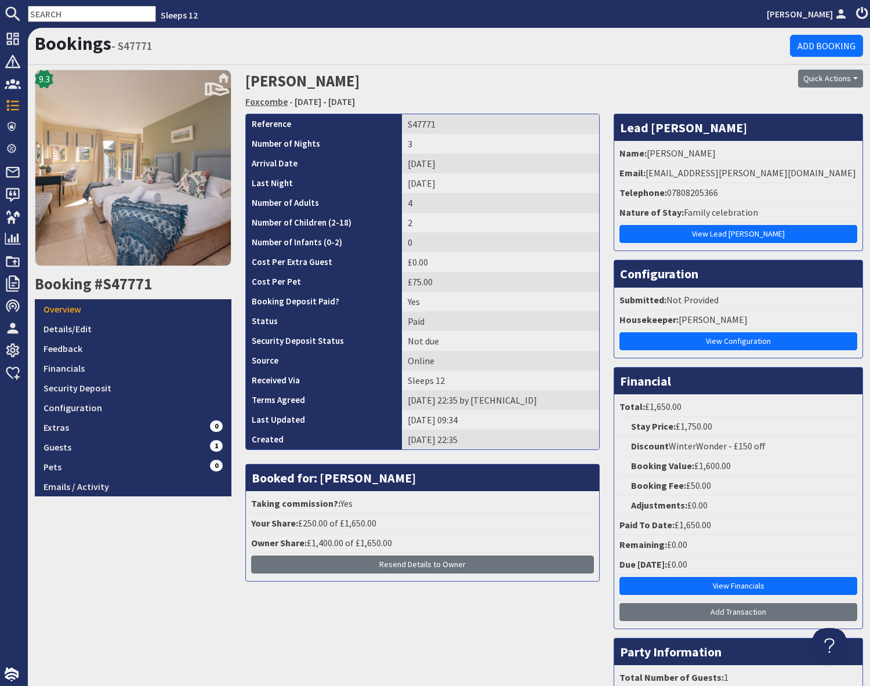
click at [270, 103] on link "Foxcombe" at bounding box center [266, 102] width 42 height 12
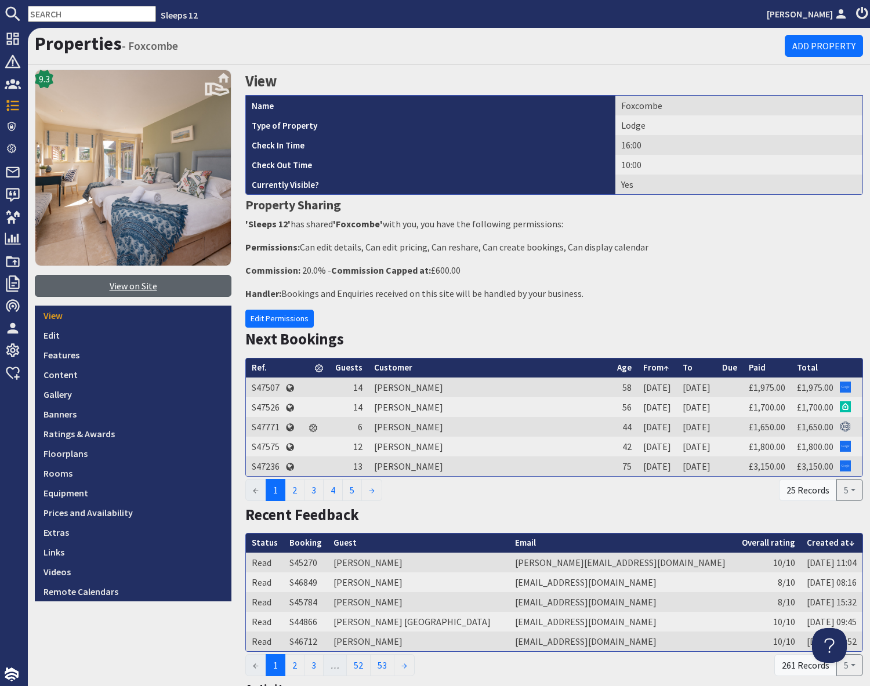
click at [122, 291] on link "View on Site" at bounding box center [133, 286] width 197 height 22
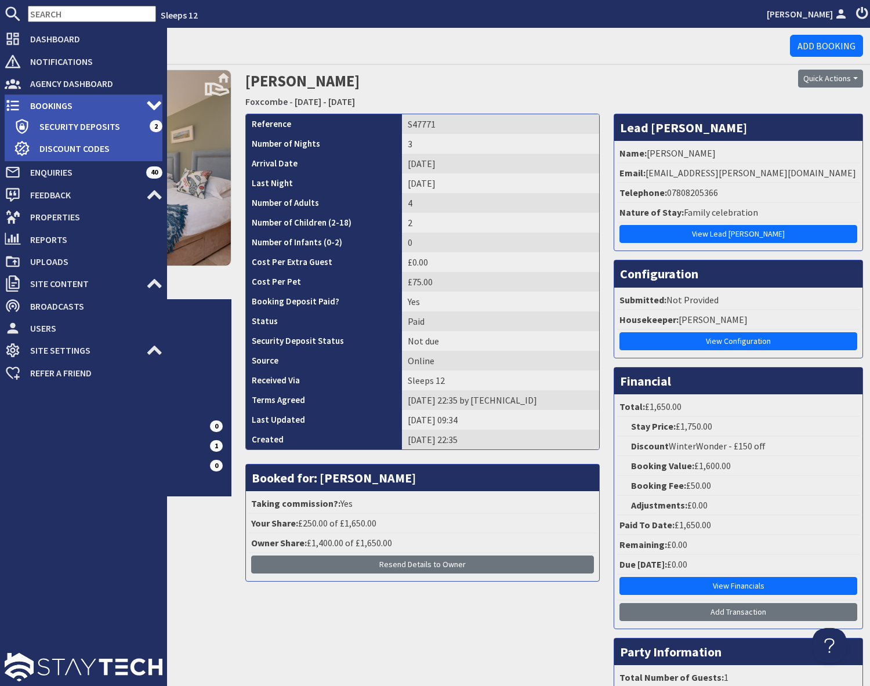
click at [56, 106] on span "Bookings" at bounding box center [83, 105] width 125 height 19
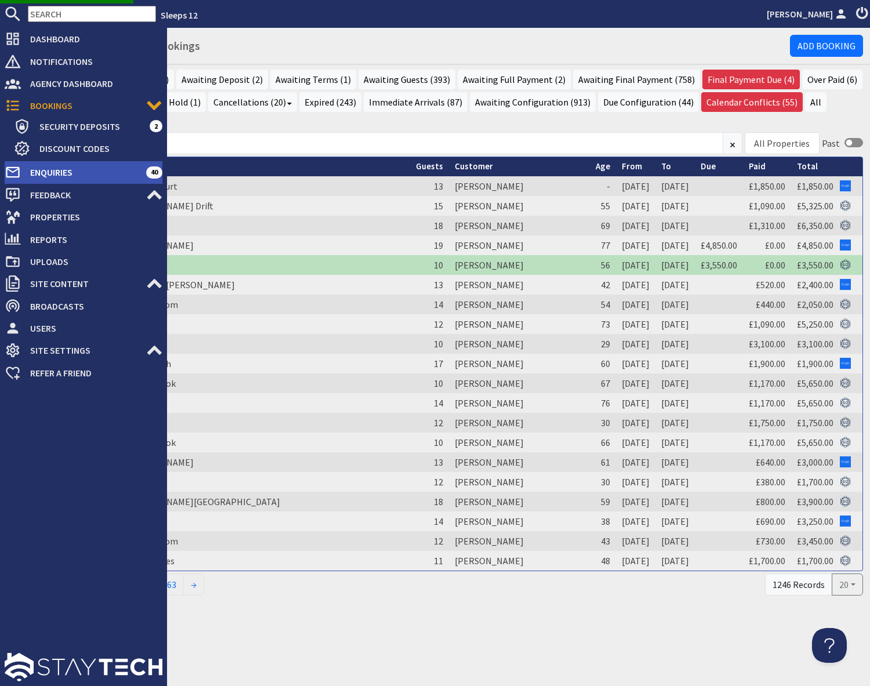
click at [63, 172] on span "Enquiries" at bounding box center [83, 172] width 125 height 19
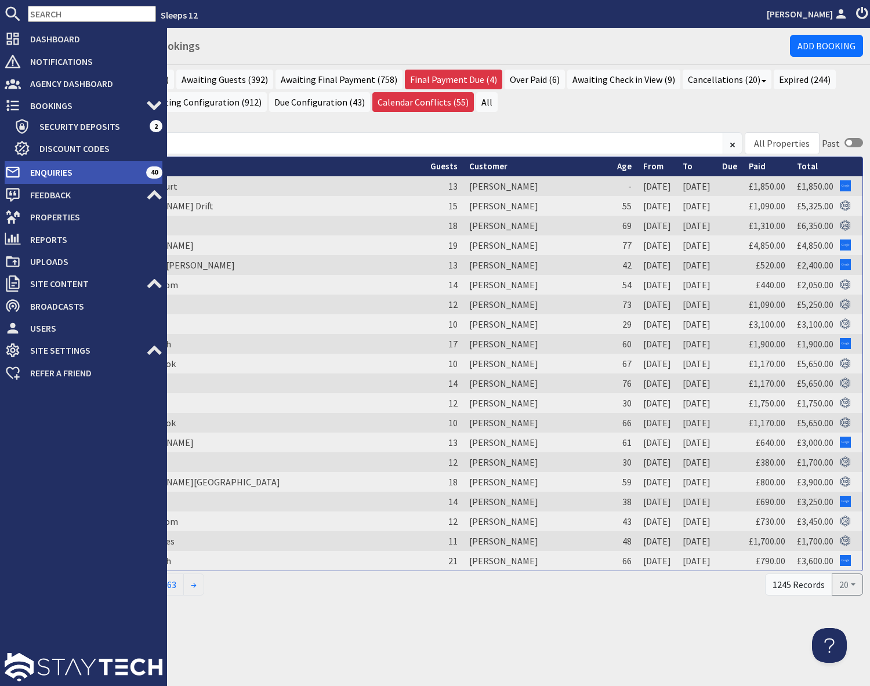
click at [53, 176] on span "Enquiries" at bounding box center [83, 172] width 125 height 19
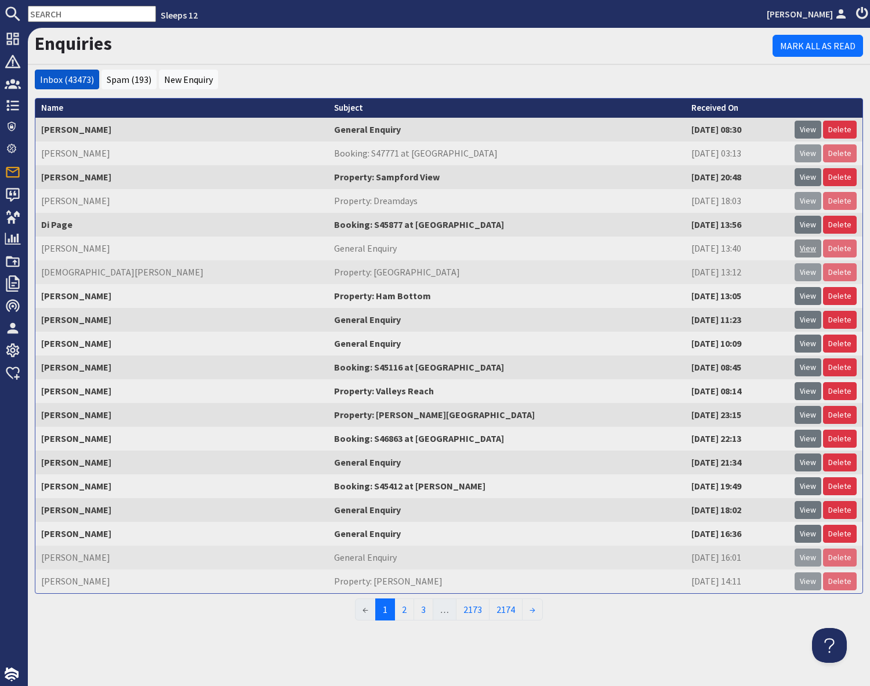
click at [806, 251] on link "View" at bounding box center [808, 249] width 27 height 18
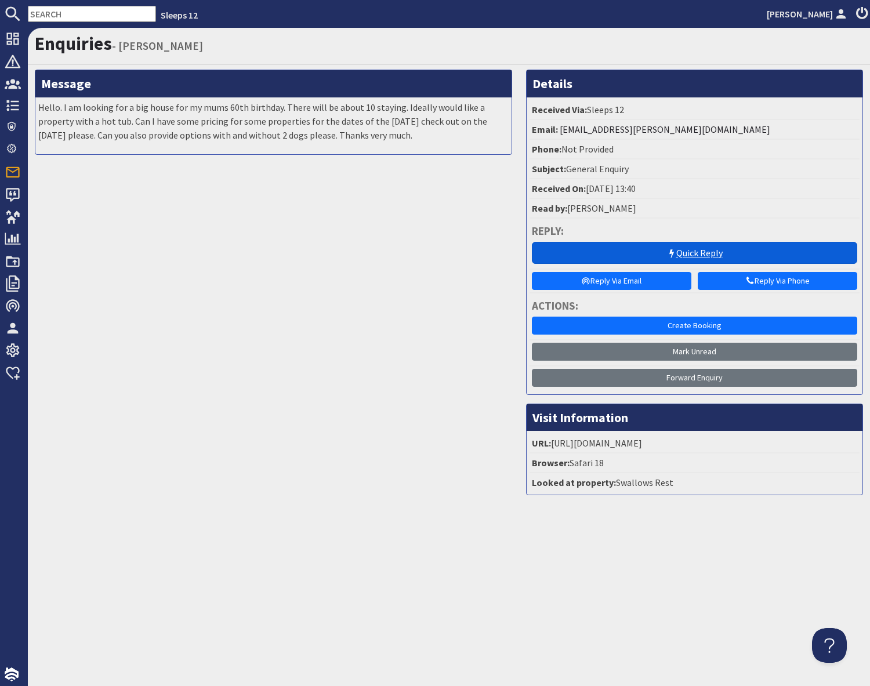
click at [702, 252] on link "Quick Reply" at bounding box center [695, 253] width 326 height 22
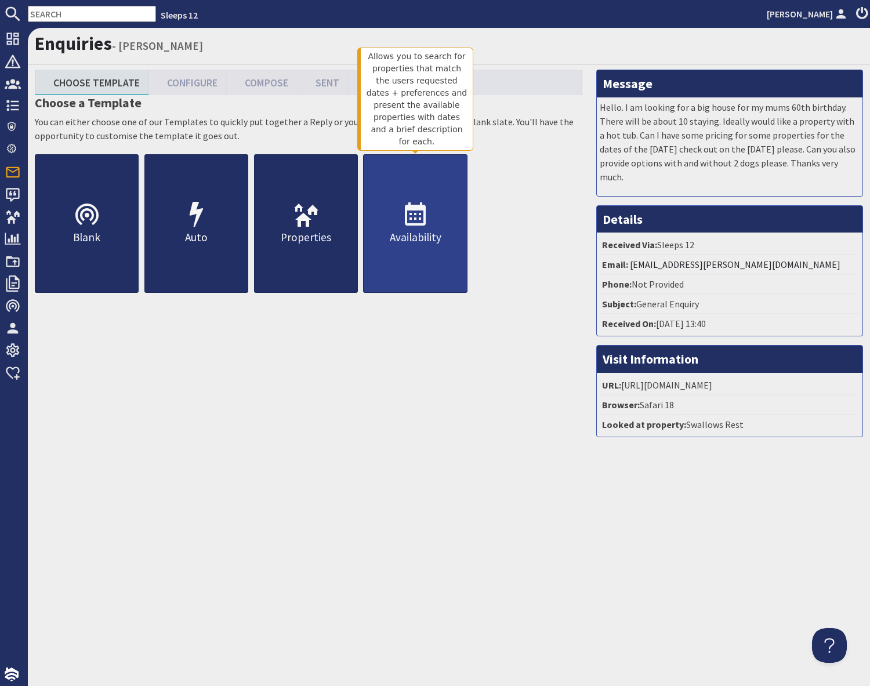
click at [392, 232] on p "Availability" at bounding box center [415, 237] width 103 height 17
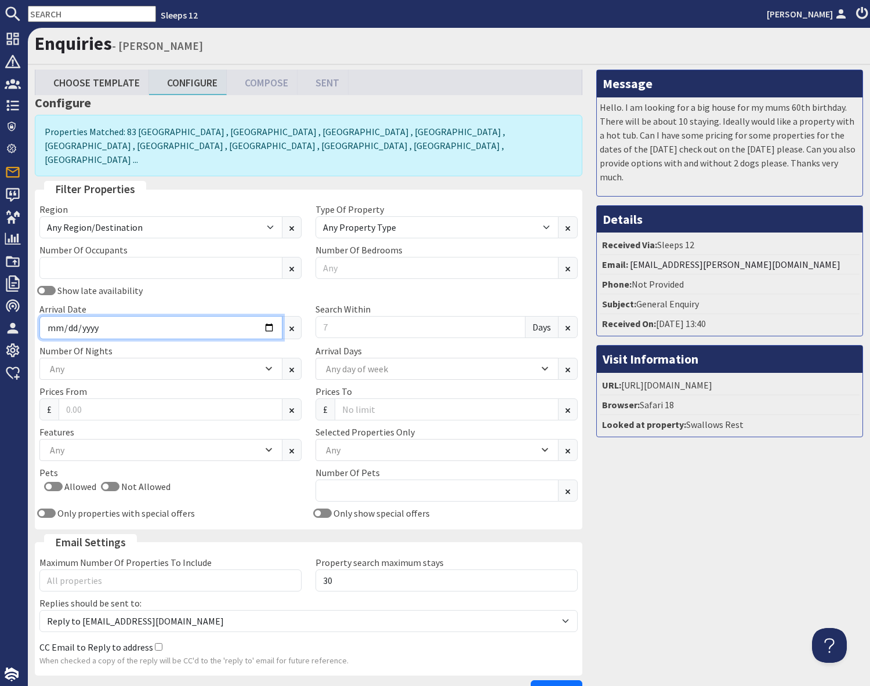
click at [175, 318] on input "Arrival Date" at bounding box center [160, 327] width 243 height 23
click at [269, 316] on input "Arrival Date" at bounding box center [160, 327] width 243 height 23
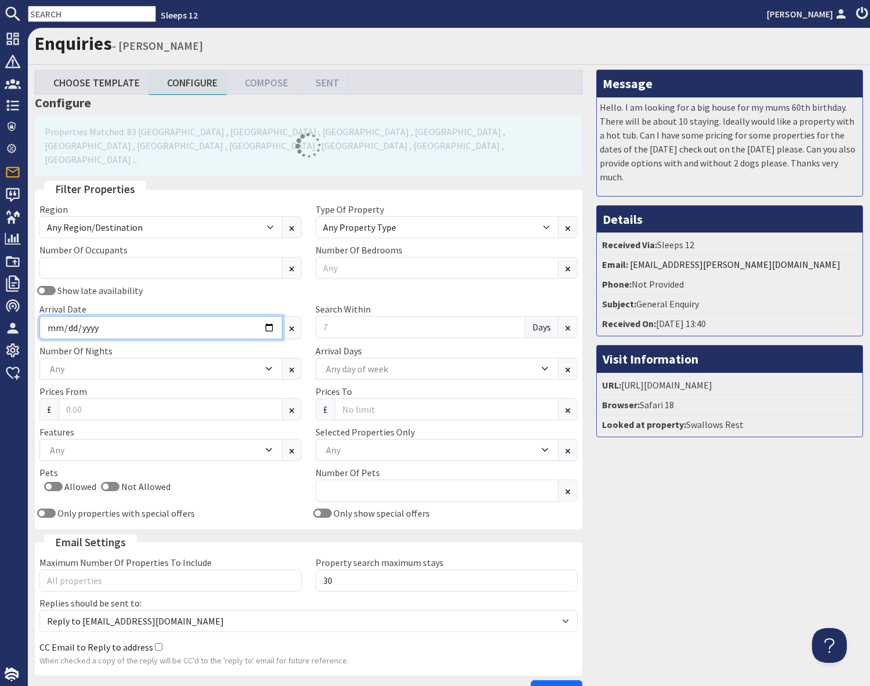
type input "2025-12-29"
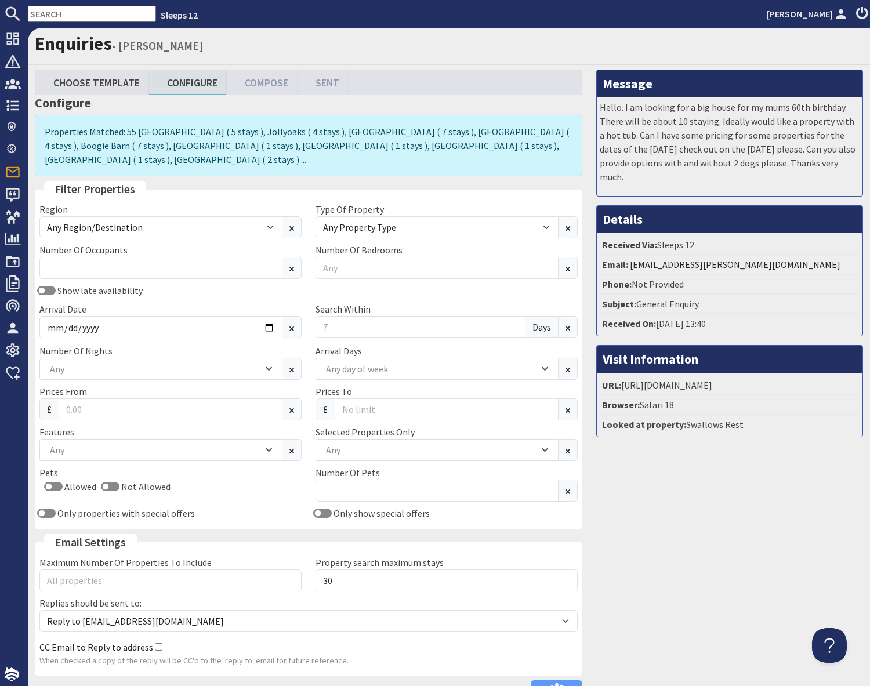
drag, startPoint x: 737, startPoint y: 534, endPoint x: 729, endPoint y: 534, distance: 8.1
click at [736, 534] on div "Message Hello. I am looking for a big house for my mums 60th birthday. There wi…" at bounding box center [730, 389] width 281 height 638
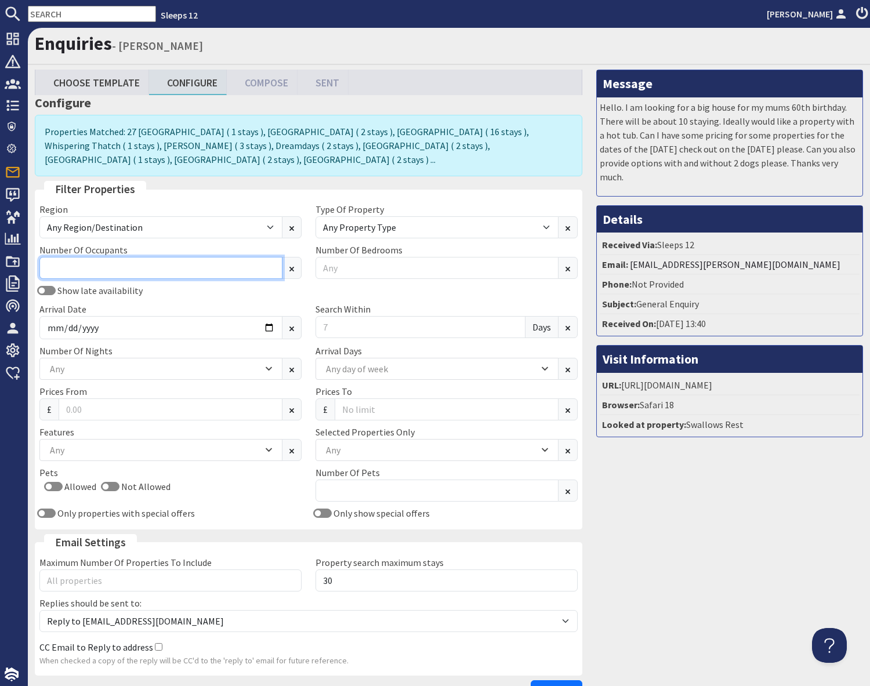
click at [153, 267] on input "Number Of Occupants" at bounding box center [160, 268] width 243 height 22
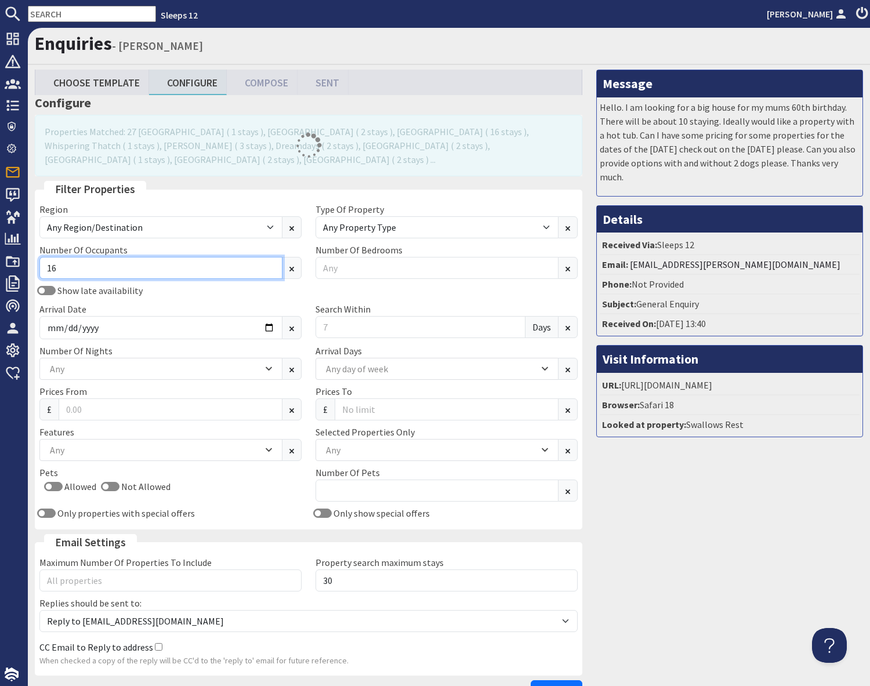
type input "16"
click at [715, 567] on div "Message Hello. I am looking for a big house for my mums 60th birthday. There wi…" at bounding box center [730, 389] width 281 height 638
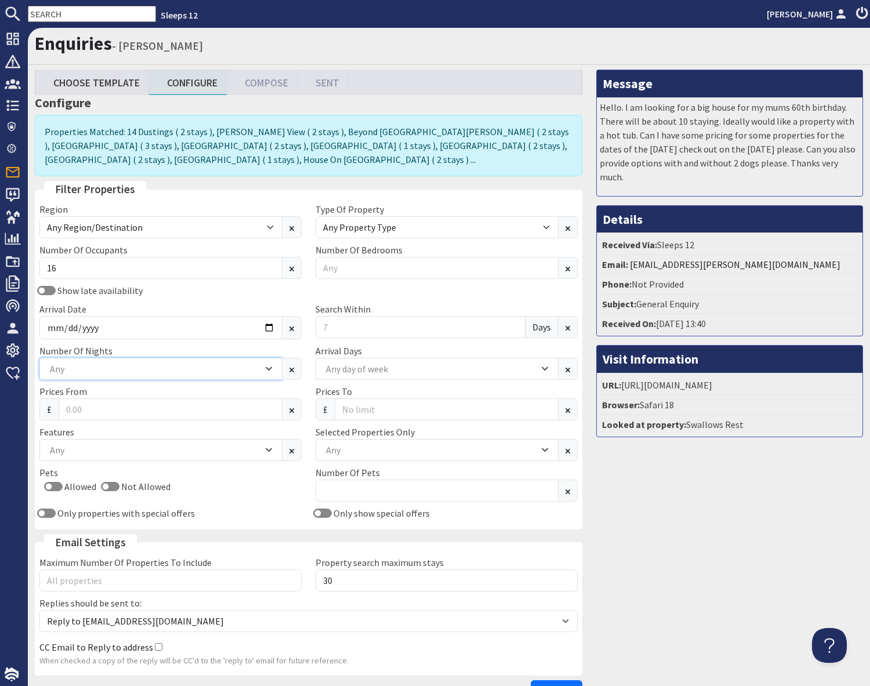
click at [131, 367] on div "Any" at bounding box center [155, 369] width 216 height 13
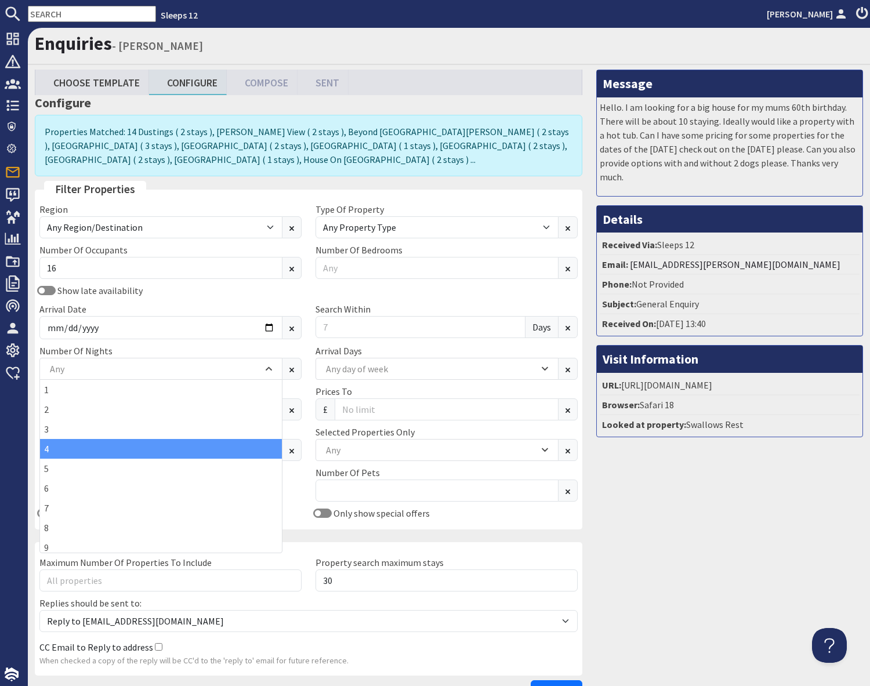
click at [57, 451] on div "4" at bounding box center [161, 449] width 242 height 20
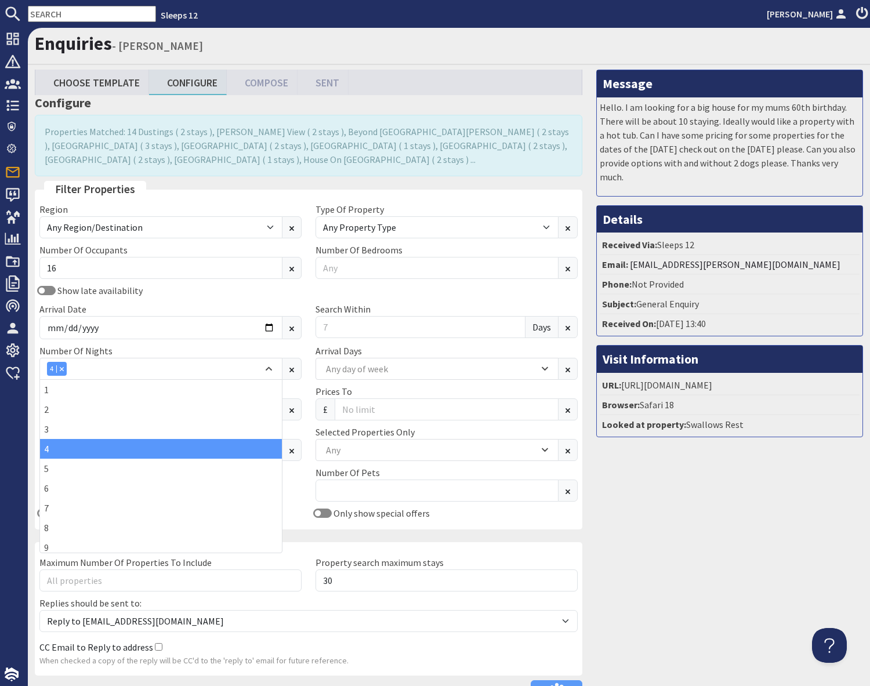
click at [744, 529] on div "Message Hello. I am looking for a big house for my mums 60th birthday. There wi…" at bounding box center [730, 389] width 281 height 638
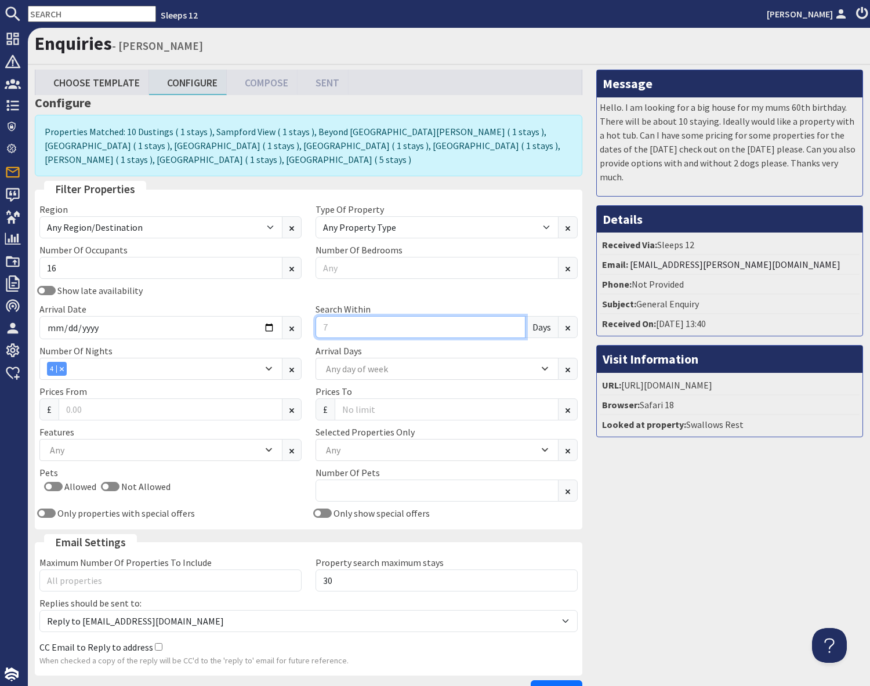
click at [354, 316] on input "Search Within" at bounding box center [421, 327] width 210 height 22
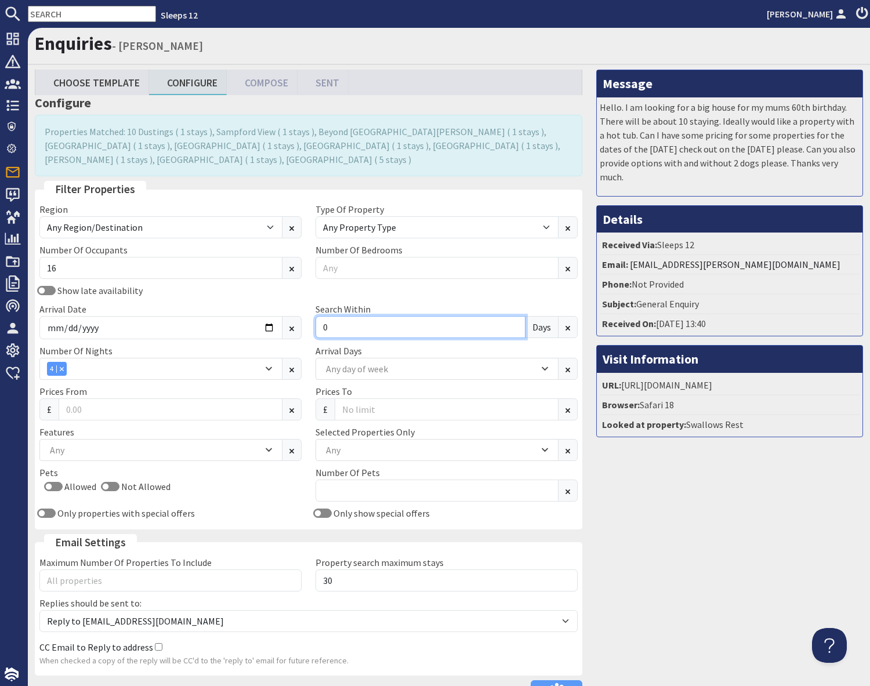
type input "0"
click at [706, 538] on div "Message Hello. I am looking for a big house for my mums 60th birthday. There wi…" at bounding box center [730, 389] width 281 height 638
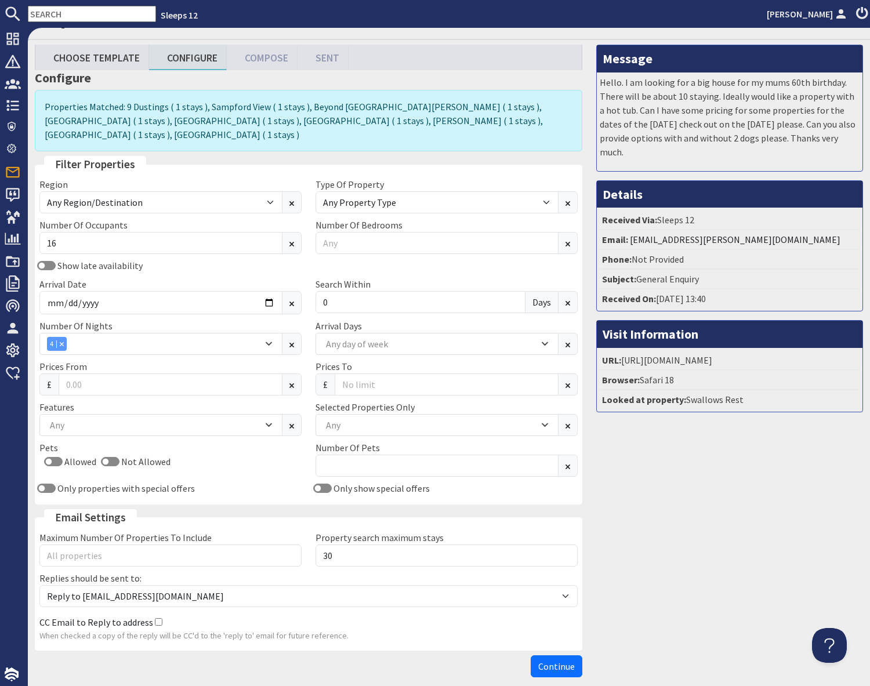
scroll to position [66, 0]
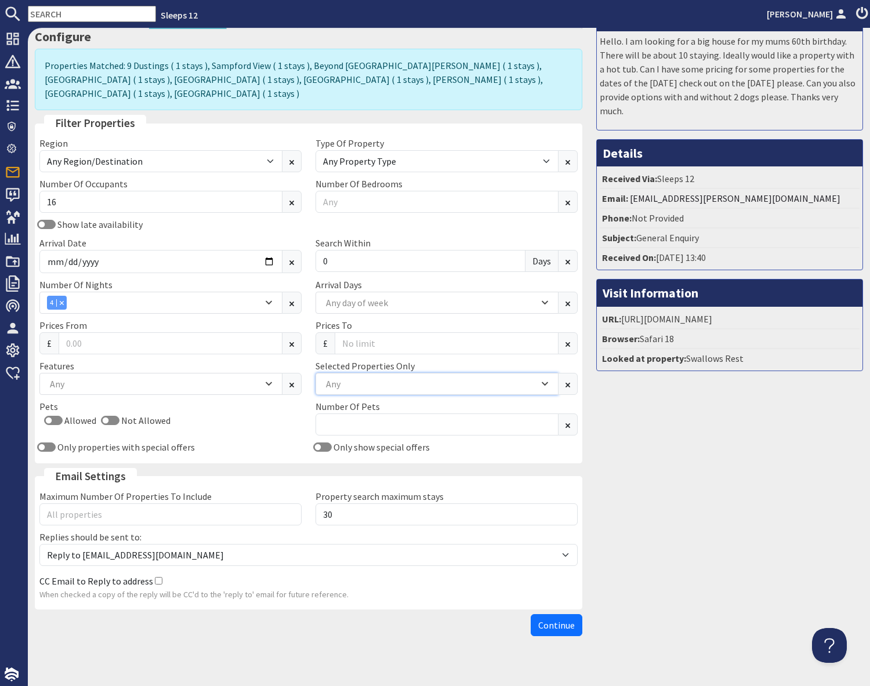
click at [359, 378] on div "Any" at bounding box center [431, 384] width 216 height 13
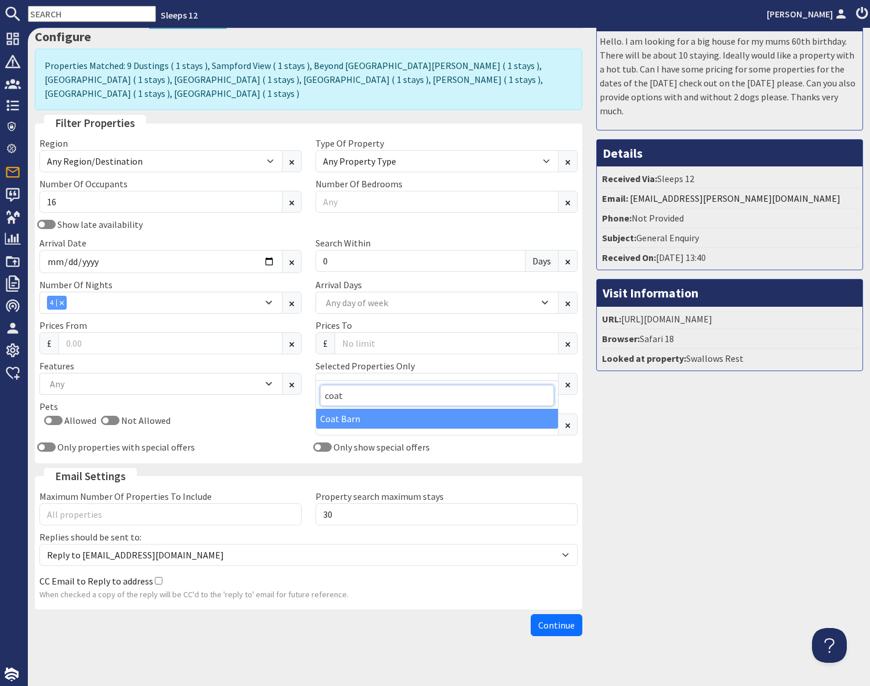
type input "coat"
click at [335, 422] on div "Coat Barn" at bounding box center [437, 419] width 242 height 20
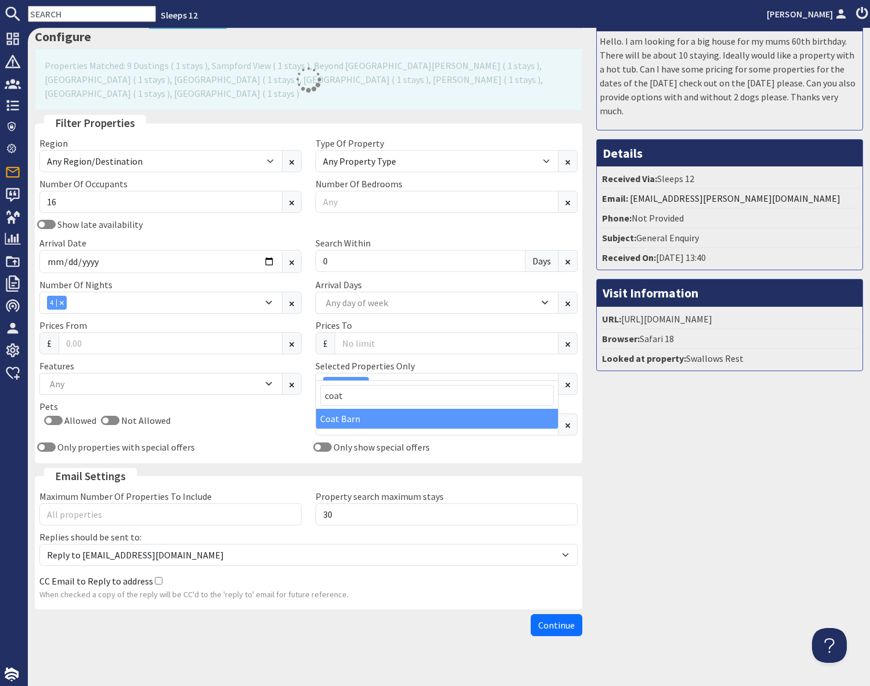
scroll to position [52, 0]
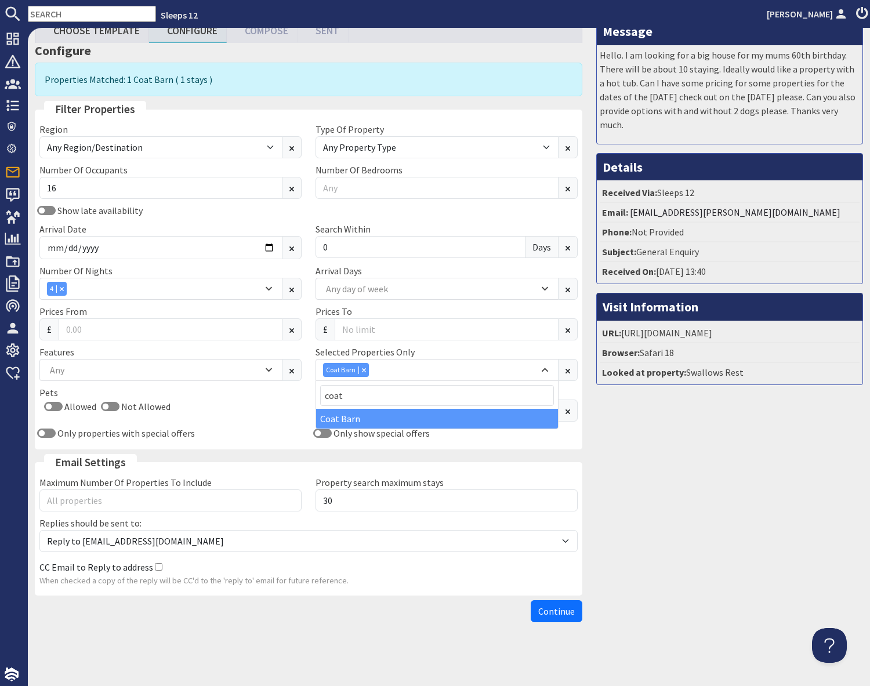
drag, startPoint x: 746, startPoint y: 494, endPoint x: 712, endPoint y: 496, distance: 34.3
click at [735, 495] on div "Message Hello. I am looking for a big house for my mums 60th birthday. There wi…" at bounding box center [730, 322] width 281 height 610
drag, startPoint x: 556, startPoint y: 610, endPoint x: 573, endPoint y: 607, distance: 16.5
click at [556, 610] on span "Continue" at bounding box center [556, 612] width 37 height 12
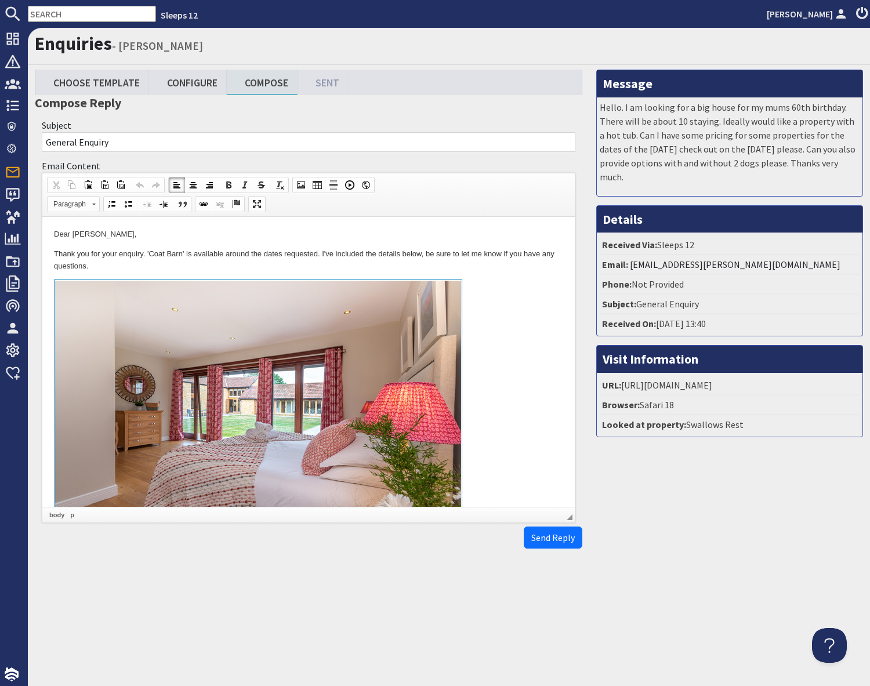
click at [487, 332] on link at bounding box center [308, 413] width 509 height 267
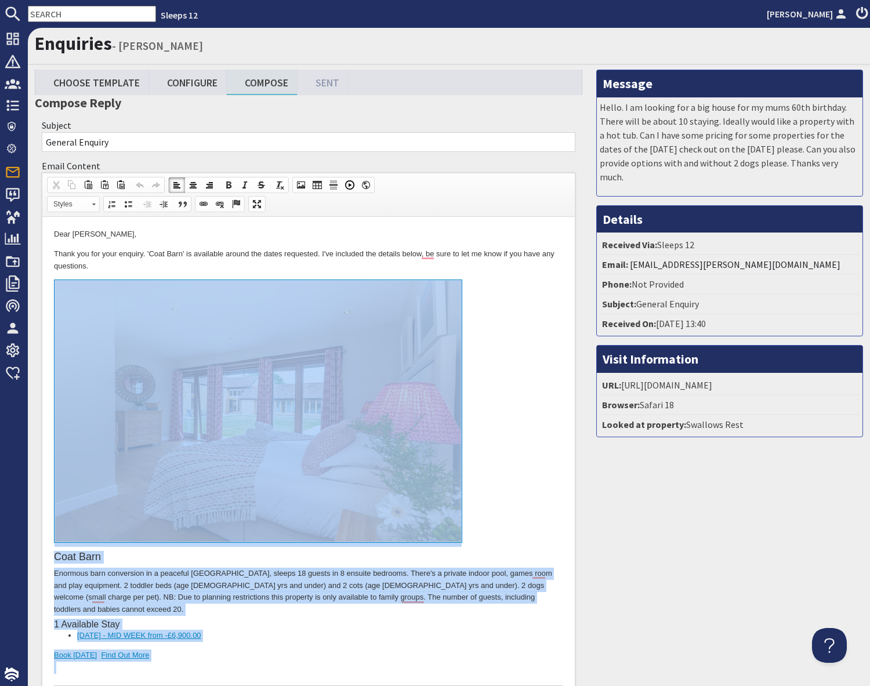
drag, startPoint x: 179, startPoint y: 657, endPoint x: 197, endPoint y: 448, distance: 209.7
click at [197, 448] on div "Coat Barn Enormous barn conversion in a peaceful Somerset hamlet, sleeps 18 gue…" at bounding box center [308, 483] width 509 height 406
copy div "Coat Barn Enormous barn conversion in a peaceful Somerset hamlet, sleeps 18 gue…"
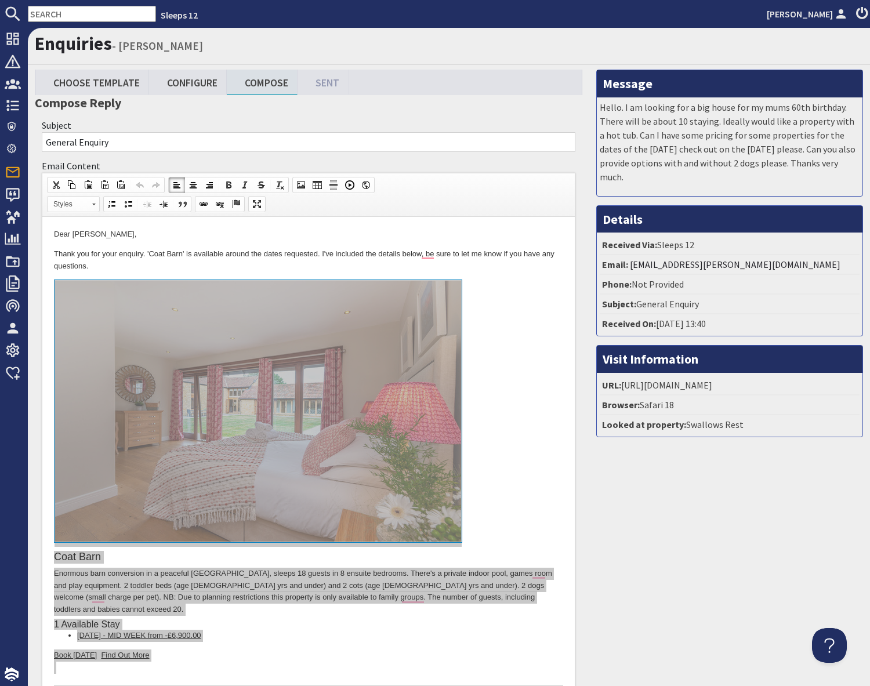
drag, startPoint x: 703, startPoint y: 545, endPoint x: 696, endPoint y: 539, distance: 8.6
click at [703, 544] on div "Message Hello. I am looking for a big house for my mums 60th birthday. There wi…" at bounding box center [730, 426] width 281 height 712
click at [700, 540] on div "Message Hello. I am looking for a big house for my mums 60th birthday. There wi…" at bounding box center [730, 426] width 281 height 712
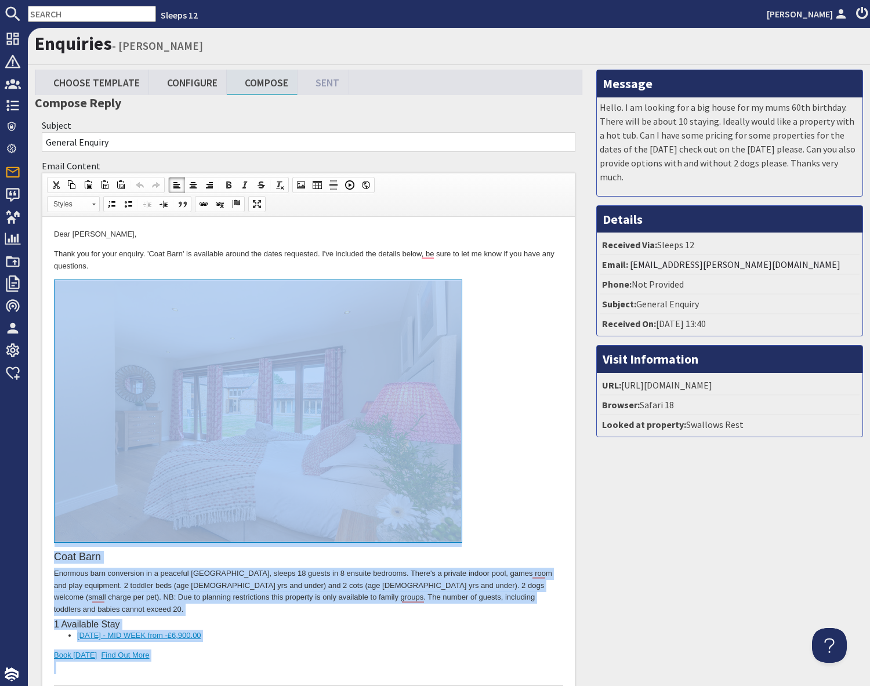
click at [530, 471] on link "To enrich screen reader interactions, please activate Accessibility in Grammarl…" at bounding box center [308, 413] width 509 height 267
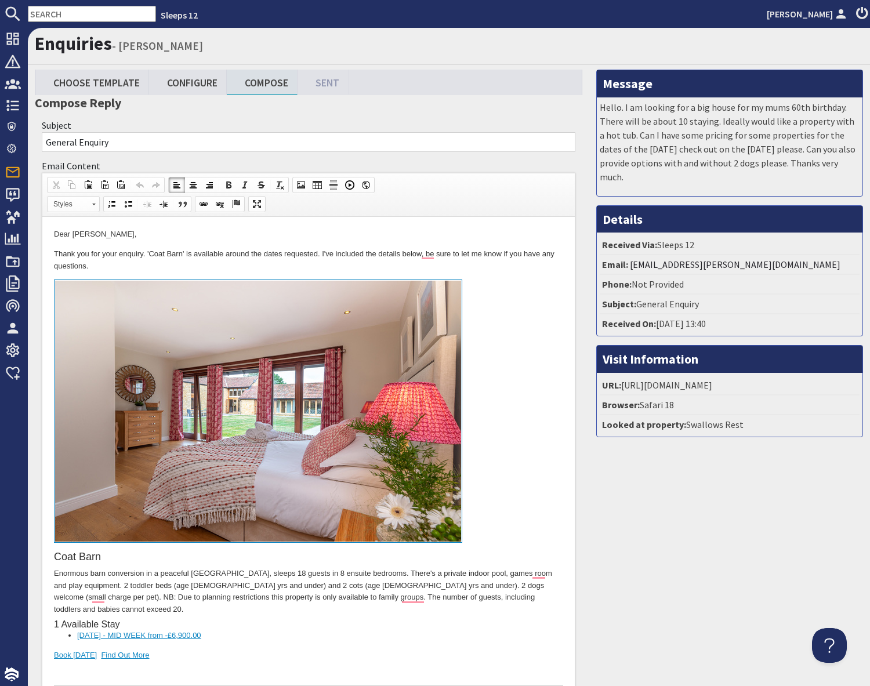
click at [71, 8] on input "text" at bounding box center [92, 14] width 128 height 16
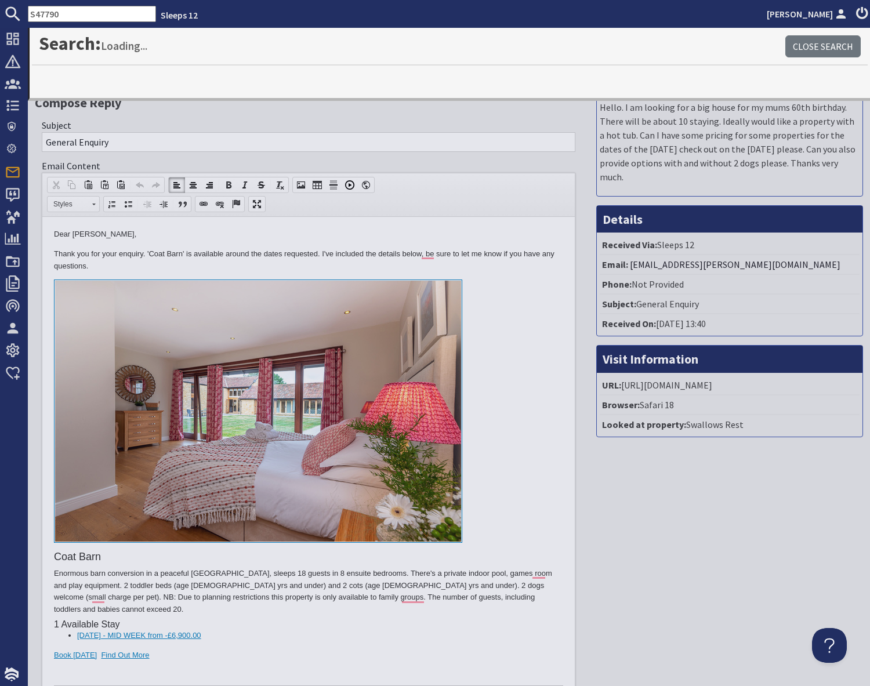
type input "S47790"
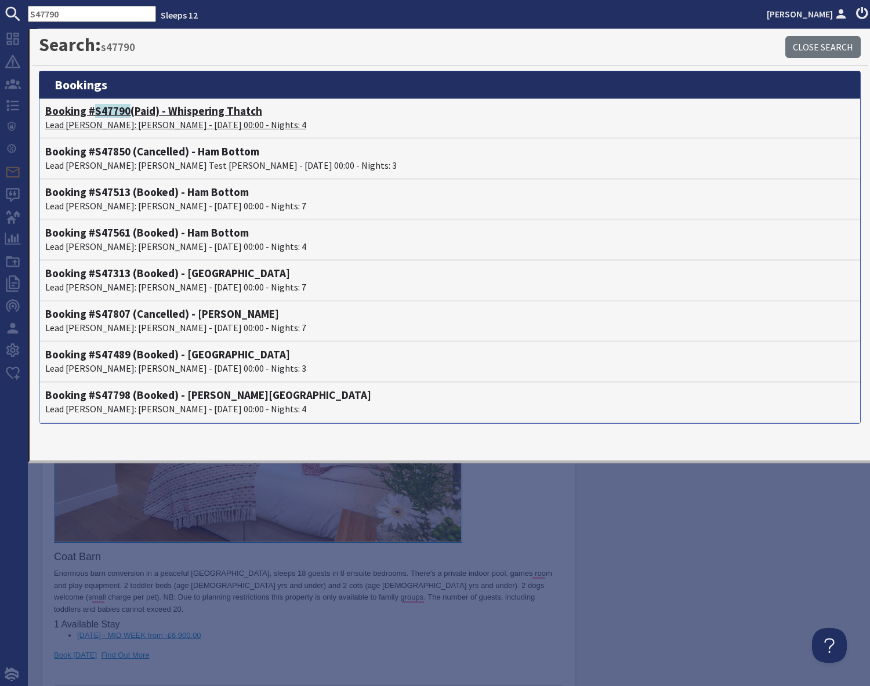
click at [112, 119] on p "Lead Booker: Alicia Dennis - 20/10/2025 00:00 - Nights: 4" at bounding box center [449, 125] width 809 height 14
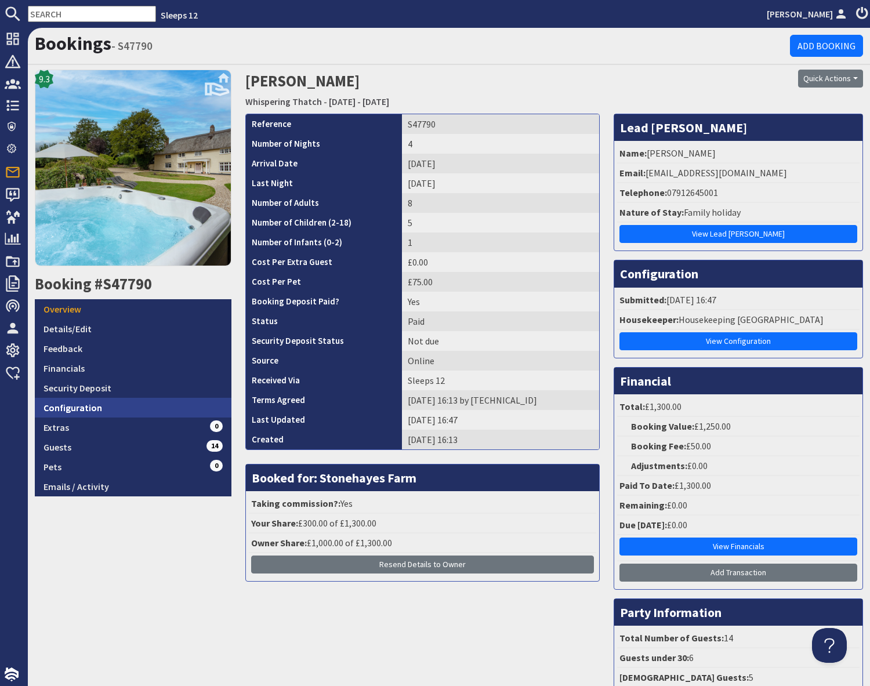
click at [80, 411] on link "Configuration" at bounding box center [133, 408] width 197 height 20
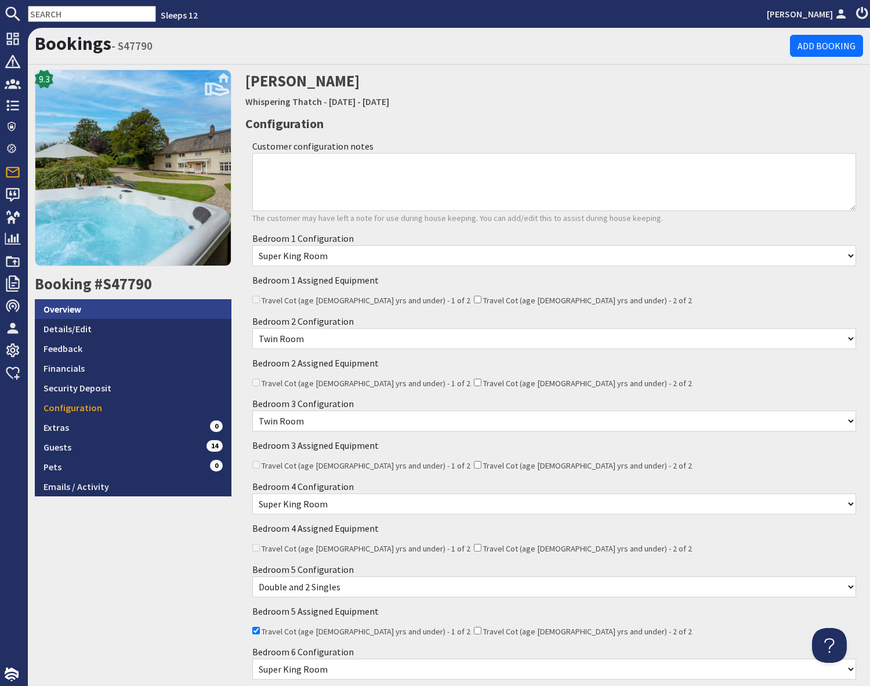
click at [118, 315] on link "Overview" at bounding box center [133, 309] width 197 height 20
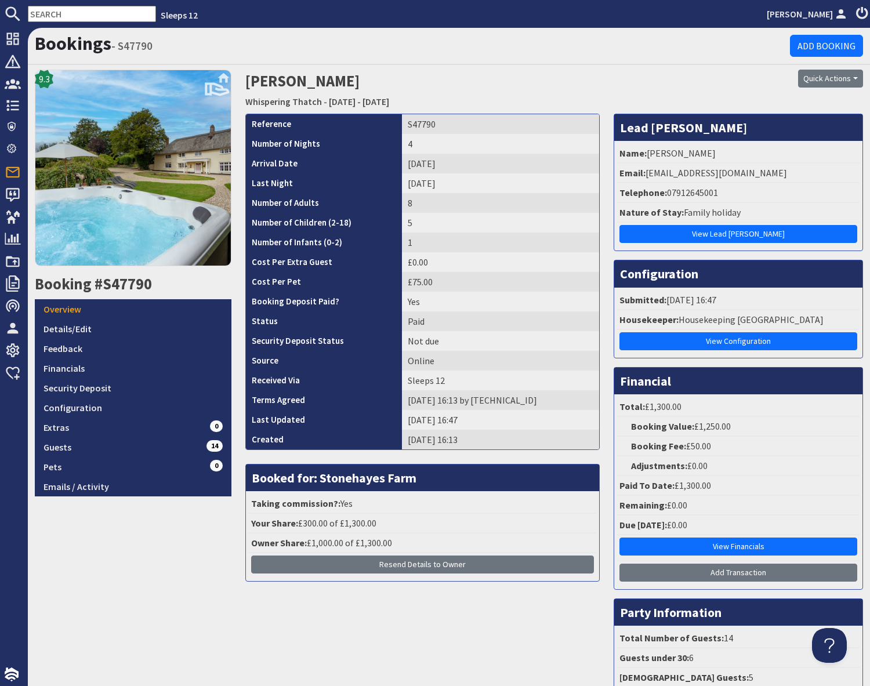
click at [62, 16] on input "text" at bounding box center [92, 14] width 128 height 16
paste input "S46300"
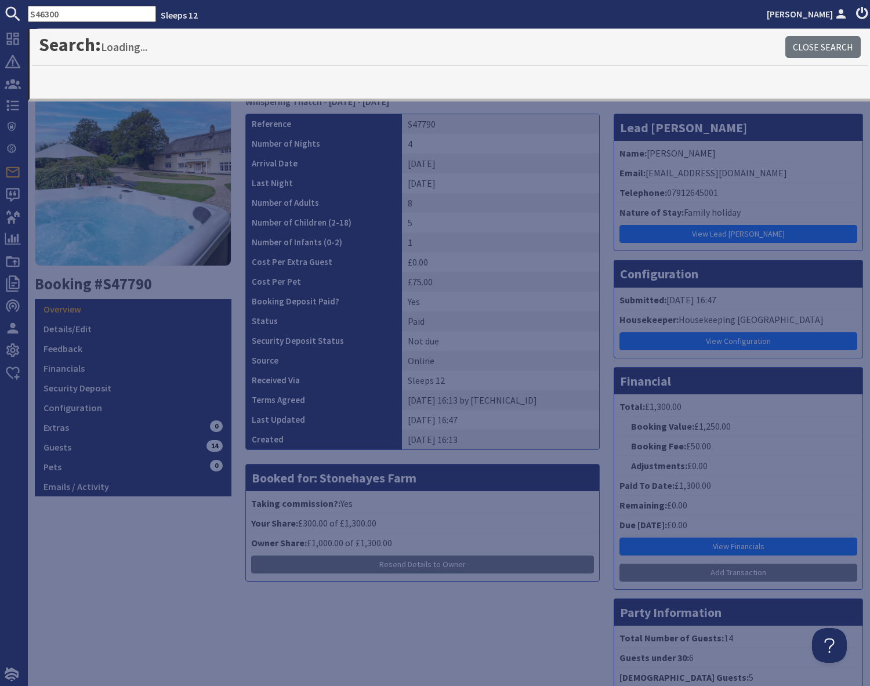
type input "S46300"
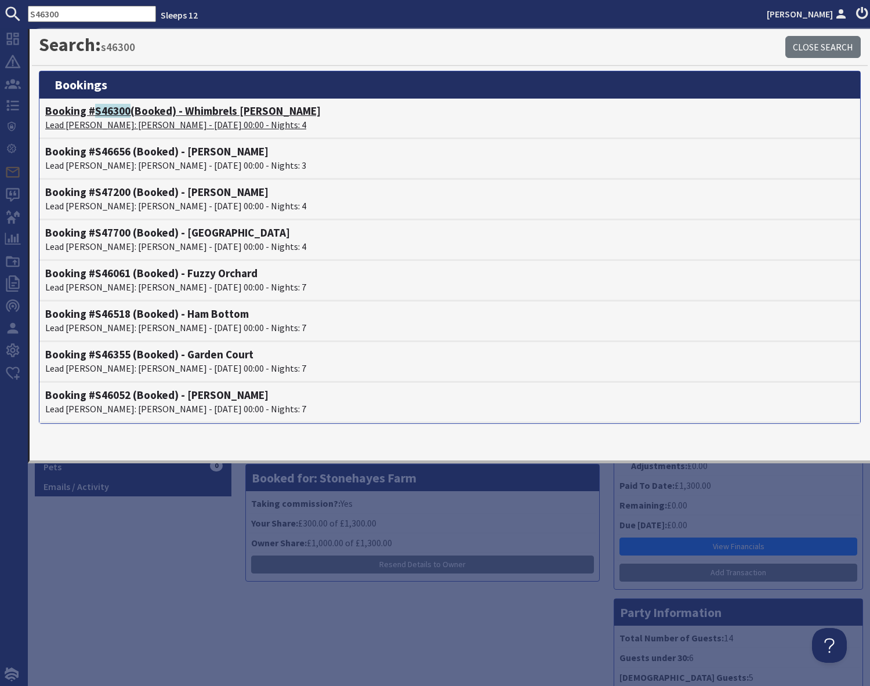
click at [114, 124] on p "Lead Booker: Kevin Pople - 31/08/2026 00:00 - Nights: 4" at bounding box center [449, 125] width 809 height 14
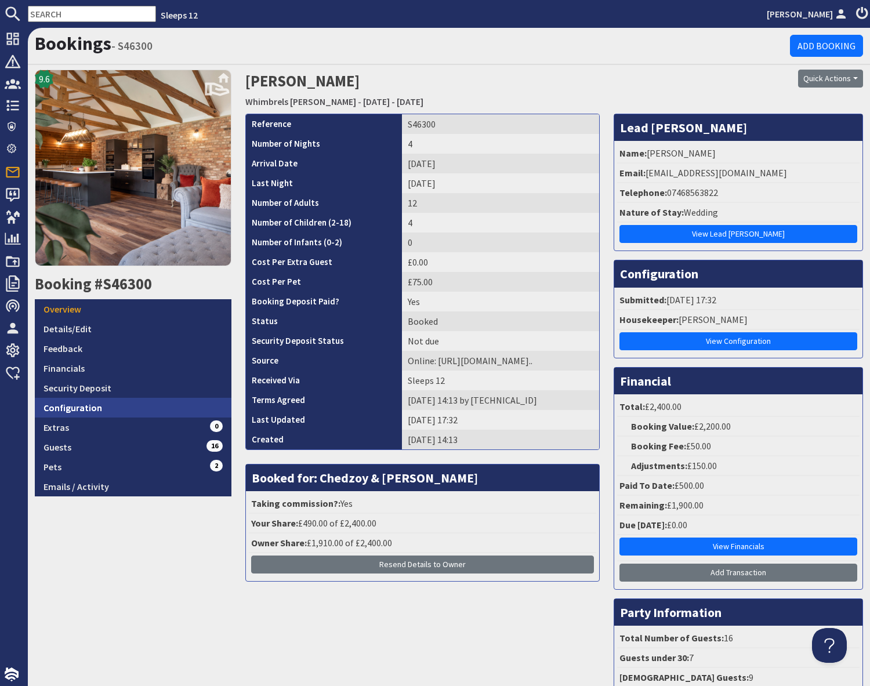
click at [141, 408] on link "Configuration" at bounding box center [133, 408] width 197 height 20
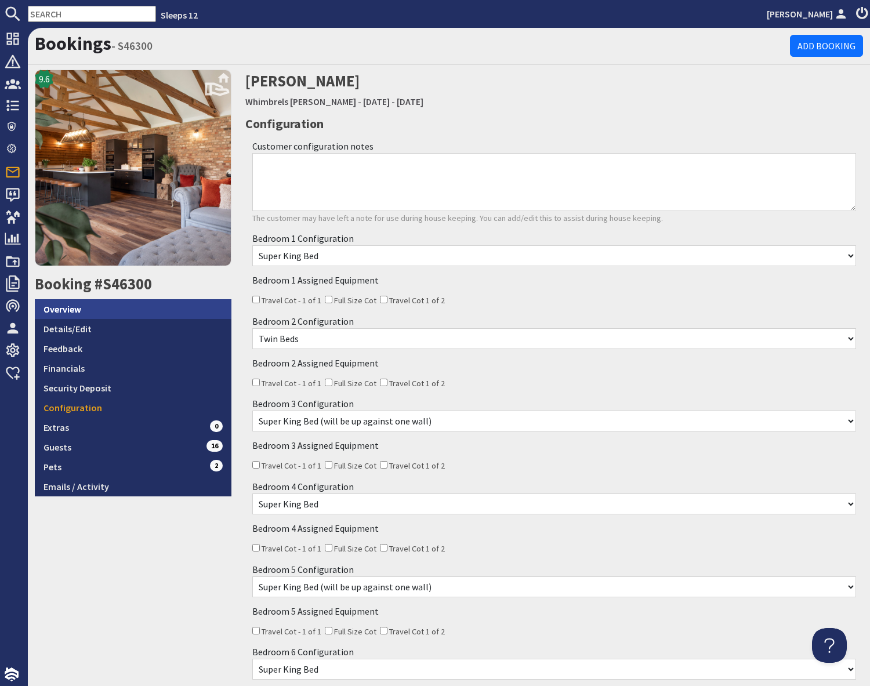
click at [94, 312] on link "Overview" at bounding box center [133, 309] width 197 height 20
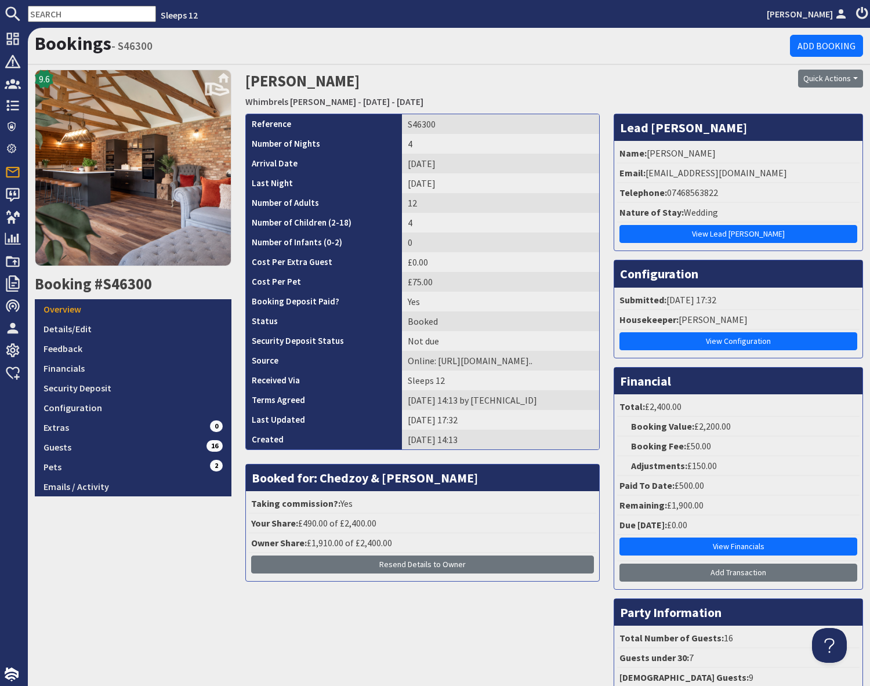
click at [51, 13] on input "text" at bounding box center [92, 14] width 128 height 16
paste input "S47839"
type input "S47839"
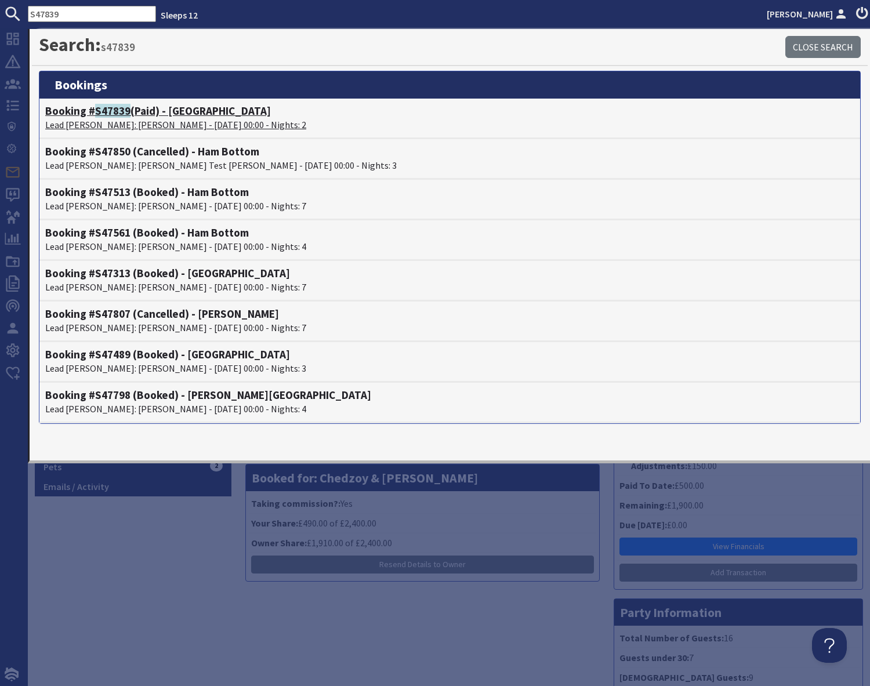
click at [139, 118] on p "Lead Booker: Fiona Chamberlain - 03/10/2025 00:00 - Nights: 2" at bounding box center [449, 125] width 809 height 14
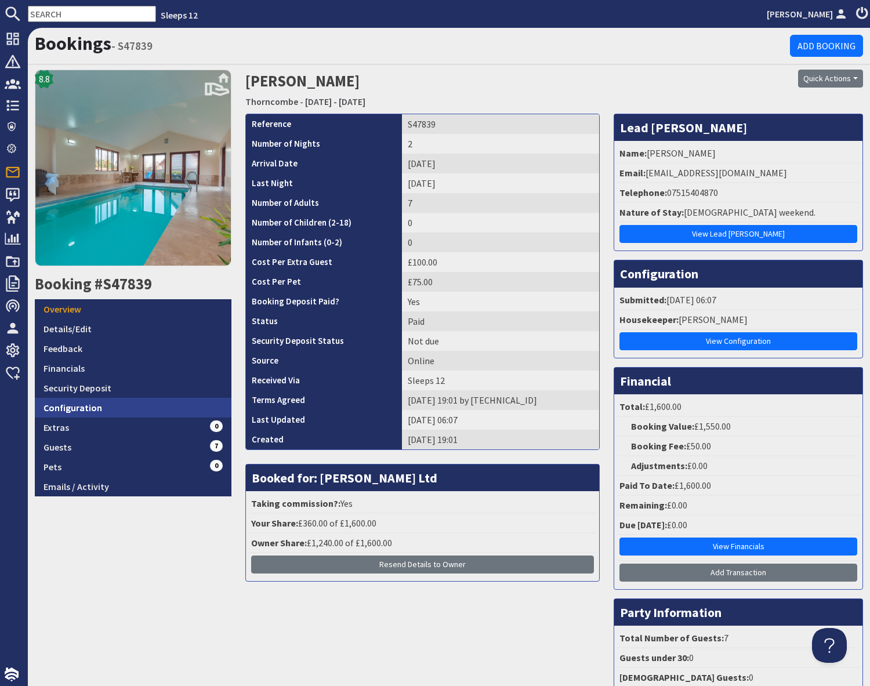
click at [122, 405] on link "Configuration" at bounding box center [133, 408] width 197 height 20
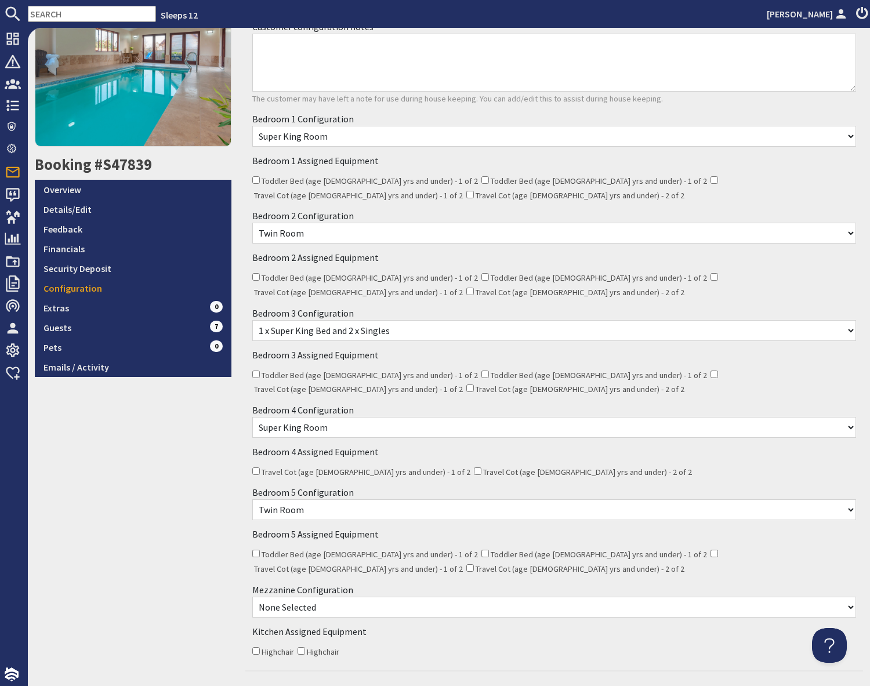
scroll to position [118, 0]
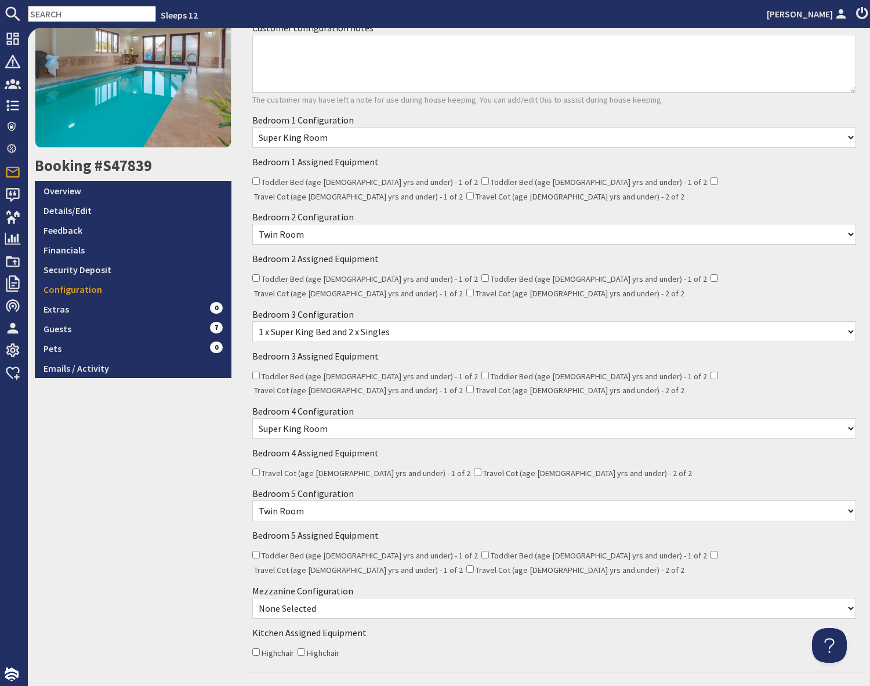
click at [91, 19] on input "text" at bounding box center [92, 14] width 128 height 16
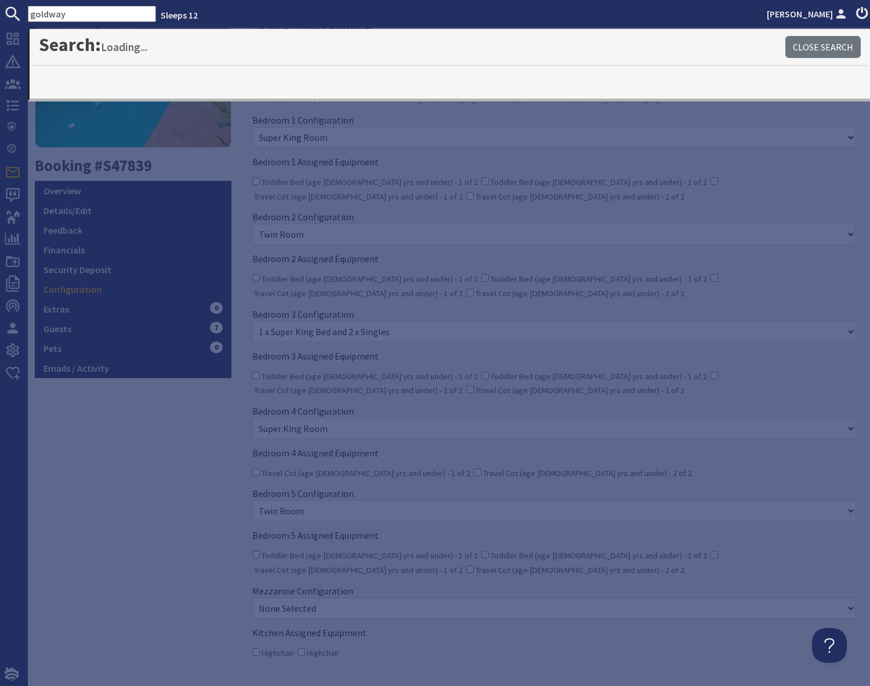
type input "goldway"
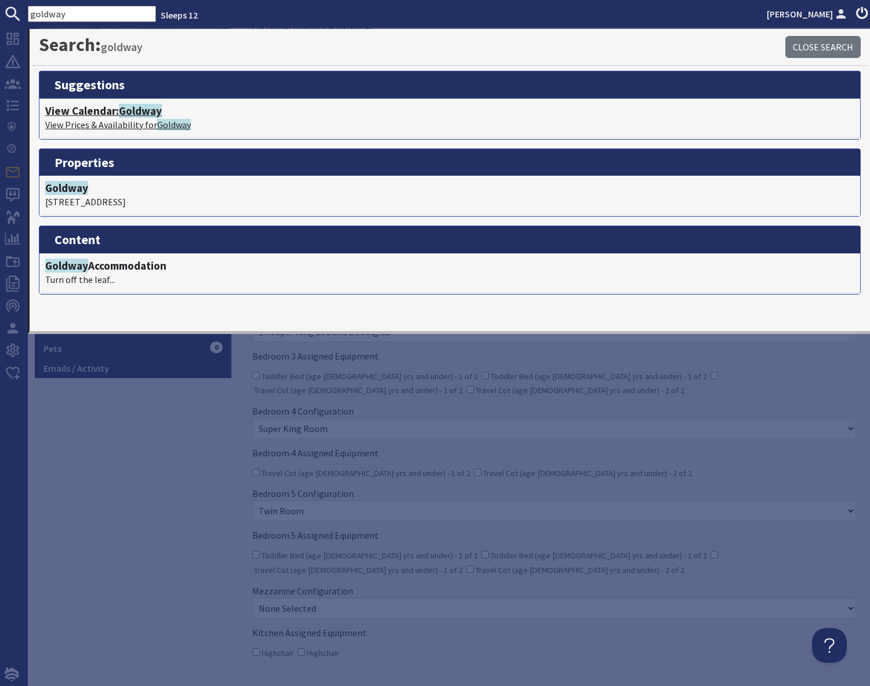
click at [147, 114] on span "Goldway" at bounding box center [140, 111] width 43 height 14
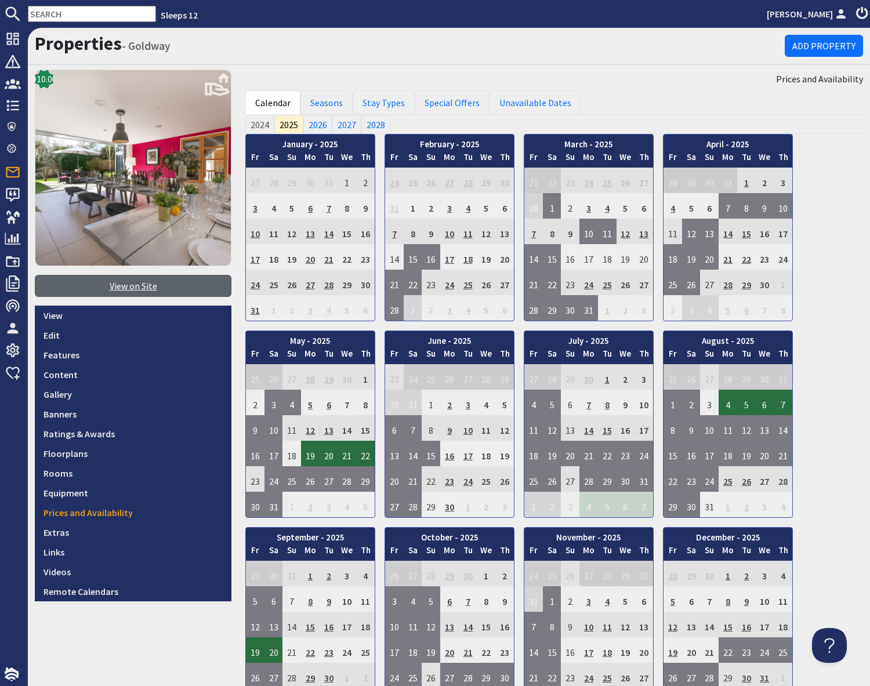
click at [125, 290] on link "View on Site" at bounding box center [133, 286] width 197 height 22
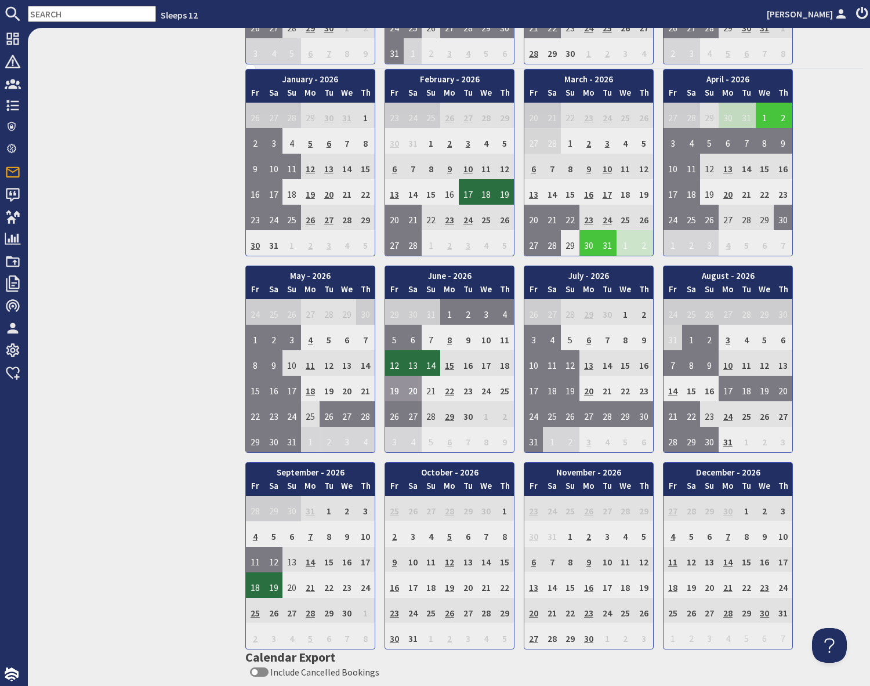
scroll to position [651, 0]
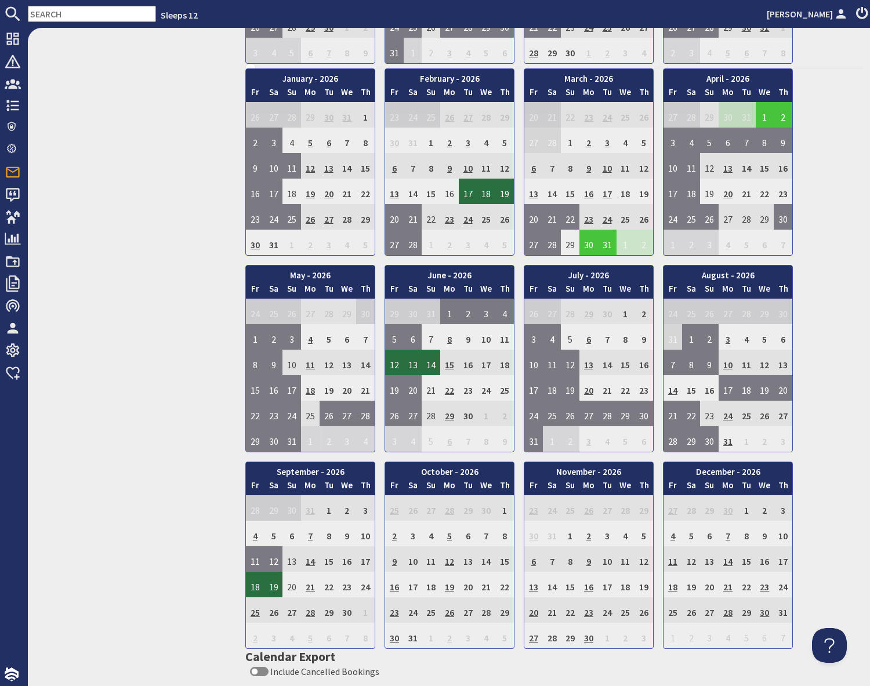
click at [77, 12] on input "text" at bounding box center [92, 14] width 128 height 16
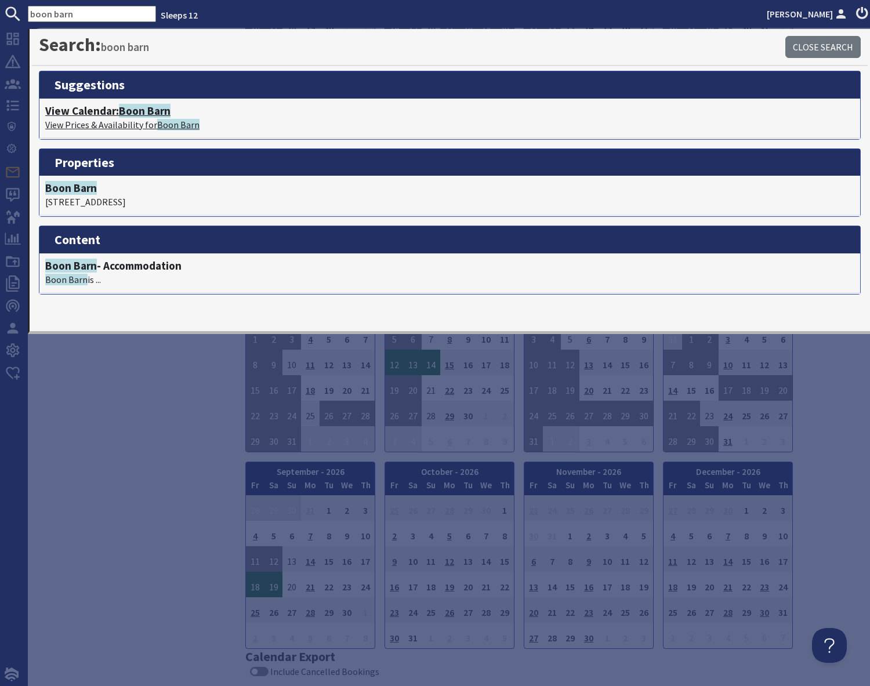
type input "boon barn"
click at [127, 114] on span "Boon Barn" at bounding box center [145, 111] width 52 height 14
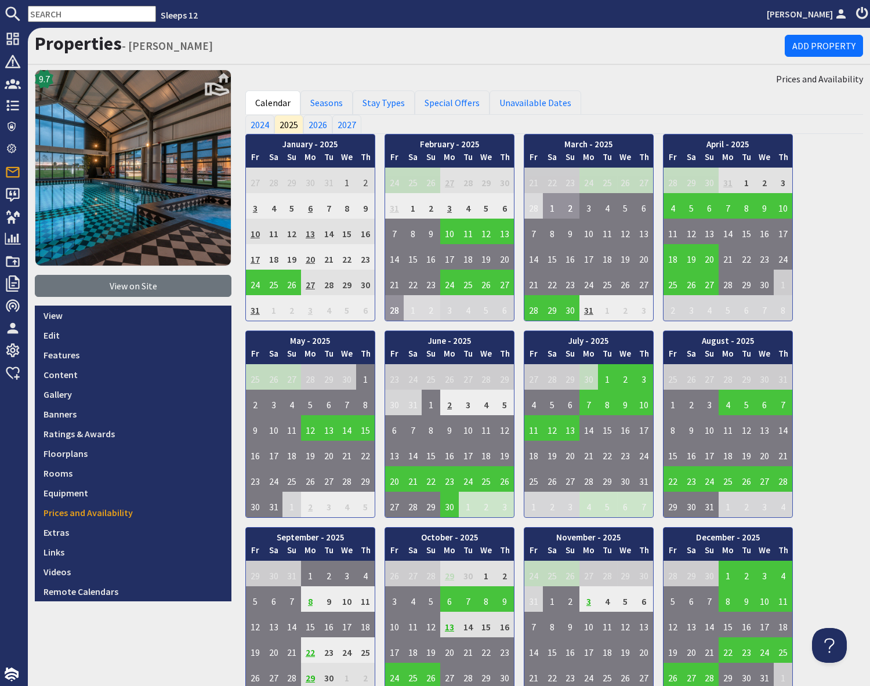
click at [79, 14] on input "text" at bounding box center [92, 14] width 128 height 16
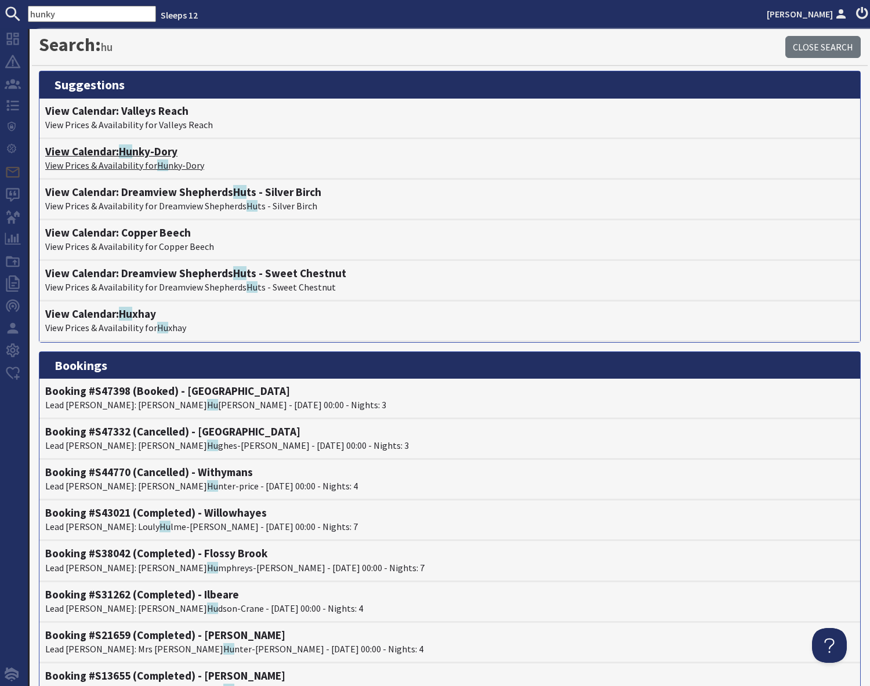
type input "hunky"
click at [131, 153] on span "Hu" at bounding box center [125, 151] width 13 height 14
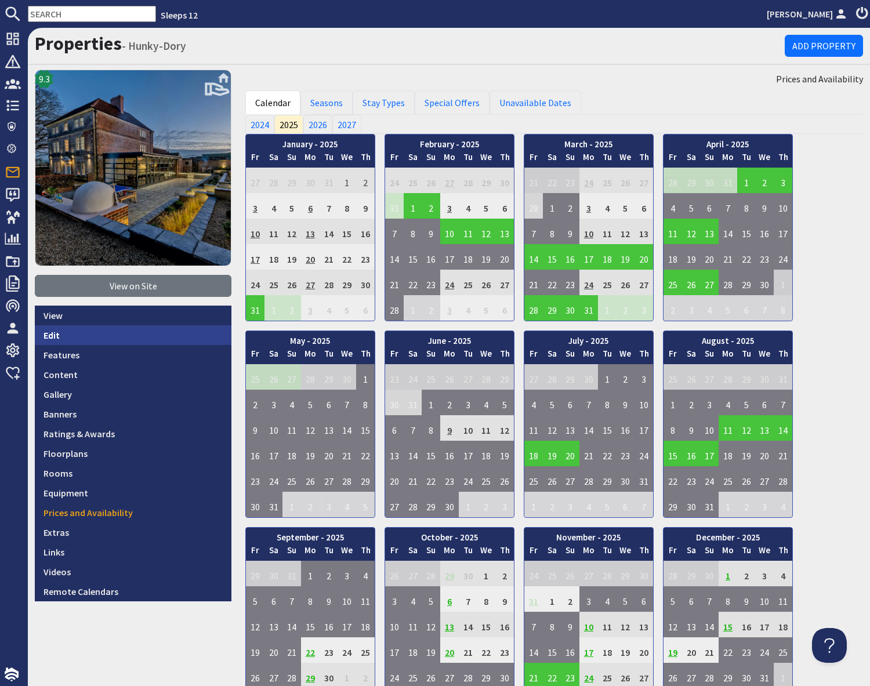
drag, startPoint x: 54, startPoint y: 335, endPoint x: 64, endPoint y: 335, distance: 9.9
click at [53, 335] on link "Edit" at bounding box center [133, 336] width 197 height 20
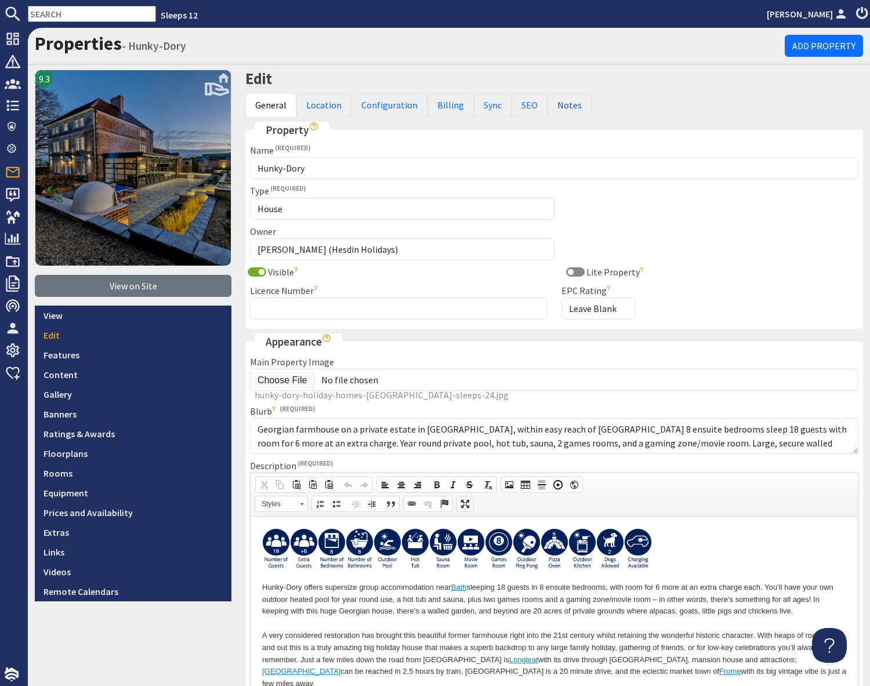
drag, startPoint x: 558, startPoint y: 107, endPoint x: 579, endPoint y: 118, distance: 23.9
click at [558, 107] on link "Notes" at bounding box center [570, 105] width 44 height 24
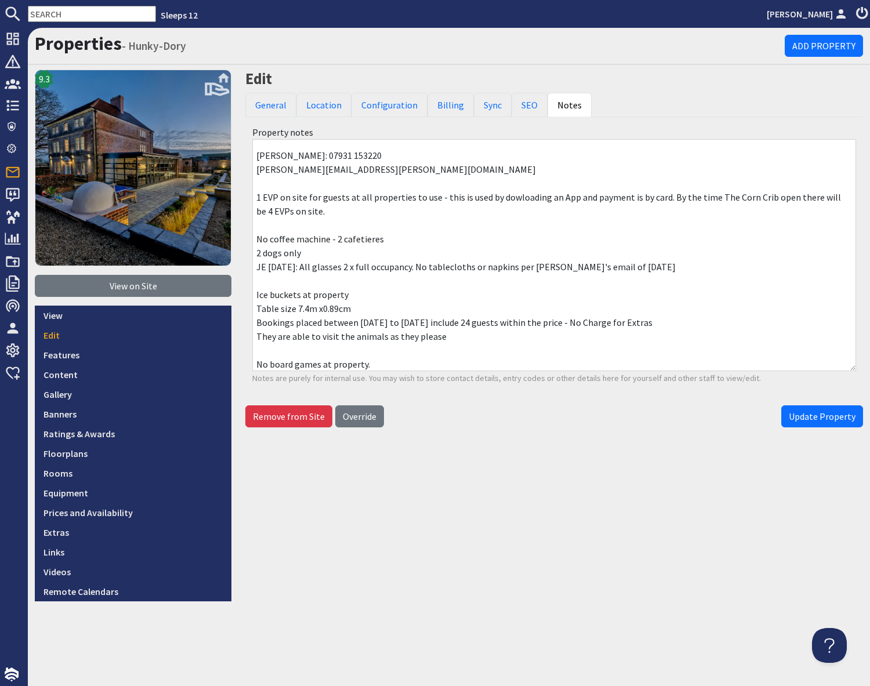
scroll to position [68, 0]
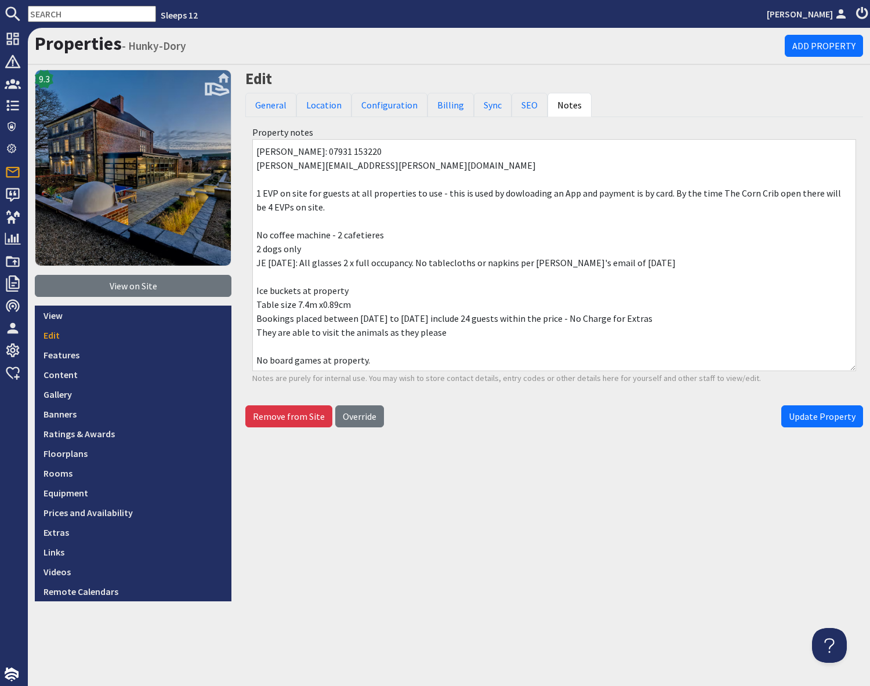
click at [66, 15] on input "text" at bounding box center [92, 14] width 128 height 16
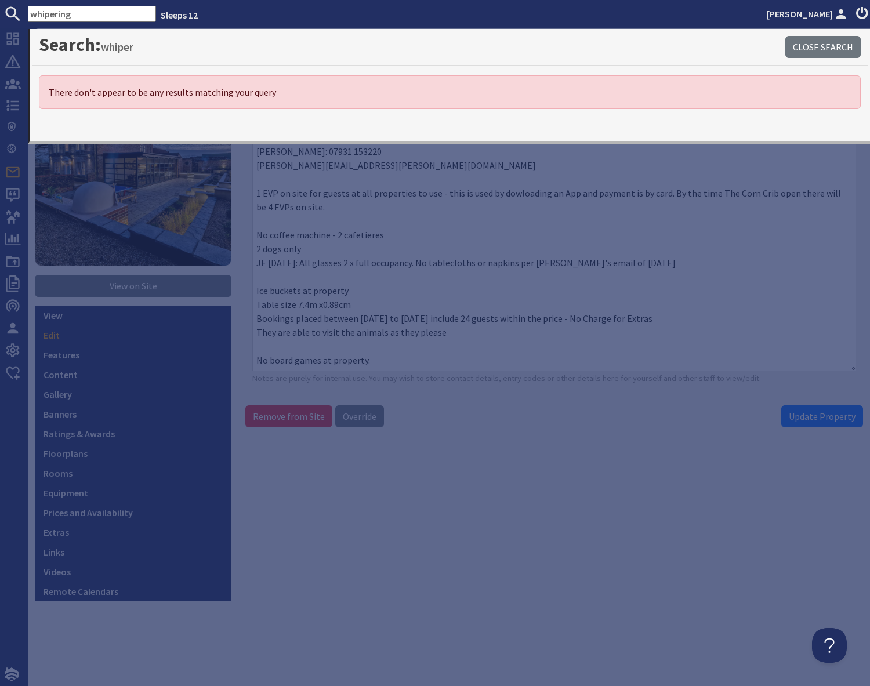
drag, startPoint x: 46, startPoint y: 15, endPoint x: 84, endPoint y: 22, distance: 38.4
click at [48, 15] on input "whipering" at bounding box center [92, 14] width 128 height 16
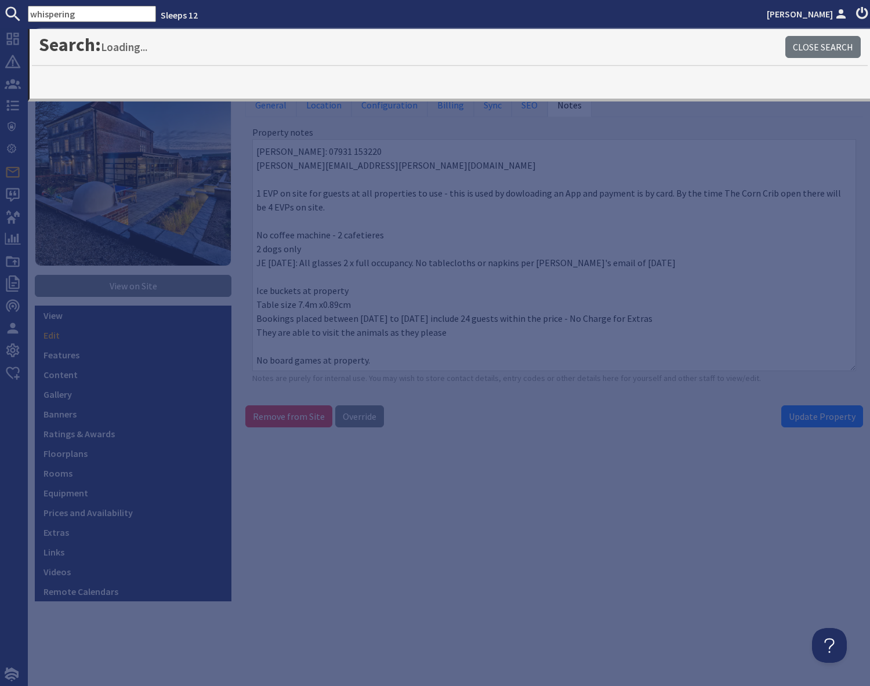
click at [92, 18] on input "whispering" at bounding box center [92, 14] width 128 height 16
type input "whispering"
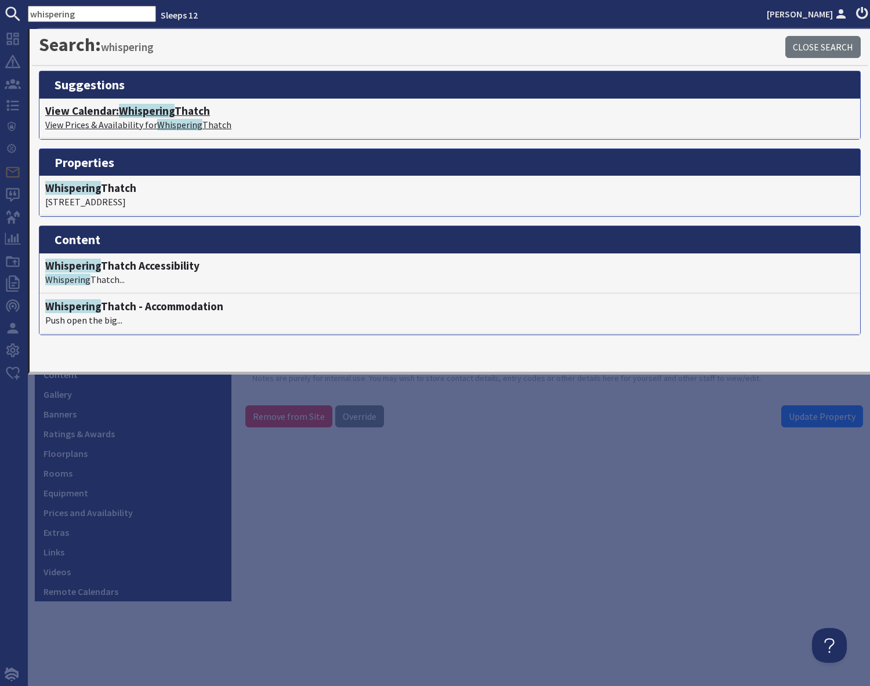
click at [147, 117] on span "Whispering" at bounding box center [147, 111] width 56 height 14
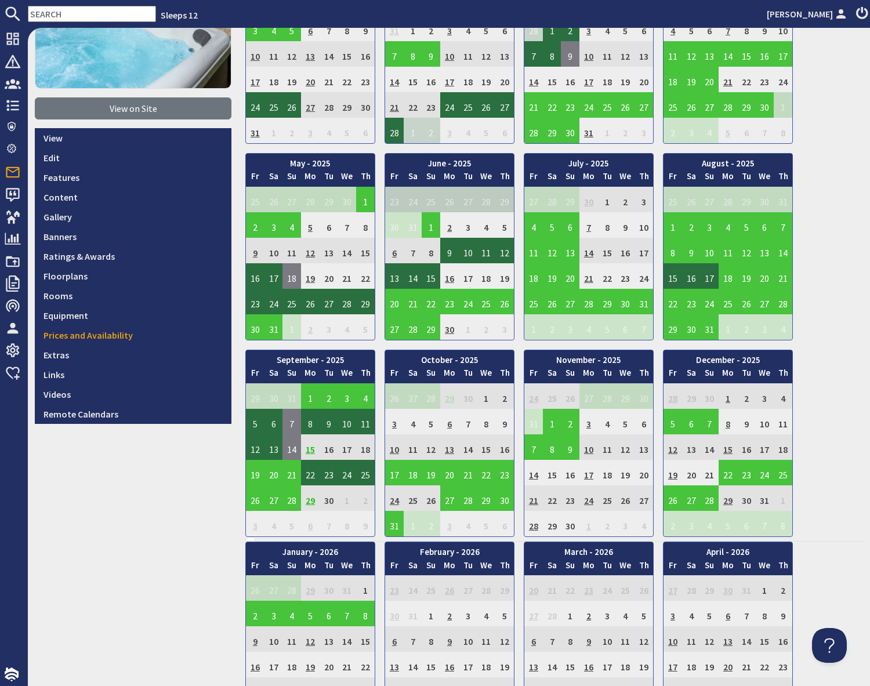
scroll to position [178, 0]
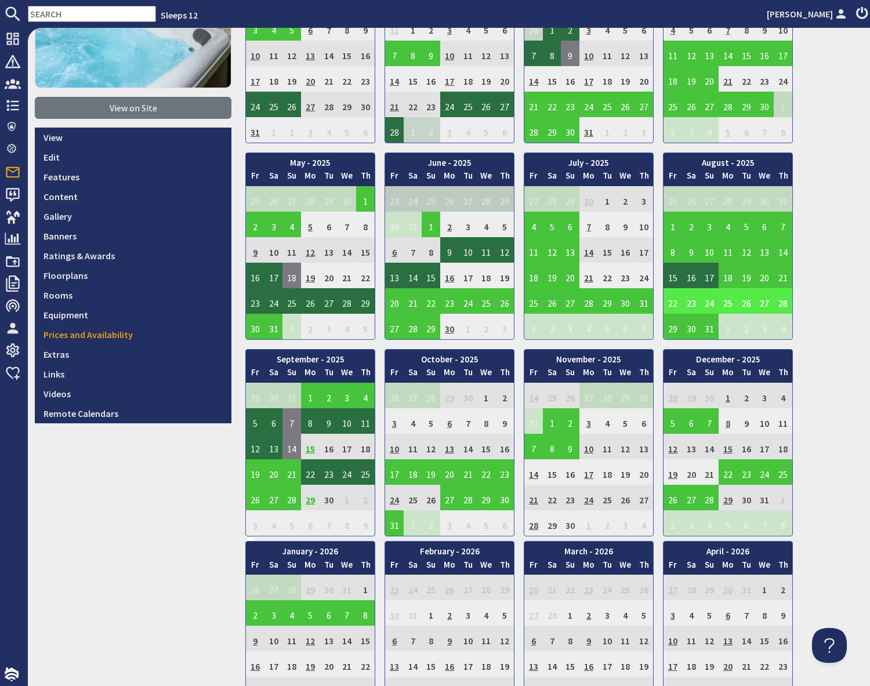
click at [671, 305] on td "22" at bounding box center [673, 301] width 19 height 26
click at [674, 359] on link "View booking" at bounding box center [666, 355] width 61 height 12
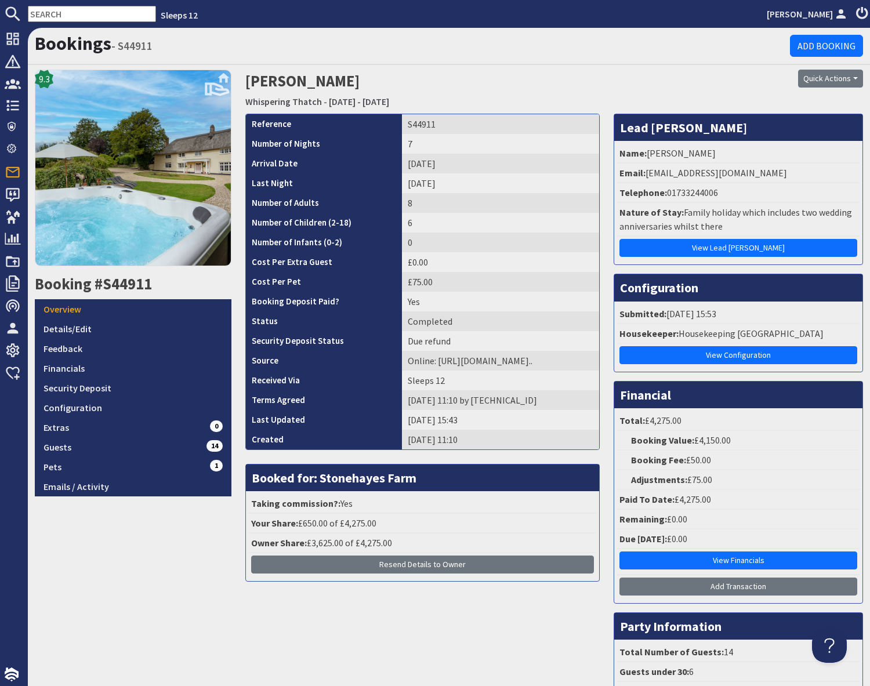
click at [128, 565] on div "9.3 Booking #S44911 Overview Details/Edit Feedback Financials Security Deposit …" at bounding box center [133, 411] width 211 height 683
click at [108, 410] on link "Configuration" at bounding box center [133, 408] width 197 height 20
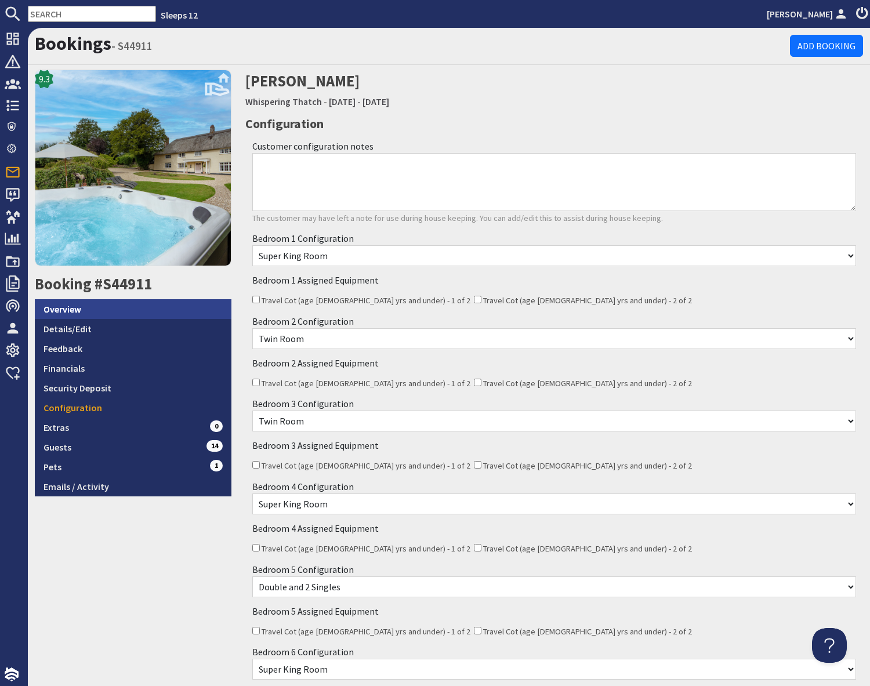
click at [84, 309] on link "Overview" at bounding box center [133, 309] width 197 height 20
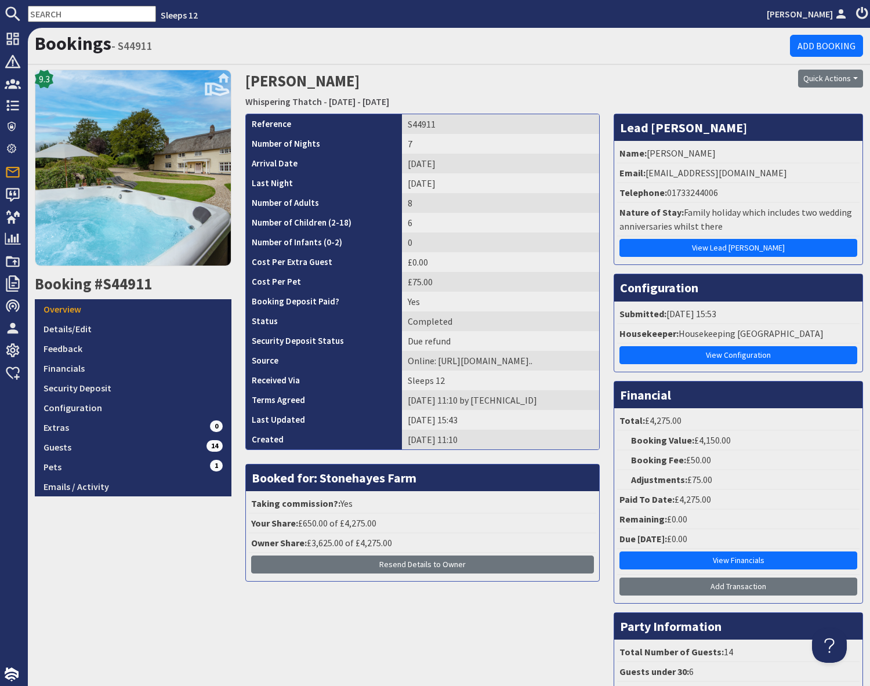
click at [220, 51] on h1 "Bookings - S44911" at bounding box center [412, 43] width 755 height 22
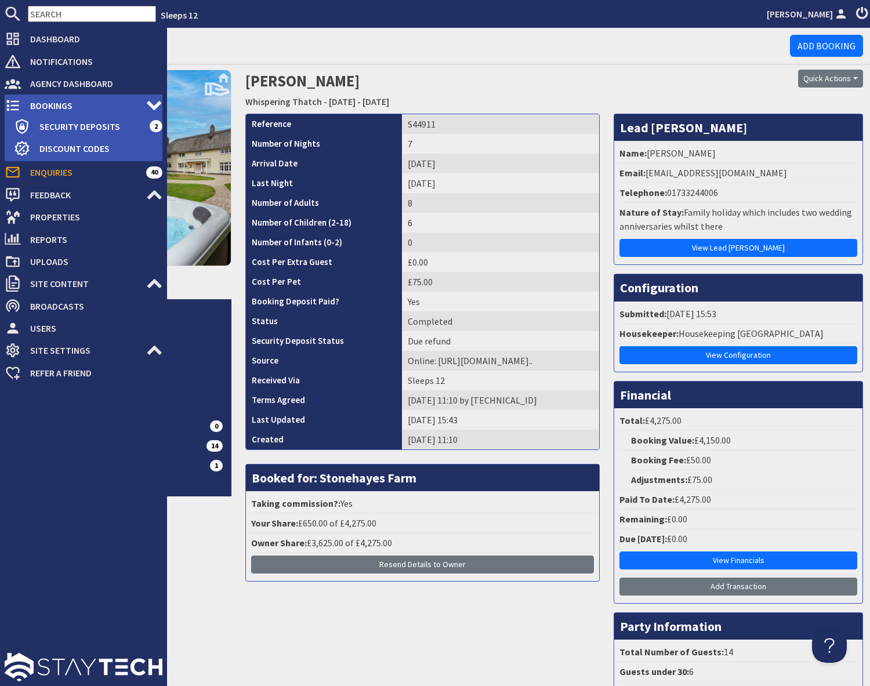
click at [50, 102] on span "Bookings" at bounding box center [83, 105] width 125 height 19
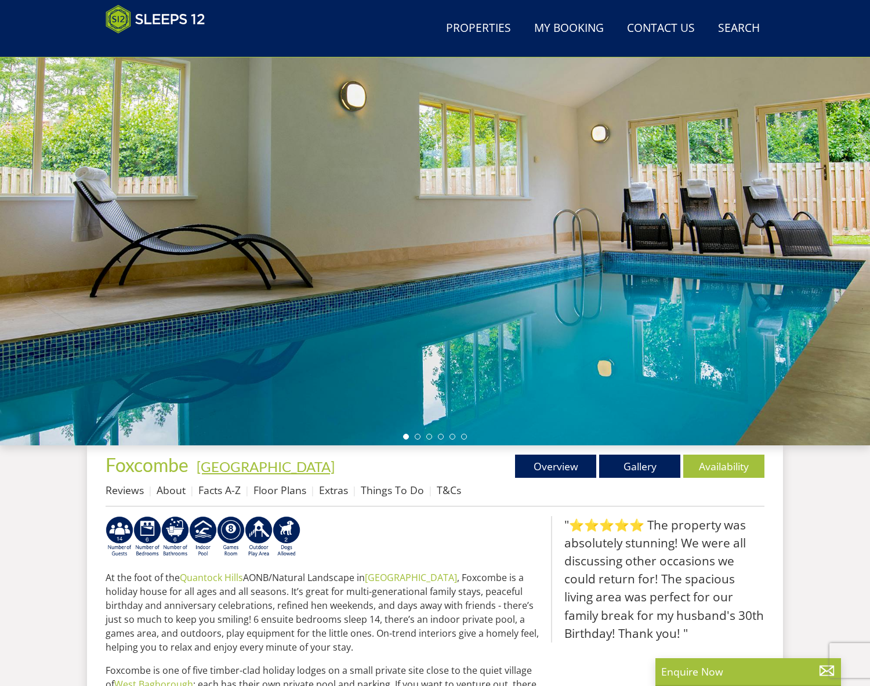
scroll to position [41, 0]
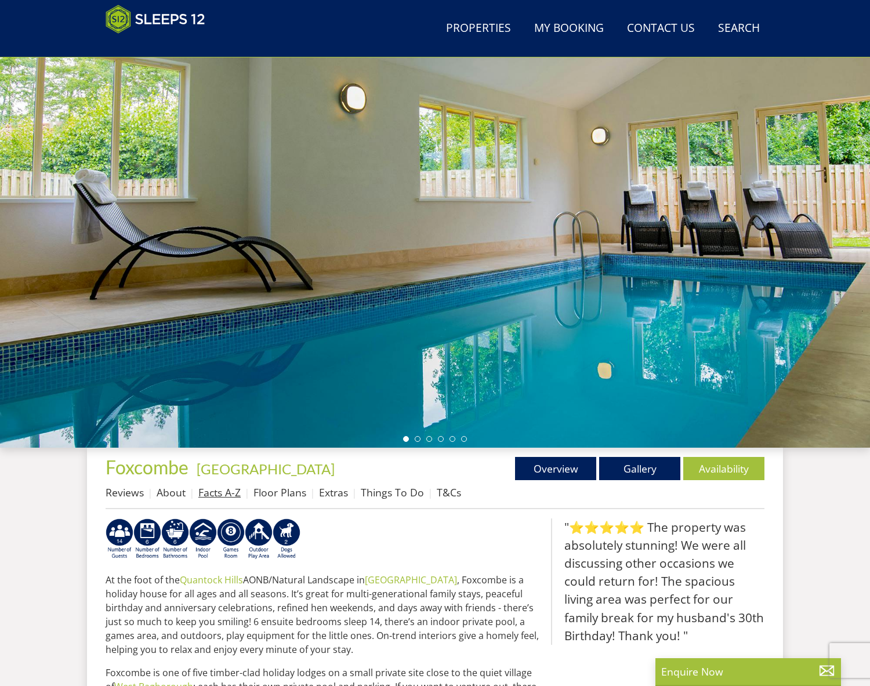
click at [219, 493] on link "Facts A-Z" at bounding box center [219, 493] width 42 height 14
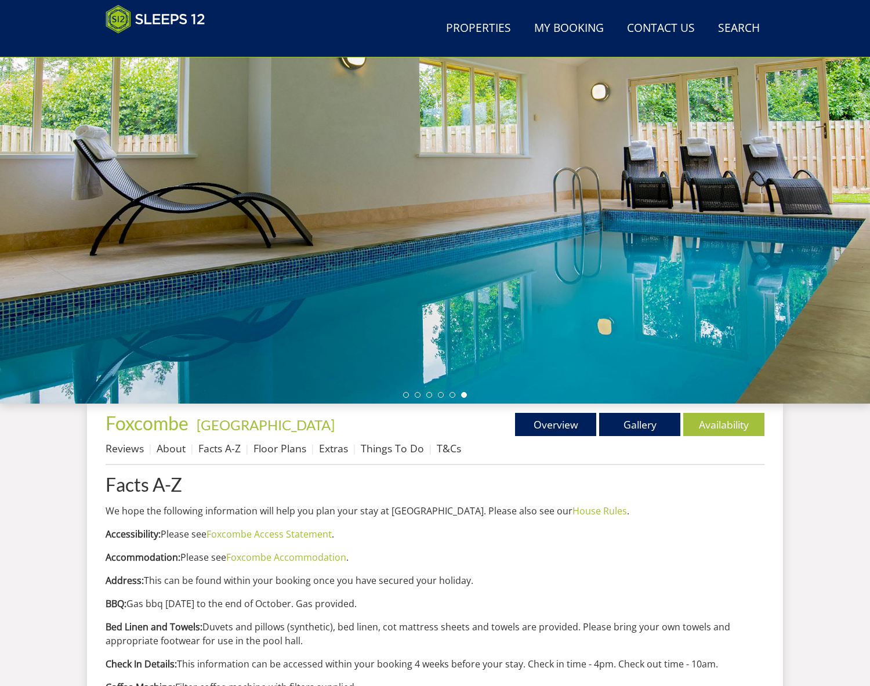
scroll to position [44, 0]
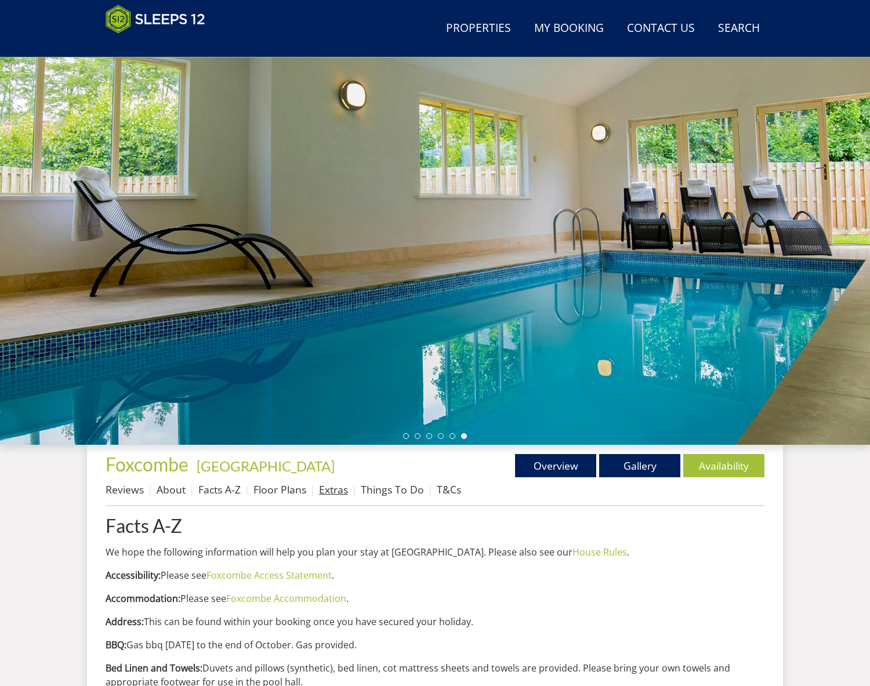
click at [331, 489] on link "Extras" at bounding box center [333, 490] width 29 height 14
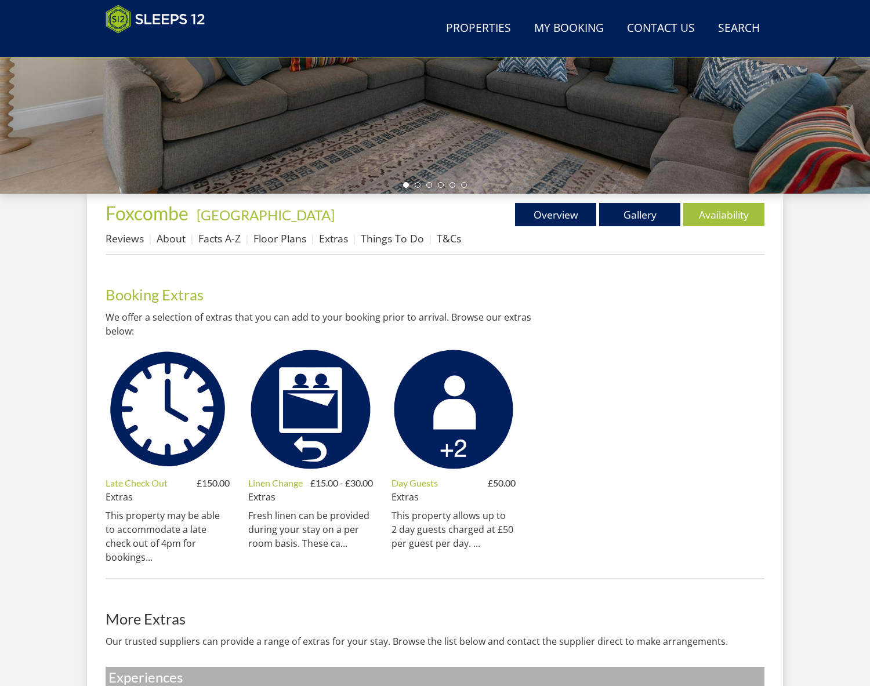
scroll to position [294, 0]
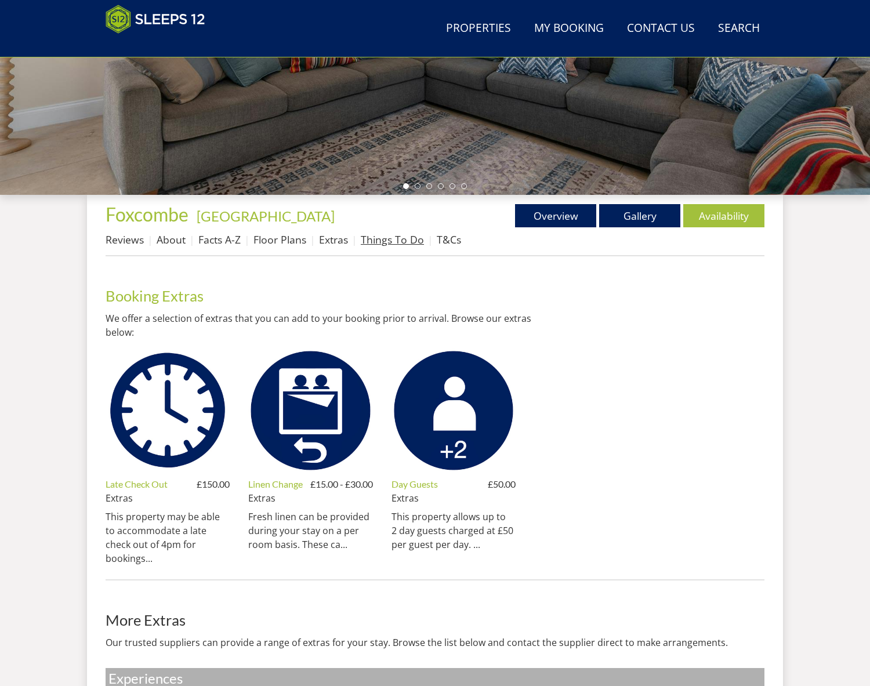
click at [393, 238] on link "Things To Do" at bounding box center [392, 240] width 63 height 14
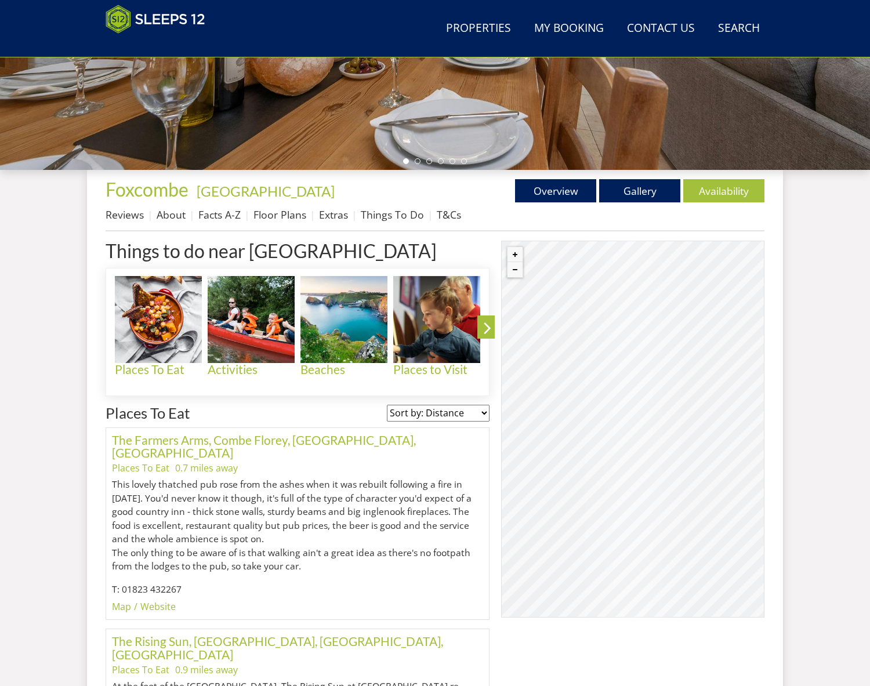
scroll to position [285, 0]
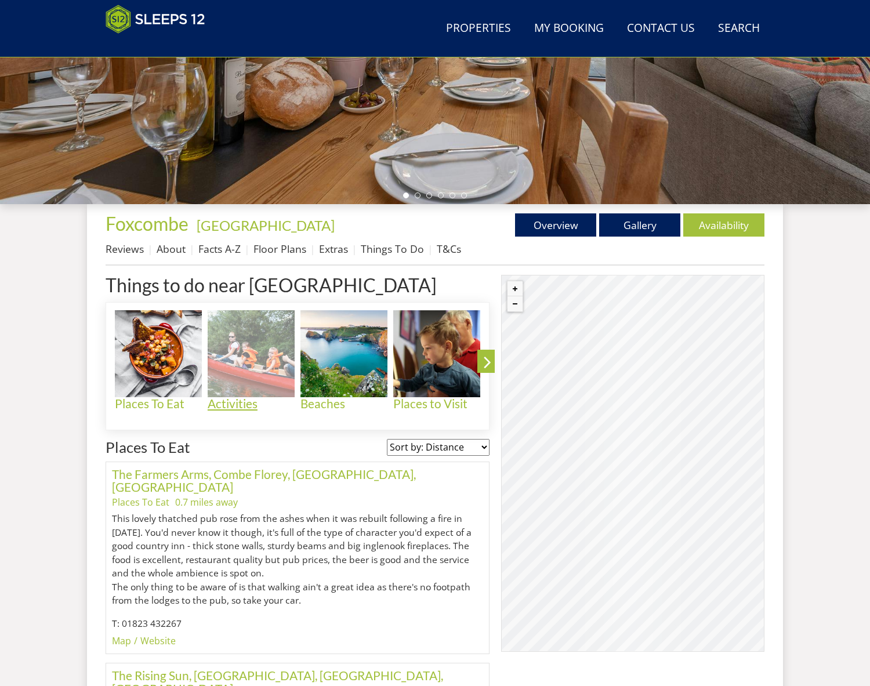
click at [255, 357] on img at bounding box center [251, 353] width 87 height 87
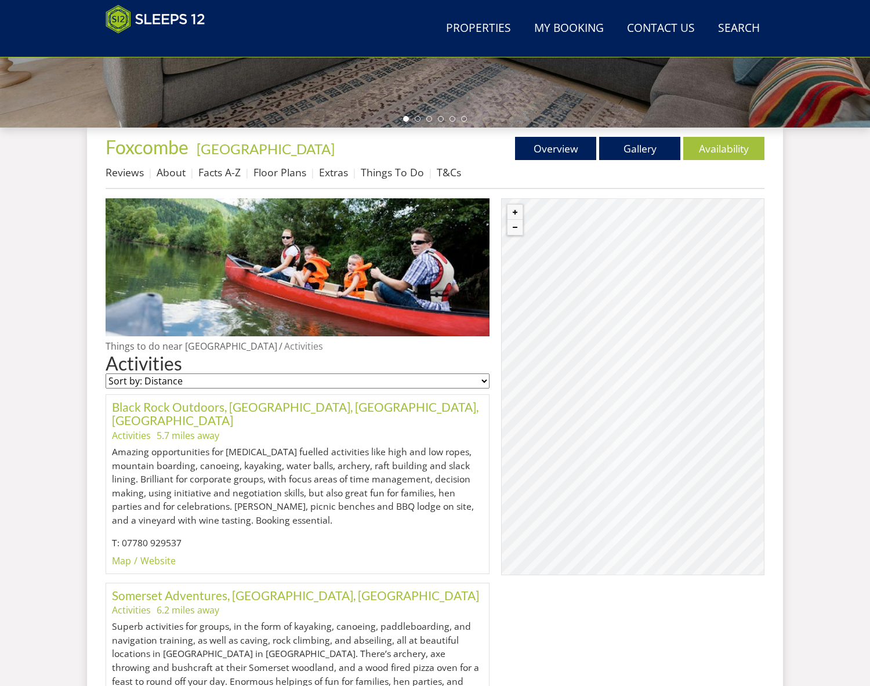
scroll to position [365, 0]
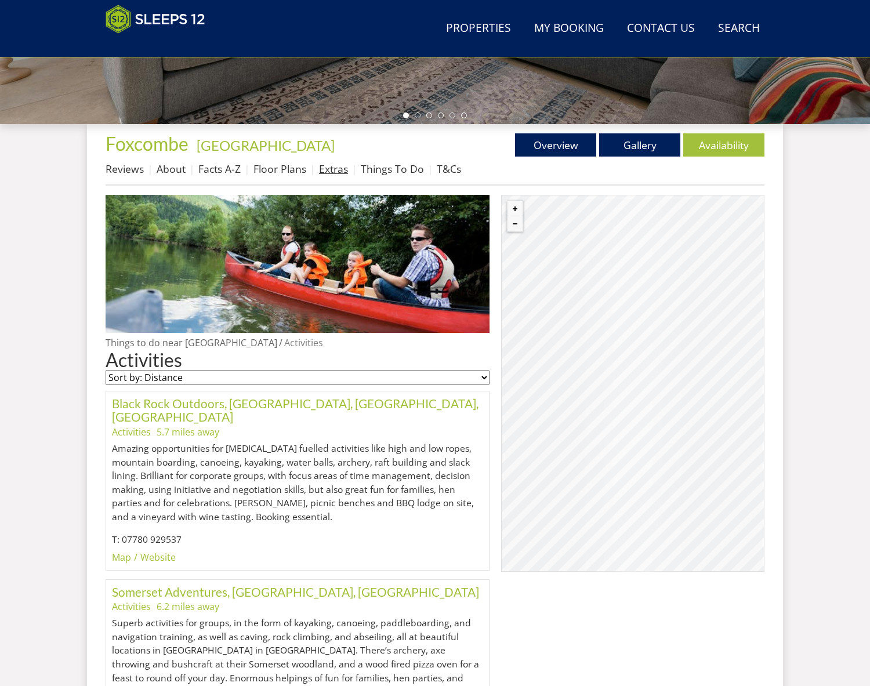
click at [335, 170] on link "Extras" at bounding box center [333, 169] width 29 height 14
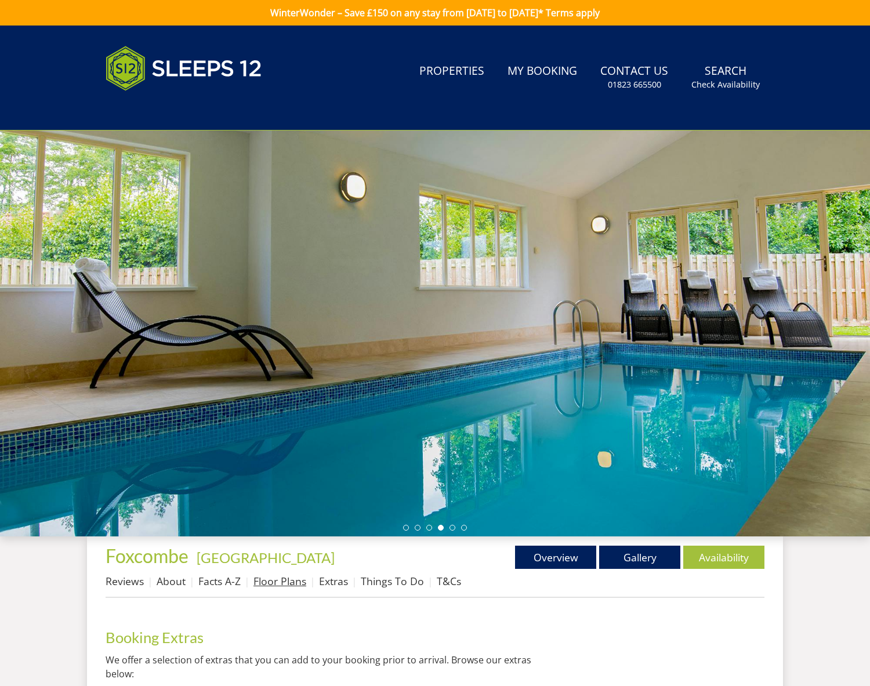
click at [280, 584] on link "Floor Plans" at bounding box center [280, 581] width 53 height 14
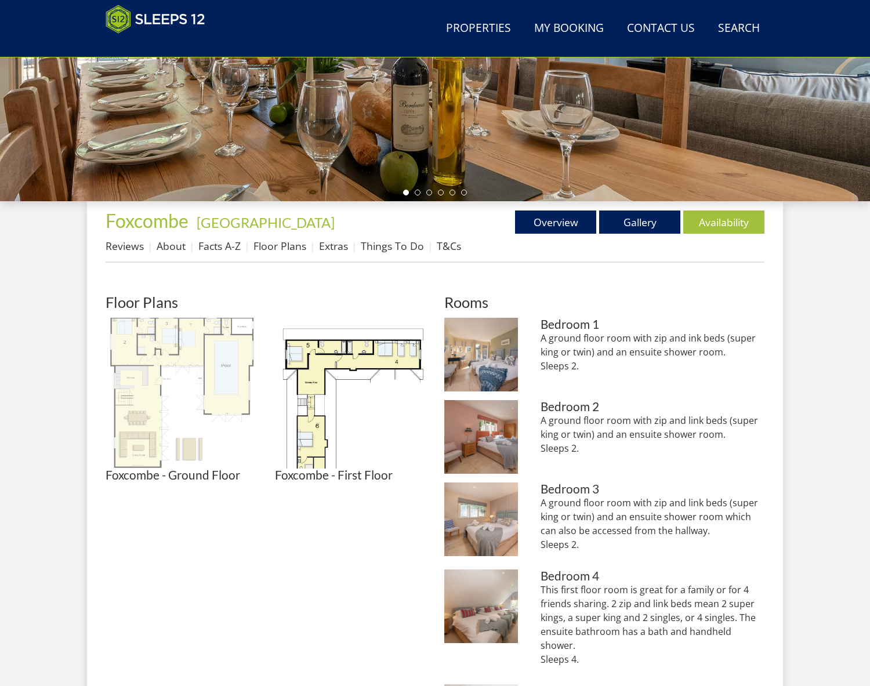
scroll to position [290, 0]
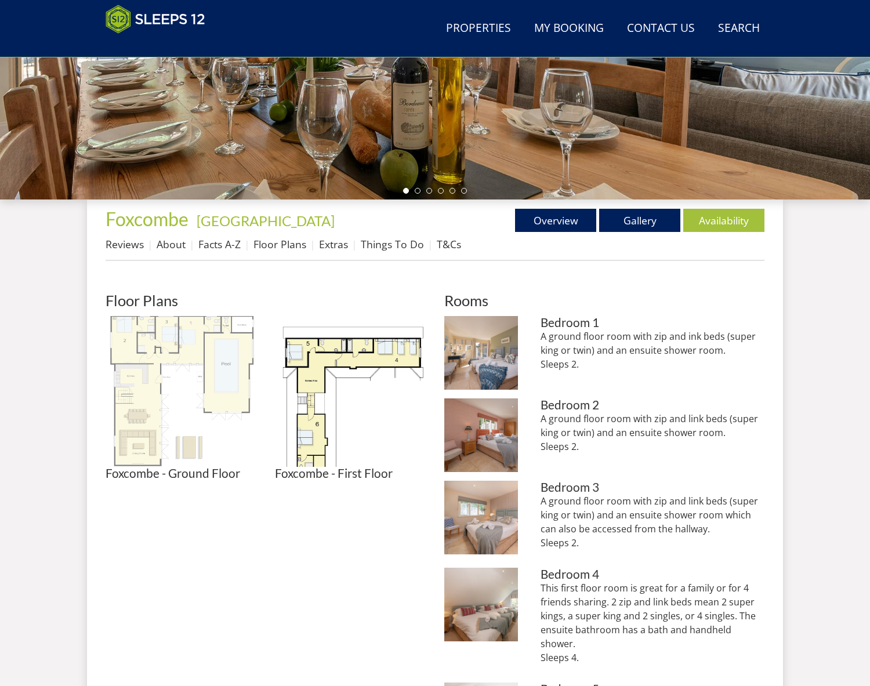
click at [154, 385] on img at bounding box center [181, 391] width 151 height 151
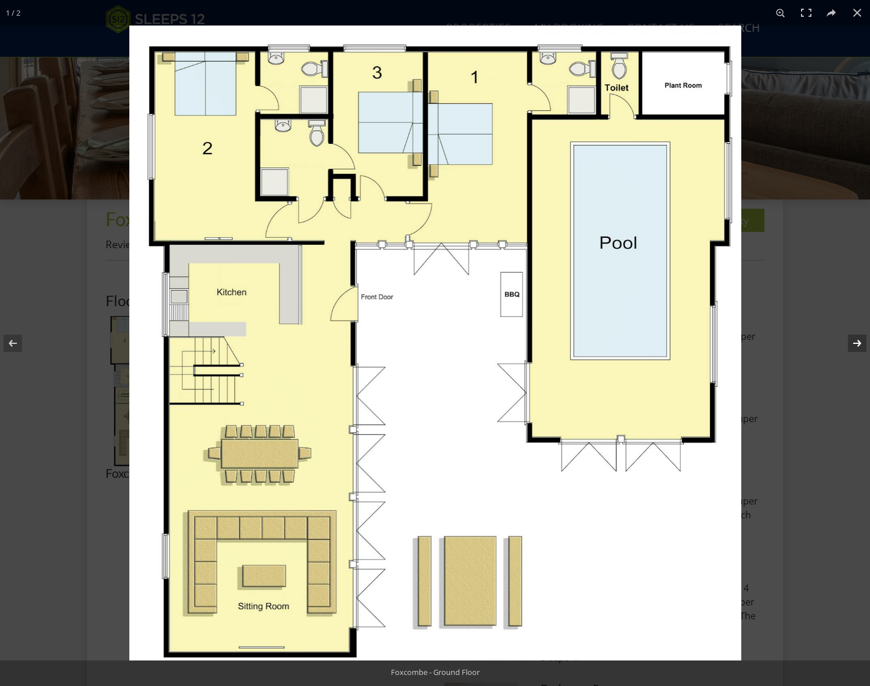
click at [858, 347] on button at bounding box center [850, 343] width 41 height 58
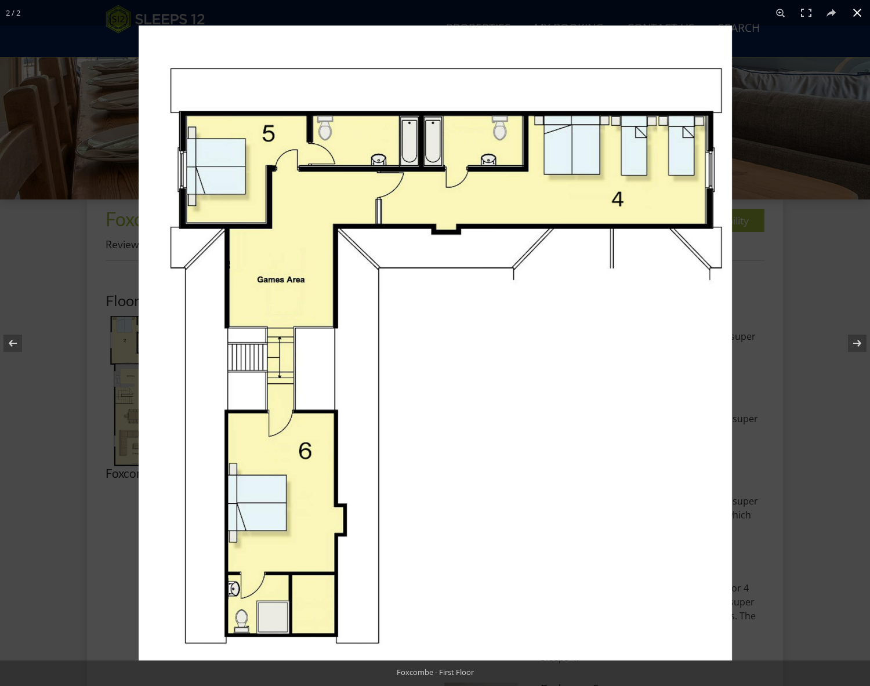
drag, startPoint x: 829, startPoint y: 353, endPoint x: 823, endPoint y: 349, distance: 7.0
click at [829, 353] on div at bounding box center [574, 369] width 870 height 686
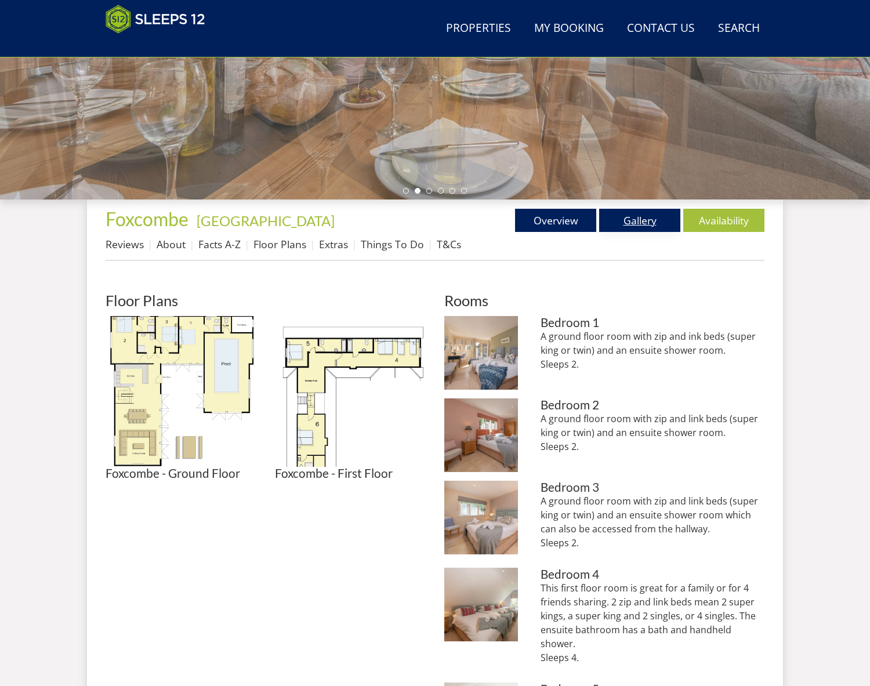
click at [632, 224] on link "Gallery" at bounding box center [639, 220] width 81 height 23
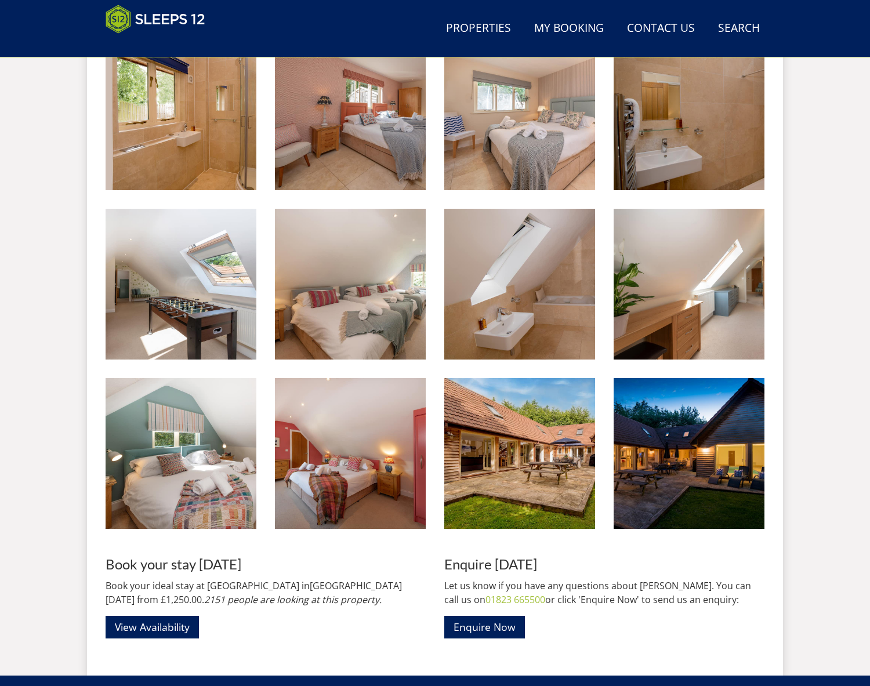
scroll to position [849, 0]
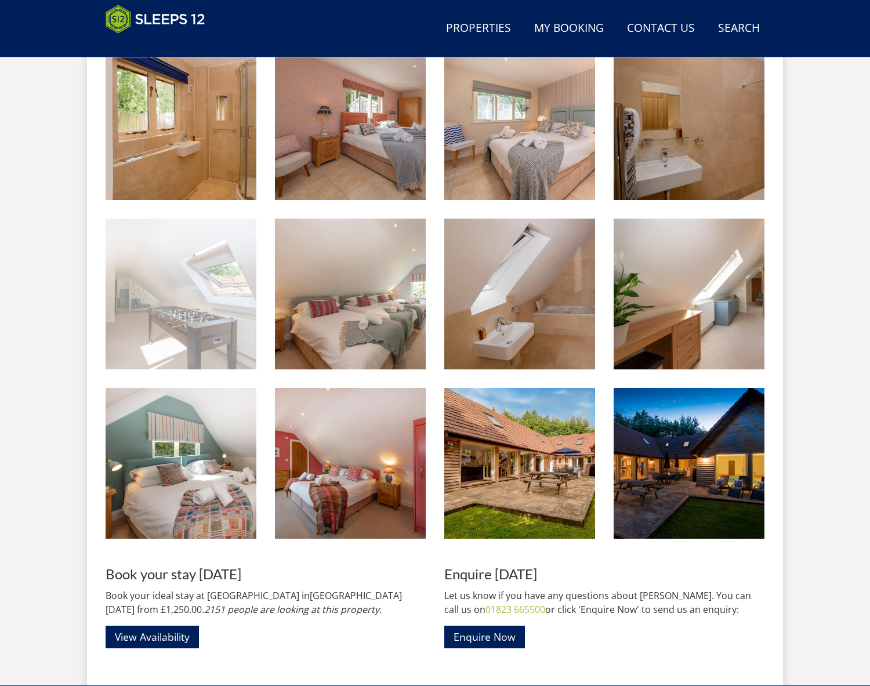
click at [194, 313] on img at bounding box center [181, 294] width 151 height 151
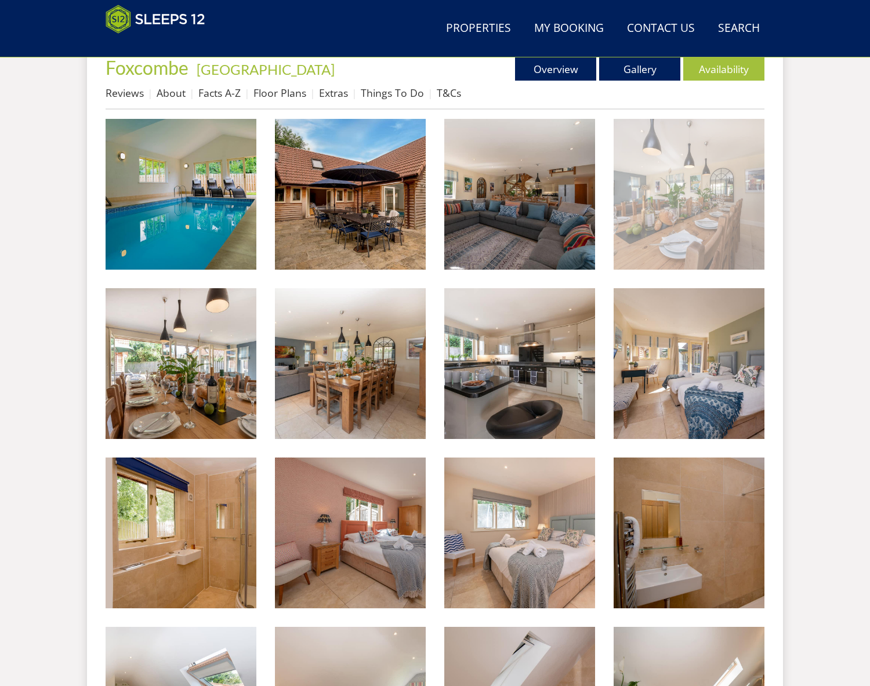
scroll to position [443, 0]
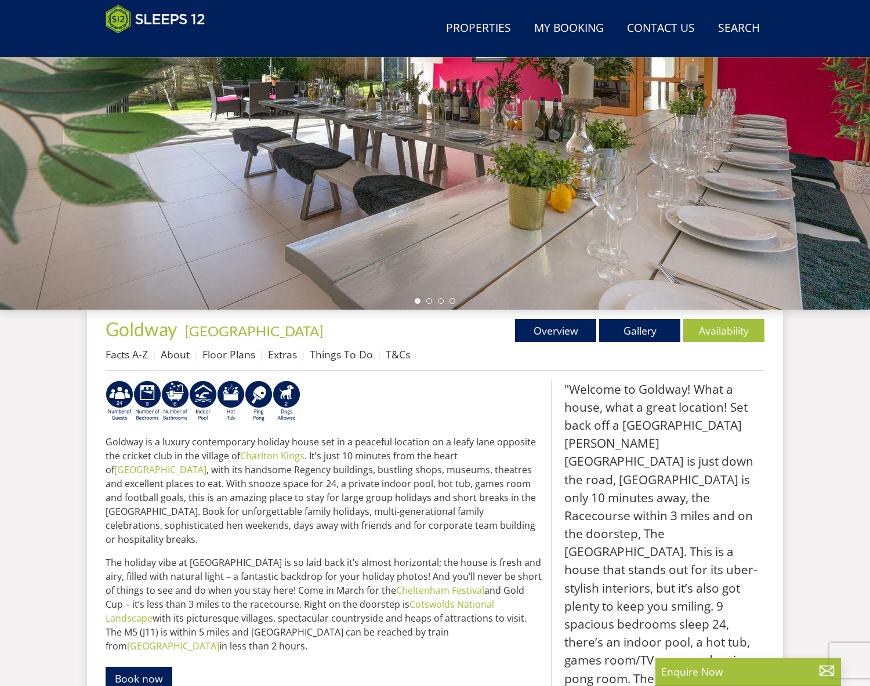
scroll to position [179, 0]
click at [137, 360] on link "Facts A-Z" at bounding box center [127, 355] width 42 height 14
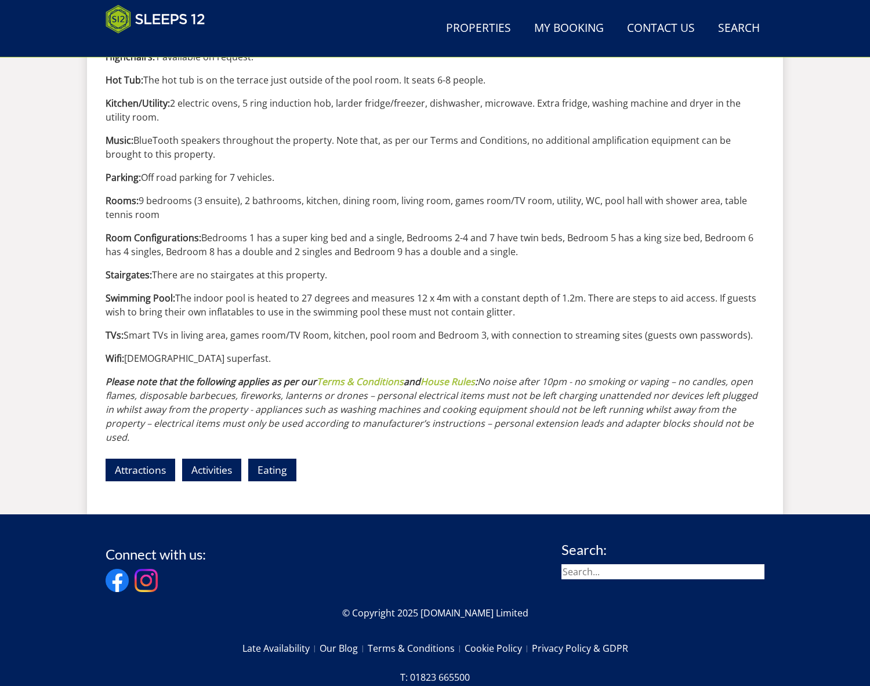
scroll to position [1215, 0]
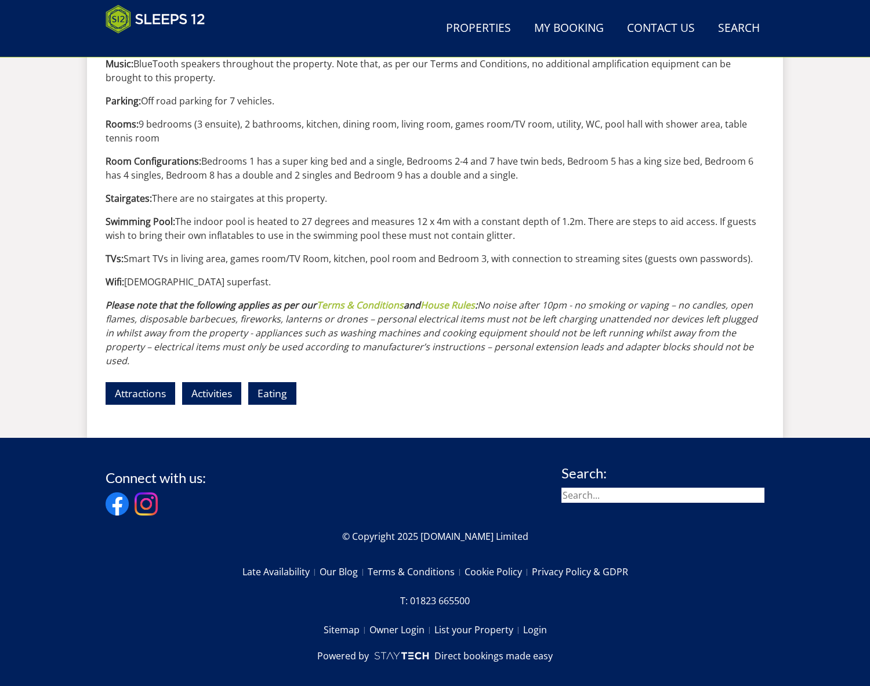
click at [605, 488] on input "search" at bounding box center [663, 495] width 203 height 15
type input "boon barn"
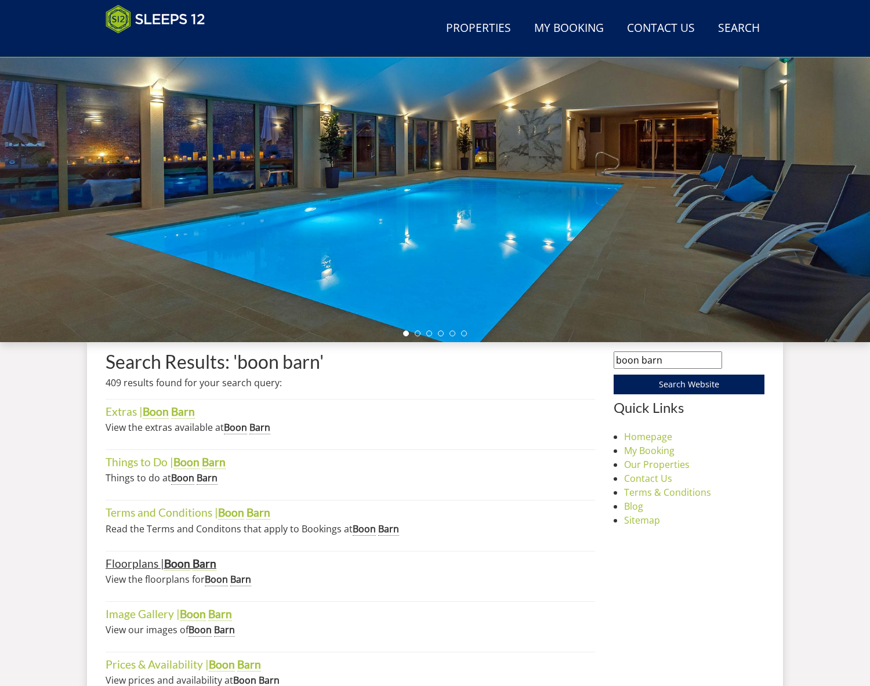
scroll to position [144, 0]
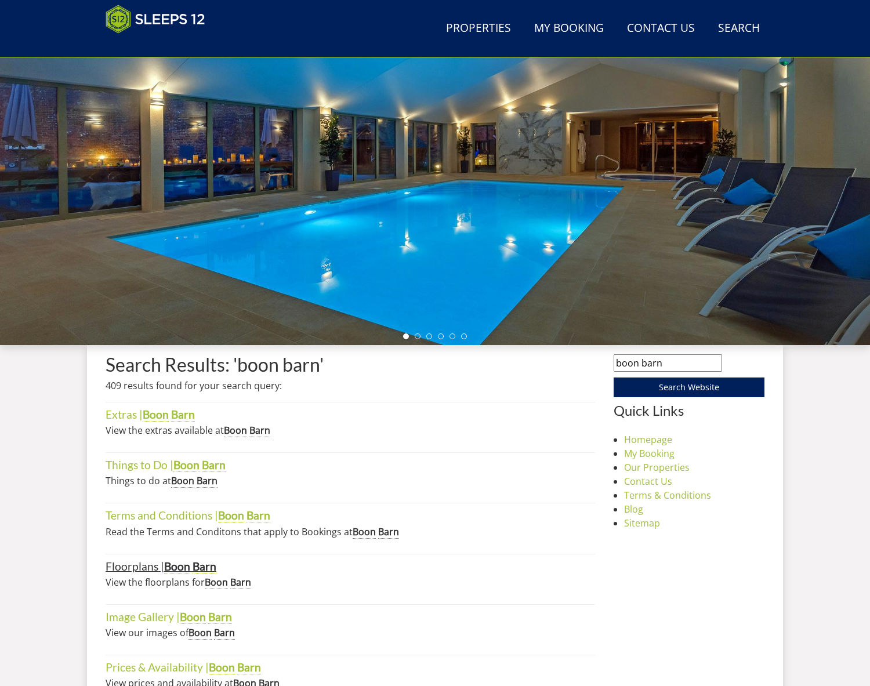
click at [168, 570] on strong "Boon" at bounding box center [177, 567] width 26 height 14
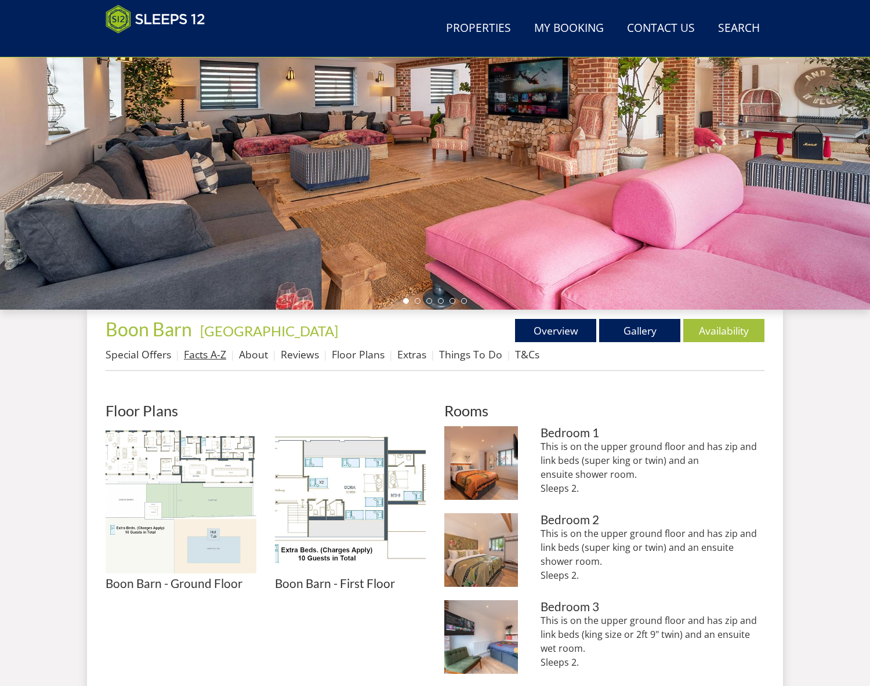
click at [205, 356] on link "Facts A-Z" at bounding box center [205, 355] width 42 height 14
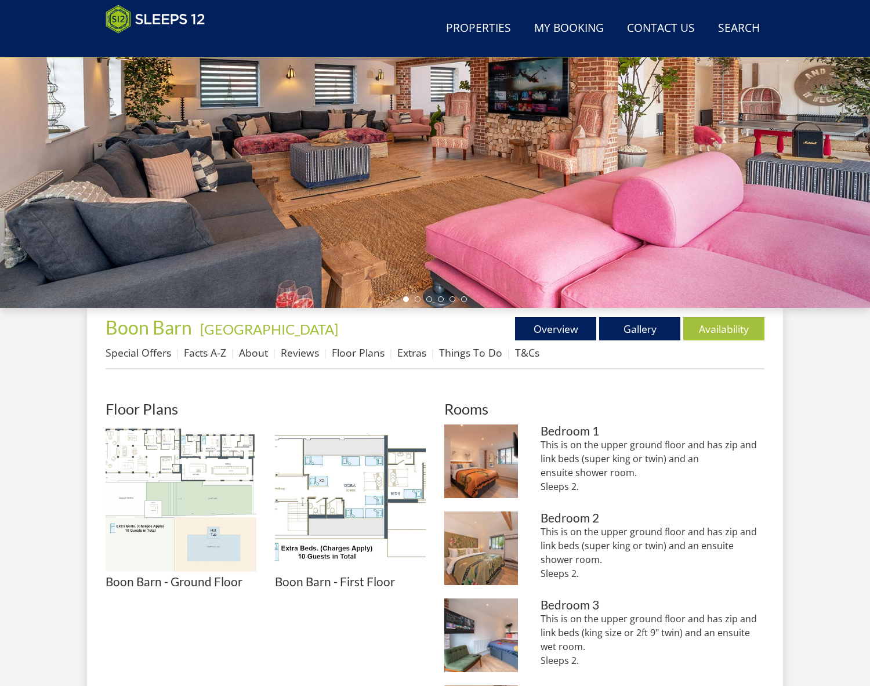
scroll to position [180, 0]
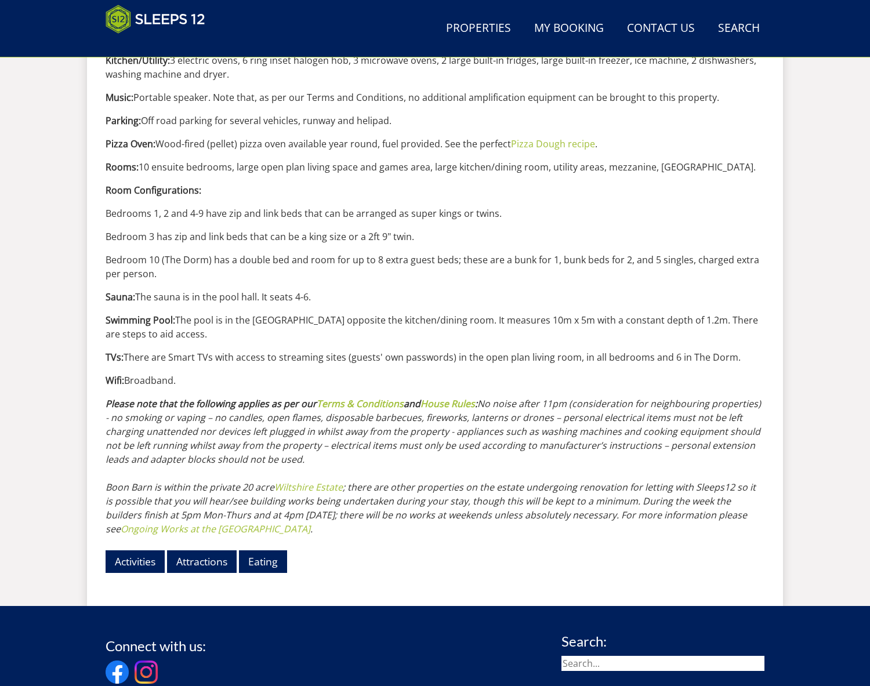
scroll to position [1545, 0]
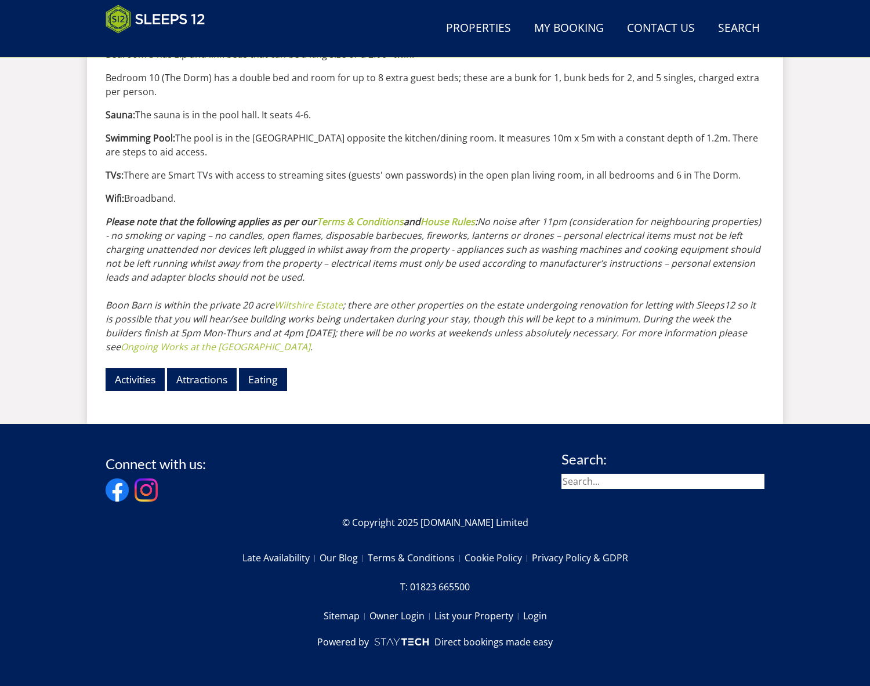
click at [648, 483] on input "search" at bounding box center [663, 481] width 203 height 15
type input "duxhams"
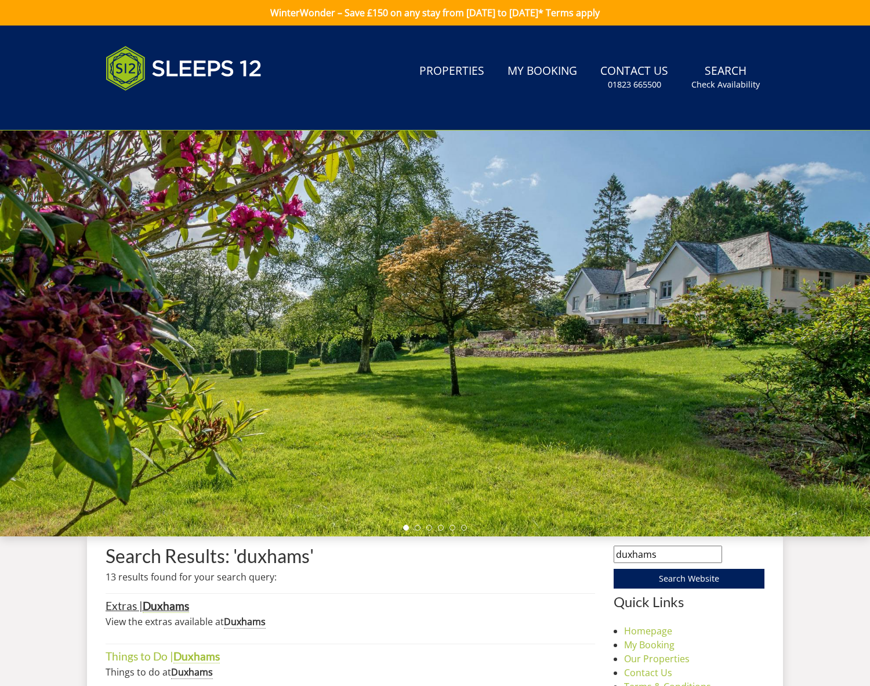
click at [155, 606] on strong "Duxhams" at bounding box center [166, 606] width 46 height 14
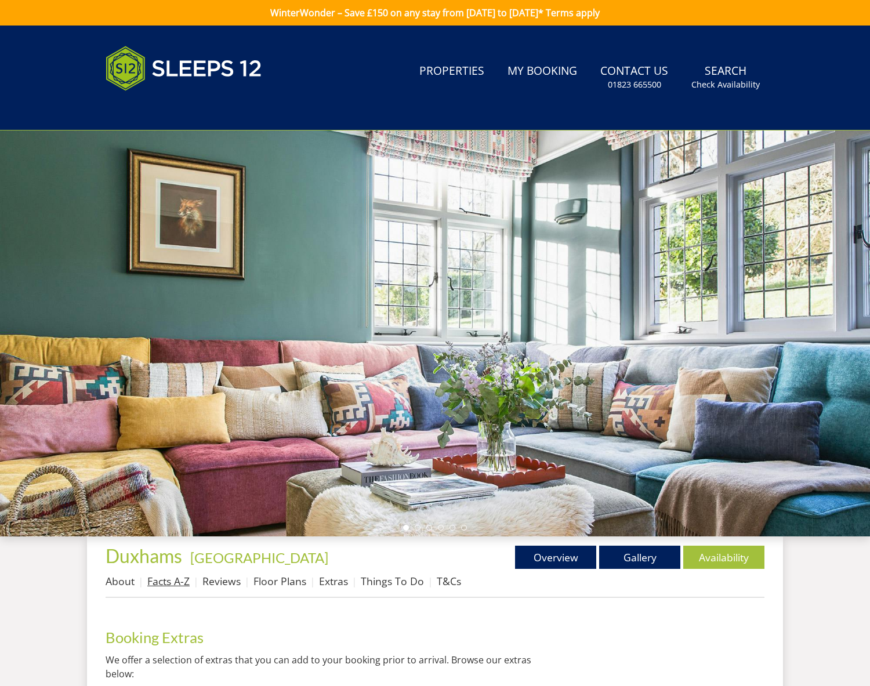
click at [169, 583] on link "Facts A-Z" at bounding box center [168, 581] width 42 height 14
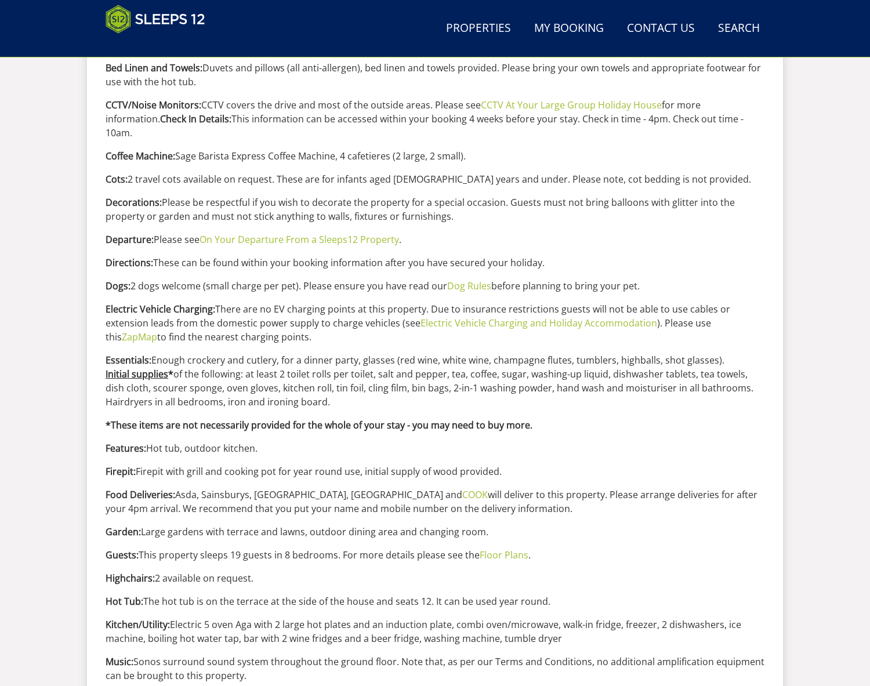
scroll to position [1234, 0]
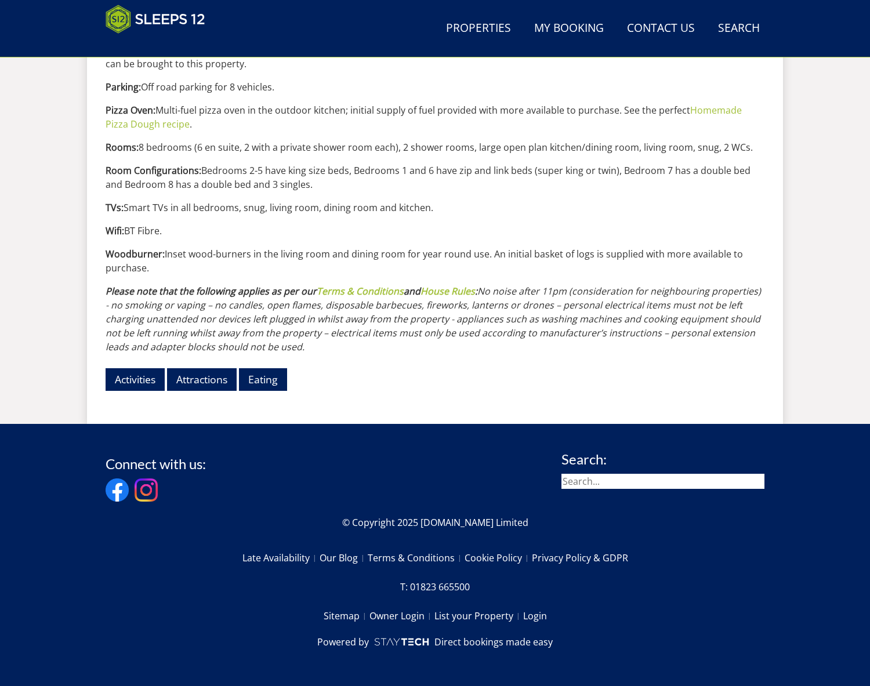
click at [597, 483] on input "search" at bounding box center [663, 481] width 203 height 15
type input "hunky"
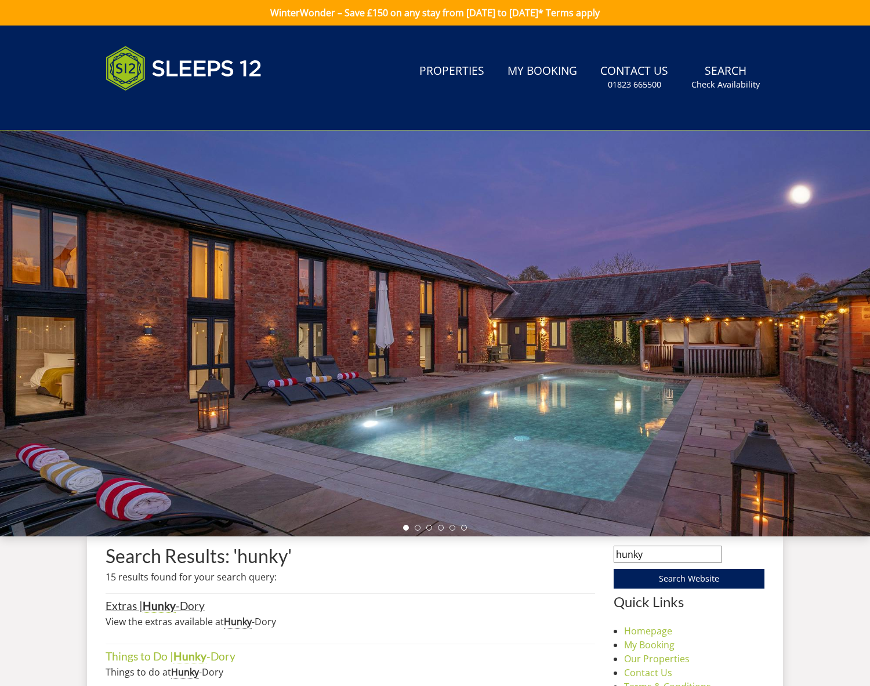
click at [150, 610] on strong "Hunky" at bounding box center [159, 606] width 33 height 14
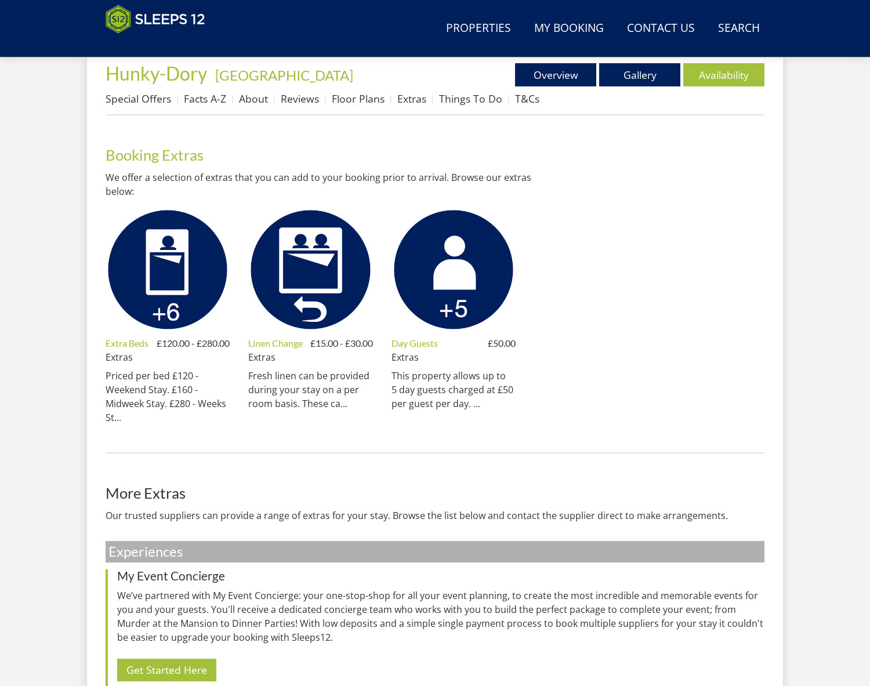
scroll to position [436, 0]
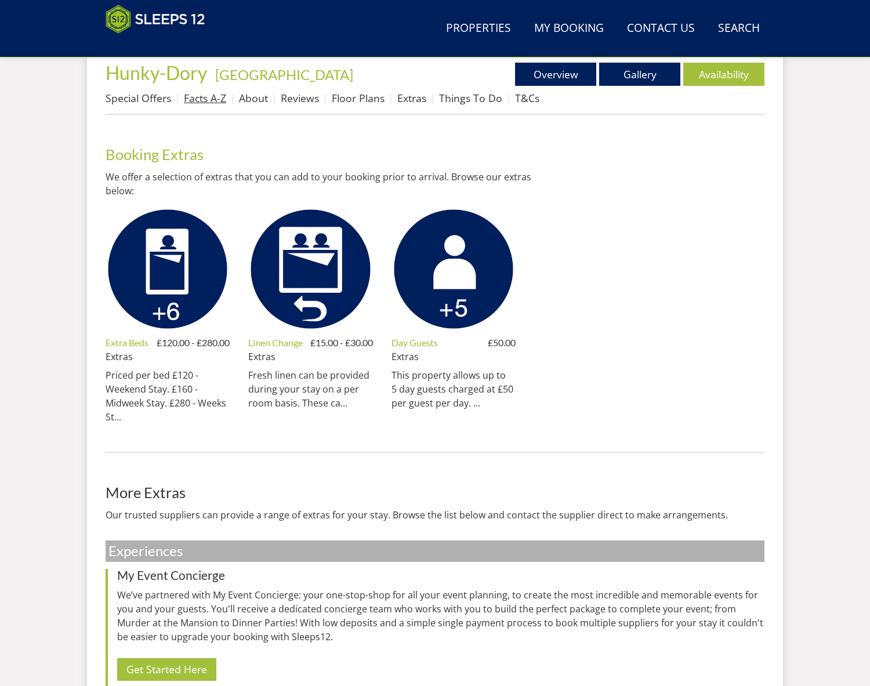
click at [208, 102] on link "Facts A-Z" at bounding box center [205, 98] width 42 height 14
